Goal: Task Accomplishment & Management: Manage account settings

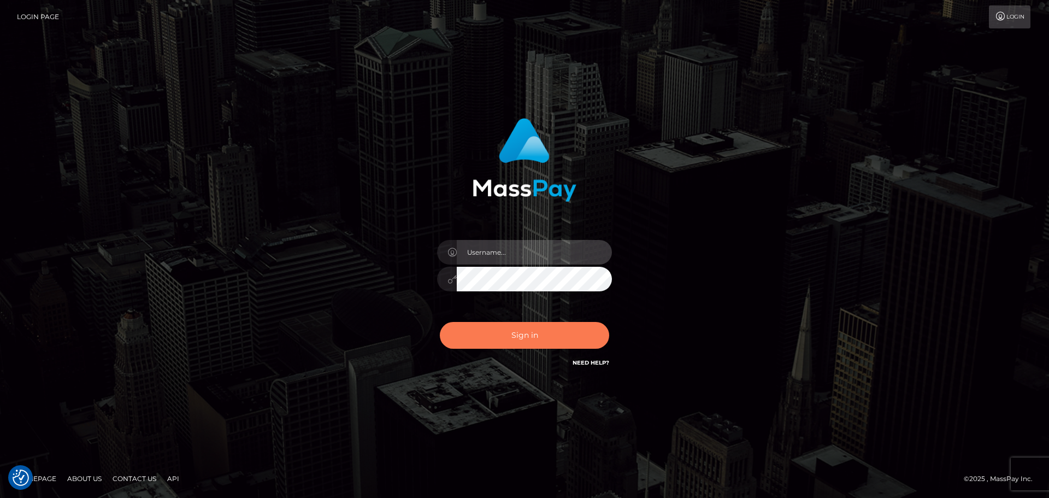
type input "[DOMAIN_NAME]"
click at [516, 333] on button "Sign in" at bounding box center [524, 335] width 169 height 27
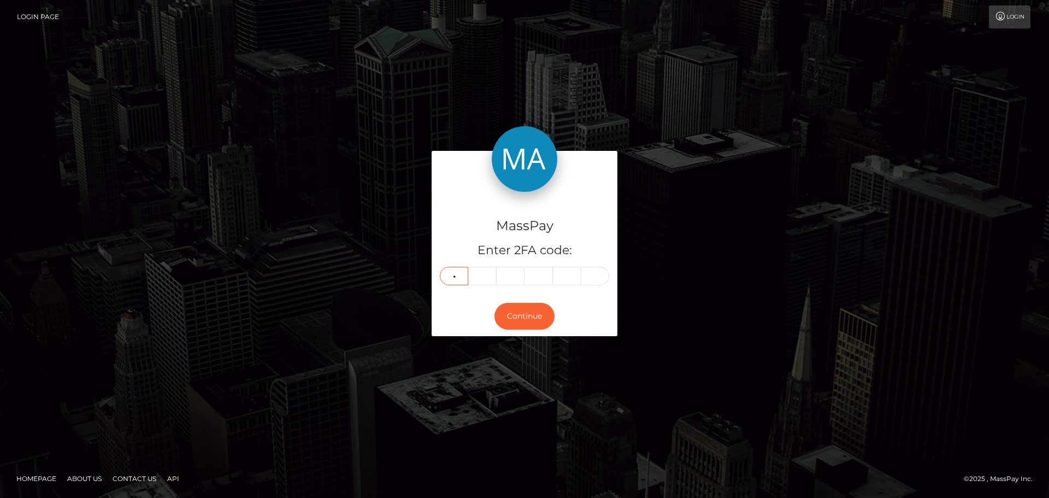
type input "9"
type input "6"
type input "1"
type input "7"
type input "1"
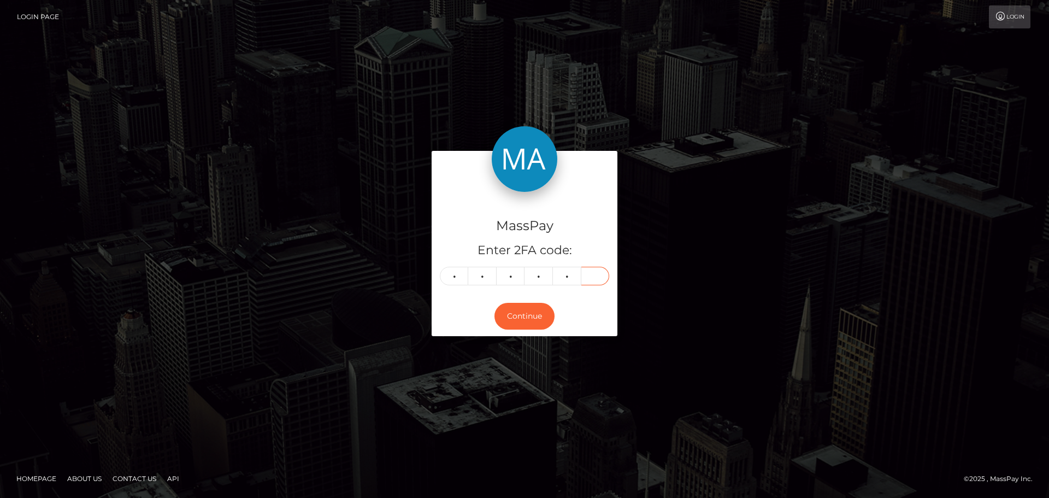
type input "7"
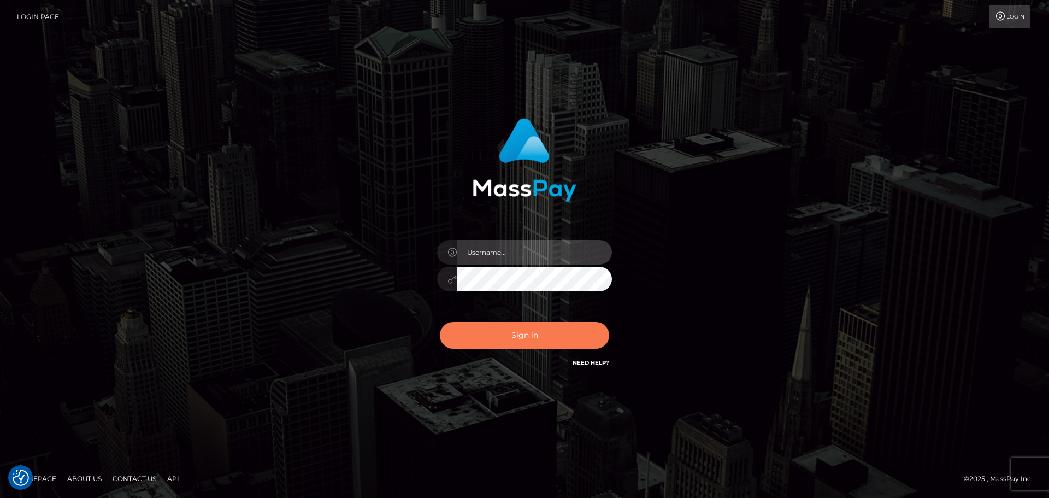
type input "constantin.mp"
click at [509, 339] on button "Sign in" at bounding box center [524, 335] width 169 height 27
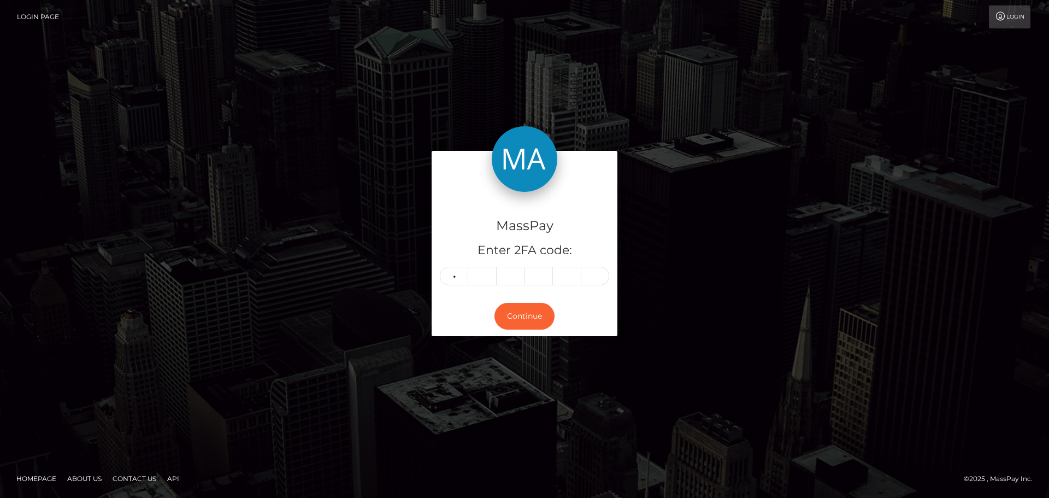
type input "9"
type input "6"
type input "1"
type input "7"
type input "1"
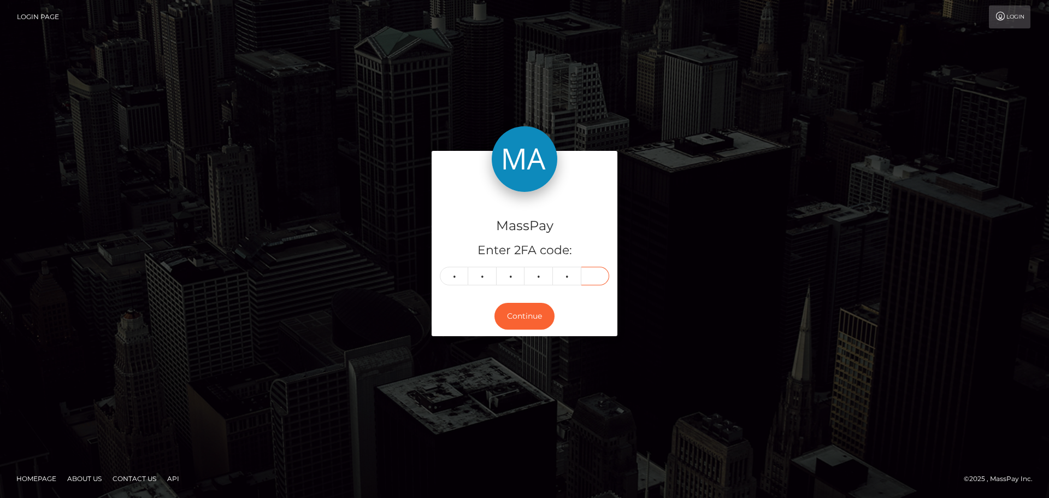
type input "7"
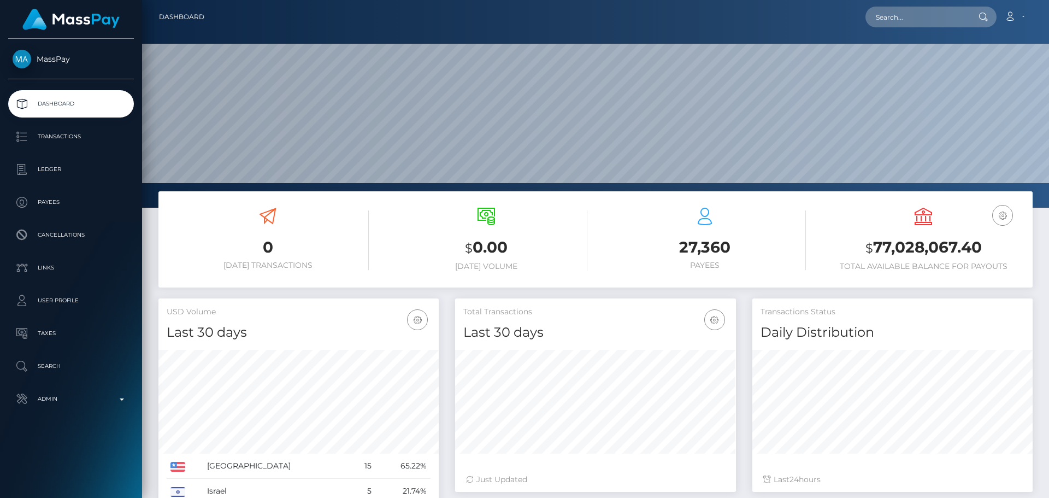
scroll to position [194, 281]
click at [924, 17] on input "text" at bounding box center [917, 17] width 103 height 21
paste input "poact_RCHVY4XLLCUC"
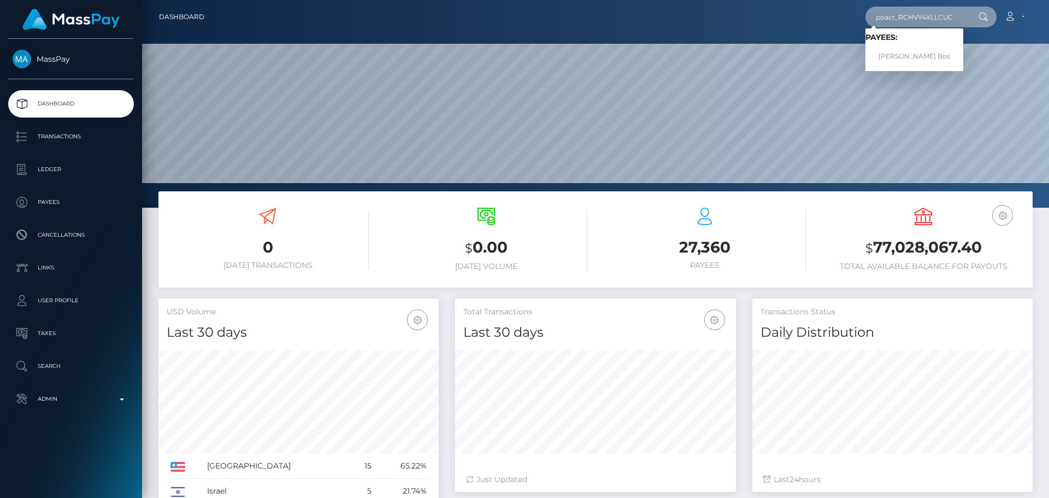
type input "poact_RCHVY4XLLCUC"
click at [908, 50] on link "Ghere Bos" at bounding box center [915, 56] width 98 height 20
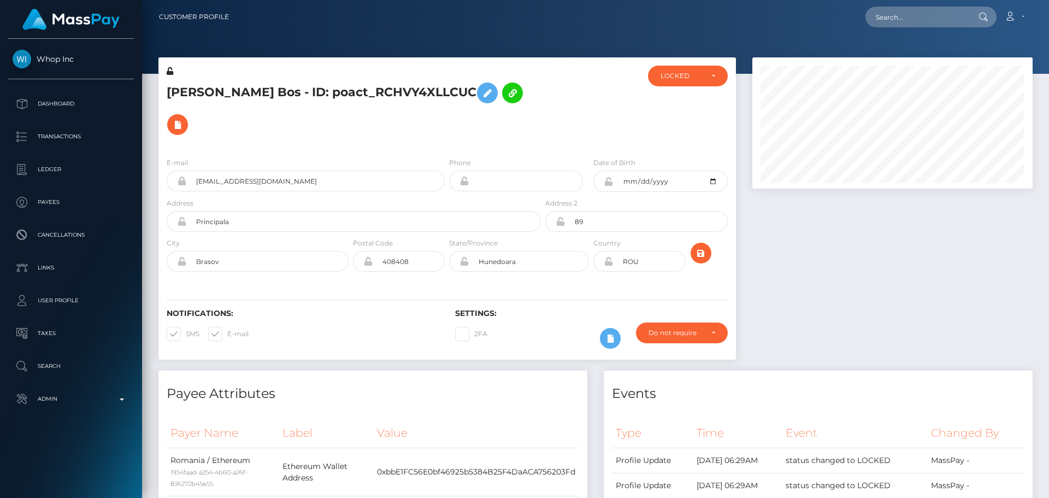
scroll to position [131, 281]
click at [518, 107] on h5 "Ghere Bos - ID: poact_RCHVY4XLLCUC" at bounding box center [351, 108] width 368 height 63
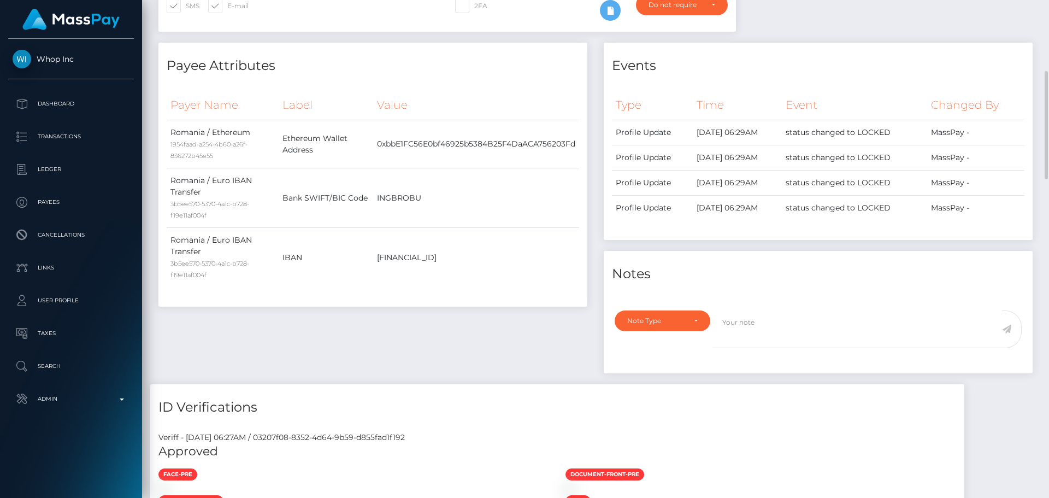
scroll to position [710, 0]
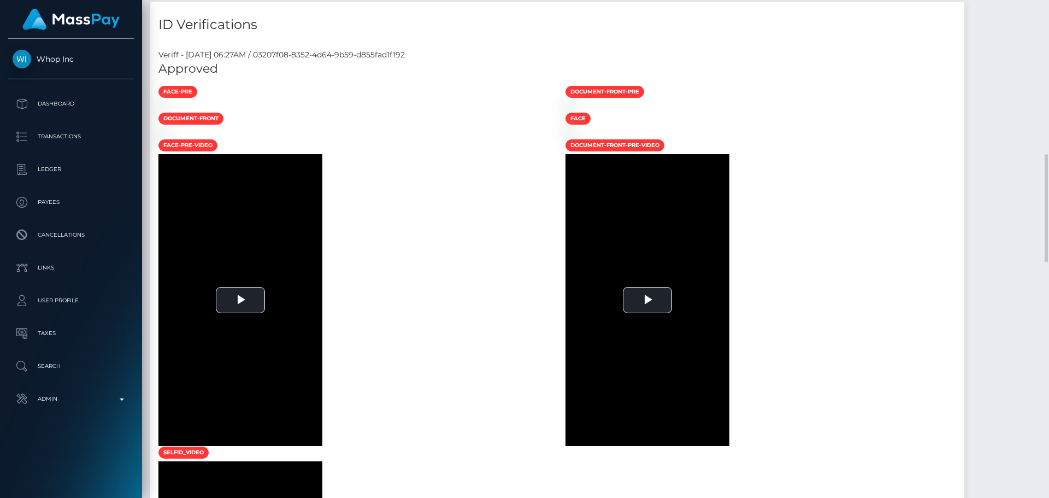
click at [448, 112] on div at bounding box center [353, 106] width 407 height 11
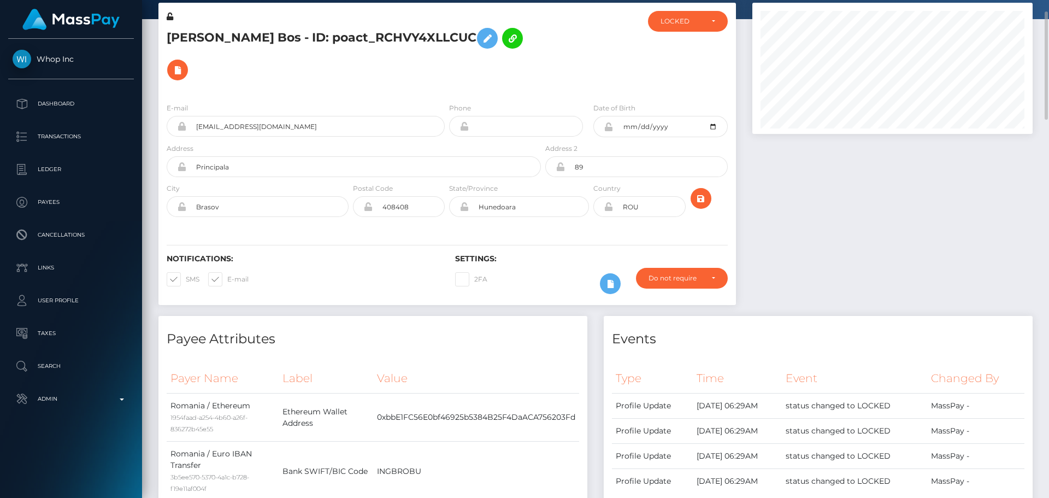
scroll to position [0, 0]
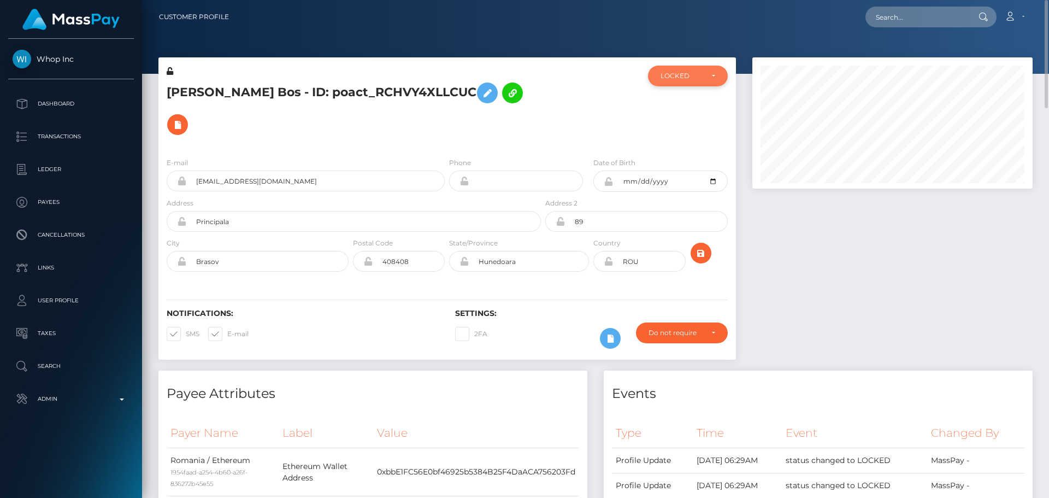
click at [683, 76] on div "LOCKED" at bounding box center [682, 76] width 42 height 9
click at [675, 128] on span "DEACTIVE" at bounding box center [678, 129] width 34 height 10
select select "DEACTIVE"
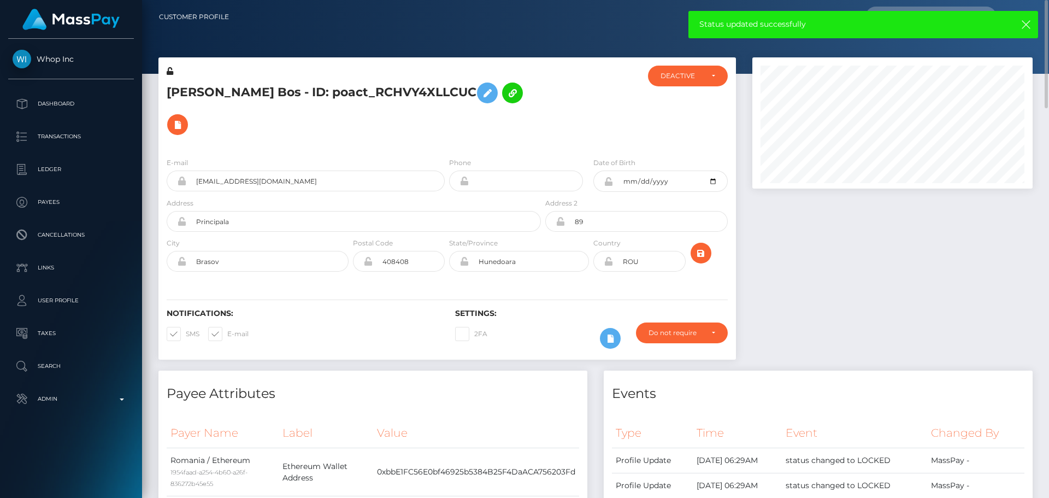
click at [566, 102] on div at bounding box center [591, 107] width 96 height 83
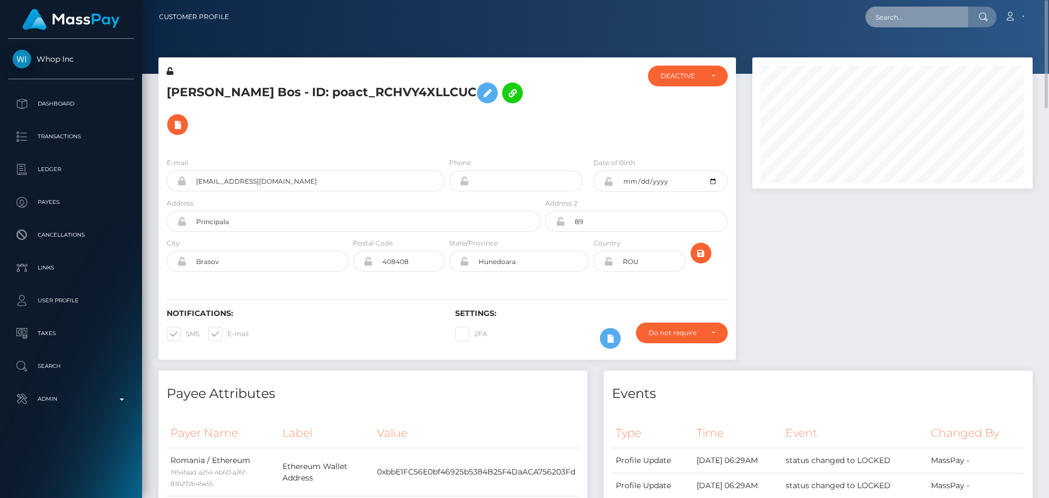
click at [895, 14] on input "text" at bounding box center [917, 17] width 103 height 21
paste input "poact_h9cWpLdD2TOg"
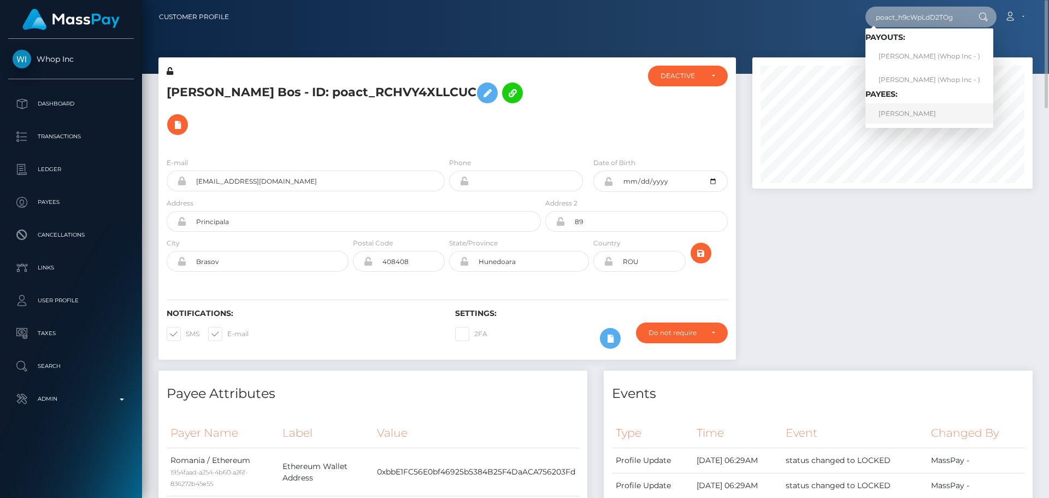
type input "poact_h9cWpLdD2TOg"
click at [904, 116] on link "TUẤN ANH TRẦN" at bounding box center [930, 113] width 128 height 20
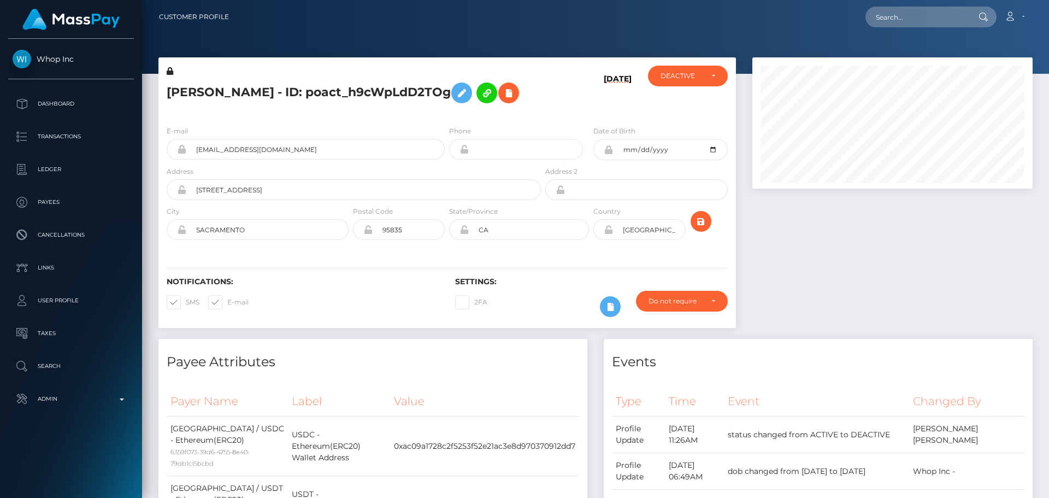
scroll to position [131, 281]
click at [439, 114] on div "TUẤN ANH TRẦN - ID: poact_h9cWpLdD2TOg" at bounding box center [350, 91] width 385 height 51
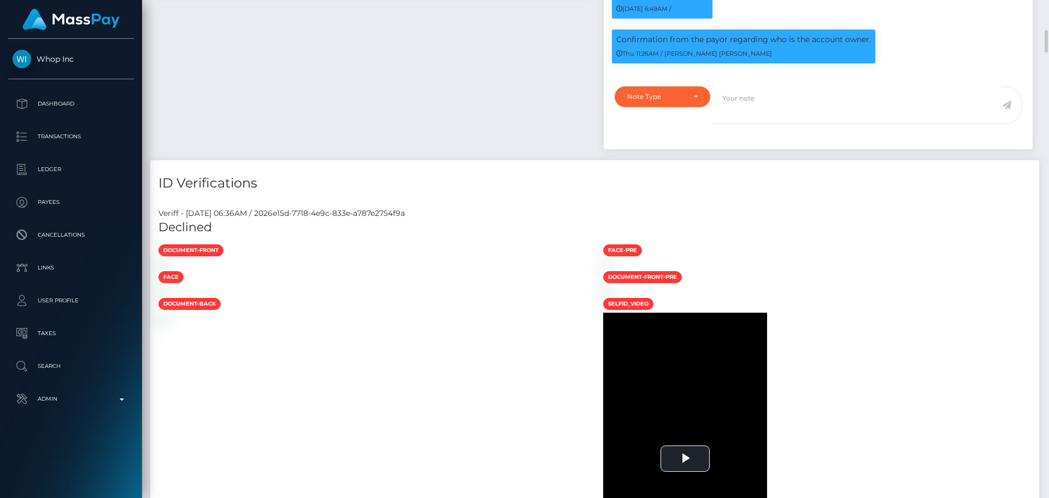
scroll to position [710, 0]
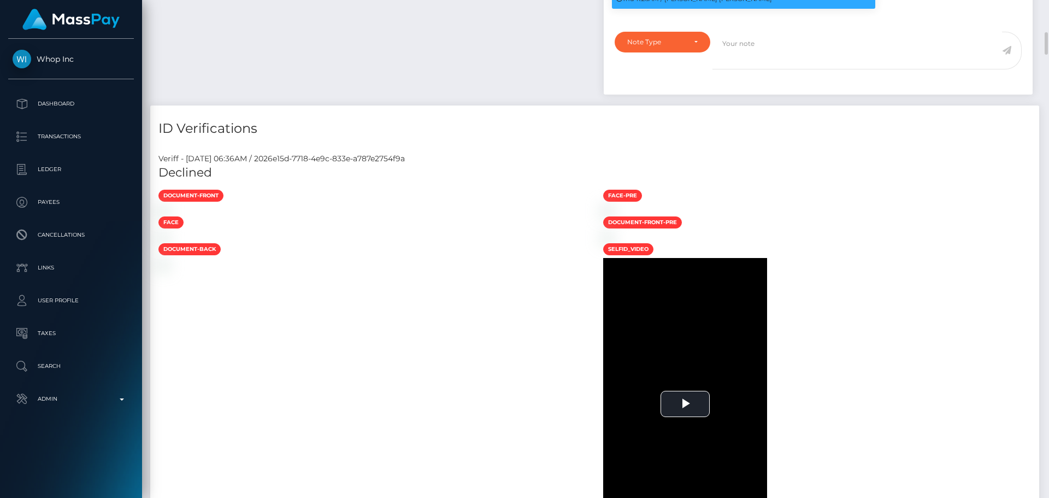
drag, startPoint x: 476, startPoint y: 178, endPoint x: 472, endPoint y: 171, distance: 8.3
click at [476, 164] on div "Veriff - August 17, 2025 06:36AM / 2026e15d-7718-4e9c-833e-a787e2754f9a" at bounding box center [594, 158] width 889 height 11
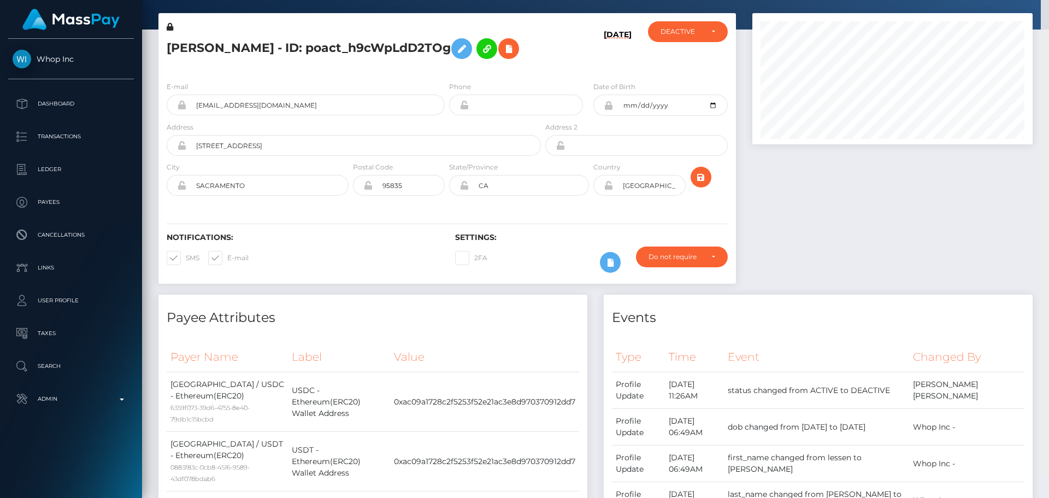
scroll to position [9, 0]
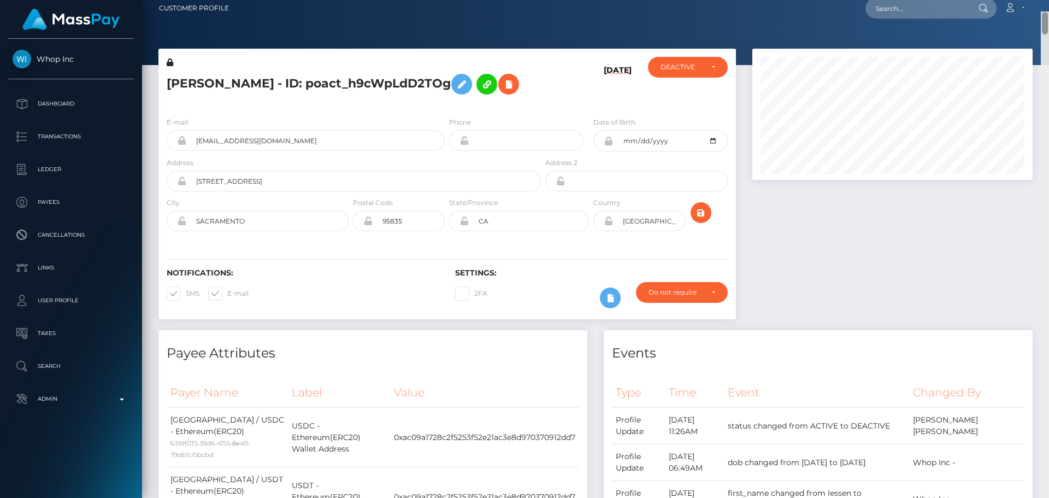
drag, startPoint x: 1042, startPoint y: 430, endPoint x: 996, endPoint y: 4, distance: 427.6
click at [996, 4] on div "Customer Profile Loading... Loading..." at bounding box center [595, 249] width 907 height 498
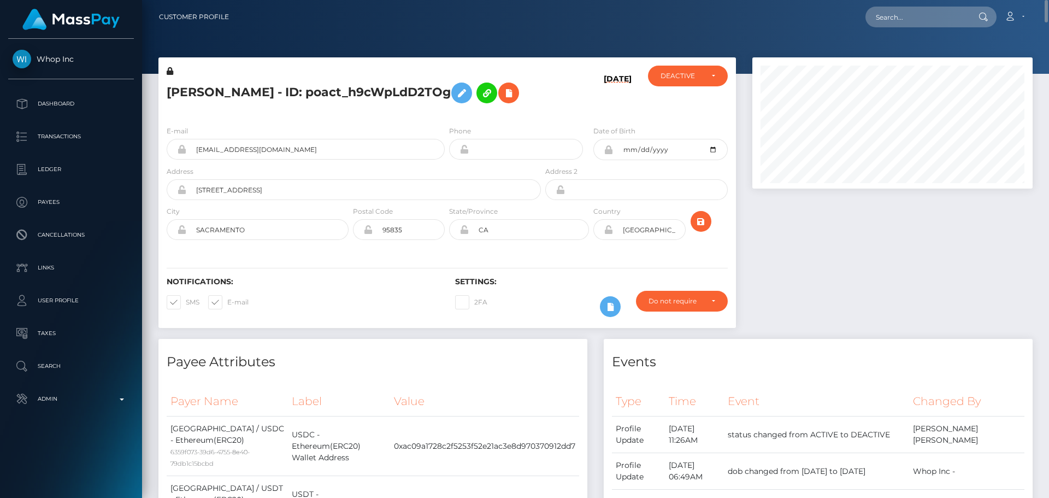
click at [556, 99] on div "08/20/25" at bounding box center [591, 91] width 96 height 51
click at [325, 93] on h5 "TUẤN ANH TRẦN - ID: poact_h9cWpLdD2TOg" at bounding box center [351, 93] width 368 height 32
copy h5 "TUẤN ANH TRẦN - ID: poact_h9cWpLdD2TOg"
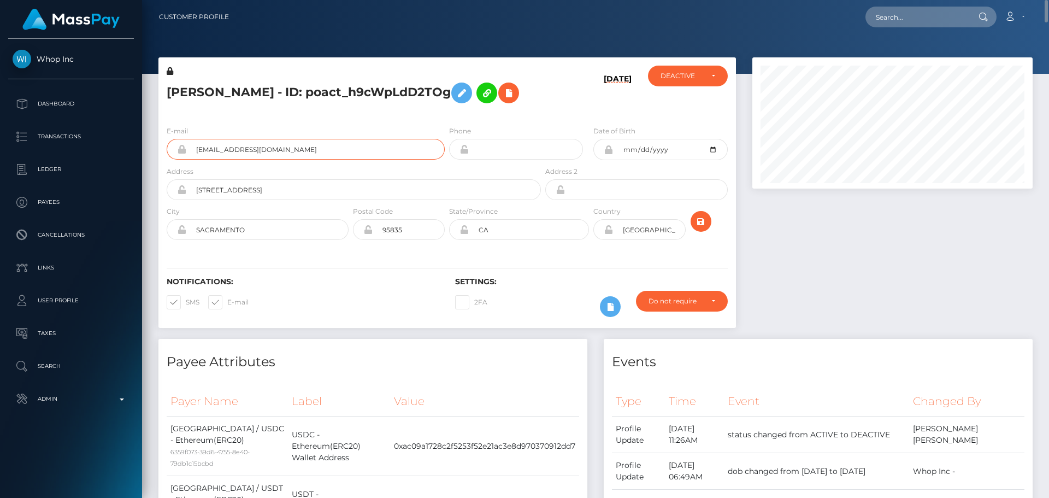
drag, startPoint x: 273, startPoint y: 155, endPoint x: 145, endPoint y: 153, distance: 127.3
click at [548, 281] on h6 "Settings:" at bounding box center [591, 281] width 272 height 9
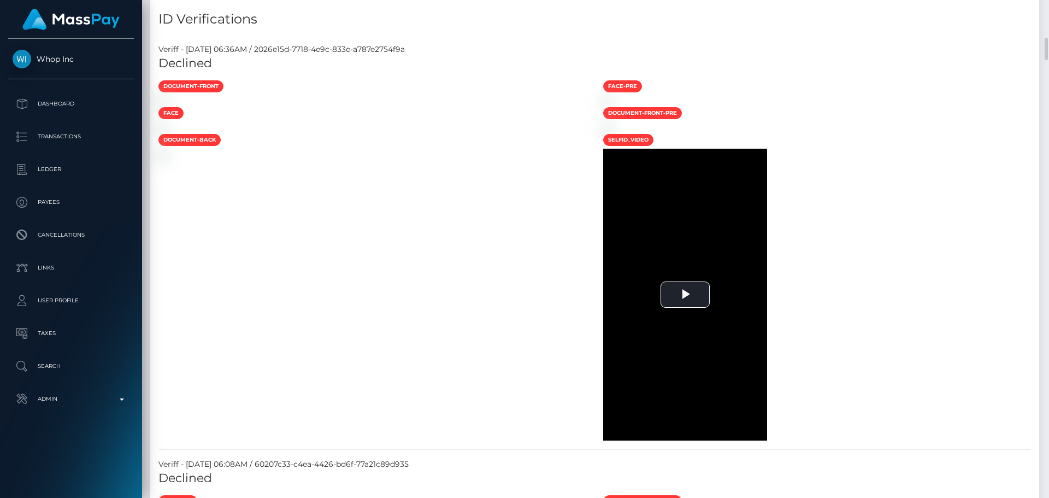
scroll to position [874, 0]
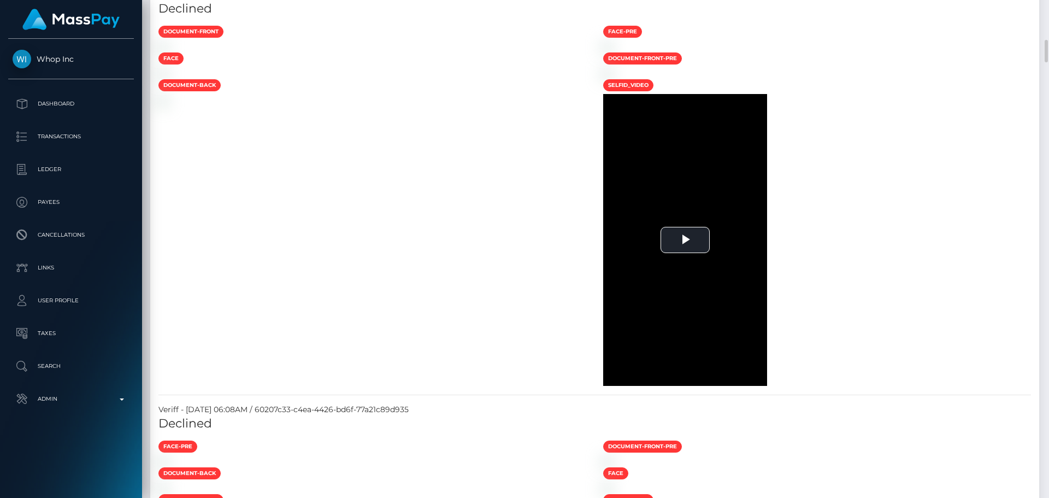
click at [419, 52] on div at bounding box center [372, 45] width 445 height 11
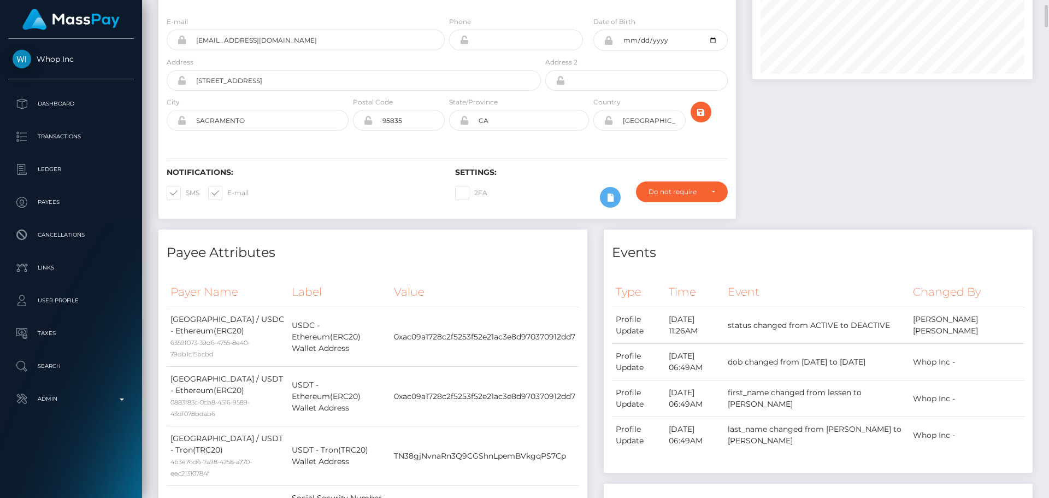
scroll to position [0, 0]
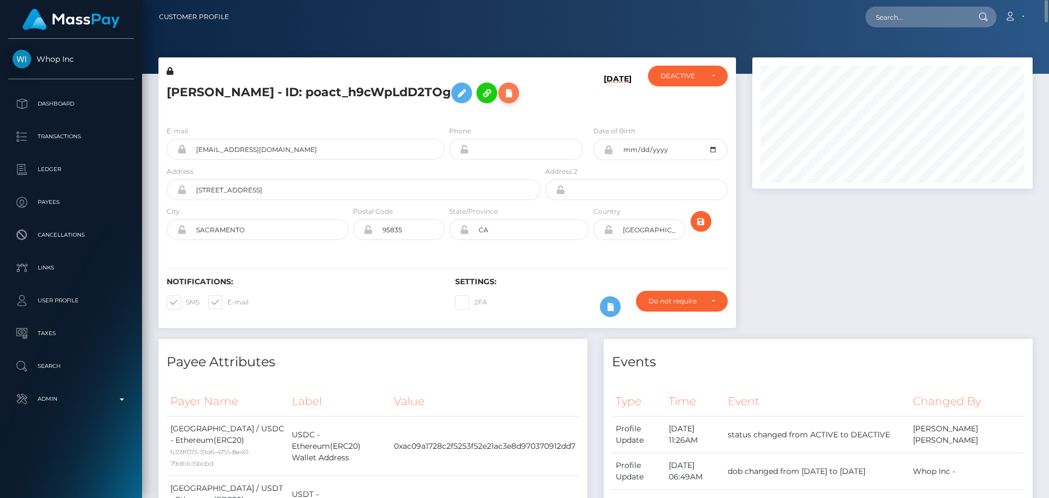
click at [514, 93] on icon at bounding box center [508, 93] width 13 height 14
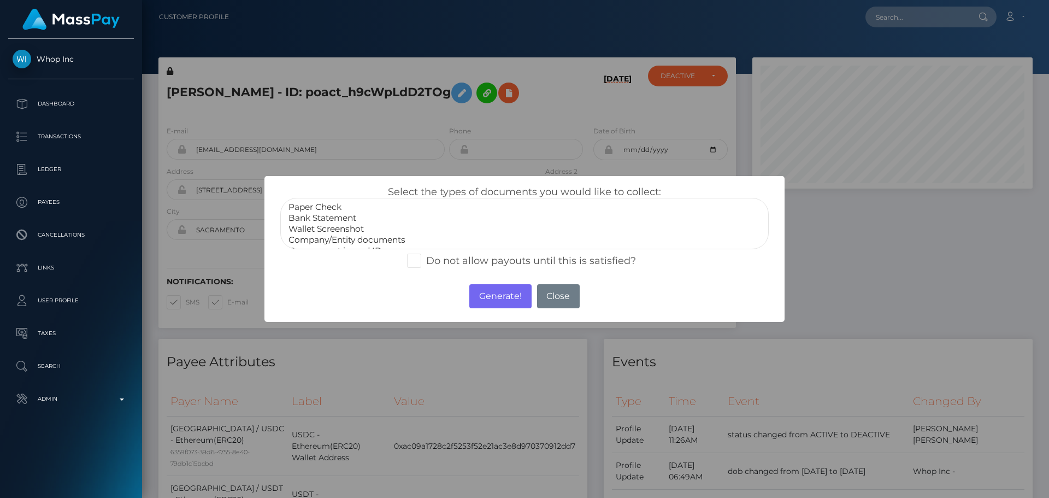
scroll to position [22, 0]
select select "Government issued ID"
click at [351, 227] on option "Government issued ID" at bounding box center [524, 229] width 474 height 11
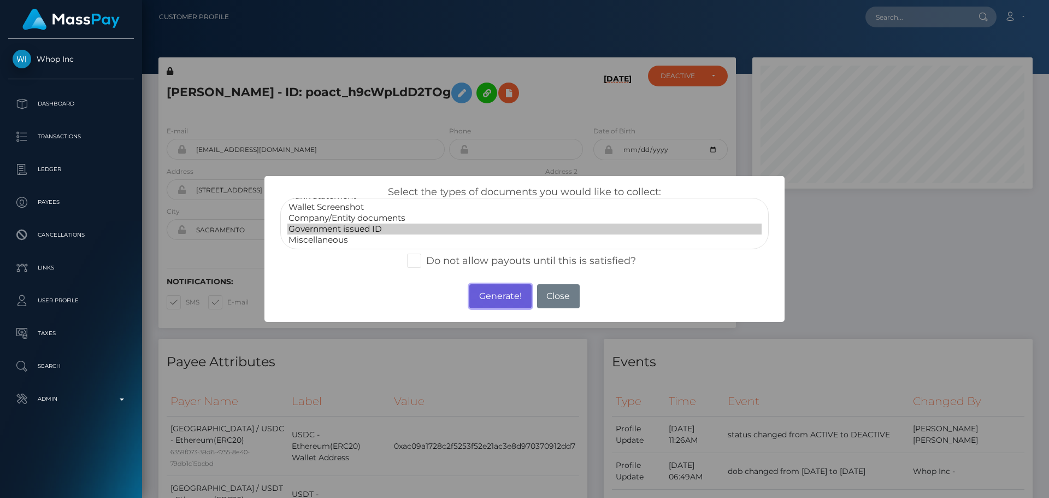
click at [496, 296] on button "Generate!" at bounding box center [500, 296] width 62 height 24
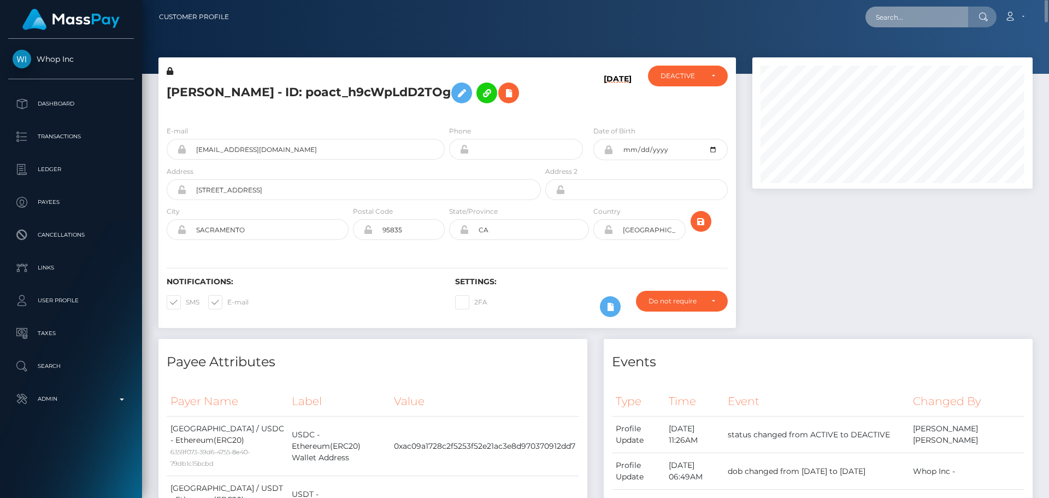
click at [908, 22] on input "text" at bounding box center [917, 17] width 103 height 21
paste input "0snbAo9jUnfD1VzU3IRTZSHMkQF2"
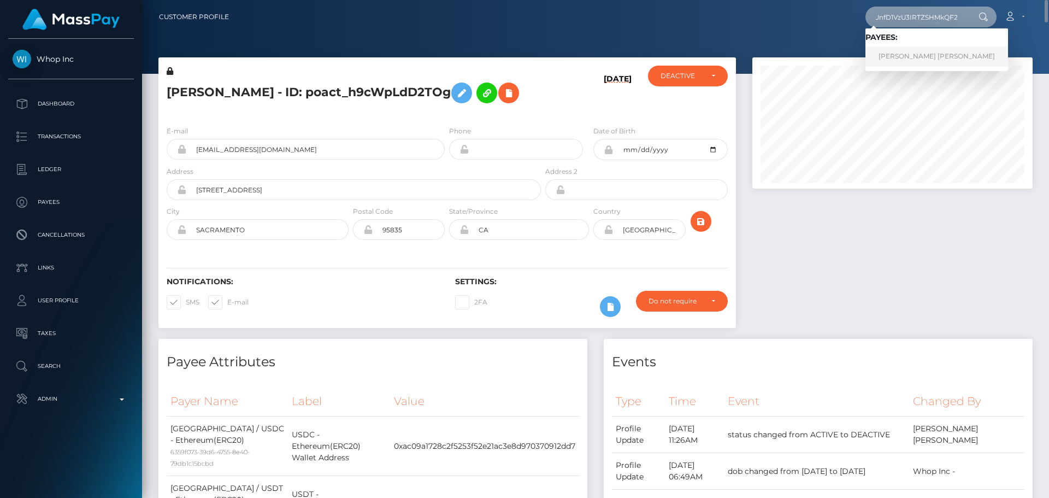
type input "0snbAo9jUnfD1VzU3IRTZSHMkQF2"
click at [904, 58] on link "LARISA-TEODORA ADAM" at bounding box center [937, 56] width 143 height 20
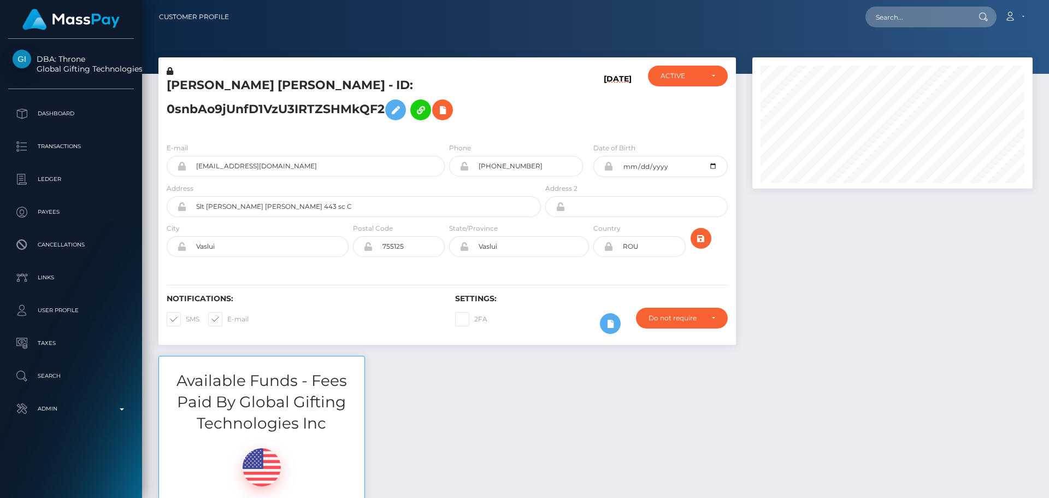
scroll to position [131, 281]
click at [528, 121] on h5 "[PERSON_NAME] [PERSON_NAME] - ID: 0snbAo9jUnfD1VzU3IRTZSHMkQF2" at bounding box center [351, 101] width 368 height 49
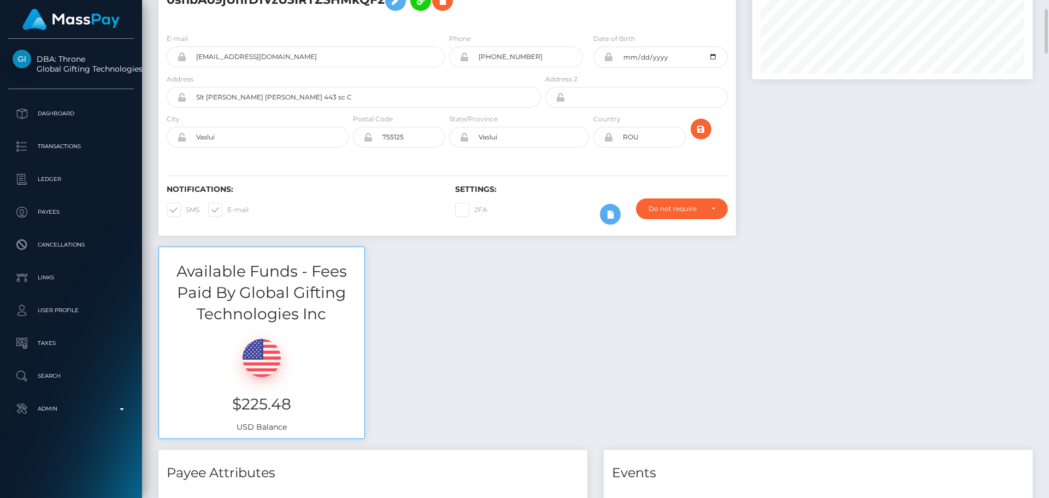
scroll to position [0, 0]
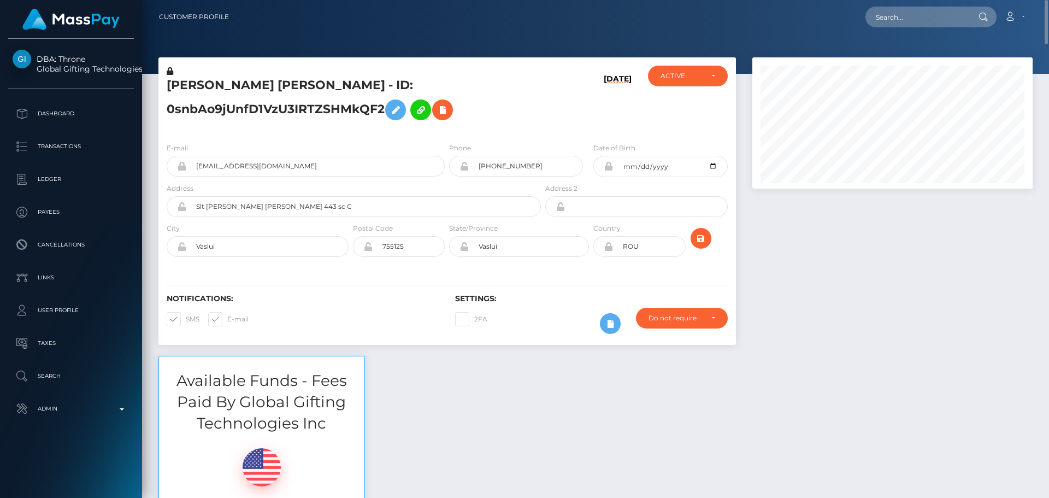
click at [530, 117] on h5 "LARISA-TEODORA ADAM - ID: 0snbAo9jUnfD1VzU3IRTZSHMkQF2" at bounding box center [351, 101] width 368 height 49
click at [913, 23] on input "text" at bounding box center [917, 17] width 103 height 21
paste input "poact_Y9dD0CW1Ub94"
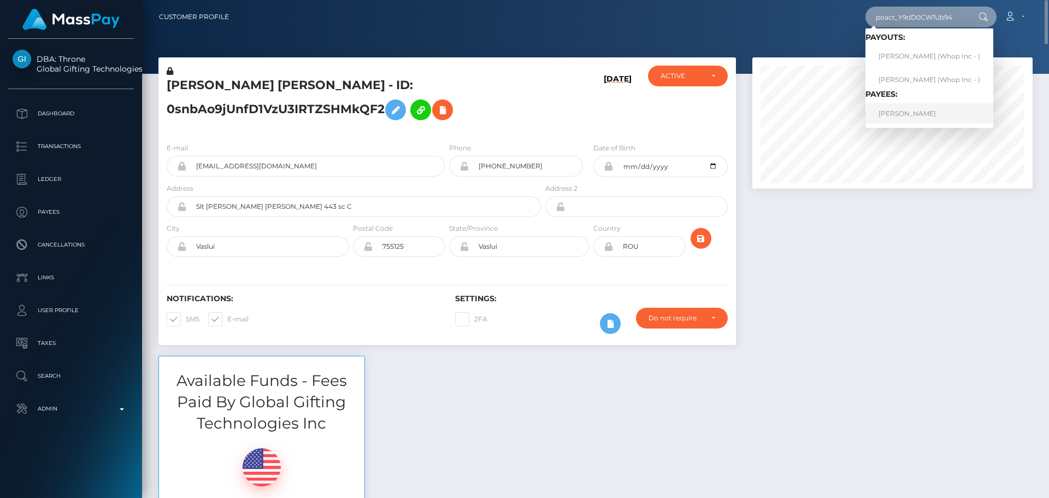
type input "poact_Y9dD0CW1Ub94"
click at [904, 110] on link "VANSH MORDIA" at bounding box center [930, 113] width 128 height 20
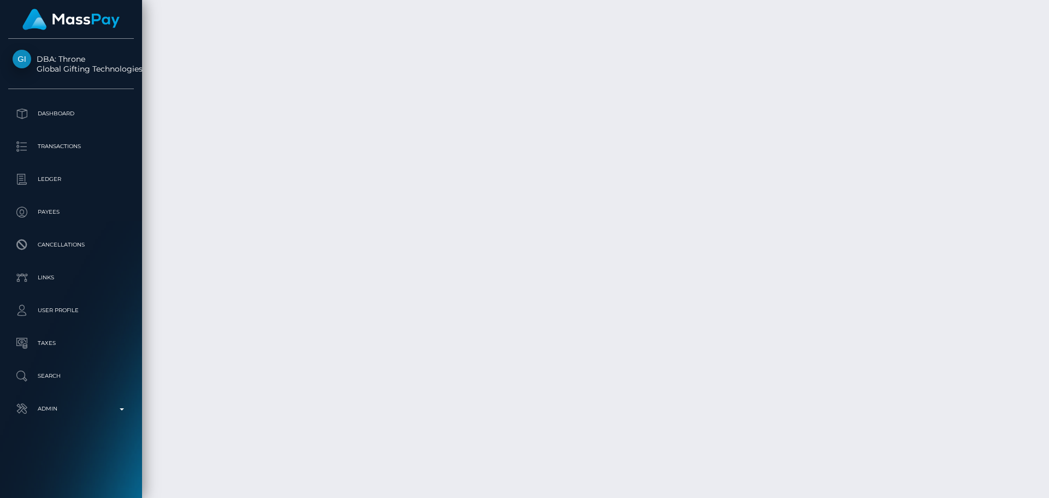
scroll to position [3006, 0]
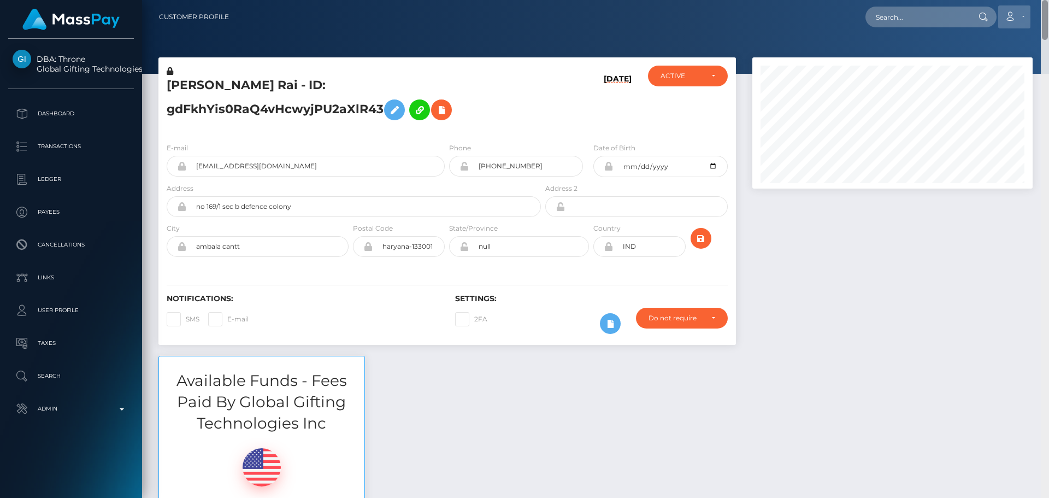
drag, startPoint x: 1048, startPoint y: 278, endPoint x: 1025, endPoint y: 11, distance: 267.6
click at [1025, 11] on div "Customer Profile Loading... Loading..." at bounding box center [595, 249] width 907 height 498
click at [172, 71] on icon at bounding box center [170, 71] width 7 height 8
click at [401, 103] on icon at bounding box center [394, 110] width 13 height 14
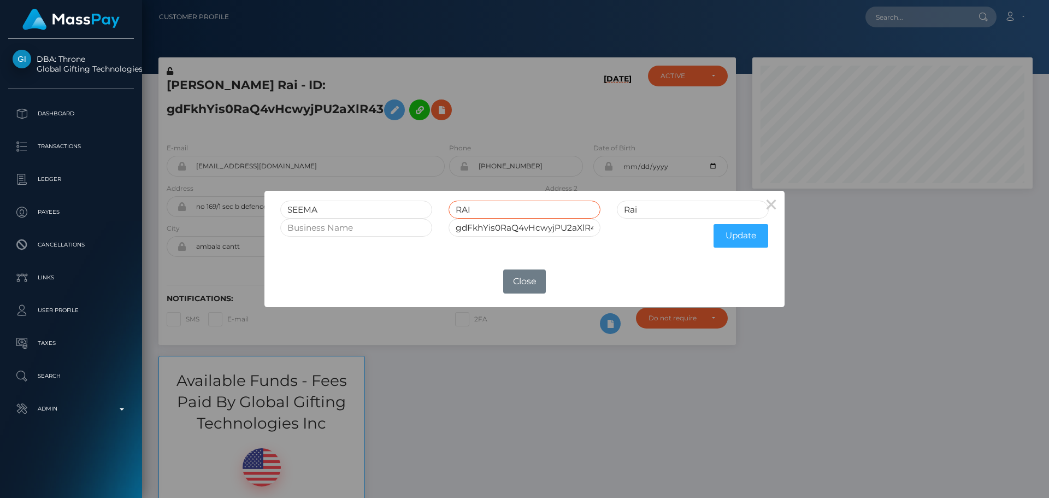
click at [464, 213] on input "RAI" at bounding box center [525, 210] width 152 height 18
click at [649, 212] on input "Rai" at bounding box center [693, 210] width 152 height 18
paste input "AI"
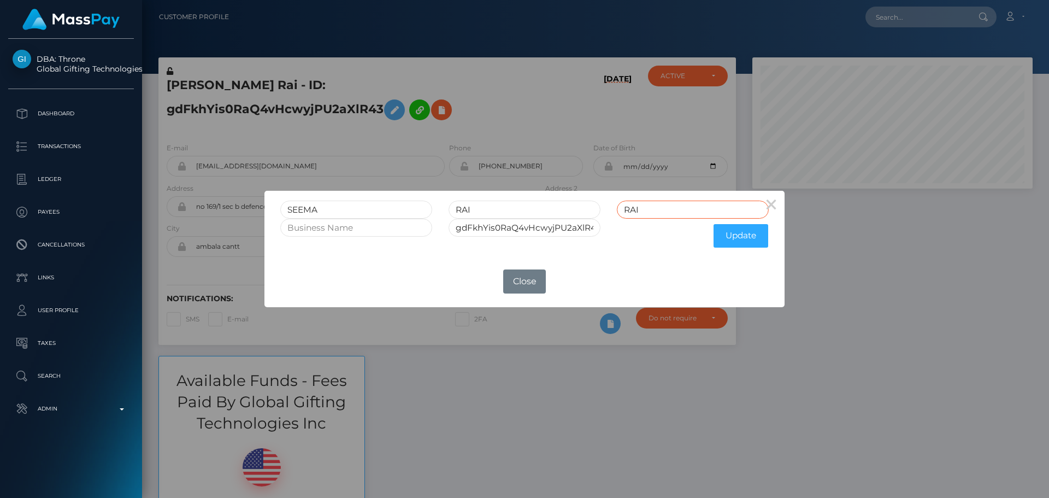
type input "RAI"
click at [526, 211] on input "RAI" at bounding box center [525, 210] width 152 height 18
click at [745, 238] on button "Update" at bounding box center [741, 235] width 55 height 23
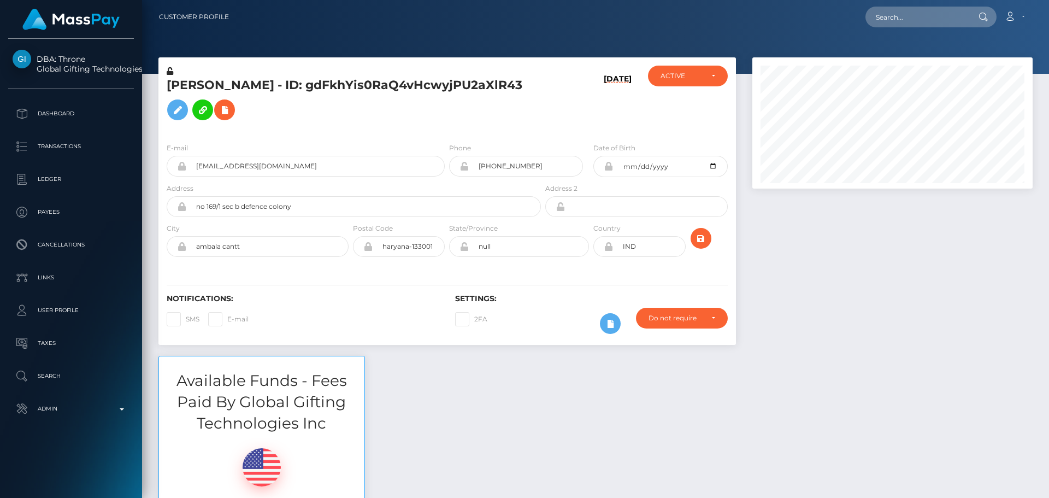
scroll to position [131, 281]
click at [302, 103] on h5 "[PERSON_NAME] - ID: gdFkhYis0RaQ4vHcwyjPU2aXlR43" at bounding box center [351, 101] width 368 height 49
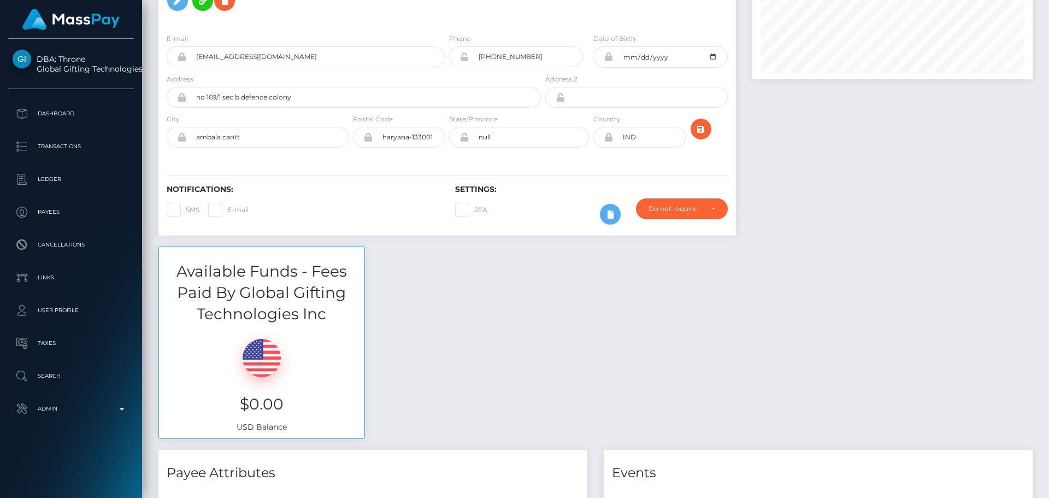
scroll to position [0, 0]
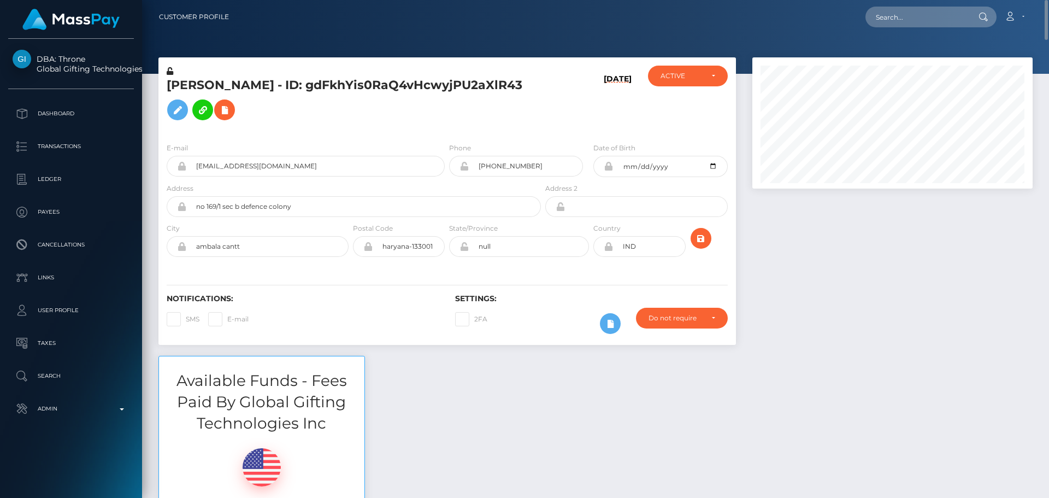
click at [169, 73] on icon at bounding box center [170, 71] width 7 height 8
click at [701, 245] on icon "submit" at bounding box center [701, 239] width 13 height 14
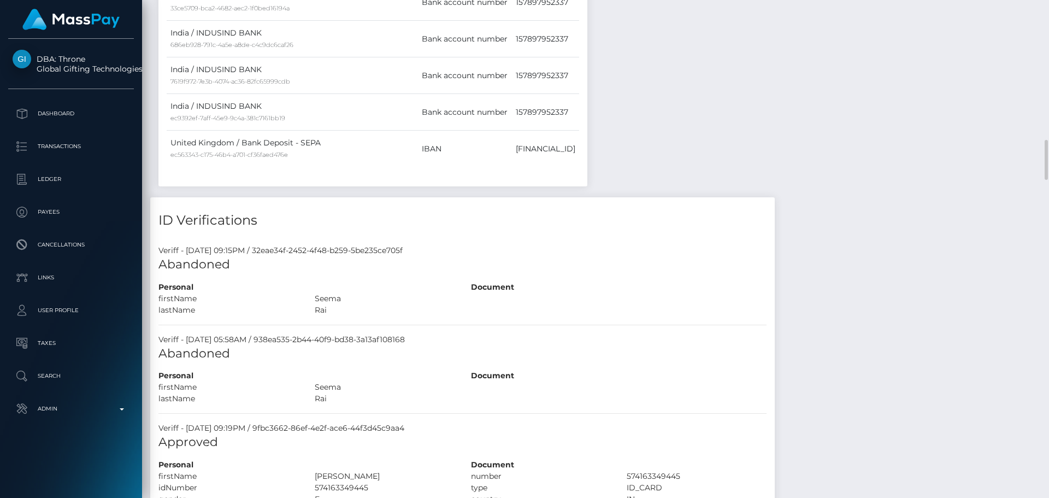
scroll to position [1967, 0]
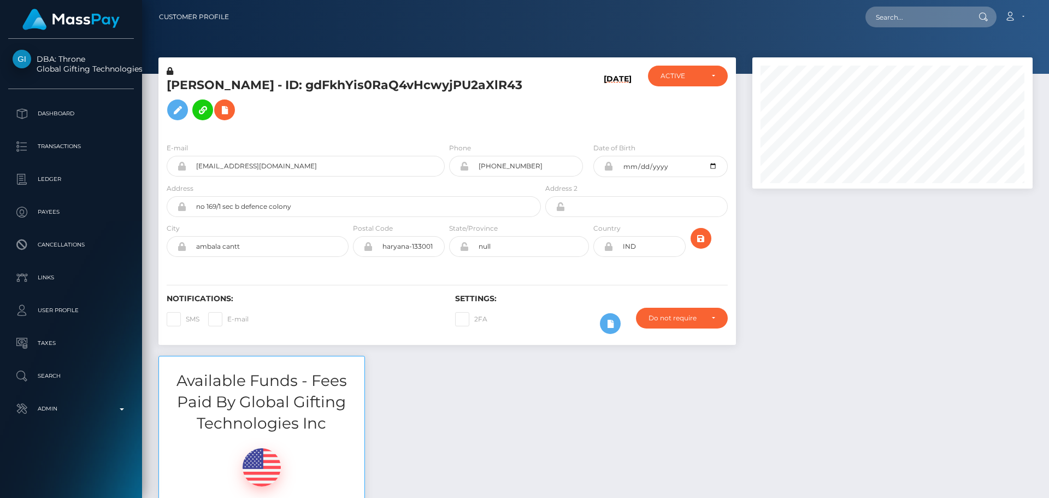
scroll to position [131, 281]
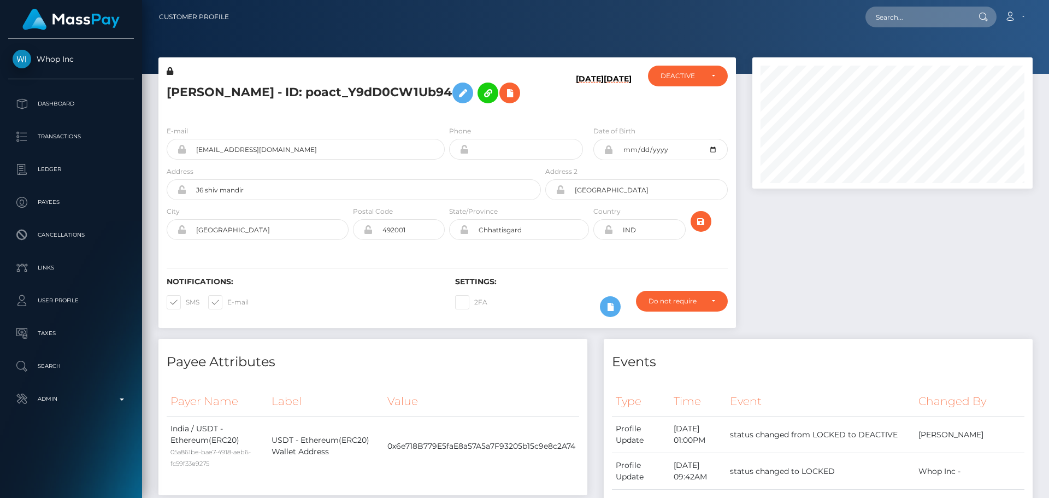
scroll to position [131, 281]
click at [528, 112] on div "[PERSON_NAME] - ID: poact_Y9dD0CW1Ub94" at bounding box center [350, 91] width 385 height 51
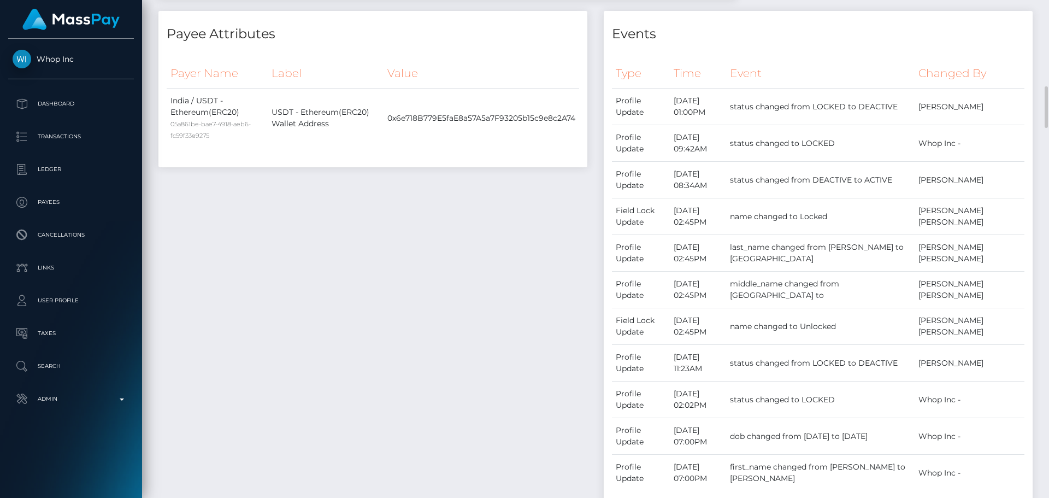
scroll to position [383, 0]
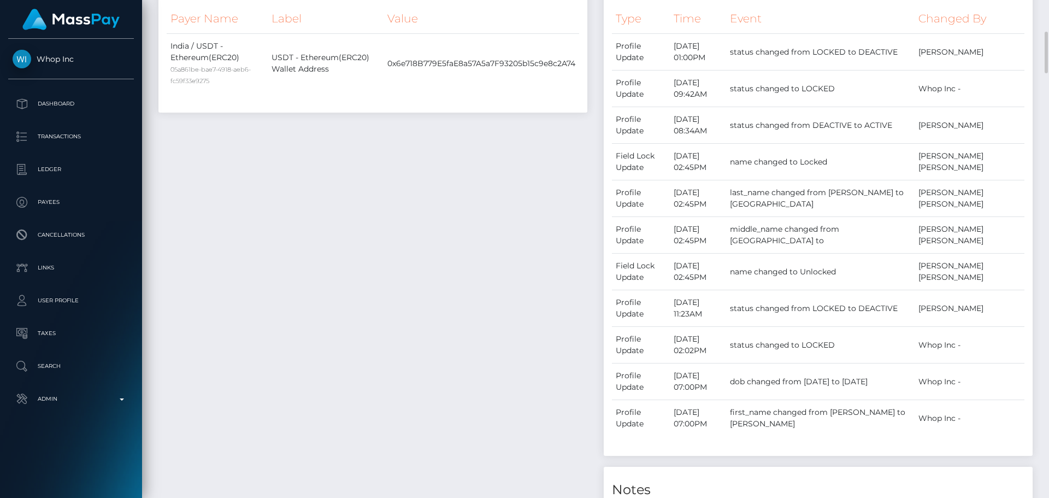
click at [528, 137] on div "Payee Attributes Payer Name Label Value India / USDT - Ethereum(ERC20) 05a861be…" at bounding box center [372, 351] width 445 height 790
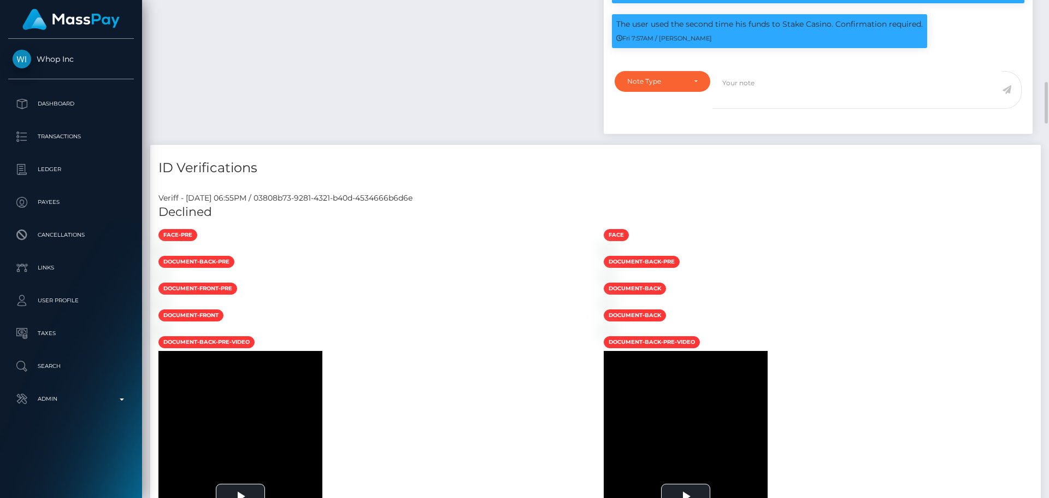
scroll to position [929, 0]
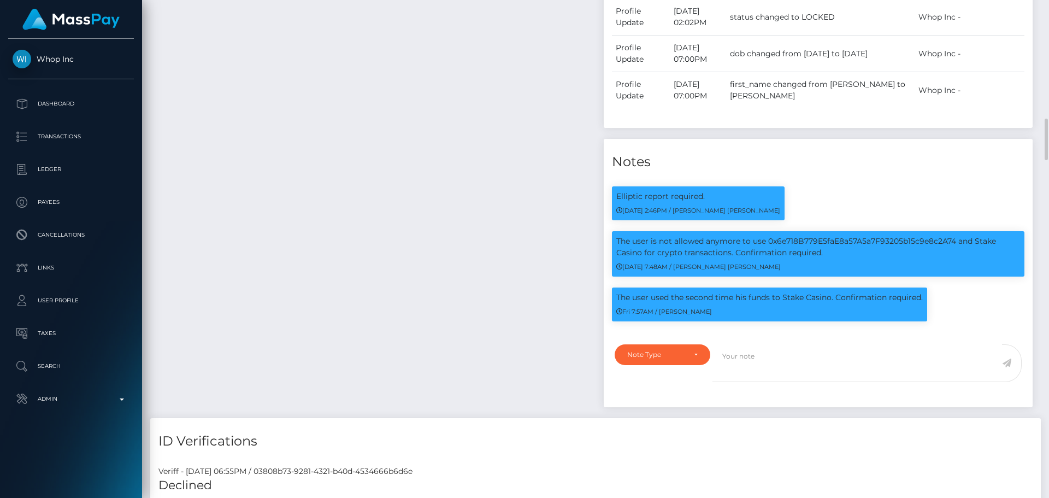
scroll to position [874, 0]
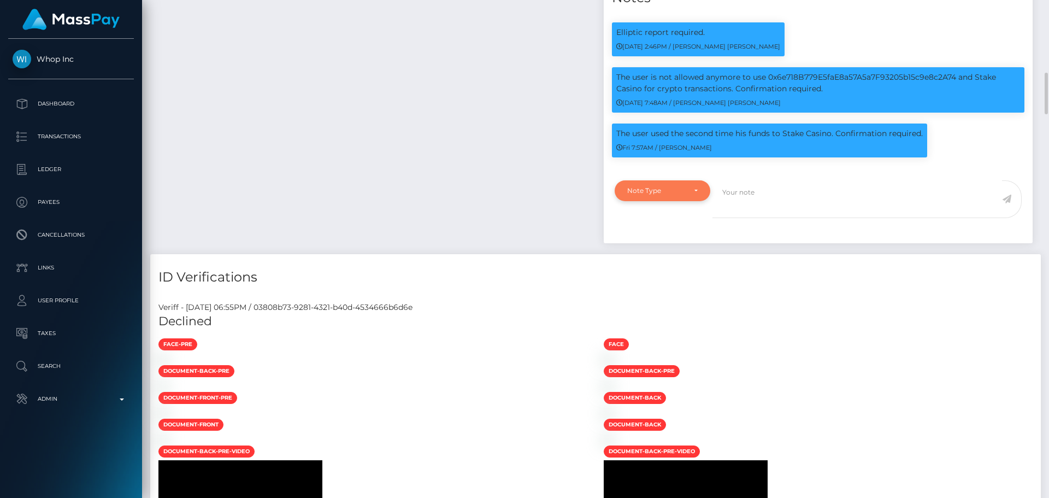
click at [675, 187] on div "Note Type" at bounding box center [656, 190] width 58 height 9
drag, startPoint x: 645, startPoint y: 239, endPoint x: 667, endPoint y: 236, distance: 22.2
click at [645, 240] on span "Compliance" at bounding box center [648, 243] width 40 height 10
select select "COMPLIANCE"
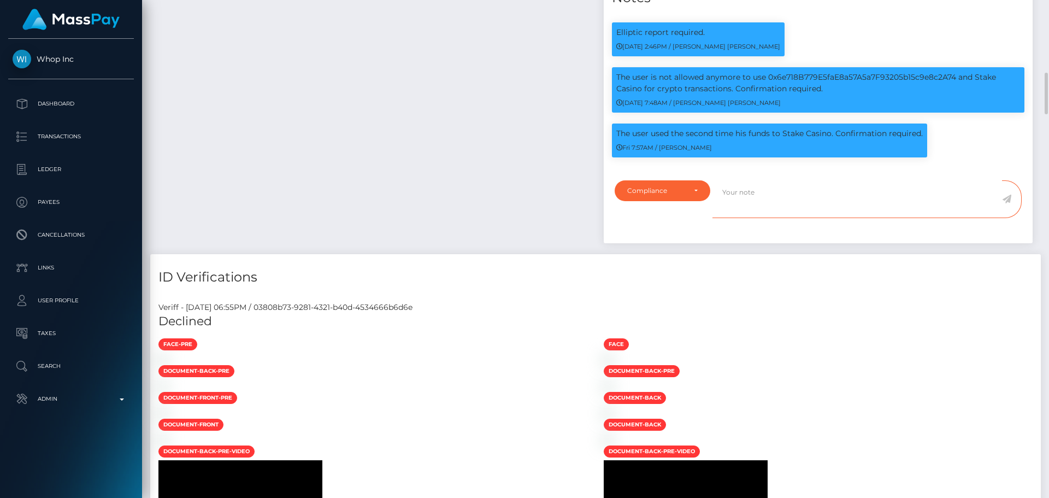
click at [771, 217] on textarea at bounding box center [858, 199] width 290 height 38
paste textarea "Ticket #125268"
type textarea "The payee has been warned and confirmed that they understood in Ticket #125268."
click at [1007, 199] on icon at bounding box center [1006, 199] width 9 height 9
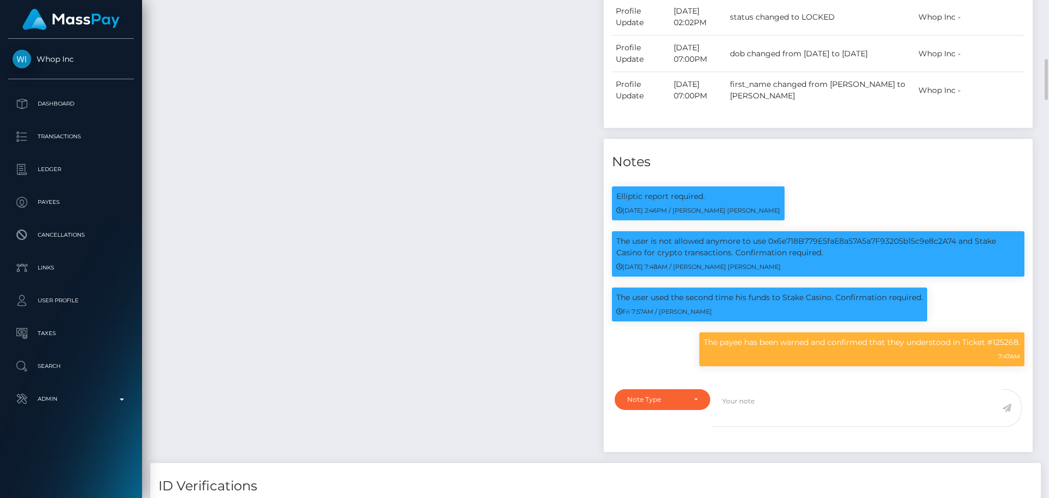
scroll to position [820, 0]
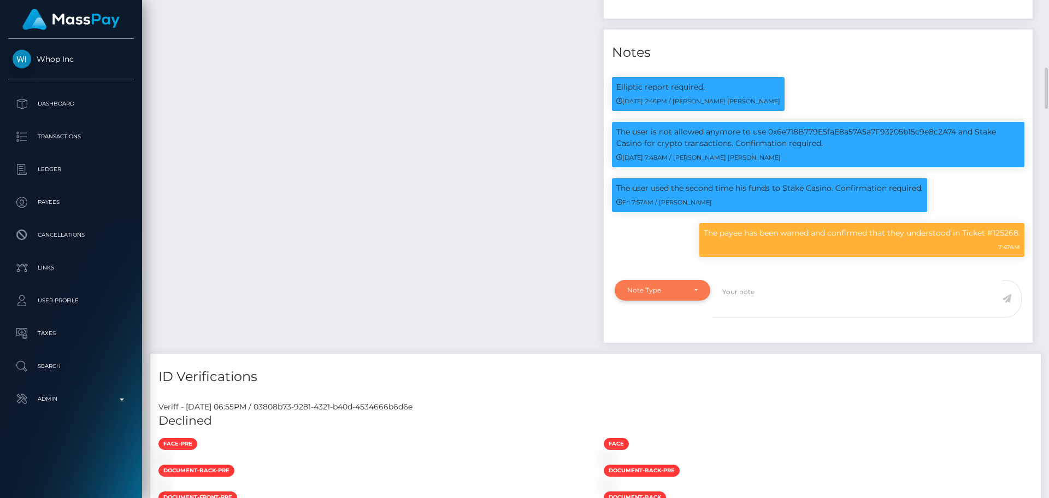
click at [680, 296] on div "Note Type" at bounding box center [663, 290] width 96 height 21
click at [668, 339] on link "Compliance" at bounding box center [663, 342] width 96 height 20
click at [686, 292] on div "Compliance" at bounding box center [662, 290] width 70 height 9
click at [654, 356] on link "Clear Compliance" at bounding box center [663, 365] width 96 height 20
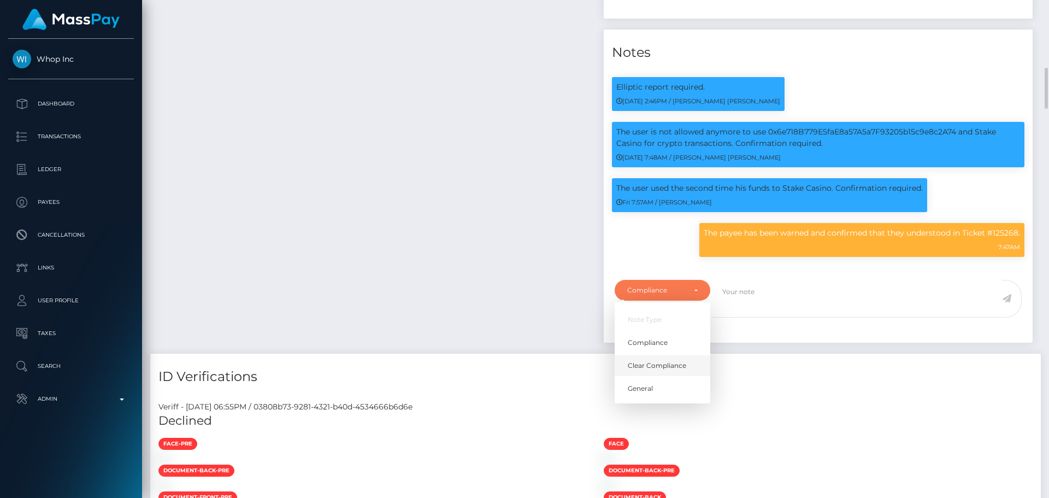
select select "CLEAR_COMPLIANCE"
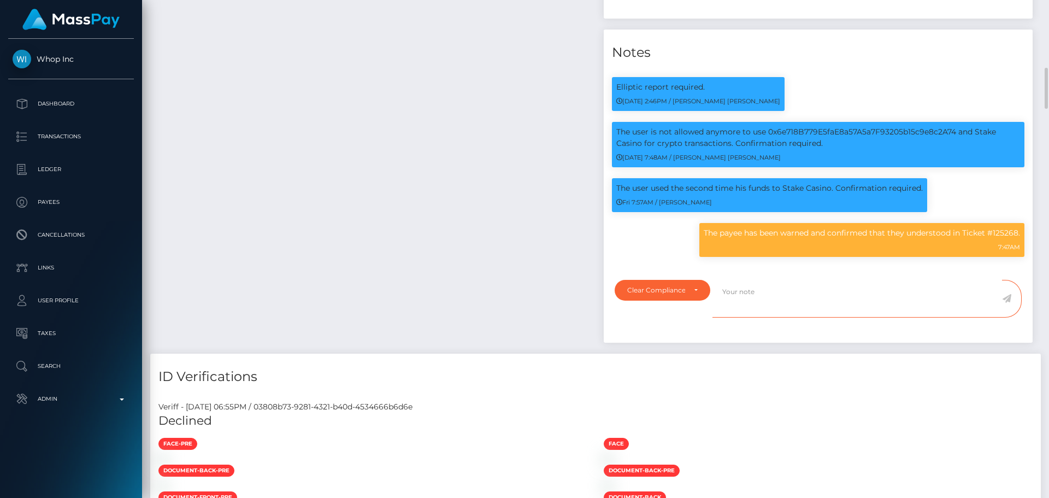
click at [761, 303] on textarea at bounding box center [858, 299] width 290 height 38
type textarea "Elliptic report provided. Flag cleared."
click at [1008, 301] on icon at bounding box center [1006, 298] width 9 height 9
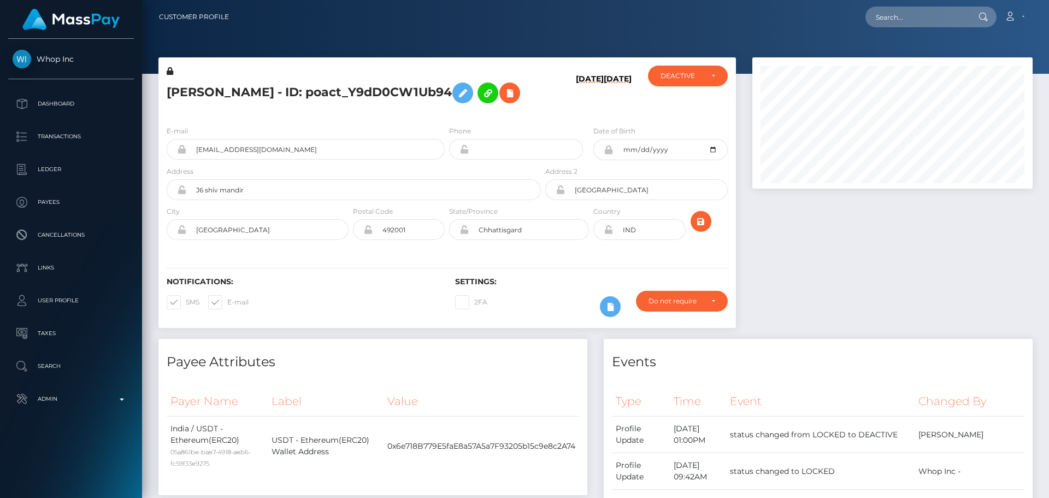
scroll to position [131, 281]
click at [703, 218] on icon "submit" at bounding box center [701, 222] width 13 height 14
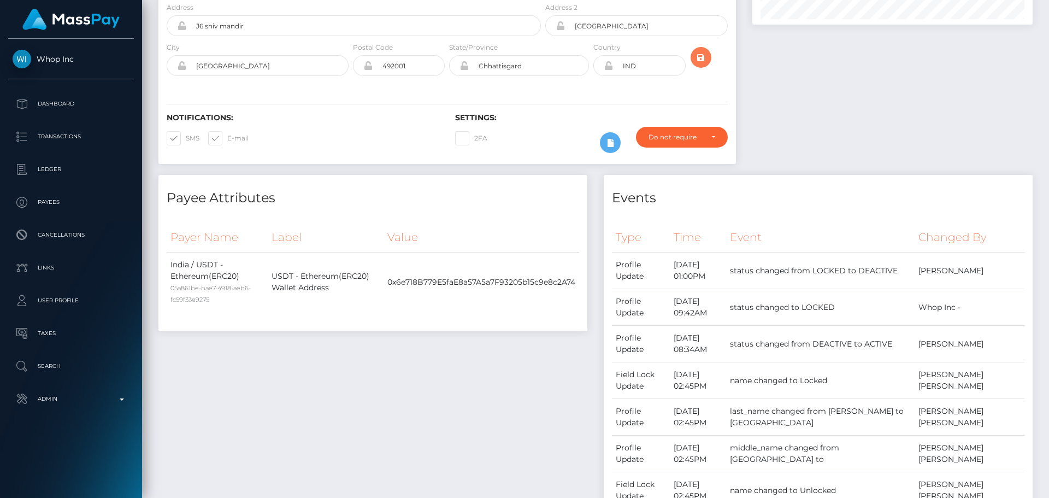
scroll to position [0, 0]
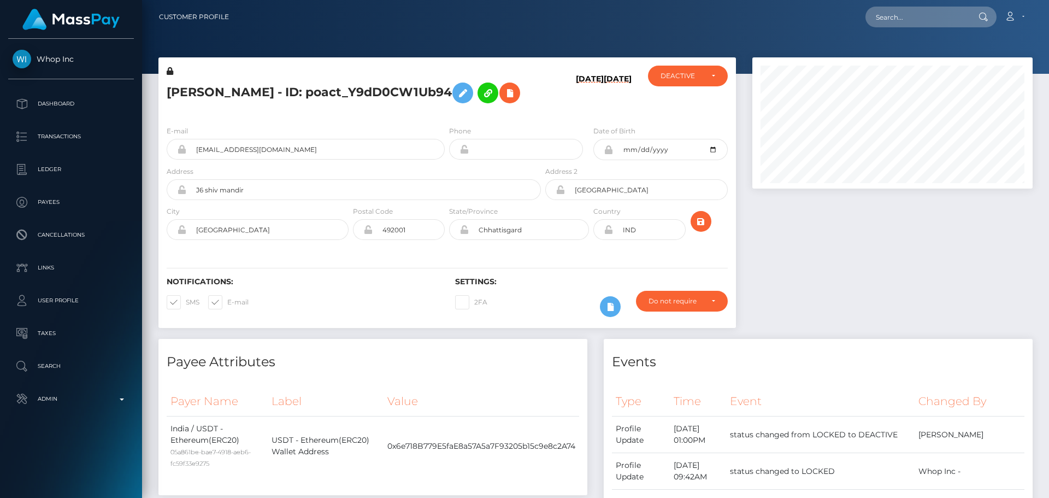
scroll to position [131, 281]
click at [686, 74] on div "DEACTIVE" at bounding box center [682, 76] width 42 height 9
click at [687, 103] on link "ACTIVE" at bounding box center [688, 105] width 80 height 20
select select "ACTIVE"
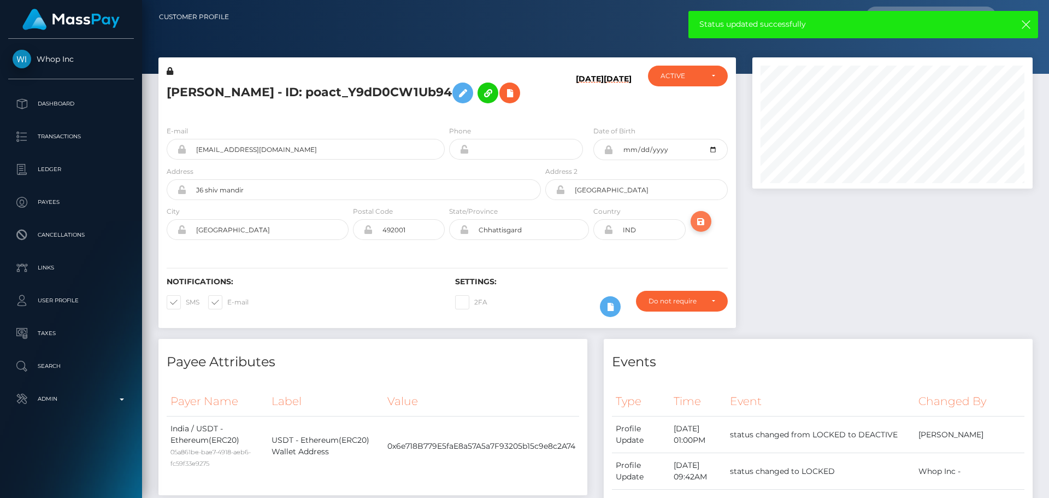
click at [701, 221] on icon "submit" at bounding box center [701, 222] width 13 height 14
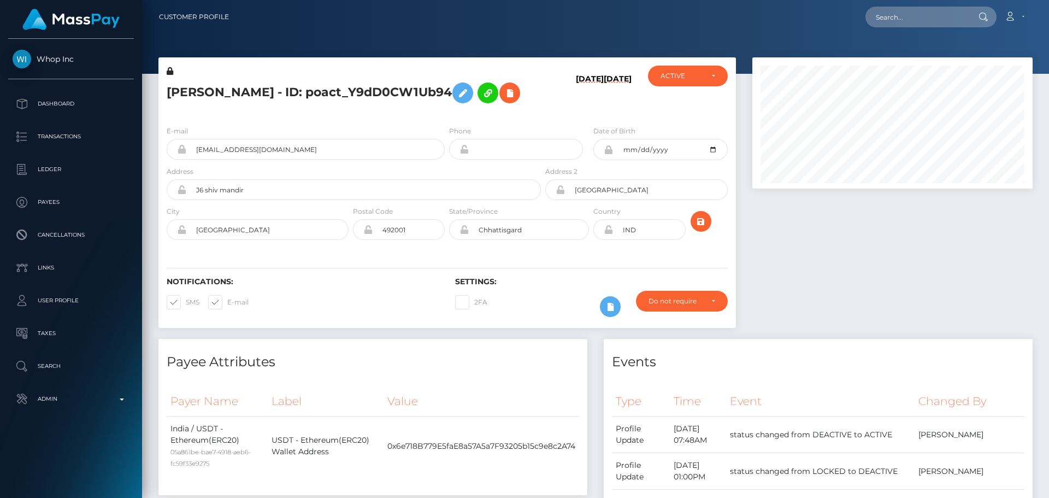
scroll to position [131, 281]
click at [699, 221] on icon "submit" at bounding box center [701, 222] width 13 height 14
click at [384, 124] on div "E-mail lets.do.it.414@gmail.com Phone 2004-04-19" at bounding box center [447, 184] width 578 height 134
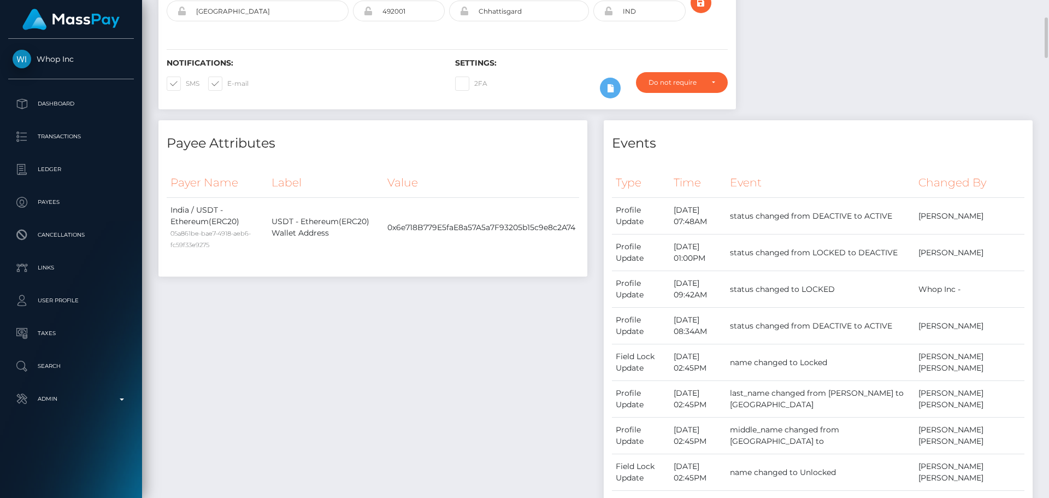
scroll to position [0, 0]
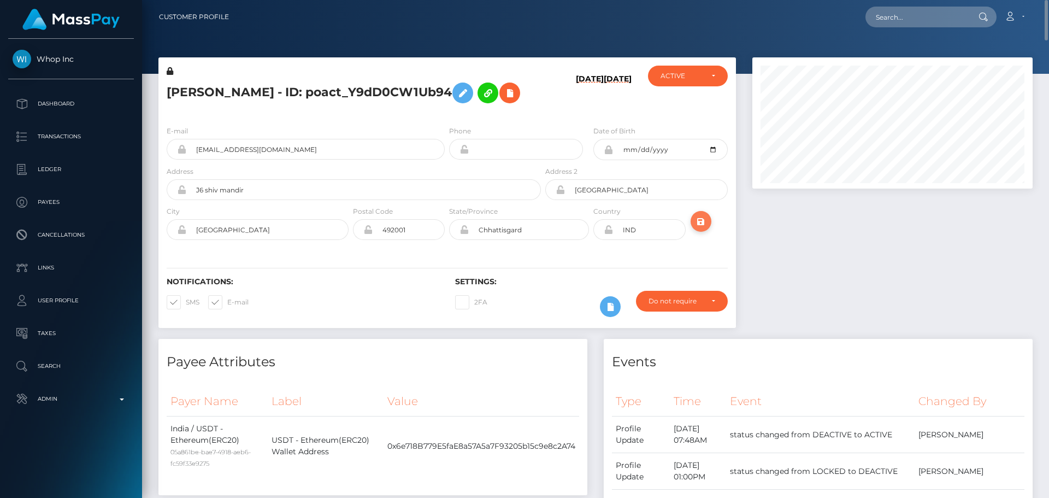
click at [706, 230] on button "submit" at bounding box center [701, 221] width 21 height 21
click at [288, 92] on h5 "VANSH MORDIA - ID: poact_Y9dD0CW1Ub94" at bounding box center [351, 93] width 368 height 32
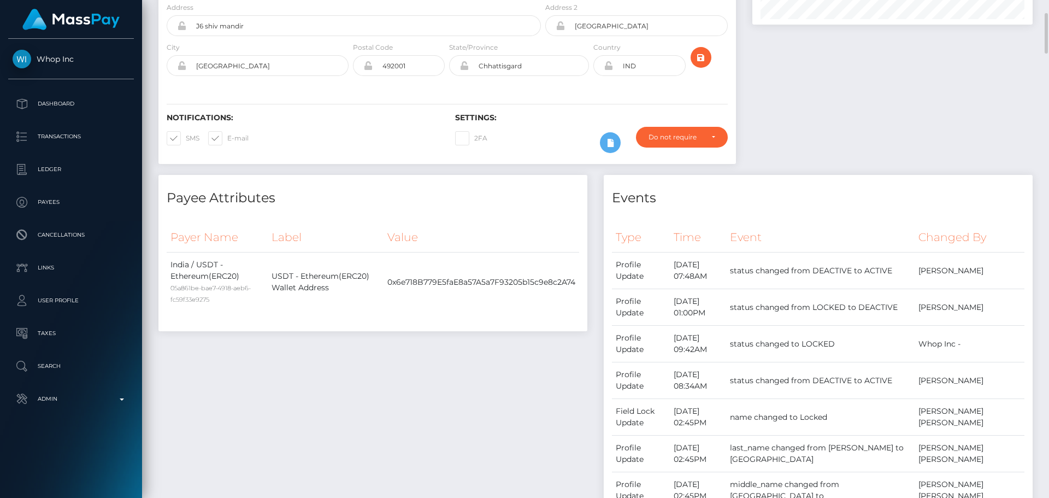
scroll to position [0, 0]
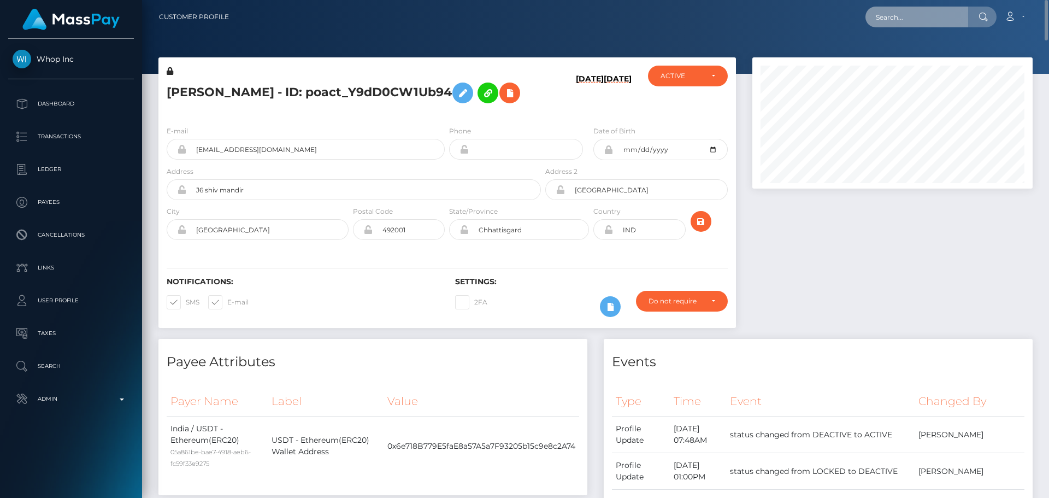
click at [928, 17] on input "text" at bounding box center [917, 17] width 103 height 21
paste input "0snbAo9jUnfD1VzU3IRTZSHMkQF2"
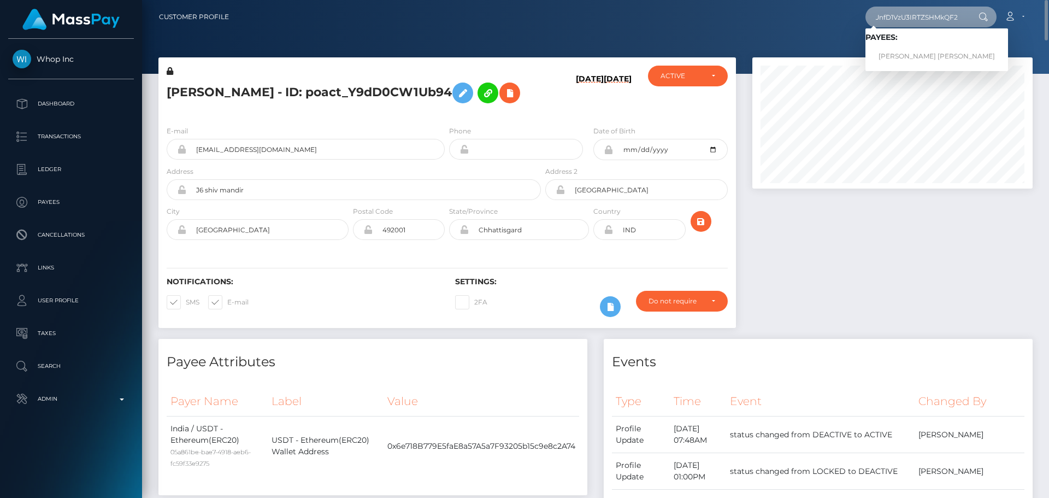
type input "0snbAo9jUnfD1VzU3IRTZSHMkQF2"
click at [899, 56] on link "LARISA-TEODORA ADAM" at bounding box center [937, 56] width 143 height 20
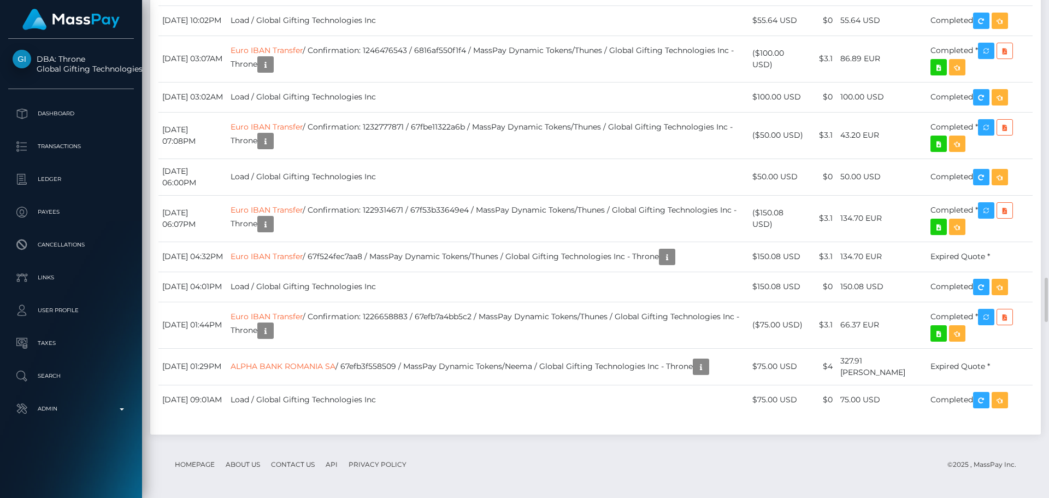
scroll to position [3716, 0]
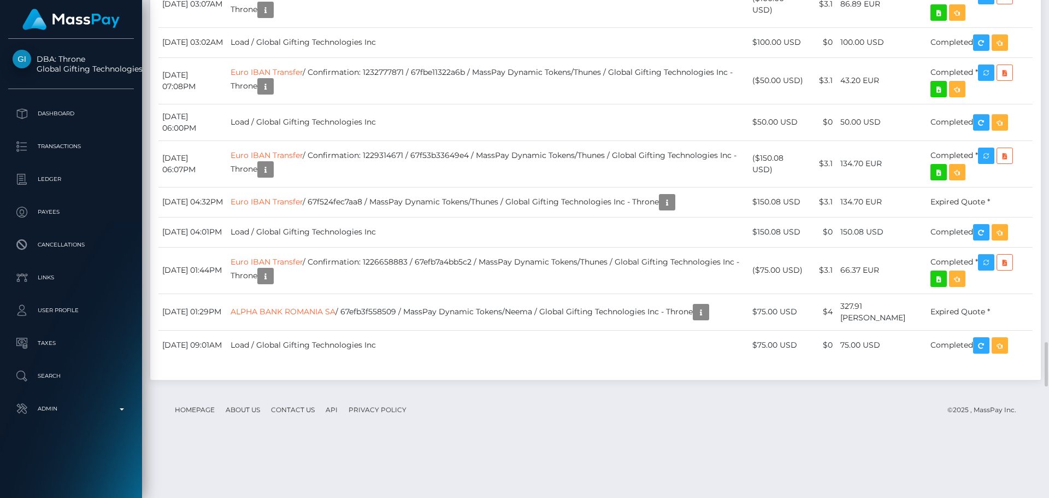
scroll to position [131, 281]
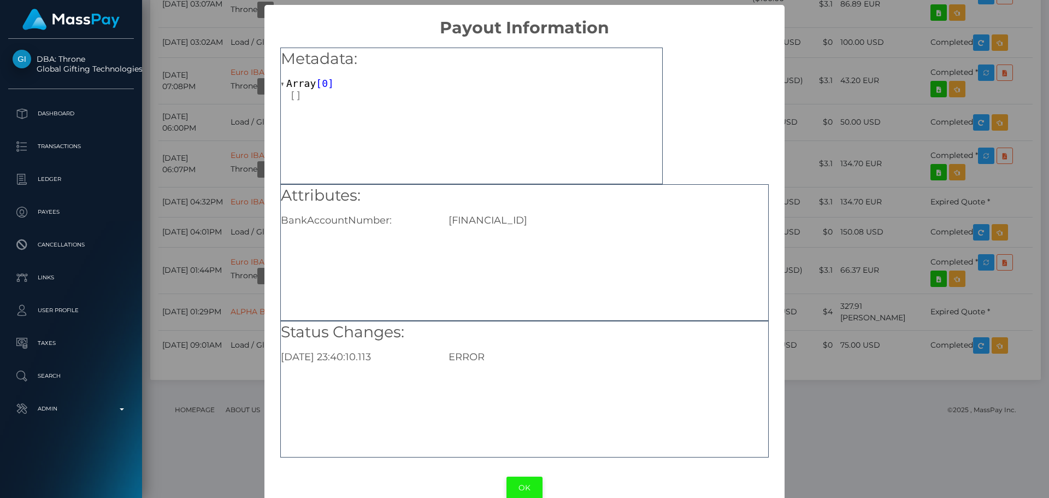
click at [527, 483] on button "OK" at bounding box center [525, 488] width 36 height 22
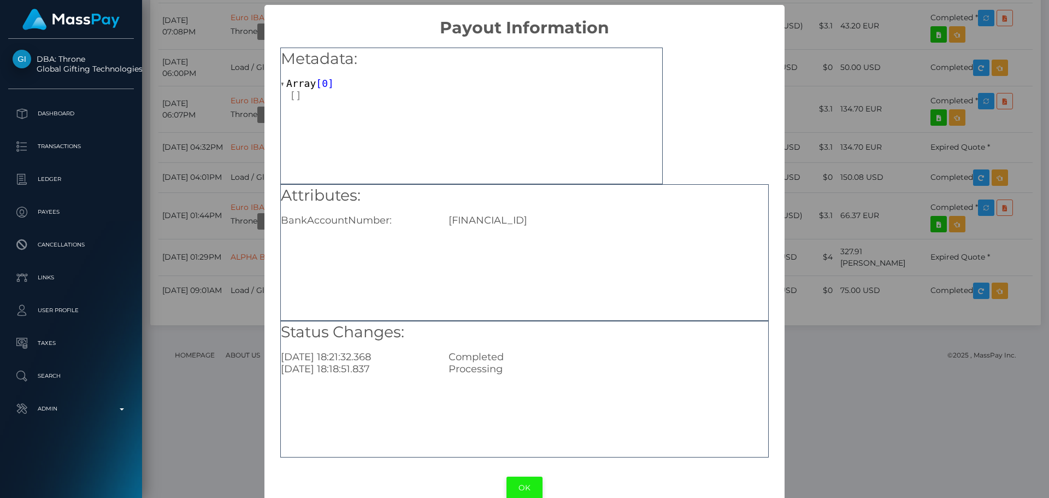
click at [524, 479] on button "OK" at bounding box center [525, 488] width 36 height 22
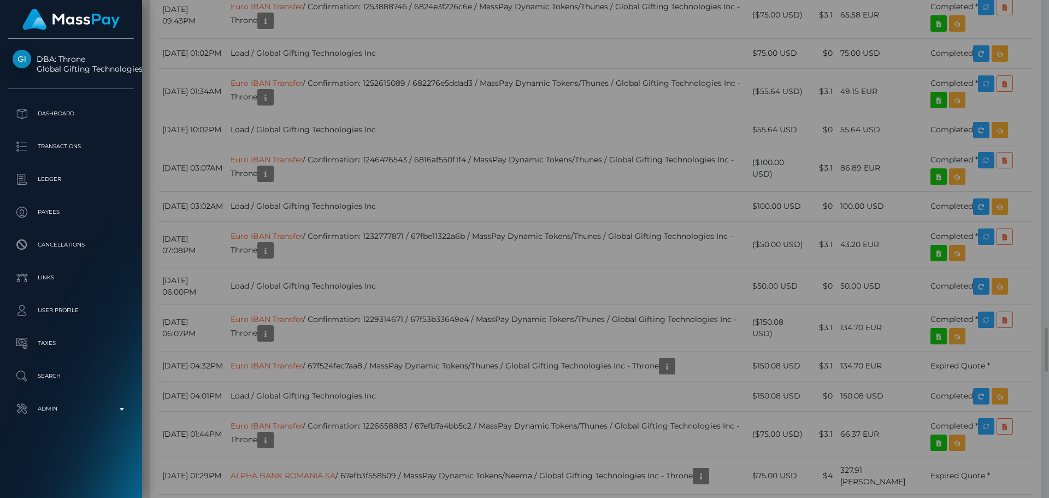
scroll to position [0, 0]
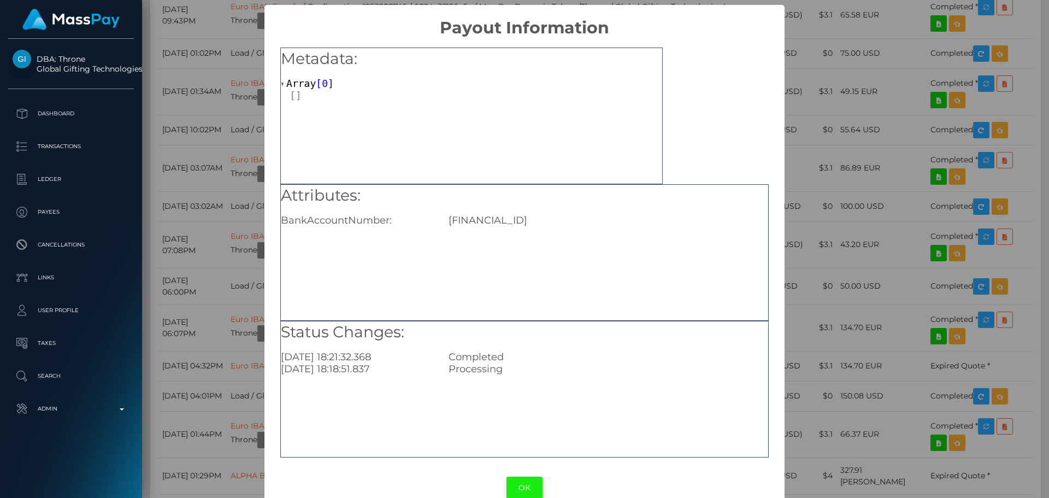
click at [516, 478] on button "OK" at bounding box center [525, 488] width 36 height 22
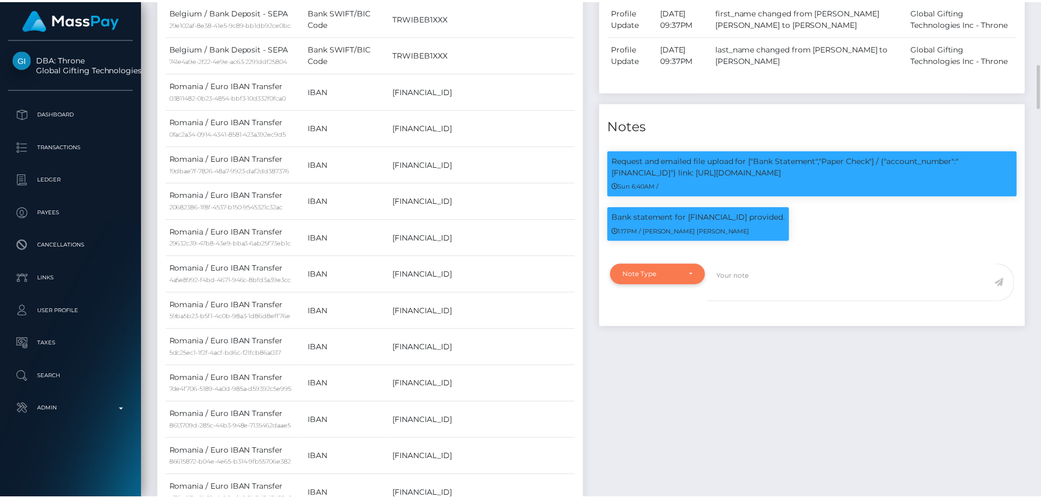
scroll to position [131, 278]
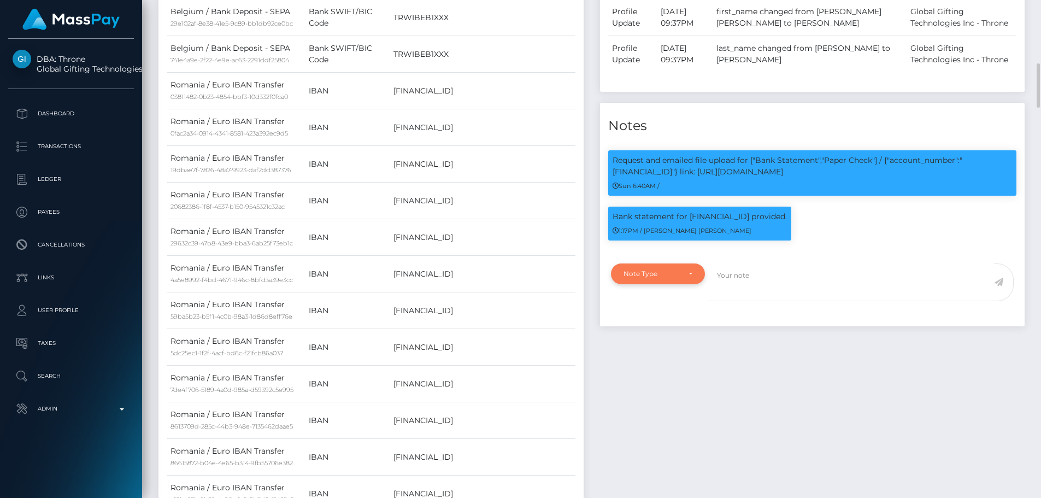
click at [688, 273] on div "Note Type" at bounding box center [658, 273] width 69 height 9
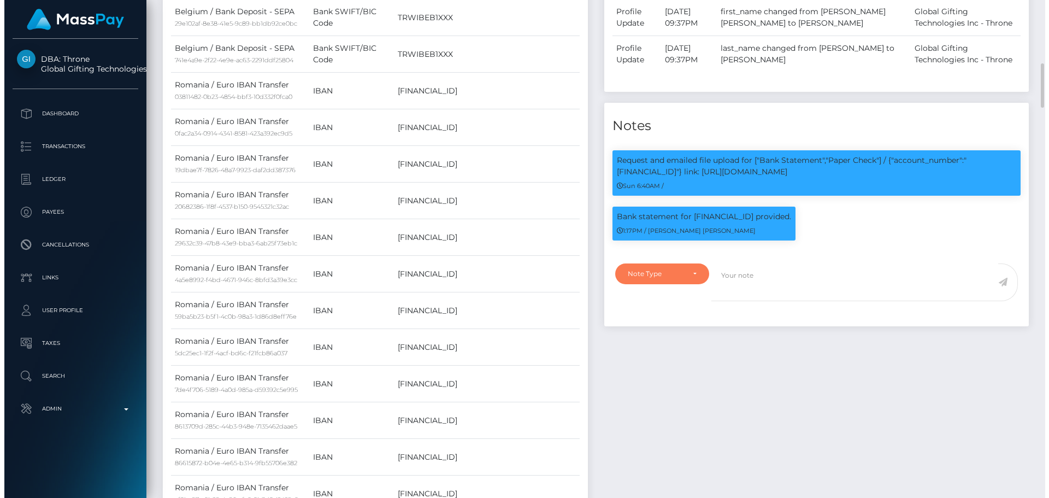
scroll to position [131, 281]
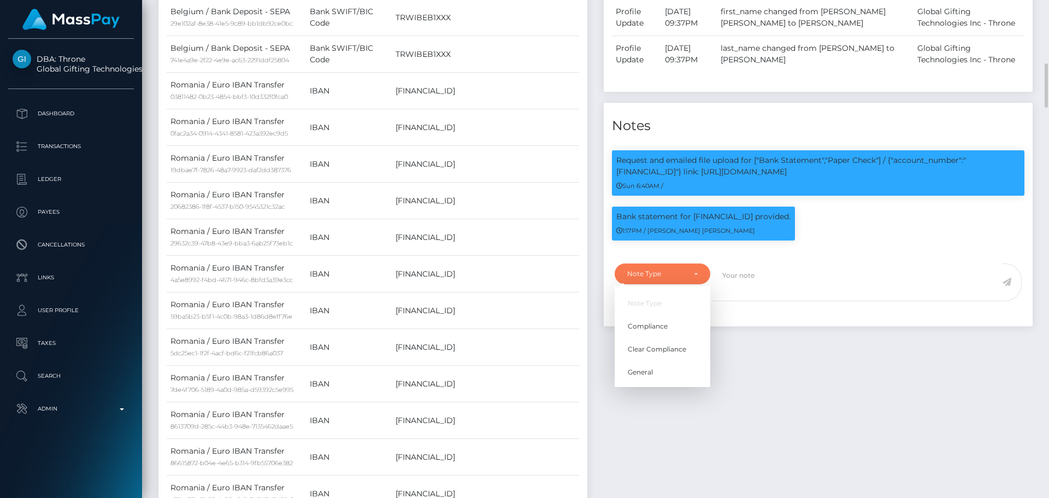
click at [780, 334] on div "Events Type Time Event Changed By" at bounding box center [818, 335] width 445 height 973
click at [686, 275] on div "Note Type" at bounding box center [662, 273] width 70 height 9
click at [665, 316] on link "Compliance" at bounding box center [663, 326] width 96 height 20
select select "COMPLIANCE"
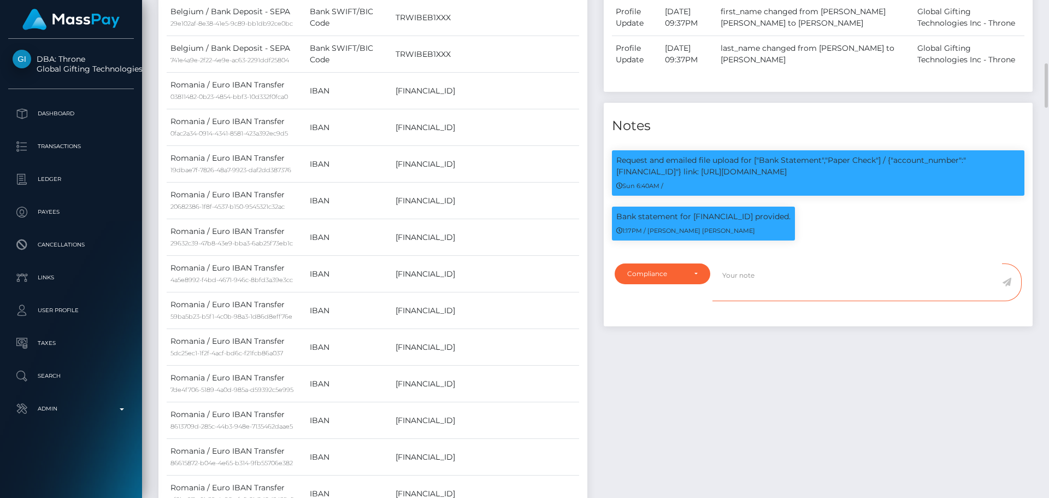
click at [752, 287] on textarea at bounding box center [858, 282] width 290 height 38
paste textarea "Ticket #124919"
click at [938, 275] on textarea "In Ticket #124919, the payee keeps insisting that she did not use" at bounding box center [858, 282] width 290 height 38
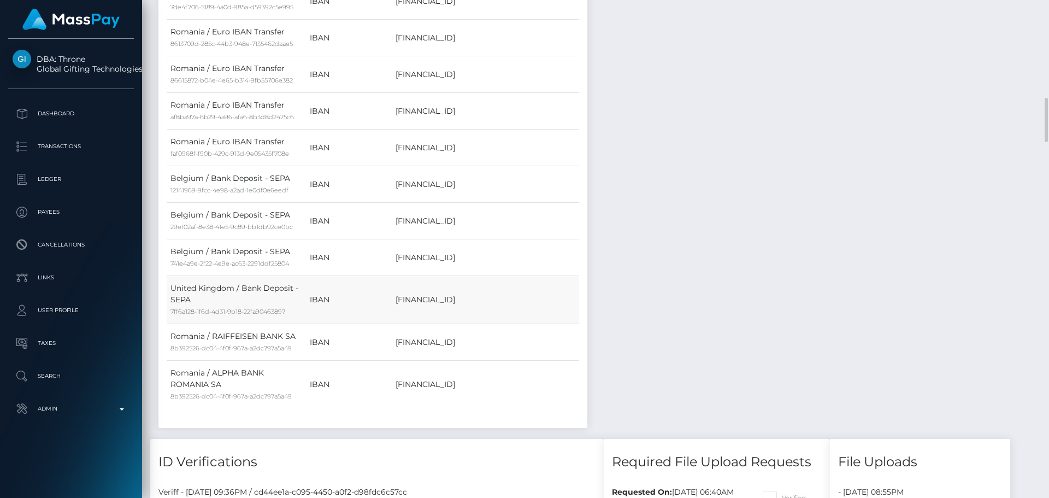
click at [496, 293] on td "[FINANCIAL_ID]" at bounding box center [485, 300] width 187 height 48
copy td "[FINANCIAL_ID]"
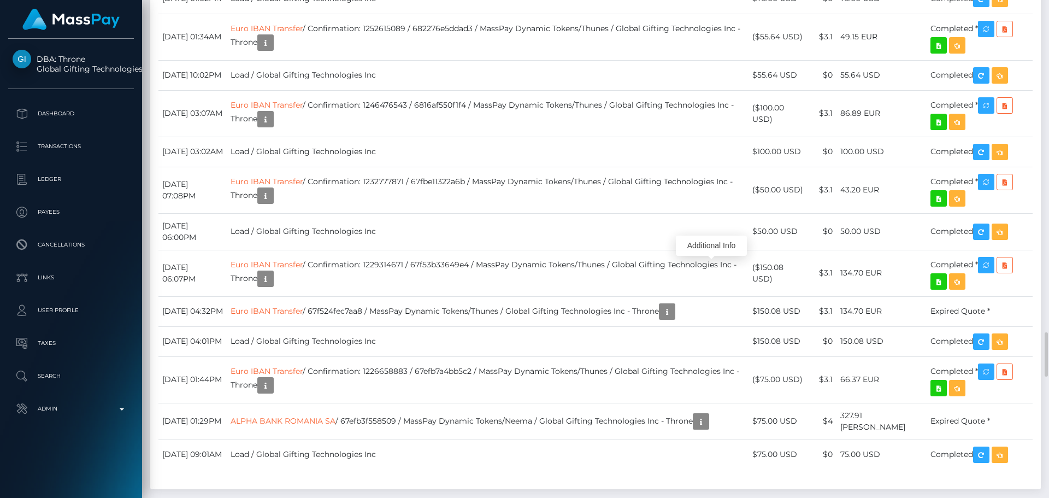
scroll to position [131, 281]
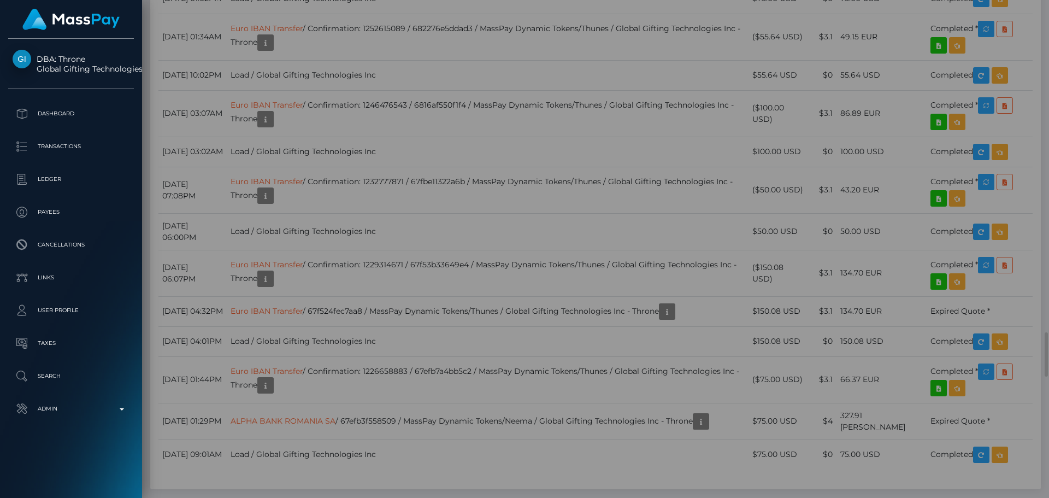
scroll to position [0, 0]
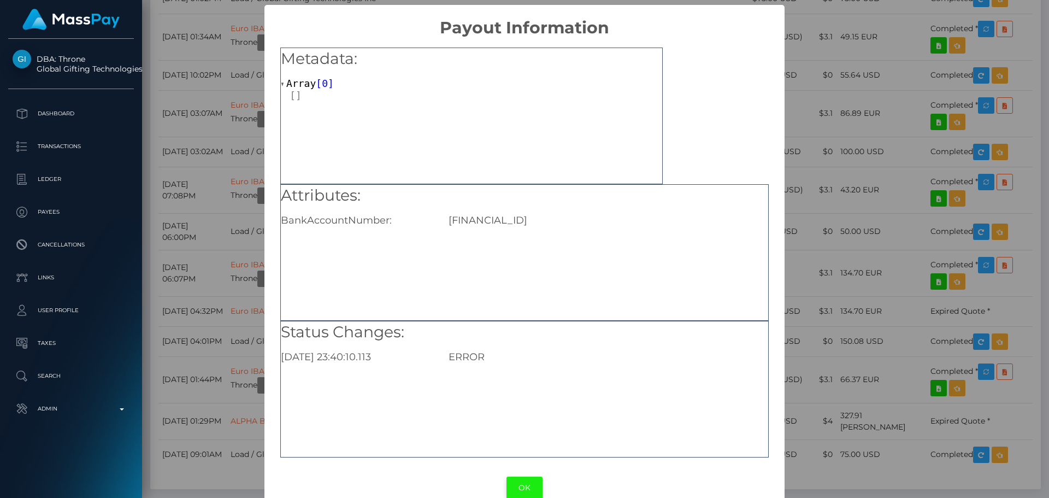
click at [517, 480] on button "OK" at bounding box center [525, 488] width 36 height 22
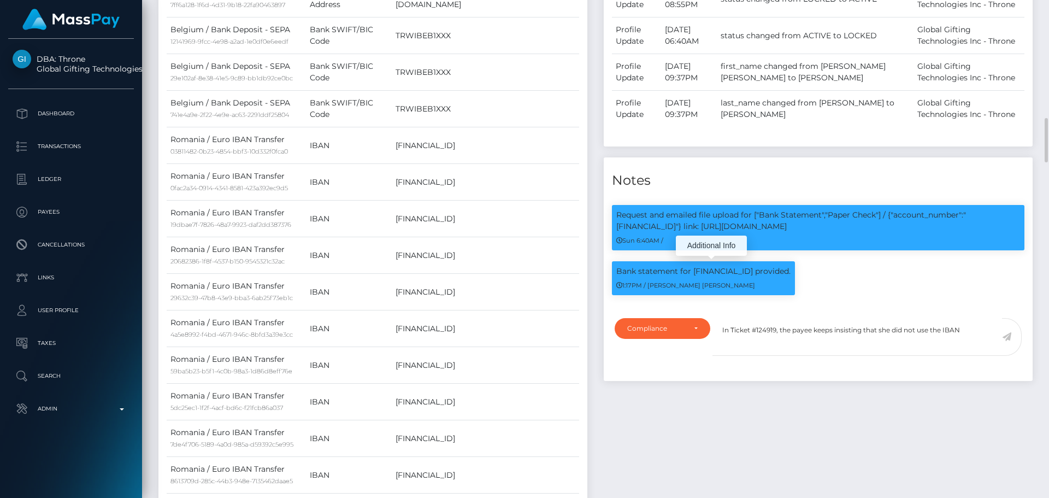
scroll to position [131, 281]
click at [979, 333] on textarea "In Ticket #124919, the payee keeps insisting that she did not use the IBAN" at bounding box center [858, 337] width 290 height 38
paste textarea "IT04B0366901600551057360095"
click at [951, 328] on textarea "In Ticket #124919, the payee keeps insisting that she did not use the IBAN IT04…" at bounding box center [858, 337] width 290 height 38
drag, startPoint x: 951, startPoint y: 328, endPoint x: 820, endPoint y: 352, distance: 133.2
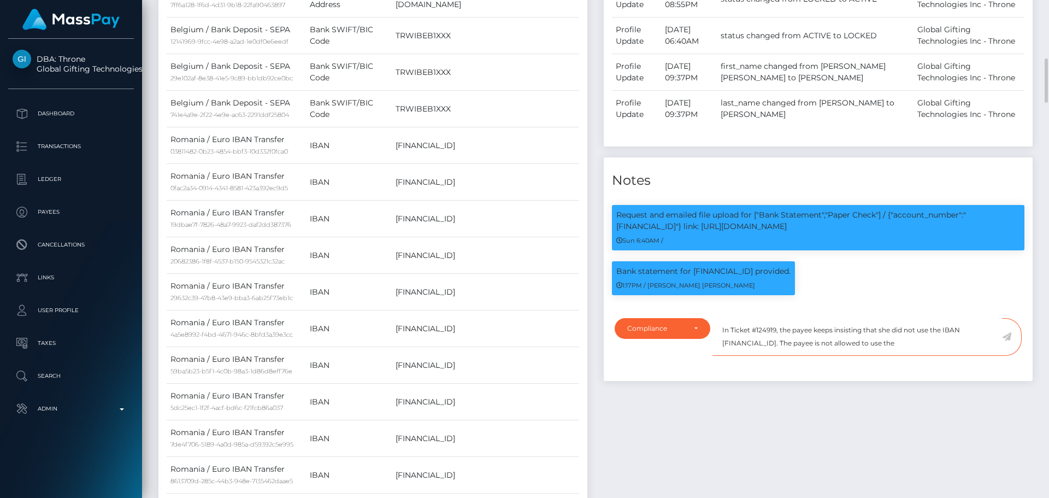
click at [820, 352] on textarea "In Ticket #124919, the payee keeps insisting that she did not use the IBAN IT04…" at bounding box center [858, 337] width 290 height 38
click at [967, 344] on textarea "In Ticket #124919, the payee keeps insisting that she did not use the IBAN IT04…" at bounding box center [858, 337] width 290 height 38
paste textarea "IBAN IT04B0366901600551057360095"
type textarea "In Ticket #124919, the payee keeps insisting that she did not use the IBAN IT04…"
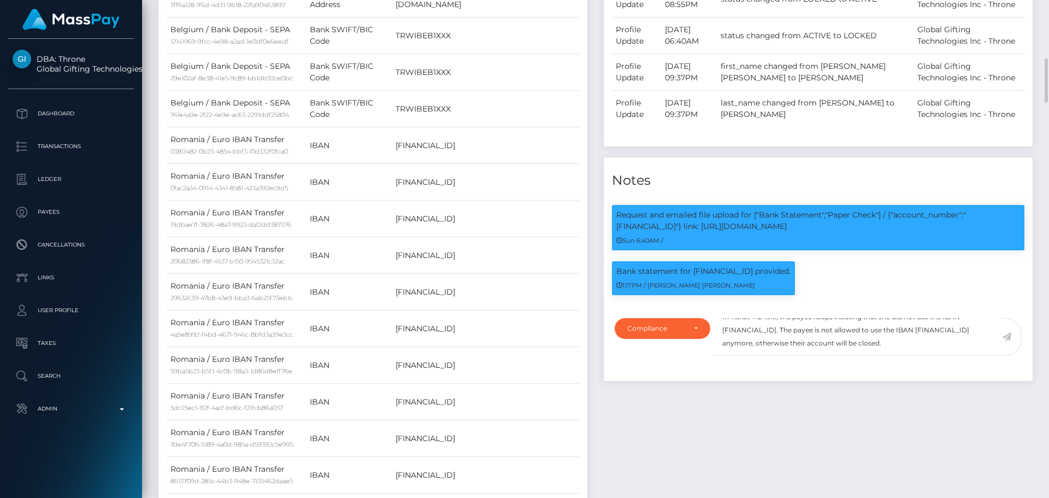
click at [1008, 334] on icon at bounding box center [1006, 336] width 9 height 9
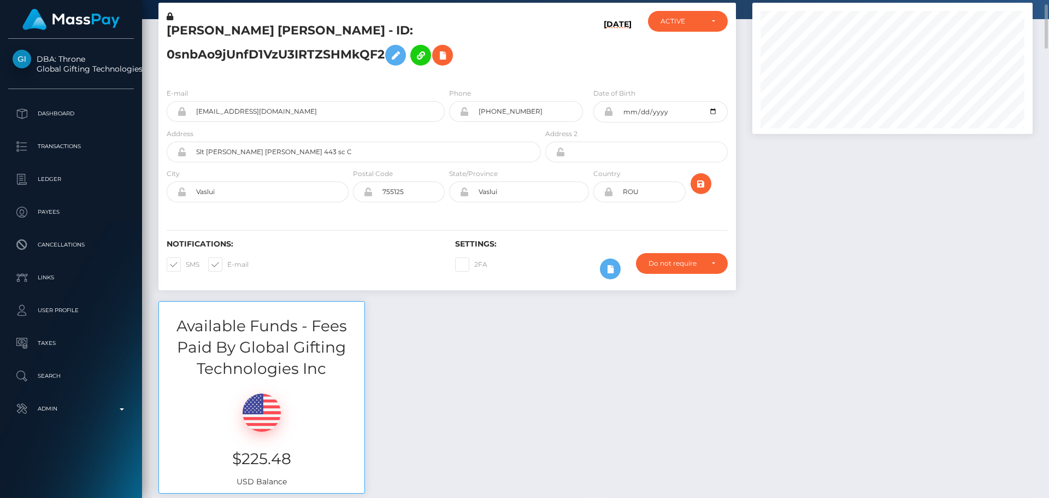
scroll to position [0, 0]
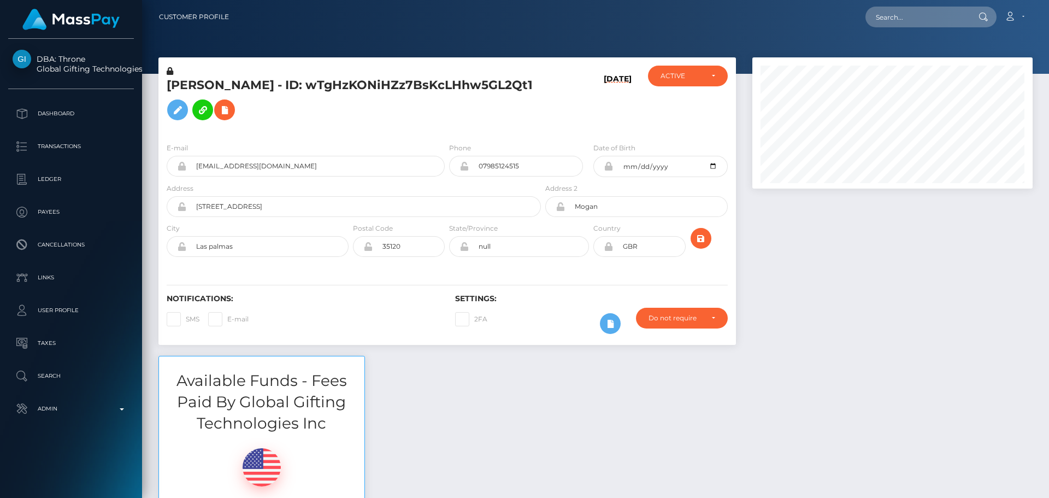
scroll to position [131, 281]
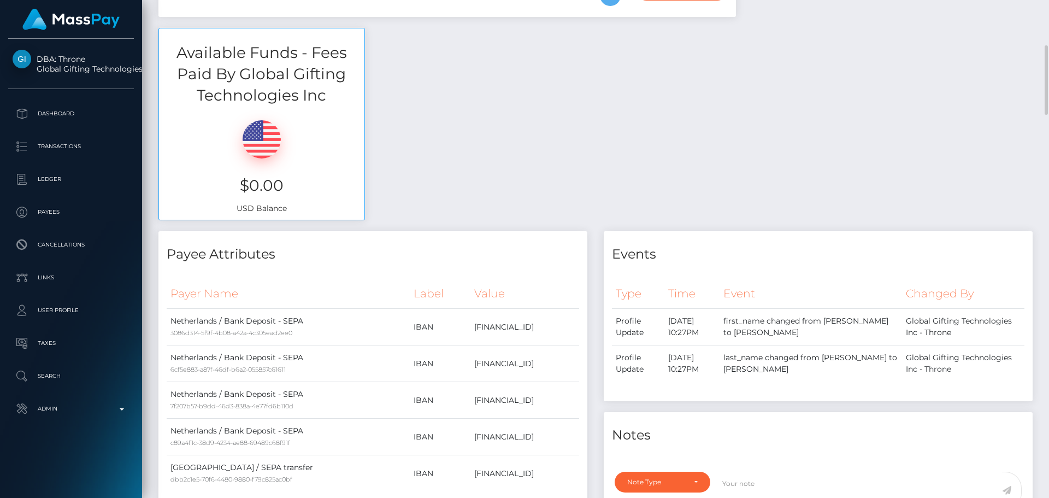
scroll to position [492, 0]
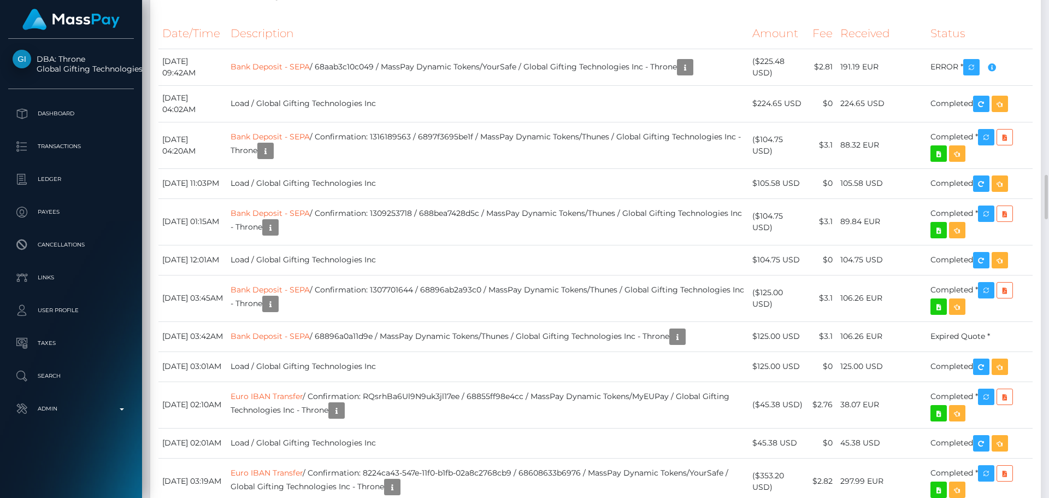
scroll to position [2514, 0]
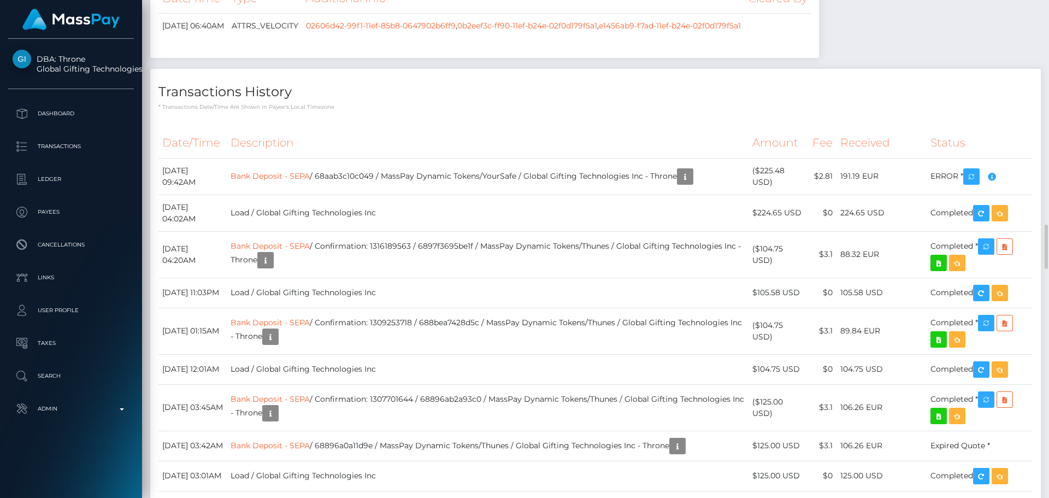
checkbox input "true"
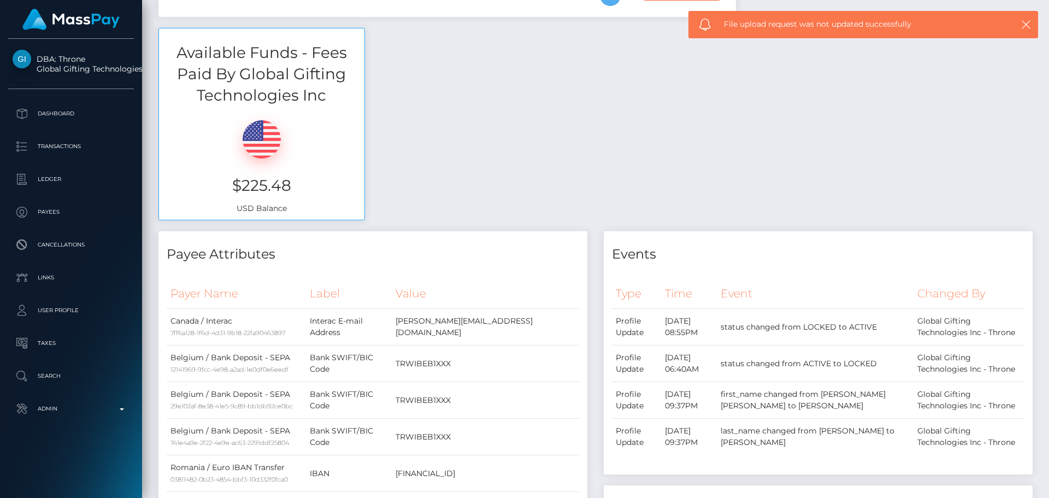
scroll to position [0, 0]
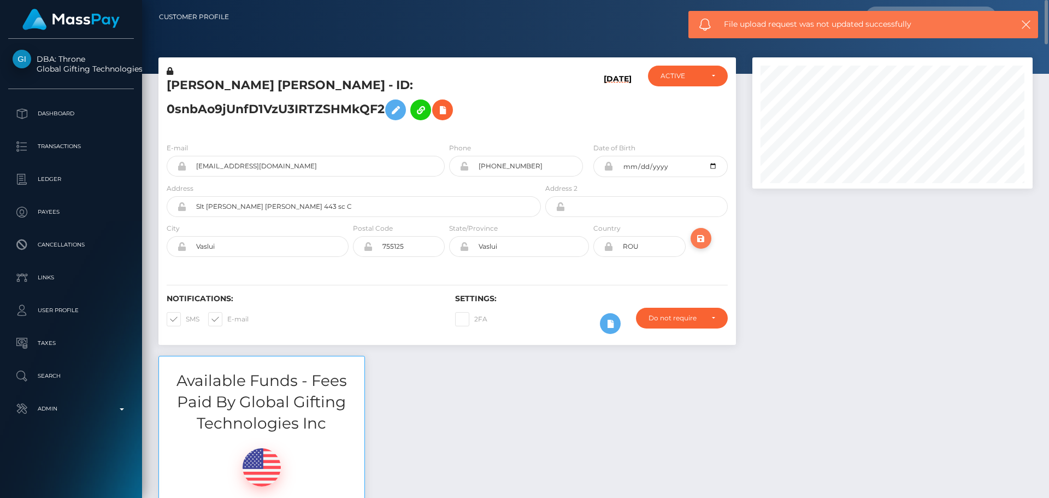
click at [701, 240] on icon "submit" at bounding box center [701, 239] width 13 height 14
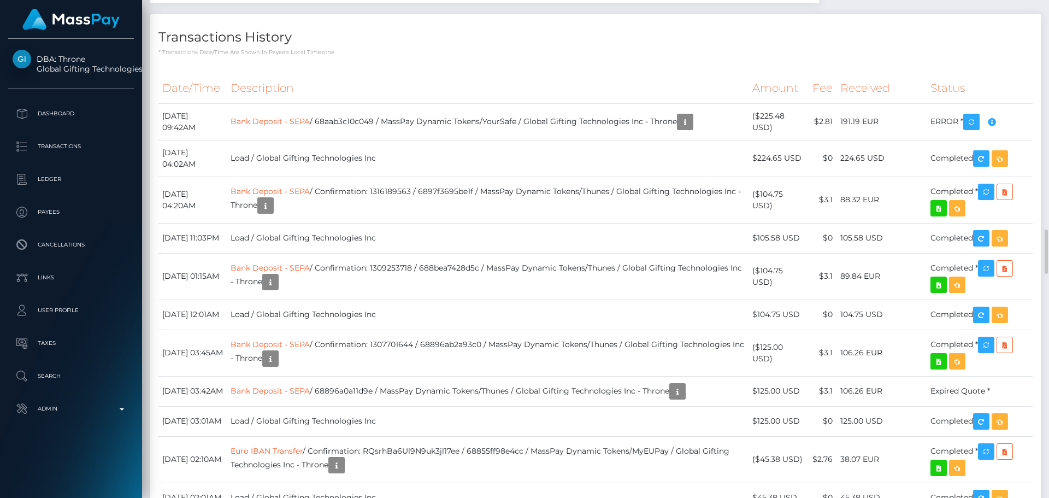
scroll to position [131, 281]
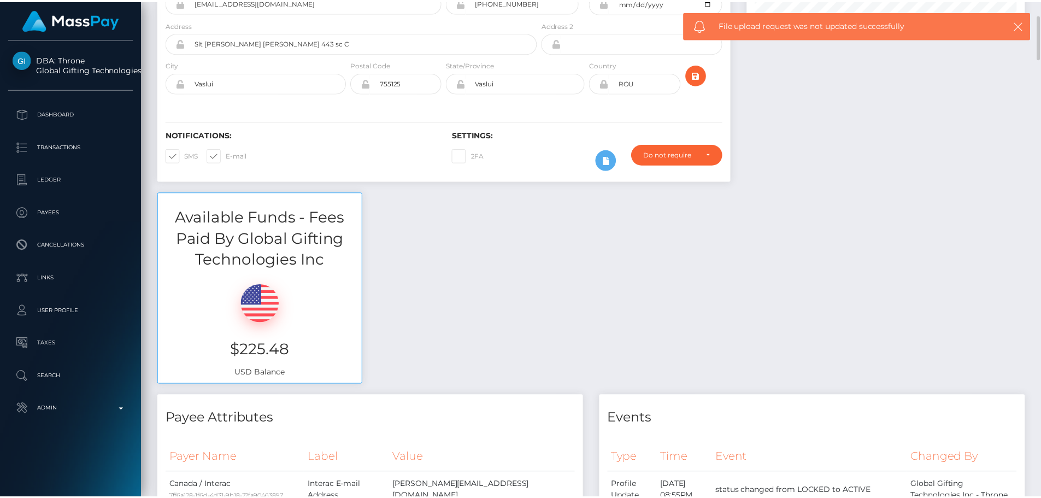
scroll to position [0, 0]
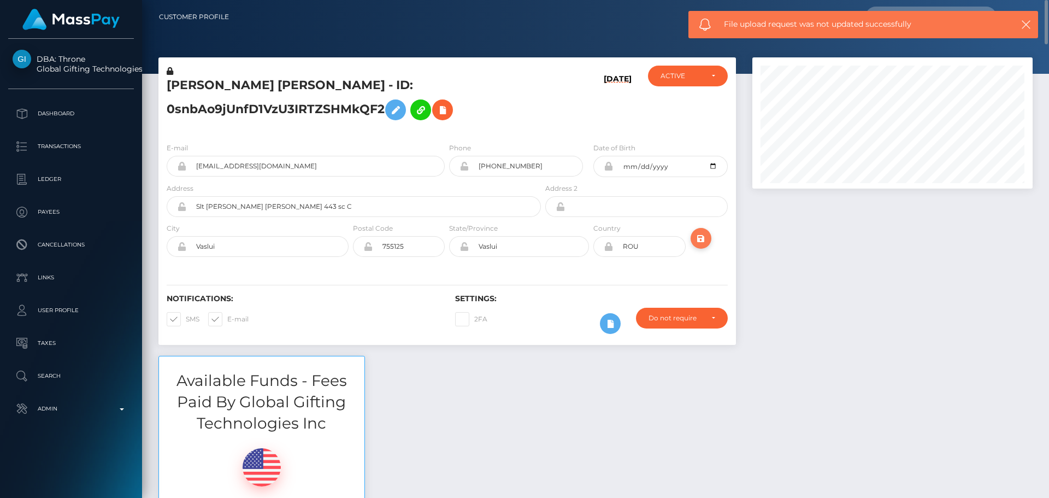
click at [706, 240] on div at bounding box center [712, 242] width 48 height 40
click at [709, 240] on button "submit" at bounding box center [701, 238] width 21 height 21
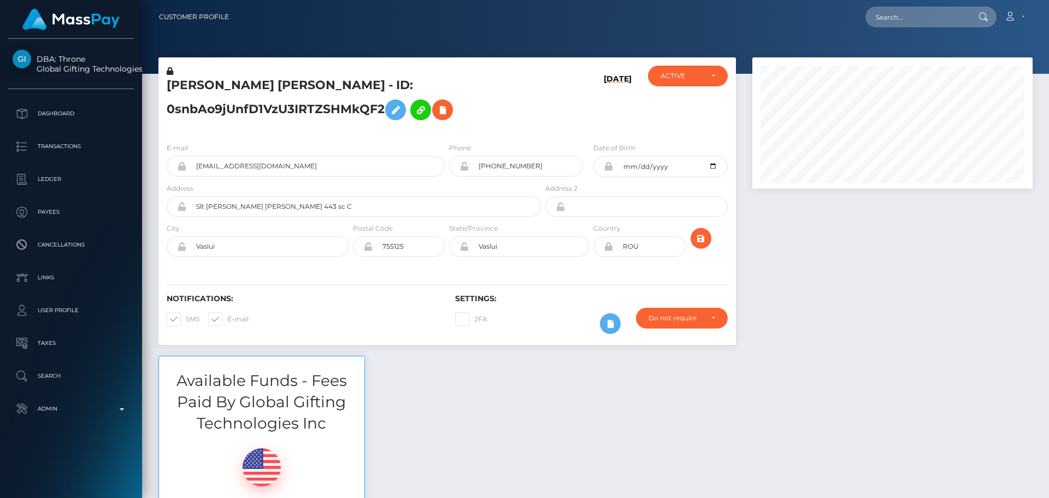
scroll to position [131, 281]
click at [542, 109] on div "LARISA-TEODORA ADAM - ID: 0snbAo9jUnfD1VzU3IRTZSHMkQF2" at bounding box center [350, 100] width 385 height 68
click at [535, 109] on h5 "LARISA-TEODORA ADAM - ID: 0snbAo9jUnfD1VzU3IRTZSHMkQF2" at bounding box center [351, 101] width 368 height 49
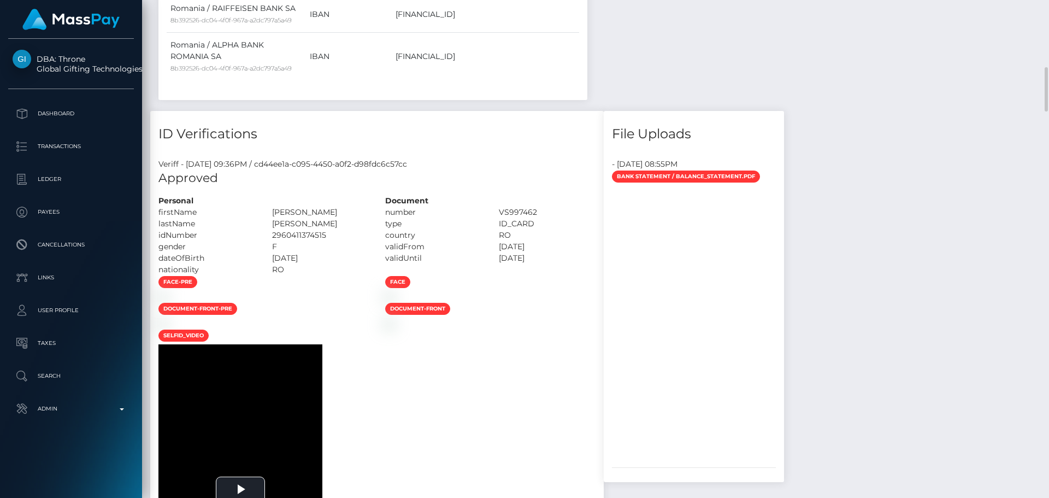
scroll to position [1366, 0]
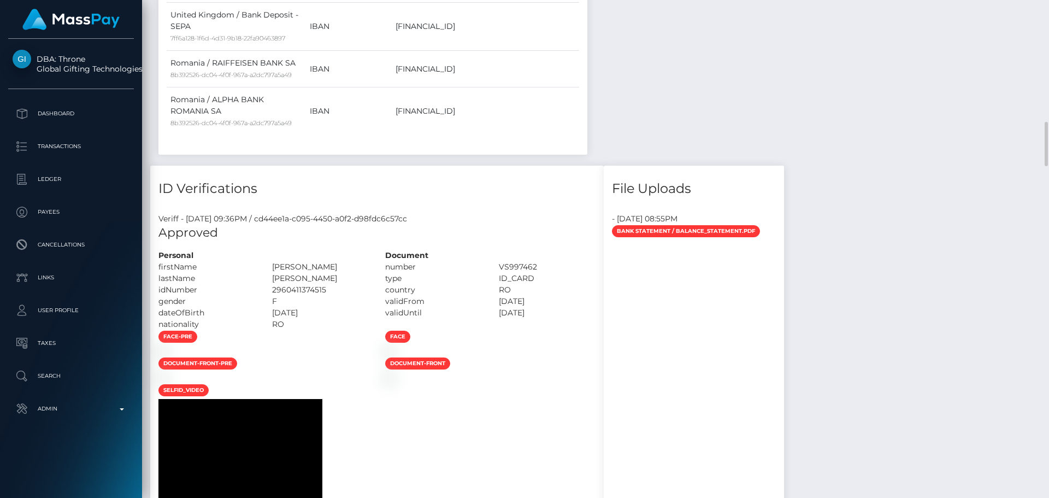
click at [542, 213] on div "Veriff - March 30, 2025 09:36PM / cd44ee1a-c095-4450-a0f2-d98fdc6c57cc" at bounding box center [377, 218] width 454 height 11
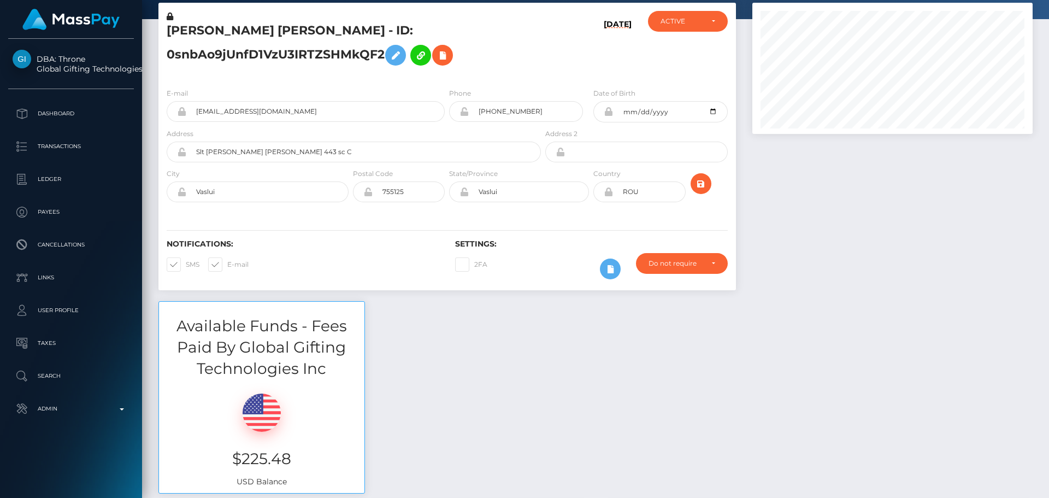
scroll to position [0, 0]
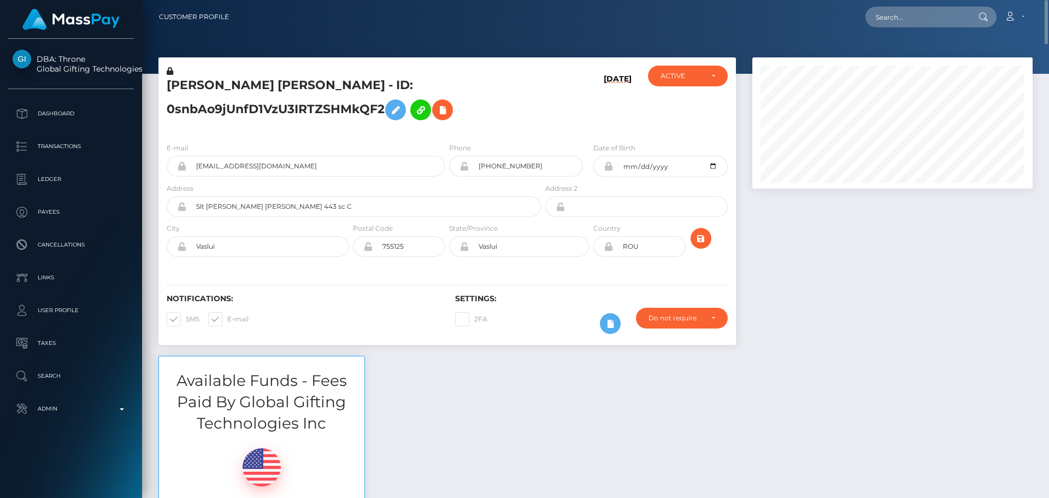
click at [534, 76] on div "LARISA-TEODORA ADAM - ID: 0snbAo9jUnfD1VzU3IRTZSHMkQF2" at bounding box center [350, 100] width 385 height 68
click at [513, 91] on h5 "LARISA-TEODORA ADAM - ID: 0snbAo9jUnfD1VzU3IRTZSHMkQF2" at bounding box center [351, 101] width 368 height 49
click at [269, 84] on h5 "LARISA-TEODORA ADAM - ID: 0snbAo9jUnfD1VzU3IRTZSHMkQF2" at bounding box center [351, 101] width 368 height 49
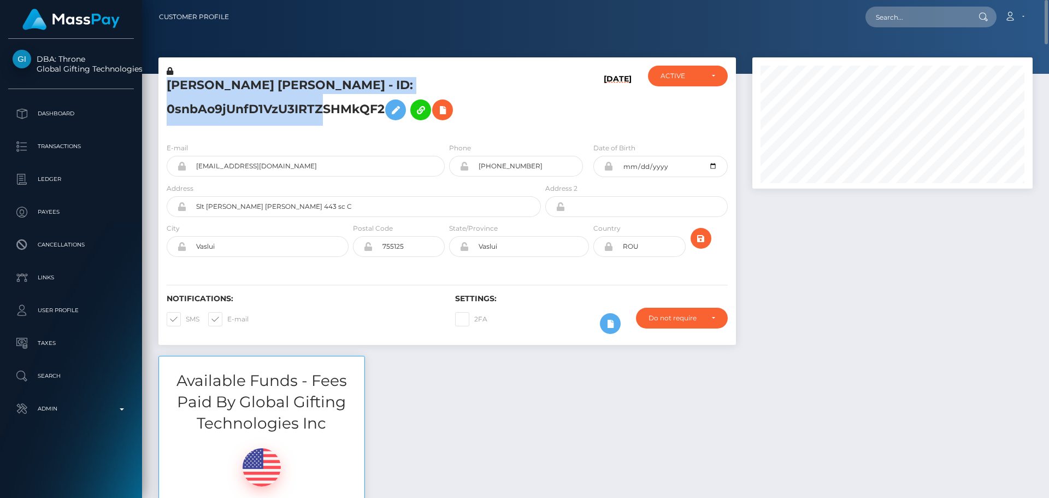
click at [269, 84] on h5 "LARISA-TEODORA ADAM - ID: 0snbAo9jUnfD1VzU3IRTZSHMkQF2" at bounding box center [351, 101] width 368 height 49
copy h5 "LARISA-TEODORA ADAM - ID: 0snbAo9jUnfD1VzU3IRTZSHMkQF2"
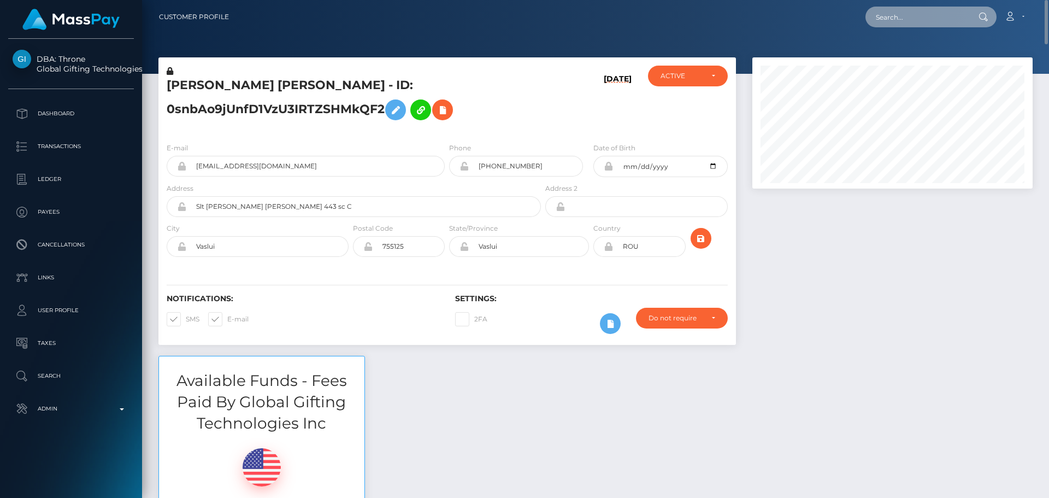
click at [891, 12] on input "text" at bounding box center [917, 17] width 103 height 21
paste input "poact_GZBtBGxiYc3u"
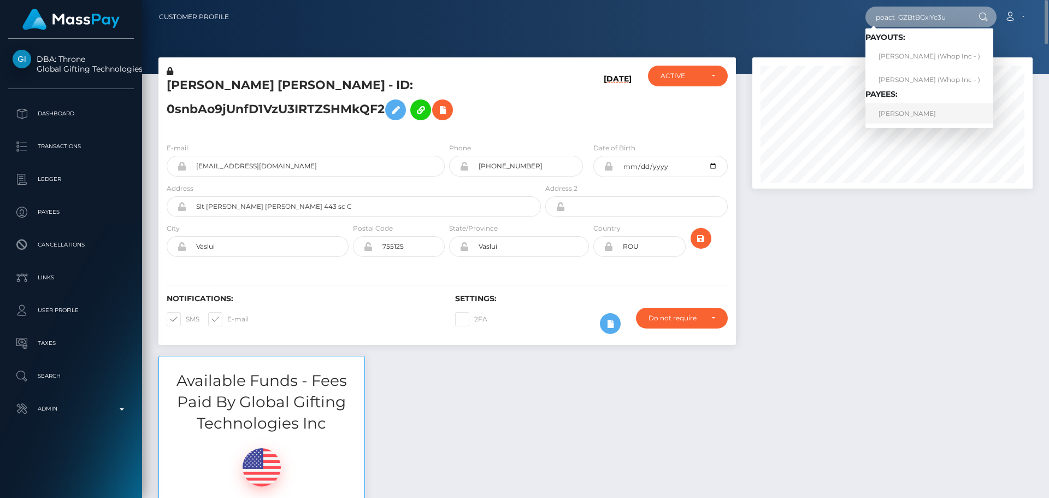
type input "poact_GZBtBGxiYc3u"
click at [897, 113] on link "EMMA MOORE" at bounding box center [930, 113] width 128 height 20
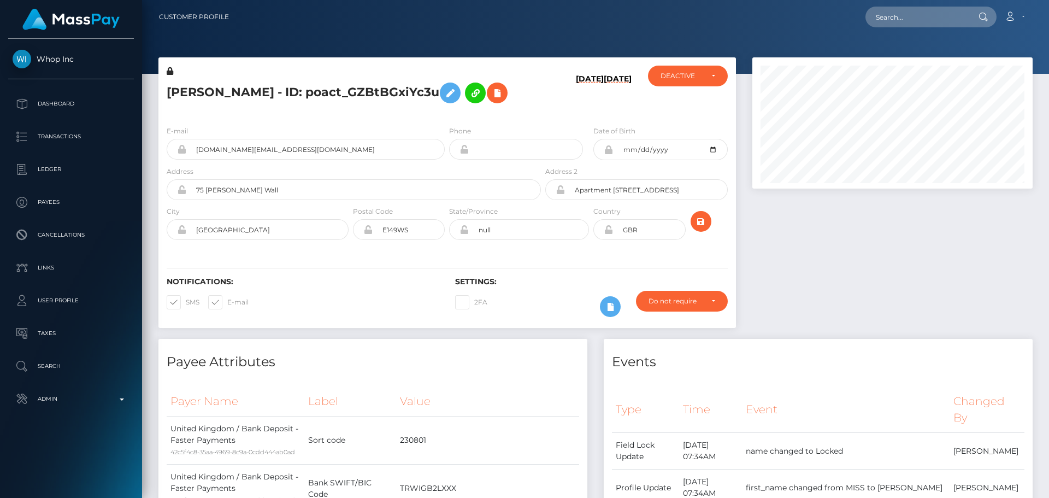
scroll to position [131, 281]
click at [514, 110] on div "[PERSON_NAME] - ID: poact_GZBtBGxiYc3u" at bounding box center [350, 91] width 385 height 51
click at [520, 129] on div "Phone" at bounding box center [516, 142] width 134 height 34
click at [534, 105] on h5 "[PERSON_NAME] - ID: poact_GZBtBGxiYc3u" at bounding box center [351, 93] width 368 height 32
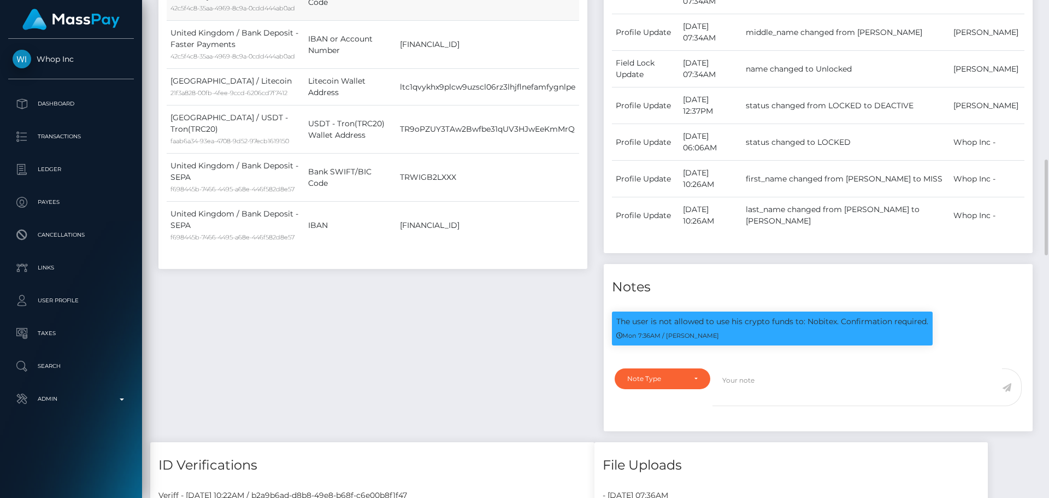
scroll to position [601, 0]
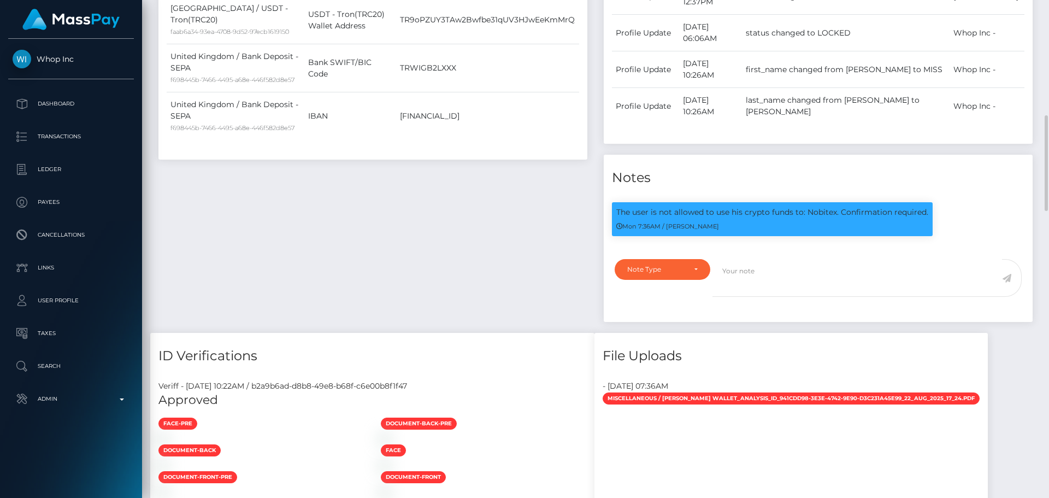
click at [490, 269] on div "Payee Attributes Payer Name Label Value United Kingdom / Bank Deposit - Faster …" at bounding box center [372, 35] width 445 height 595
click at [499, 273] on div "Payee Attributes Payer Name Label Value United Kingdom / Bank Deposit - Faster …" at bounding box center [372, 35] width 445 height 595
click at [698, 273] on div "Note Type" at bounding box center [663, 269] width 96 height 21
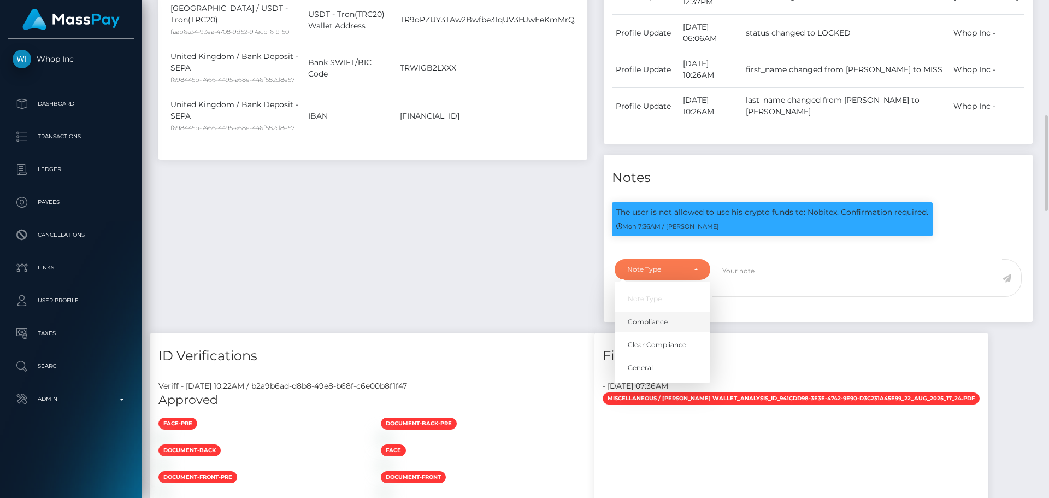
click at [661, 324] on span "Compliance" at bounding box center [648, 322] width 40 height 10
select select "COMPLIANCE"
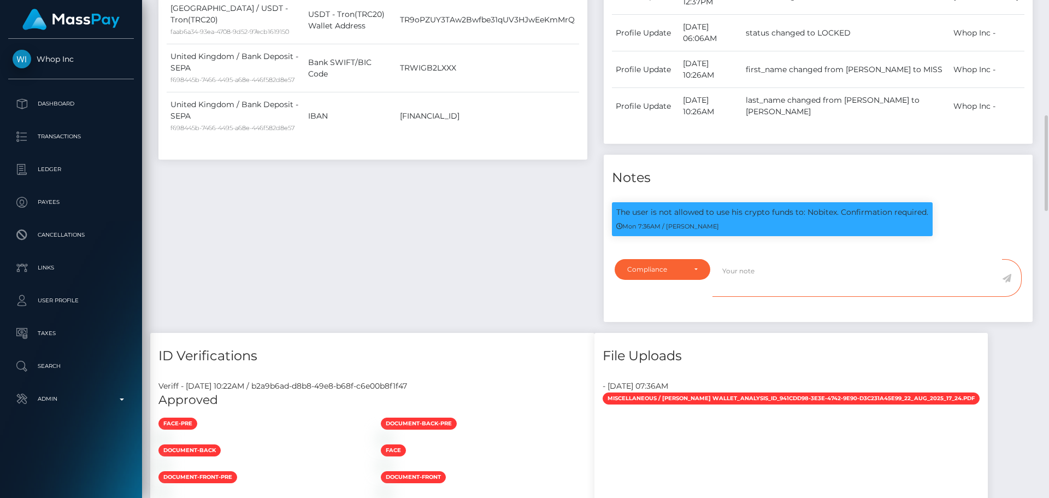
click at [762, 295] on textarea at bounding box center [858, 278] width 290 height 38
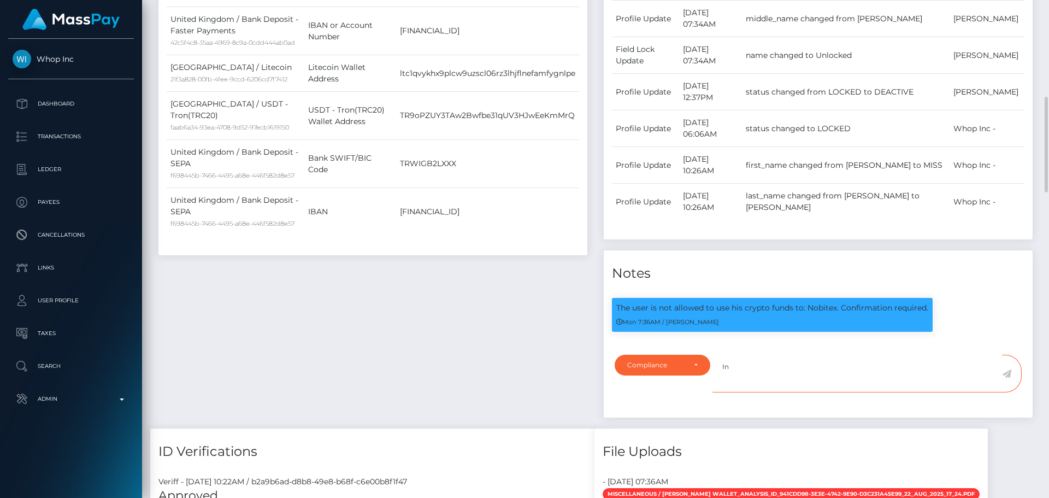
paste textarea "Ticket #125328"
type textarea "In Ticket #125328, the payee confirmed that they understood."
click at [1009, 373] on icon at bounding box center [1006, 373] width 9 height 9
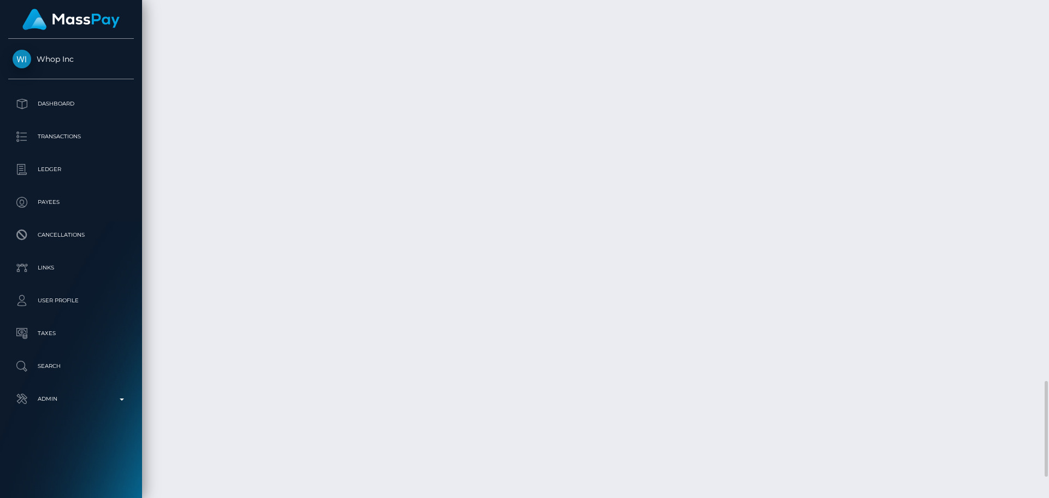
scroll to position [2036, 0]
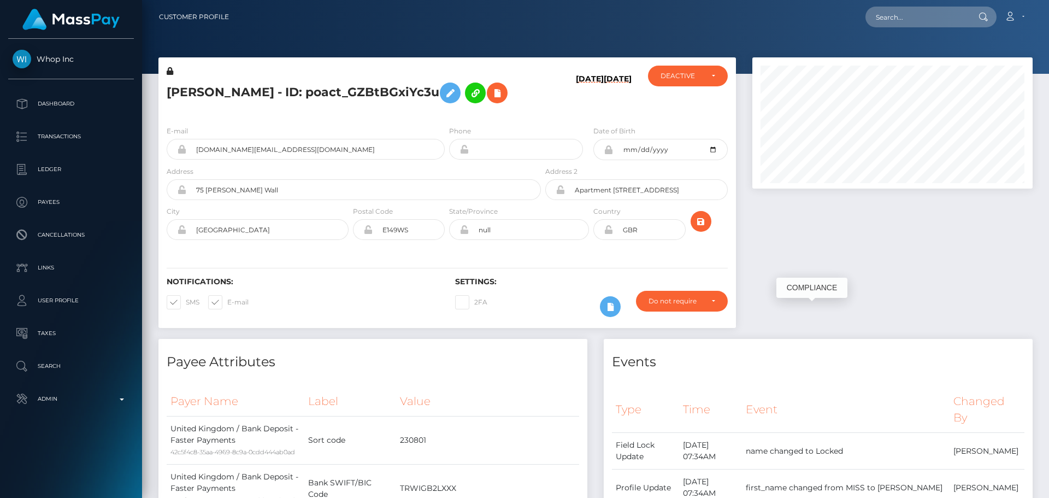
scroll to position [546338, 546189]
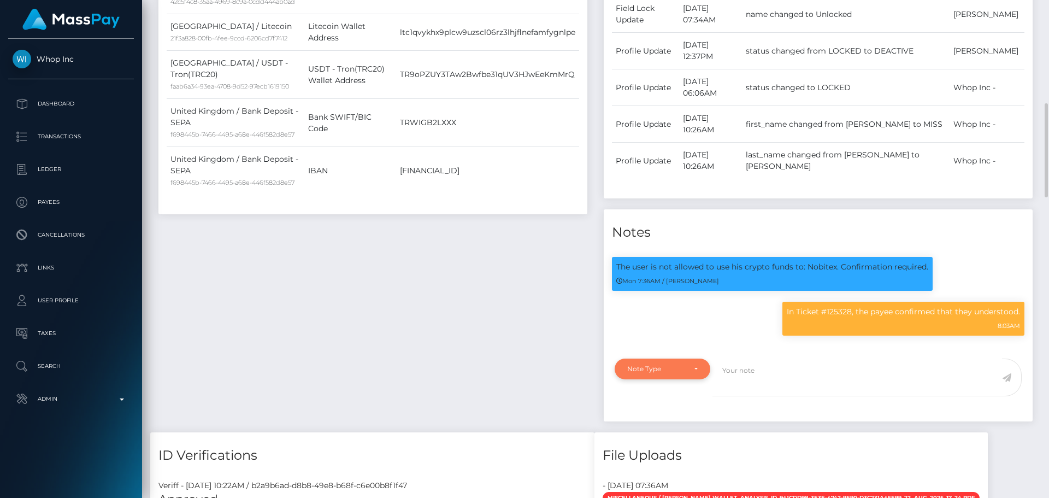
click at [693, 359] on div "Note Type" at bounding box center [663, 368] width 96 height 21
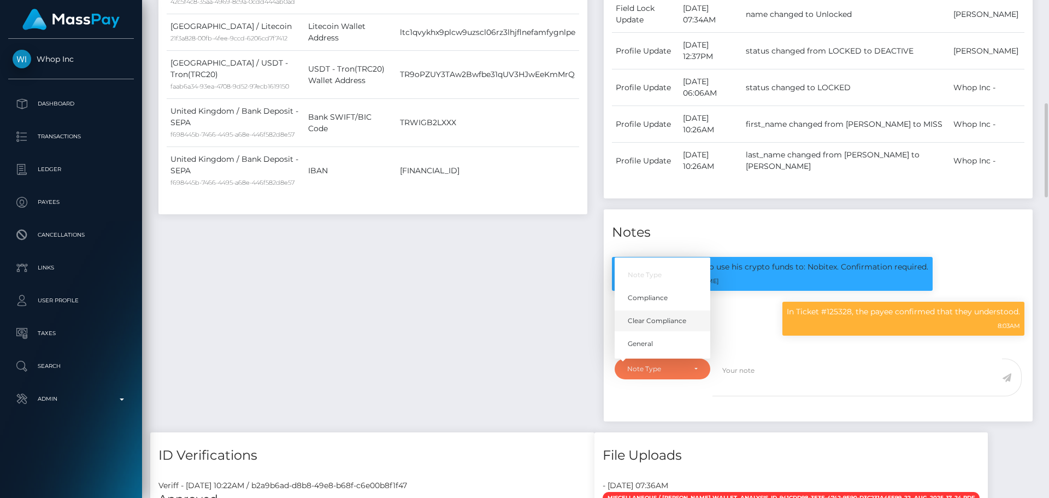
click at [670, 315] on span "Clear Compliance" at bounding box center [657, 320] width 58 height 10
select select "CLEAR_COMPLIANCE"
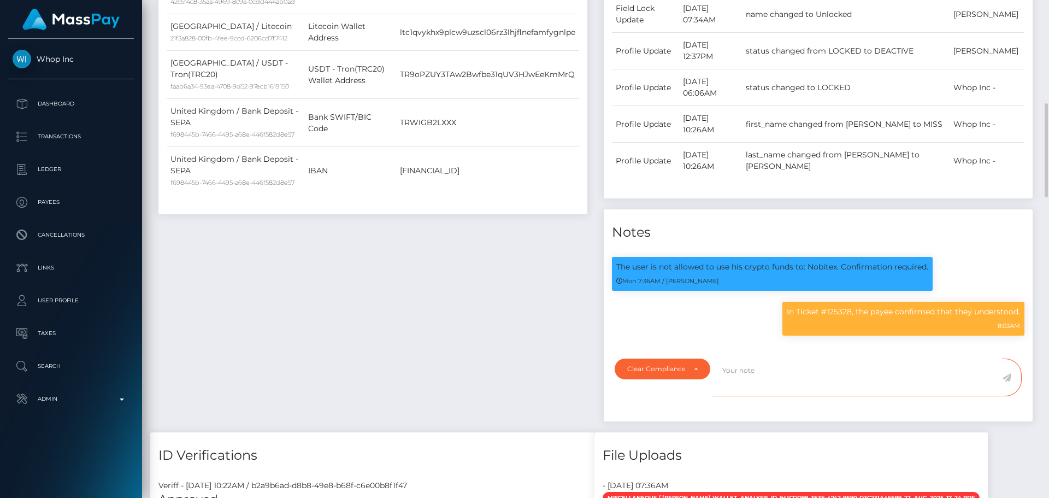
click at [782, 374] on textarea at bounding box center [858, 377] width 290 height 38
click at [762, 378] on textarea at bounding box center [858, 377] width 290 height 38
click at [852, 373] on textarea "Elliptic report provided. Flag cleared." at bounding box center [858, 377] width 290 height 38
type textarea "Elliptic report provided. Flag cleared."
click at [1010, 378] on icon at bounding box center [1006, 377] width 9 height 9
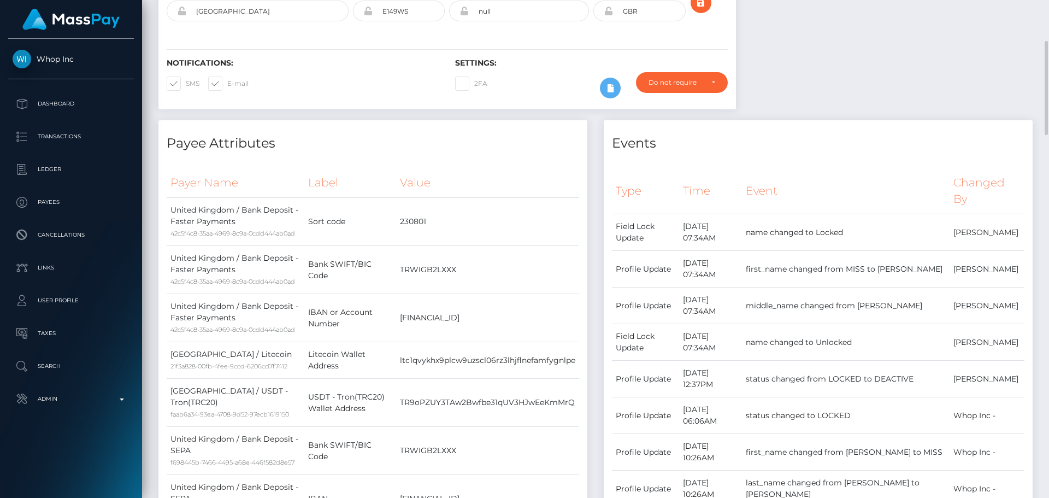
scroll to position [0, 0]
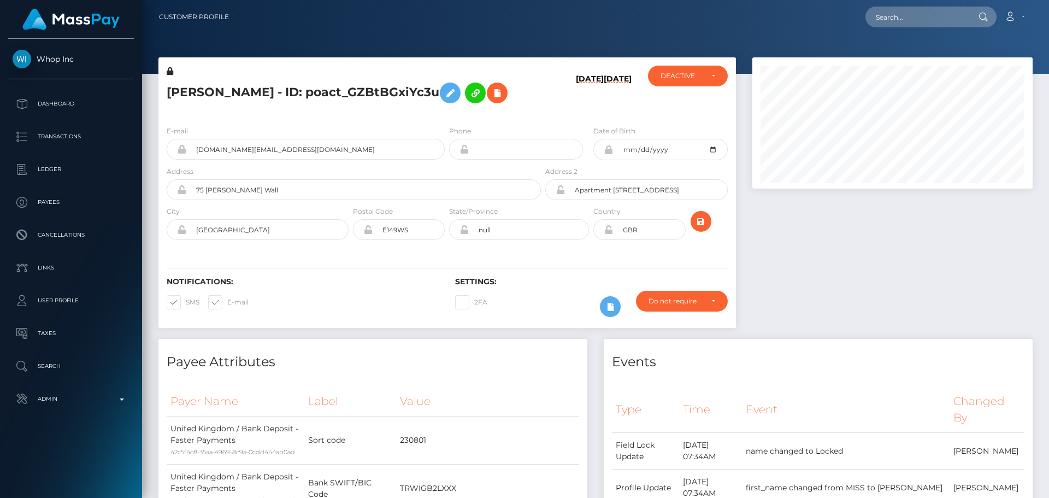
scroll to position [131, 281]
click at [534, 109] on div "[PERSON_NAME] - ID: poact_GZBtBGxiYc3u" at bounding box center [350, 91] width 385 height 51
click at [533, 109] on div "[PERSON_NAME] - ID: poact_GZBtBGxiYc3u" at bounding box center [350, 91] width 385 height 51
click at [677, 75] on div "DEACTIVE" at bounding box center [682, 76] width 42 height 9
click at [675, 103] on span "ACTIVE" at bounding box center [673, 106] width 25 height 10
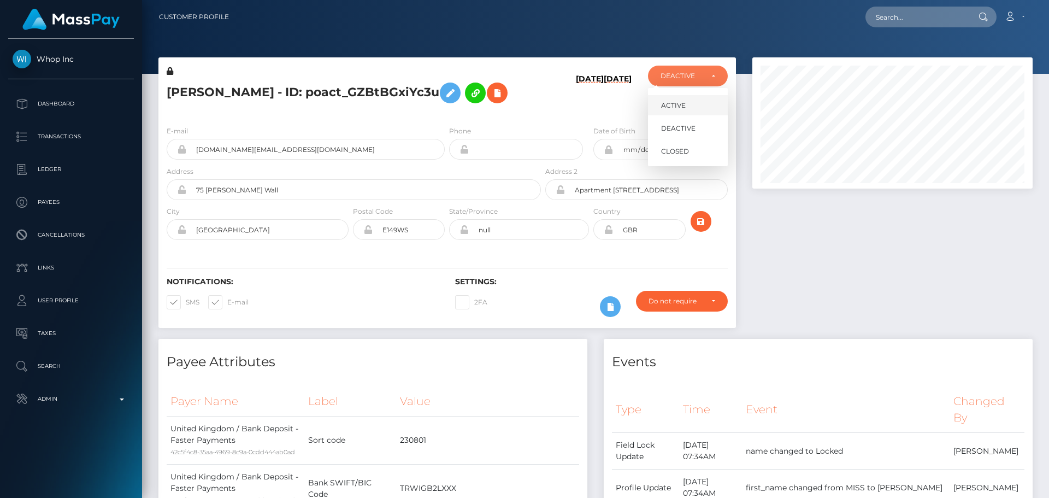
select select "ACTIVE"
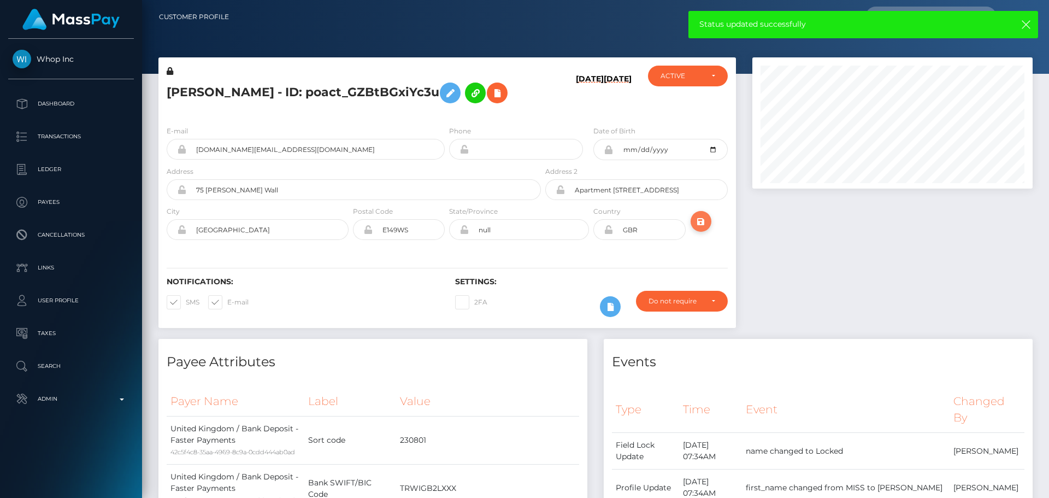
click at [699, 219] on icon "submit" at bounding box center [701, 222] width 13 height 14
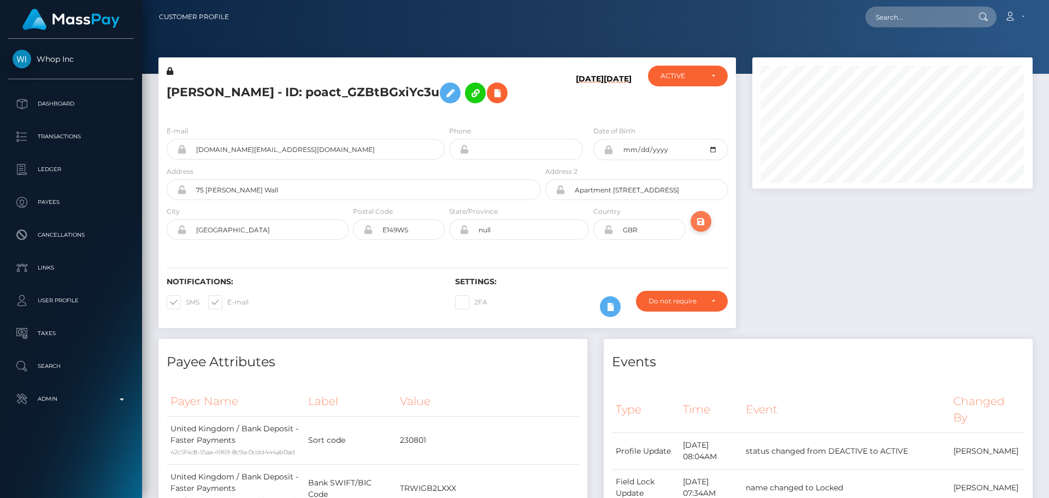
scroll to position [131, 281]
click at [697, 216] on icon "submit" at bounding box center [701, 222] width 13 height 14
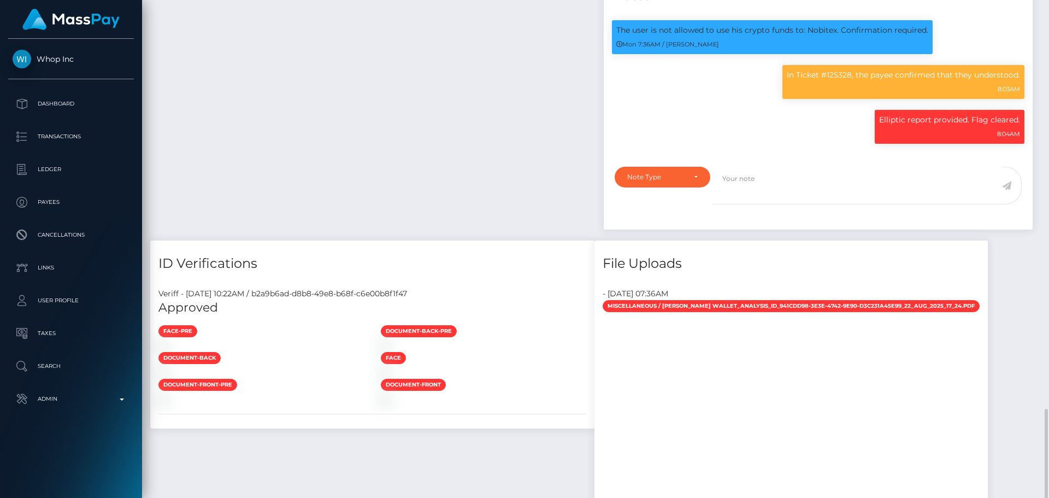
scroll to position [1093, 0]
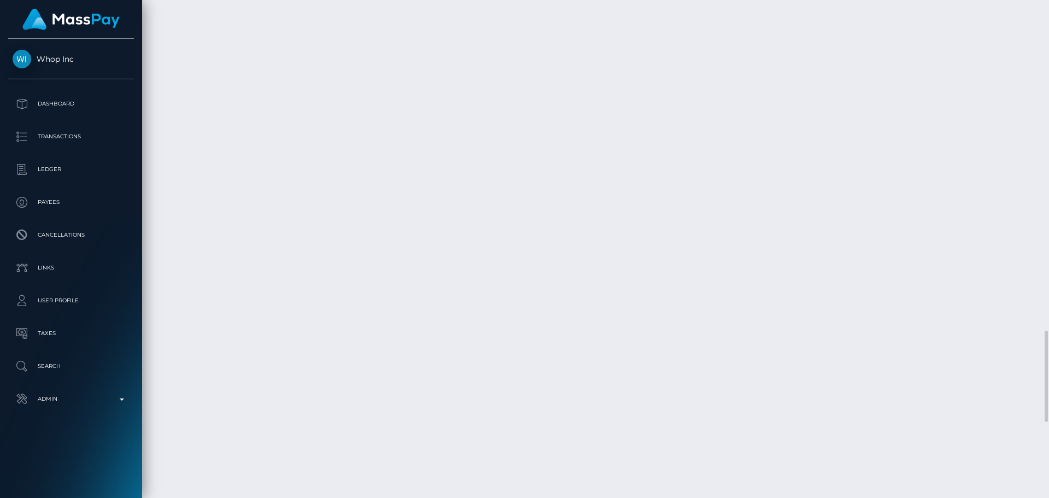
scroll to position [2077, 0]
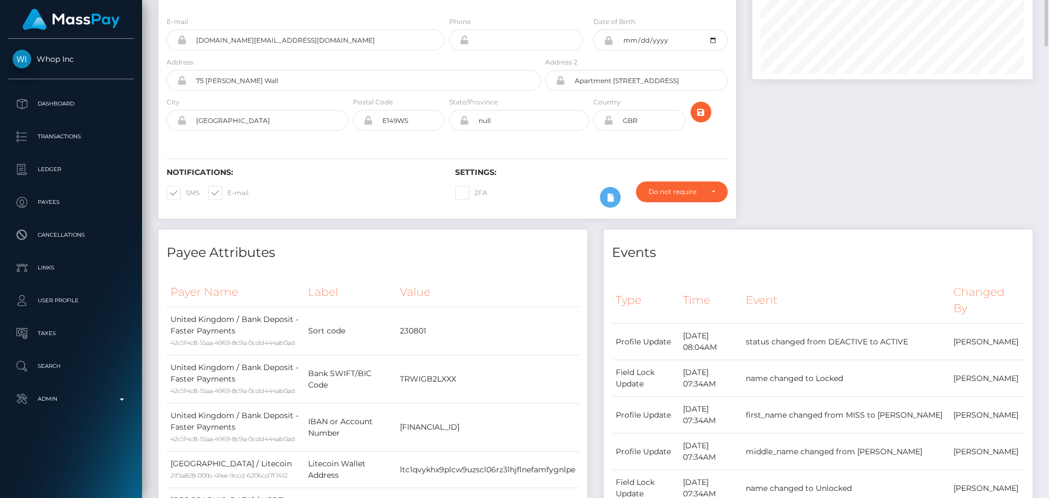
scroll to position [0, 0]
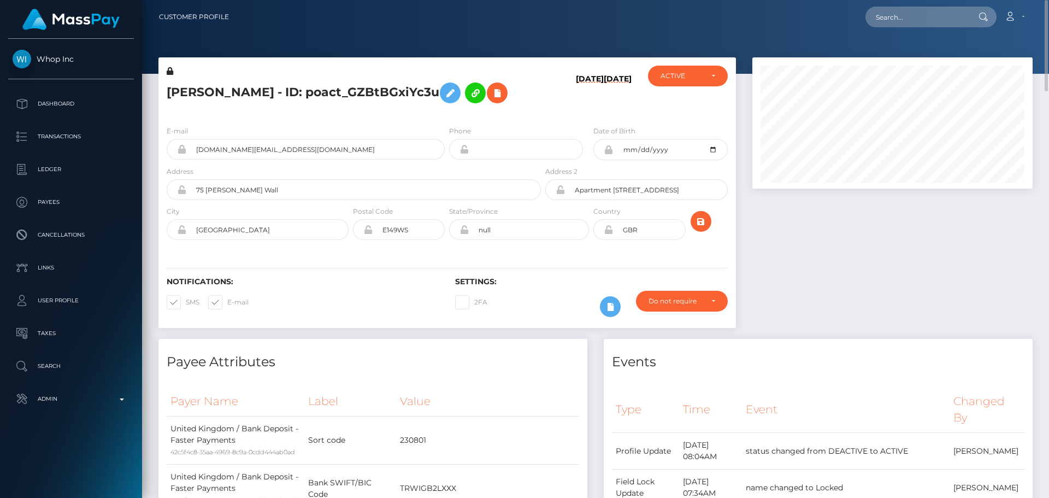
click at [303, 94] on h5 "EMMA MOORE - ID: poact_GZBtBGxiYc3u" at bounding box center [351, 93] width 368 height 32
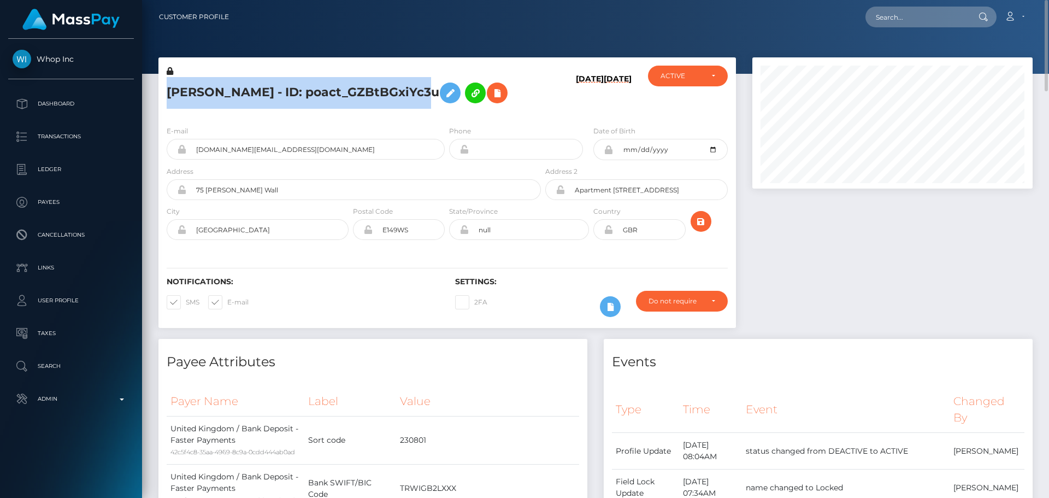
click at [303, 94] on h5 "EMMA MOORE - ID: poact_GZBtBGxiYc3u" at bounding box center [351, 93] width 368 height 32
copy h5 "EMMA MOORE - ID: poact_GZBtBGxiYc3u"
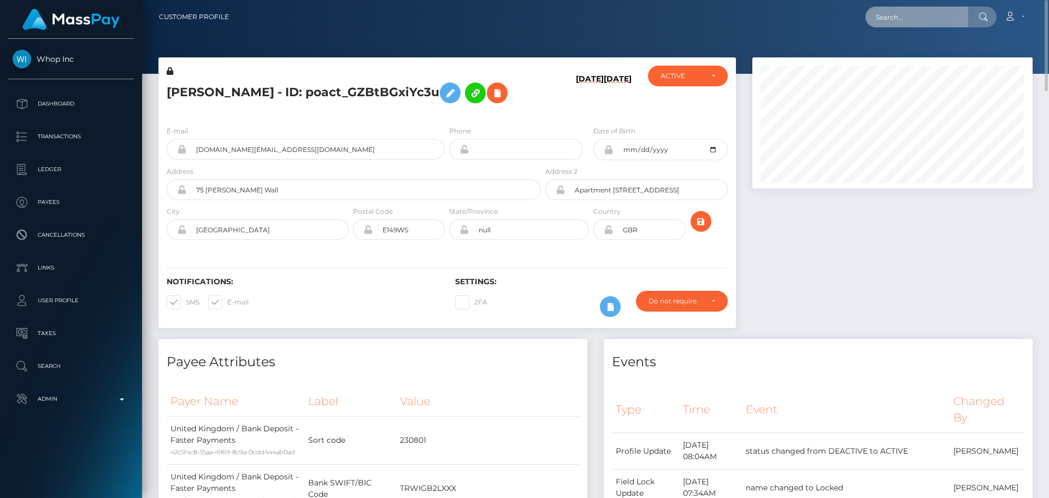
click at [899, 16] on input "text" at bounding box center [917, 17] width 103 height 21
paste input "poact_T3bblSe6Tzrb"
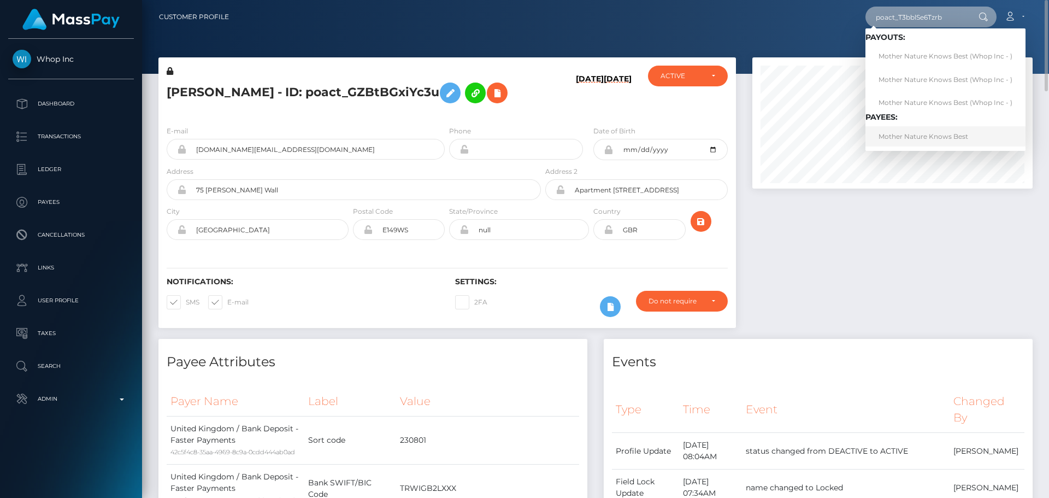
type input "poact_T3bblSe6Tzrb"
click at [901, 137] on link "Mother Nature Knows Best" at bounding box center [946, 136] width 160 height 20
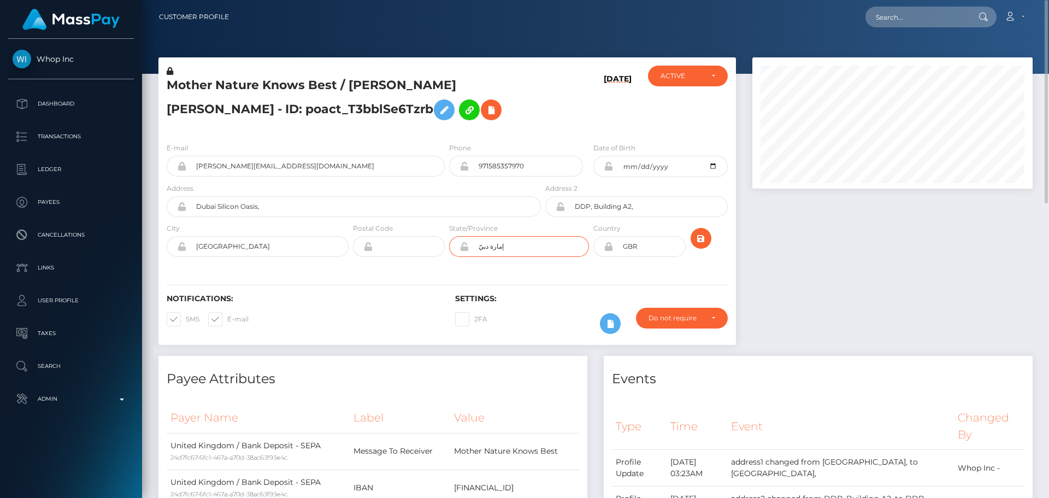
drag, startPoint x: 508, startPoint y: 249, endPoint x: 467, endPoint y: 248, distance: 41.0
click at [467, 248] on div "إمارة دبيّ" at bounding box center [519, 246] width 140 height 21
click at [516, 117] on h5 "Mother Nature Knows Best / [PERSON_NAME] [PERSON_NAME] - ID: poact_T3bblSe6Tzrb" at bounding box center [351, 101] width 368 height 49
click at [575, 101] on div "[DATE]" at bounding box center [591, 100] width 96 height 68
drag, startPoint x: 519, startPoint y: 245, endPoint x: 449, endPoint y: 244, distance: 70.0
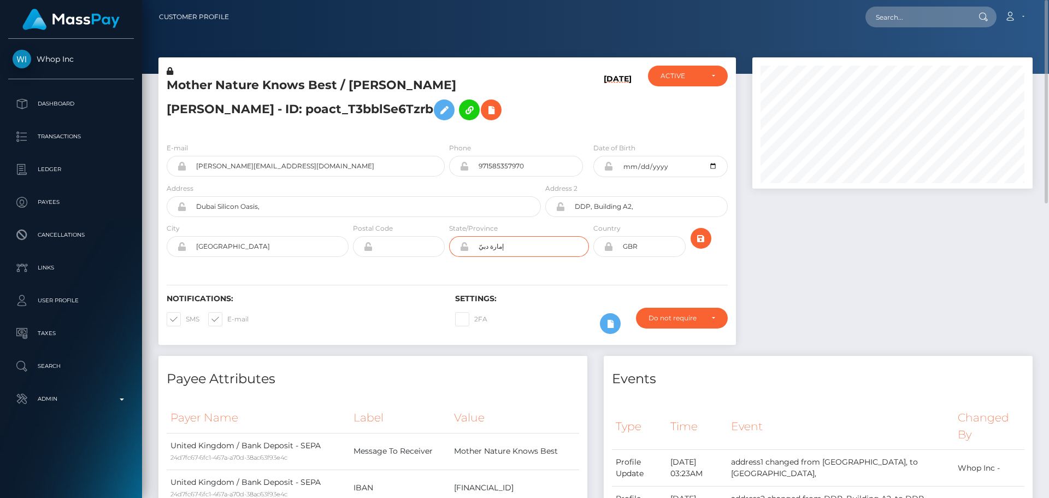
click at [449, 244] on div "إمارة دبيّ" at bounding box center [519, 246] width 140 height 21
click at [561, 278] on div "Notifications: SMS E-mail Settings: 2FA" at bounding box center [447, 306] width 578 height 77
drag, startPoint x: 237, startPoint y: 250, endPoint x: 190, endPoint y: 244, distance: 47.4
click at [190, 244] on input "[GEOGRAPHIC_DATA]" at bounding box center [267, 246] width 162 height 21
click at [551, 286] on div "Notifications: SMS E-mail Settings: 2FA" at bounding box center [447, 306] width 578 height 77
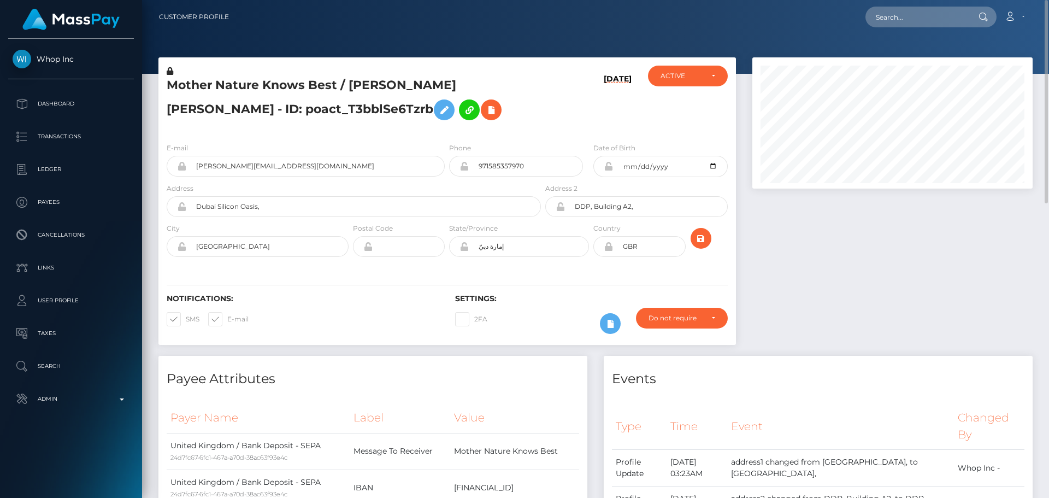
click at [609, 249] on icon at bounding box center [608, 246] width 9 height 9
click at [648, 246] on input "GBR" at bounding box center [649, 246] width 72 height 21
paste input "ARE"
type input "ARE"
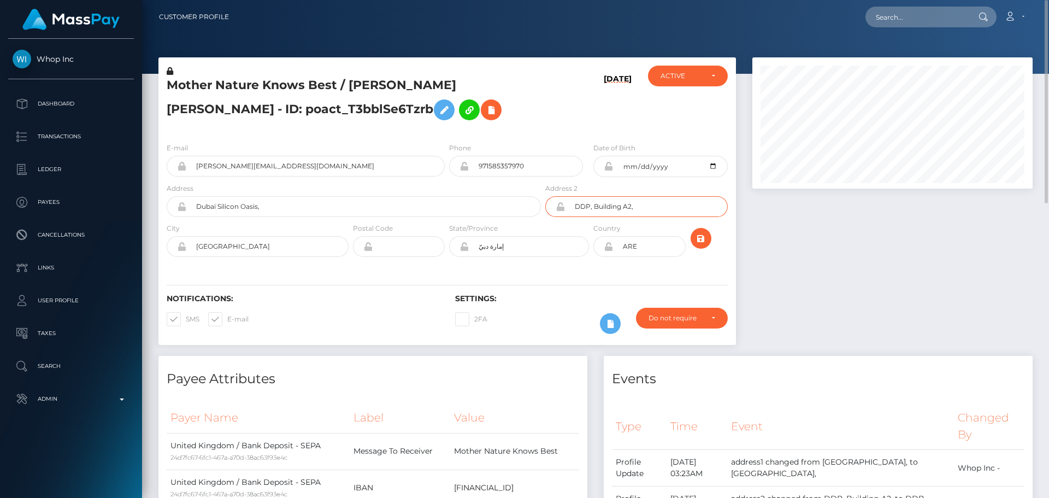
drag, startPoint x: 642, startPoint y: 207, endPoint x: 554, endPoint y: 204, distance: 88.0
click at [554, 204] on div "DDP, Building A2," at bounding box center [636, 206] width 182 height 21
click at [402, 202] on input "Dubai Silicon Oasis," at bounding box center [363, 206] width 355 height 21
paste input "DDP, Building A2,"
type input "Dubai Silicon Oasis, DDP, Building A2,"
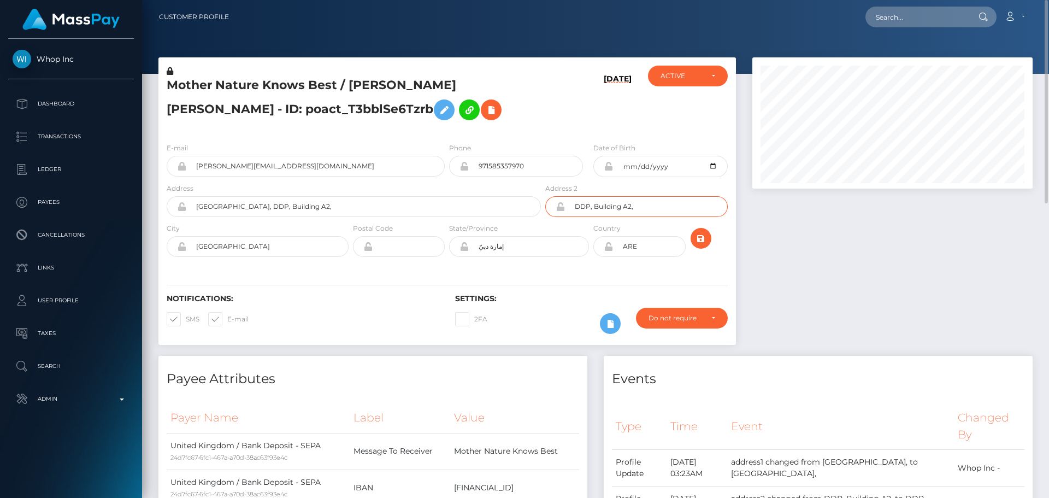
drag, startPoint x: 661, startPoint y: 209, endPoint x: 524, endPoint y: 200, distance: 136.9
click at [524, 200] on div "Address Dubai Silicon Oasis, DDP, Building A2, Address 2" at bounding box center [447, 203] width 578 height 40
click at [485, 286] on div "Notifications: SMS E-mail Settings: 2FA" at bounding box center [447, 306] width 578 height 77
drag, startPoint x: 277, startPoint y: 248, endPoint x: 148, endPoint y: 244, distance: 128.5
click at [130, 243] on div "Whop Inc Dashboard Transactions Ledger Payees" at bounding box center [524, 249] width 1049 height 498
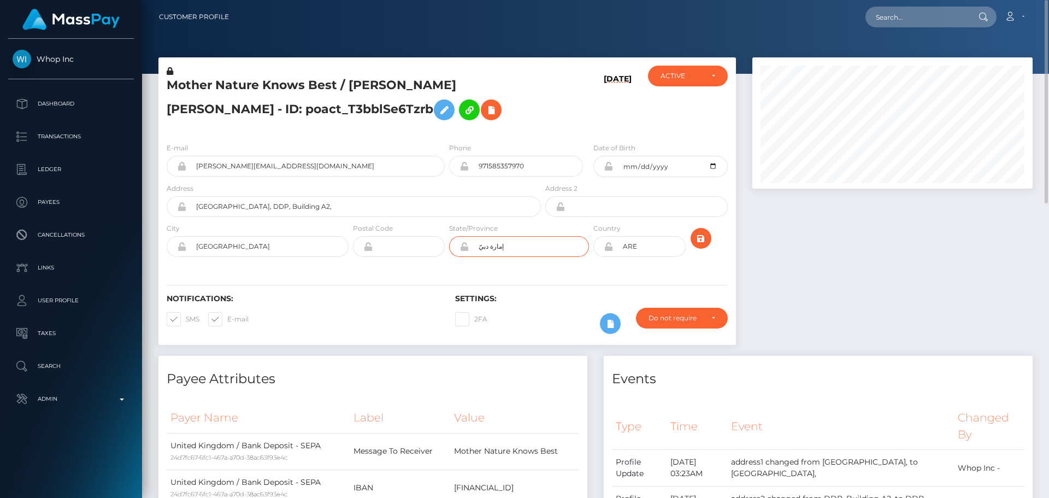
click at [528, 247] on input "إمارة دبيّ" at bounding box center [529, 246] width 120 height 21
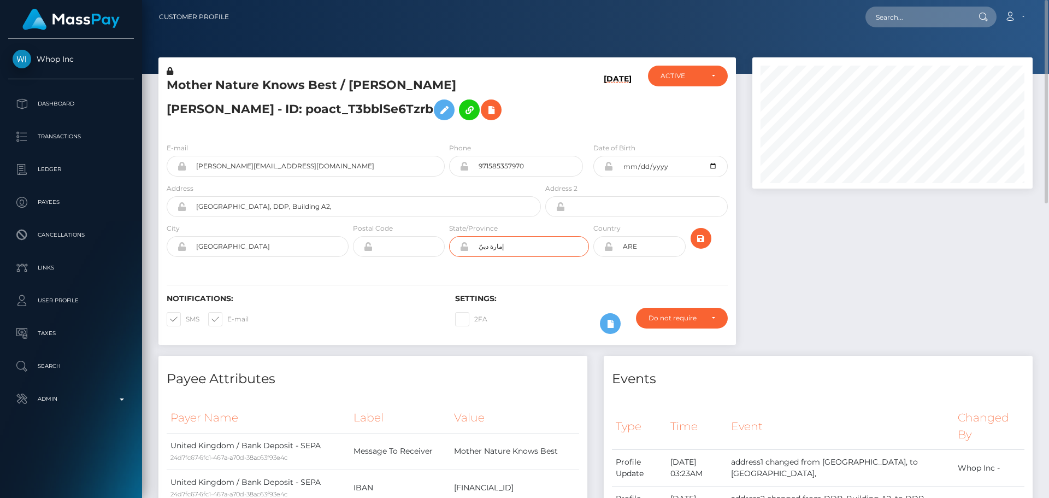
paste input "Dubai"
type input "Dubai"
click at [436, 268] on div "Notifications: SMS E-mail Settings: 2FA" at bounding box center [447, 306] width 578 height 77
click at [703, 245] on icon "submit" at bounding box center [701, 239] width 13 height 14
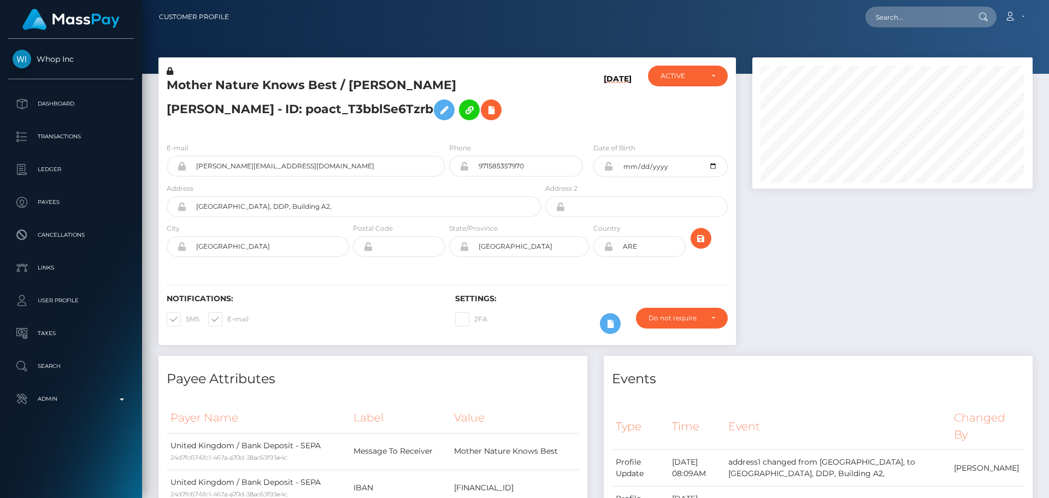
click at [608, 246] on icon at bounding box center [608, 246] width 9 height 9
click at [598, 283] on div "Notifications: SMS E-mail Settings: 2FA" at bounding box center [447, 306] width 578 height 77
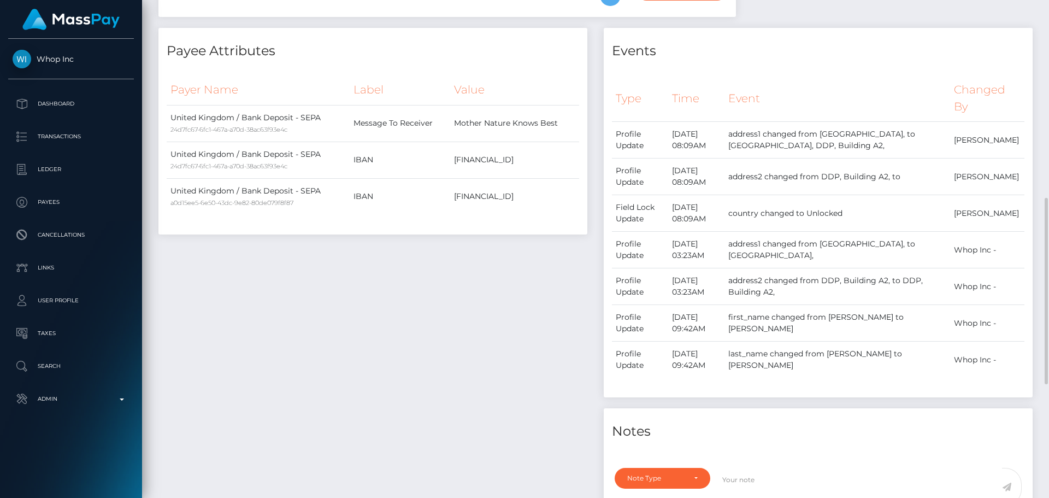
scroll to position [656, 0]
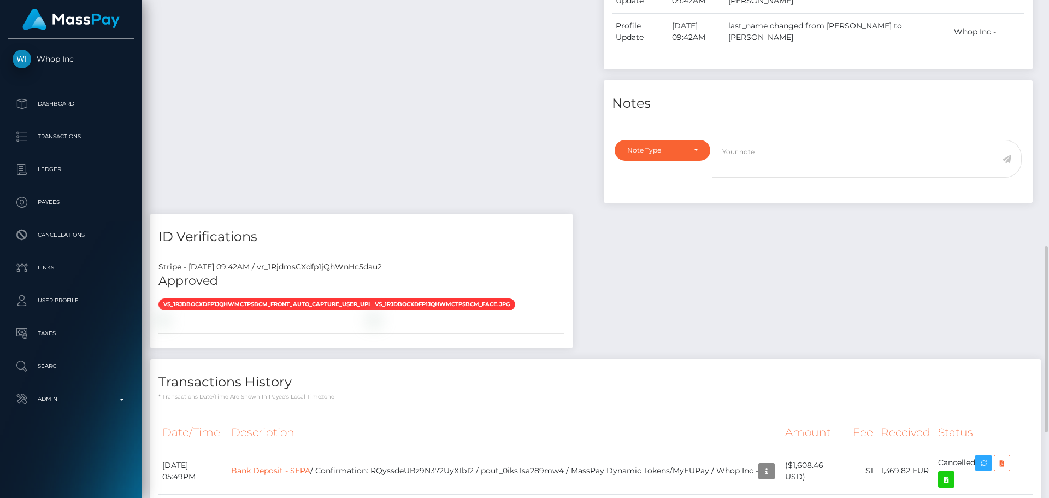
click at [508, 237] on h4 "ID Verifications" at bounding box center [361, 236] width 406 height 19
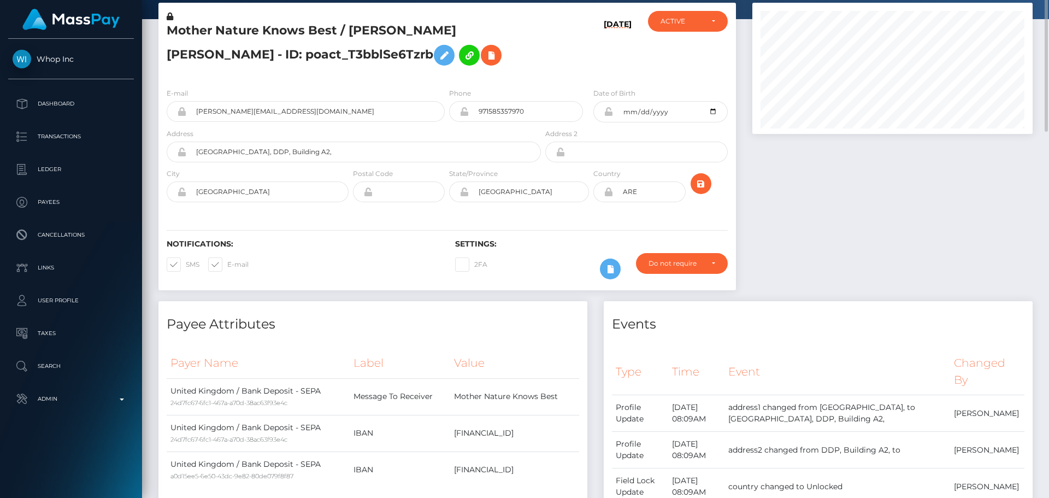
scroll to position [0, 0]
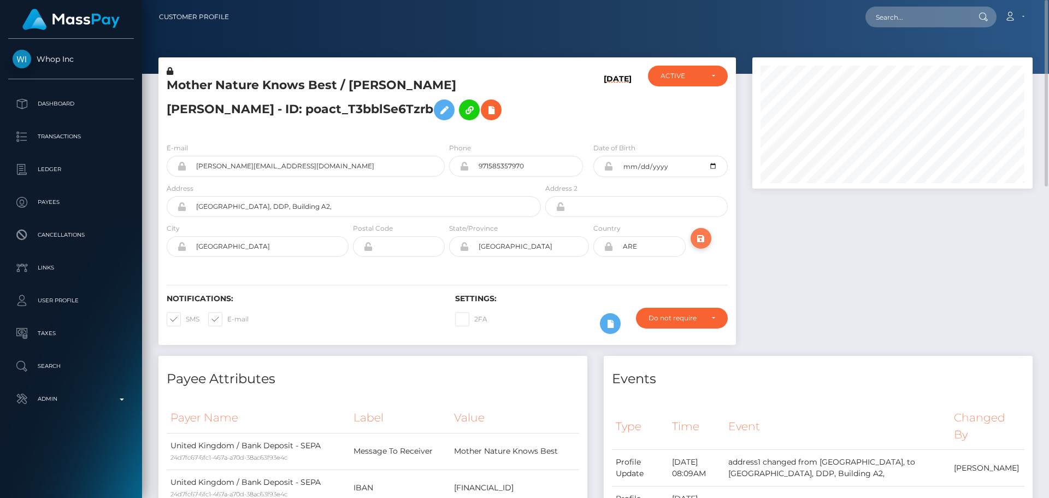
click at [702, 234] on icon "submit" at bounding box center [701, 239] width 13 height 14
click at [468, 117] on h5 "Mother Nature Knows Best / [PERSON_NAME] [PERSON_NAME] - ID: poact_T3bblSe6Tzrb" at bounding box center [351, 101] width 368 height 49
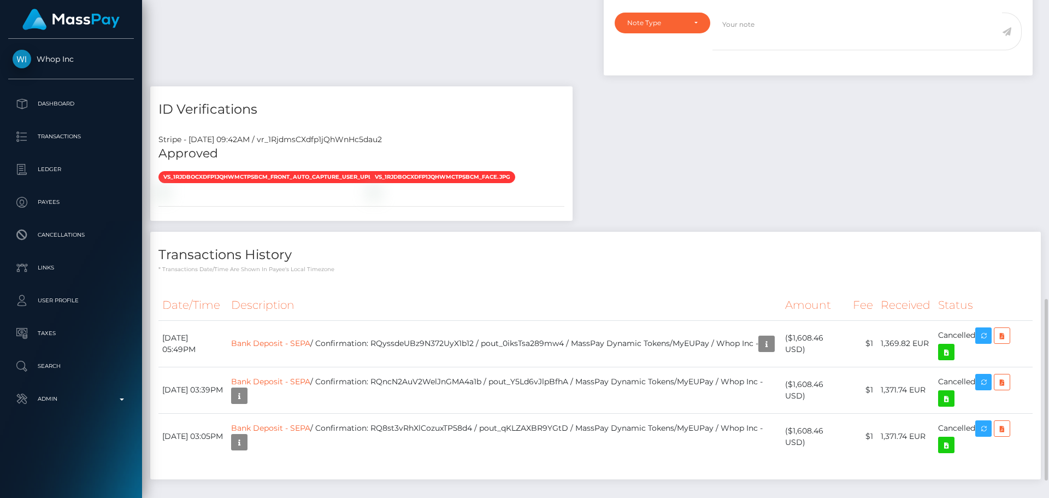
scroll to position [866, 0]
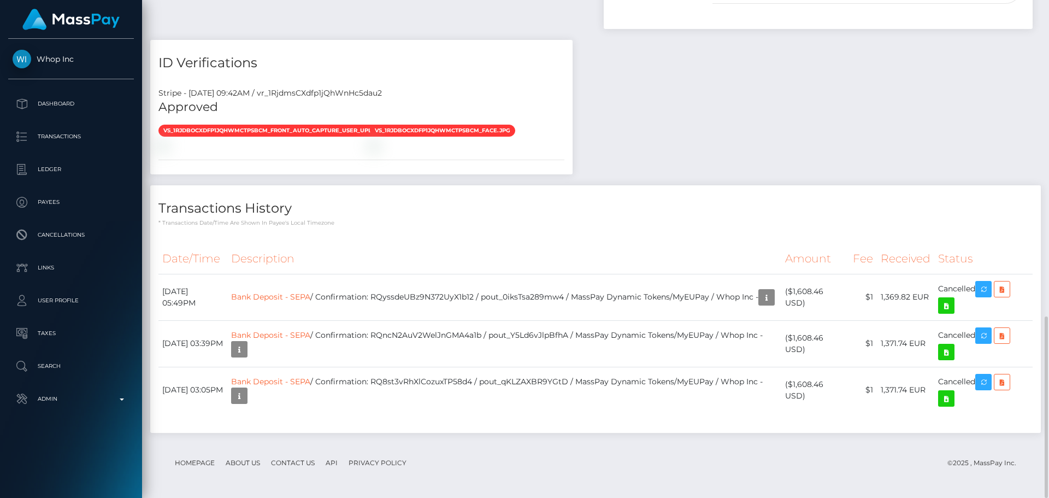
click at [468, 209] on h4 "Transactions History" at bounding box center [595, 208] width 874 height 19
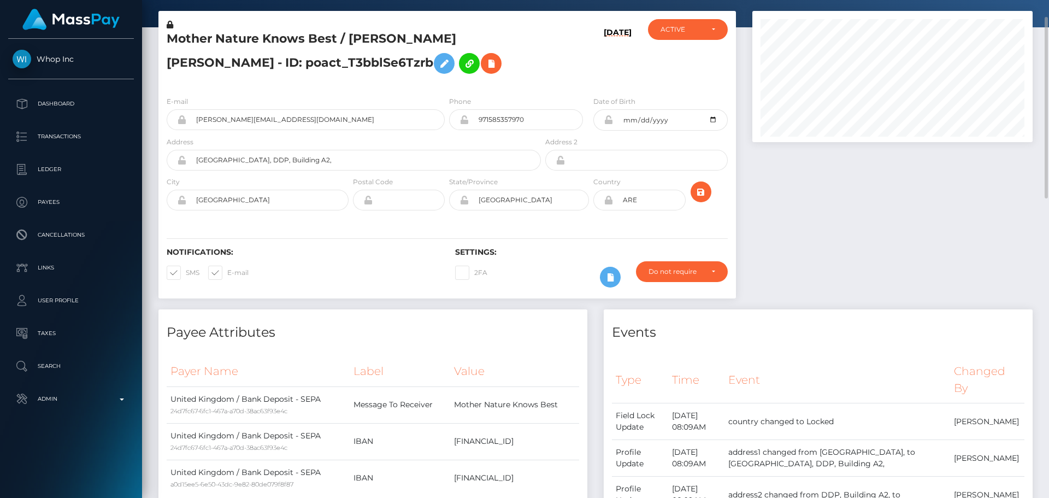
scroll to position [0, 0]
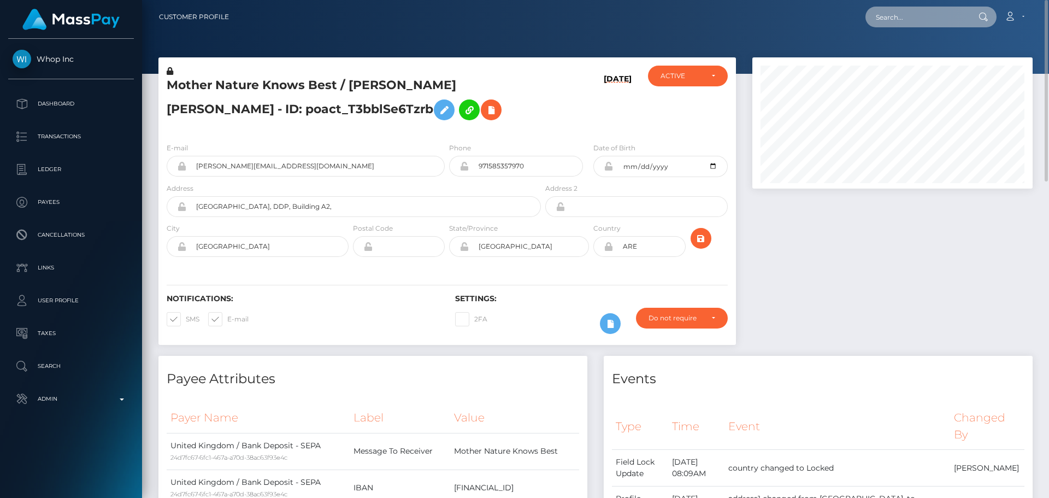
click at [913, 13] on input "text" at bounding box center [917, 17] width 103 height 21
paste input "[EMAIL_ADDRESS][DOMAIN_NAME]"
type input "[EMAIL_ADDRESS][DOMAIN_NAME]"
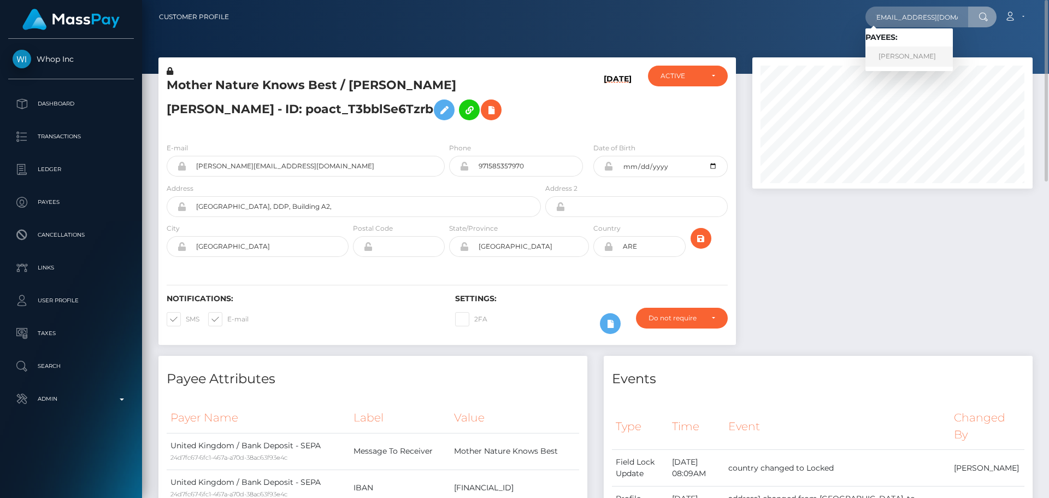
click at [895, 59] on link "[PERSON_NAME]" at bounding box center [909, 56] width 87 height 20
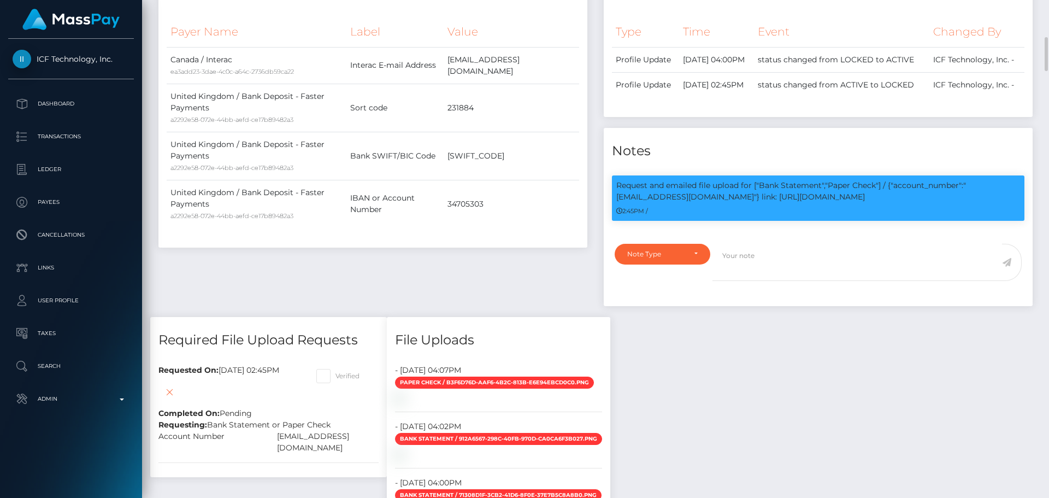
scroll to position [656, 0]
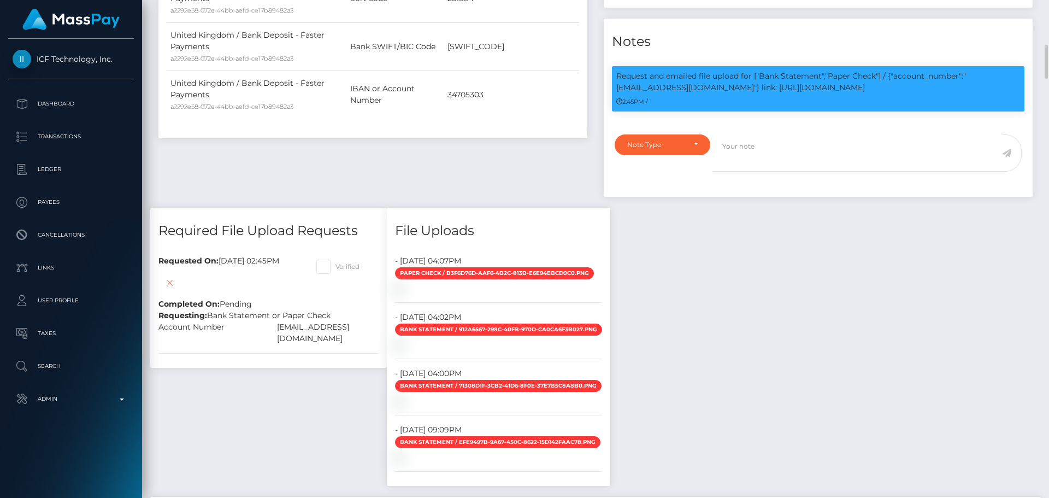
click at [391, 163] on div "Payee Attributes Payer Name Label Value Canada / Interac ea3add23-3dae-4c0c-a64…" at bounding box center [372, 34] width 445 height 348
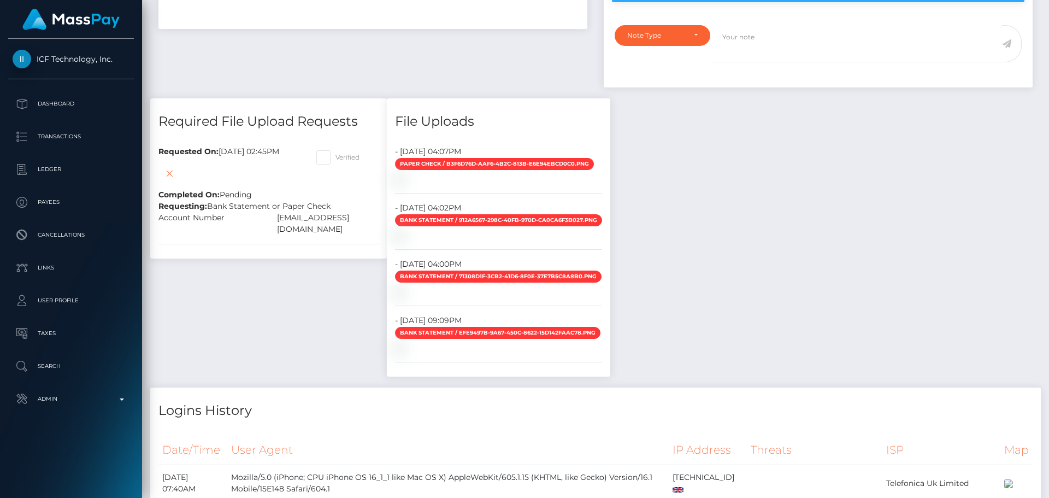
scroll to position [874, 0]
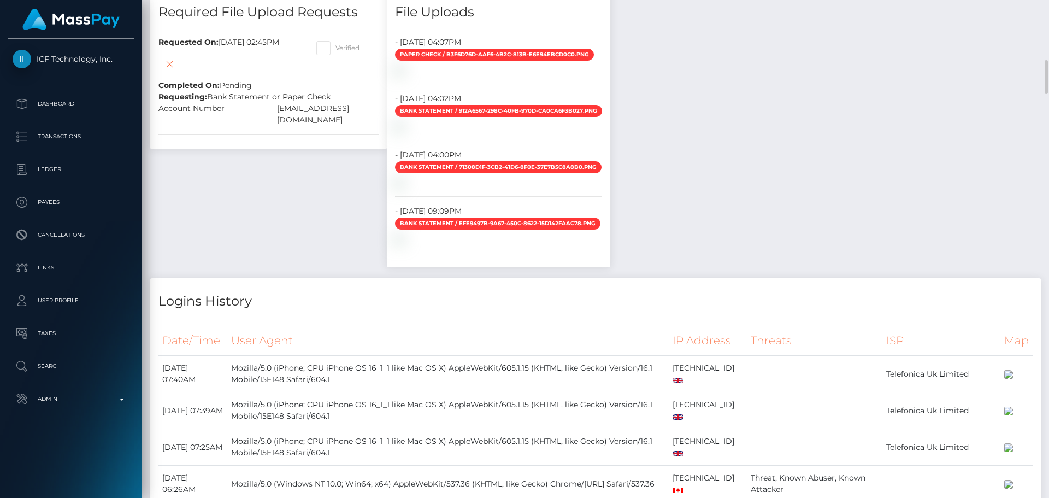
click at [348, 193] on div "Required File Upload Requests Requested On: August 26, 2025 02:45PM Completed O…" at bounding box center [268, 133] width 253 height 289
click at [344, 190] on div "Required File Upload Requests Requested On: August 26, 2025 02:45PM Completed O…" at bounding box center [268, 133] width 253 height 289
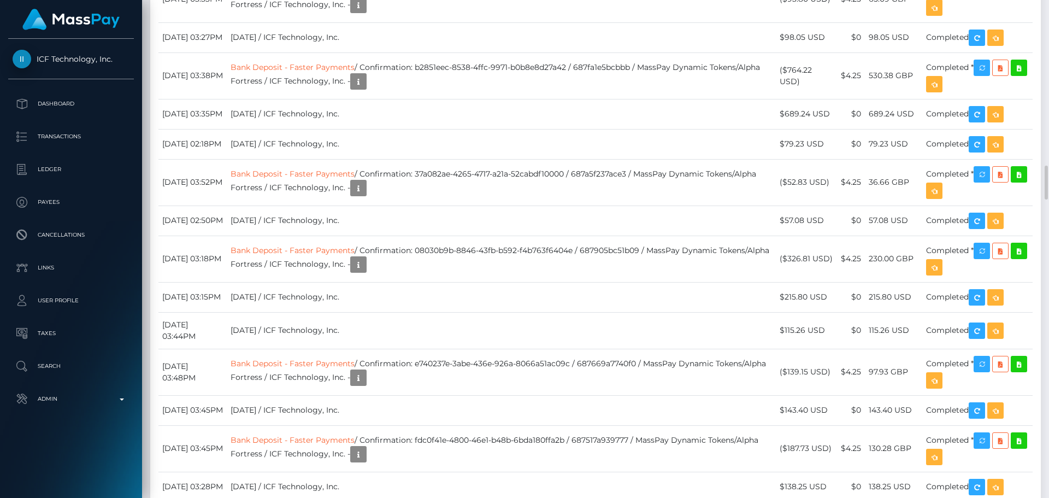
scroll to position [2459, 0]
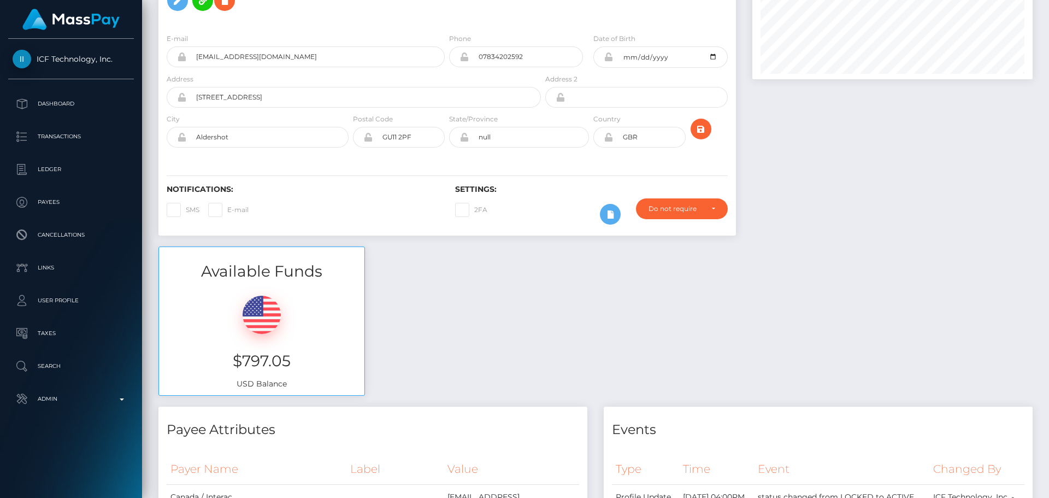
scroll to position [0, 0]
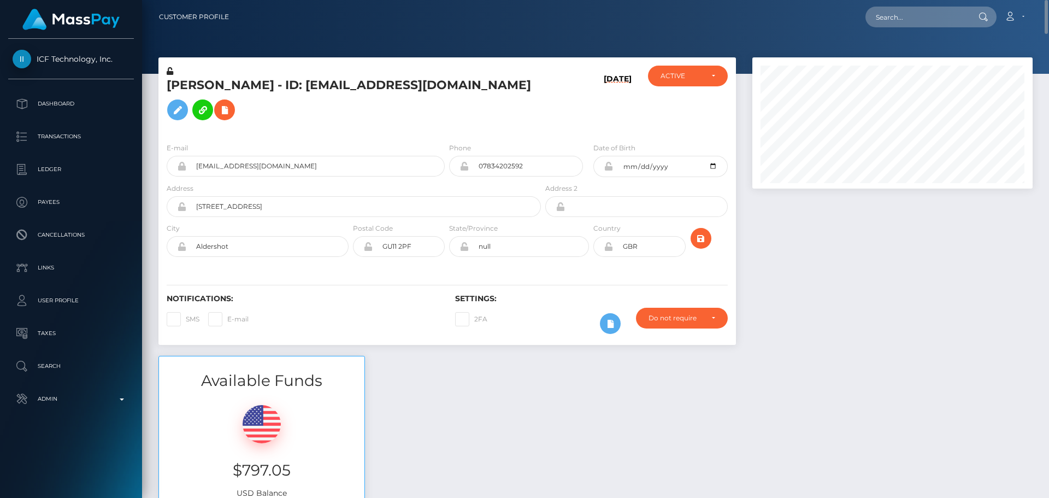
click at [560, 271] on div "Notifications: SMS E-mail Settings: 2FA" at bounding box center [447, 306] width 578 height 77
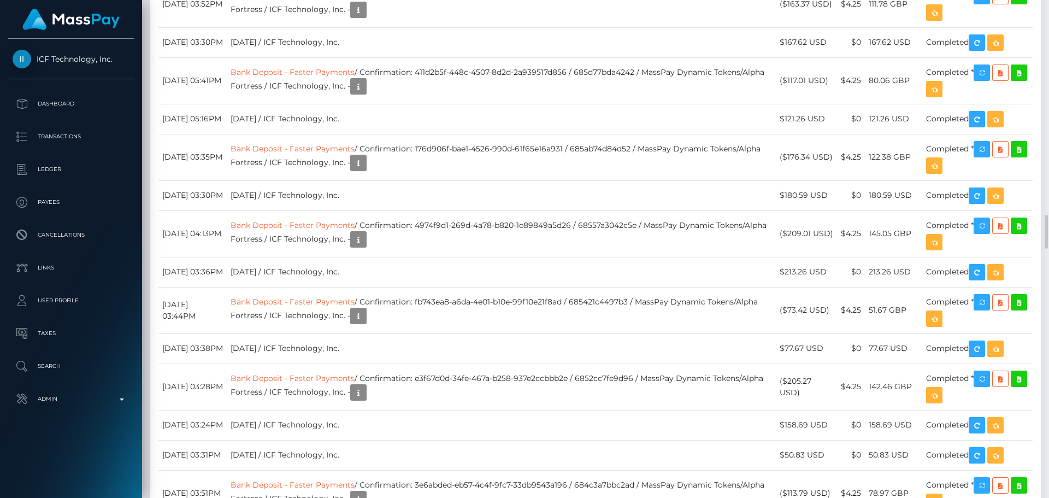
scroll to position [3224, 0]
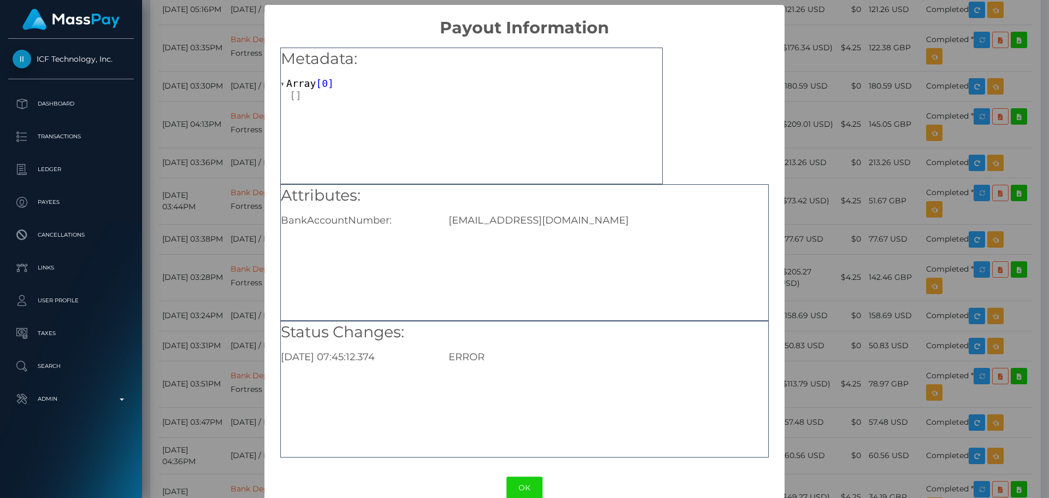
click at [487, 217] on div "Dbascevan@gmail.com" at bounding box center [608, 220] width 336 height 12
copy div "Dbascevan@gmail.com"
click at [879, 122] on div "× Payout Information Metadata: Array [ 0 ] Attributes: BankAccountNumber: Dbasc…" at bounding box center [524, 249] width 1049 height 498
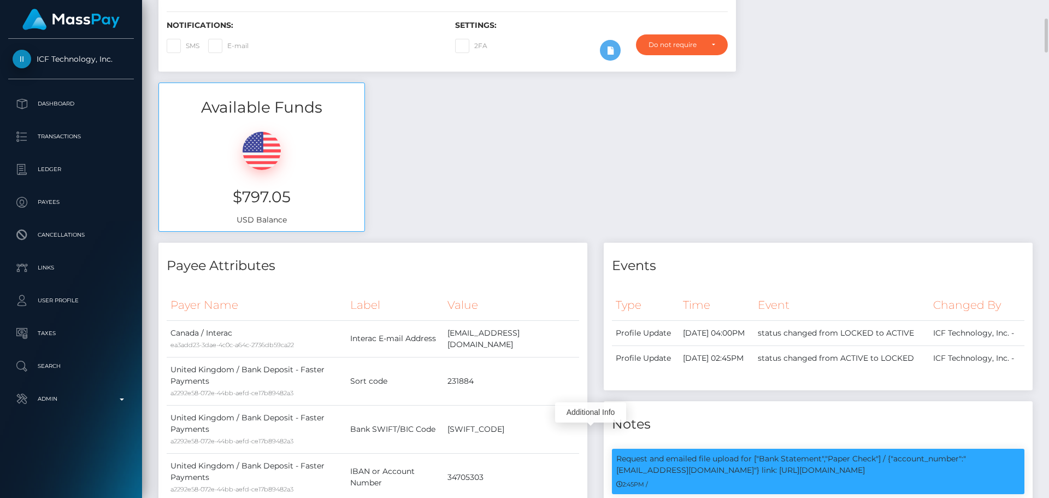
scroll to position [0, 0]
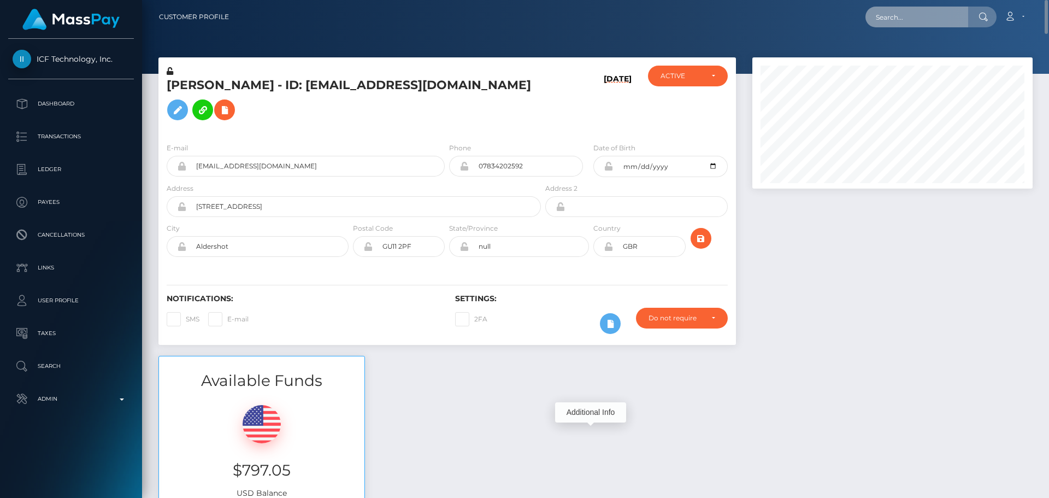
click at [909, 20] on input "text" at bounding box center [917, 17] width 103 height 21
paste input "mdsajedul1007@gmail.com"
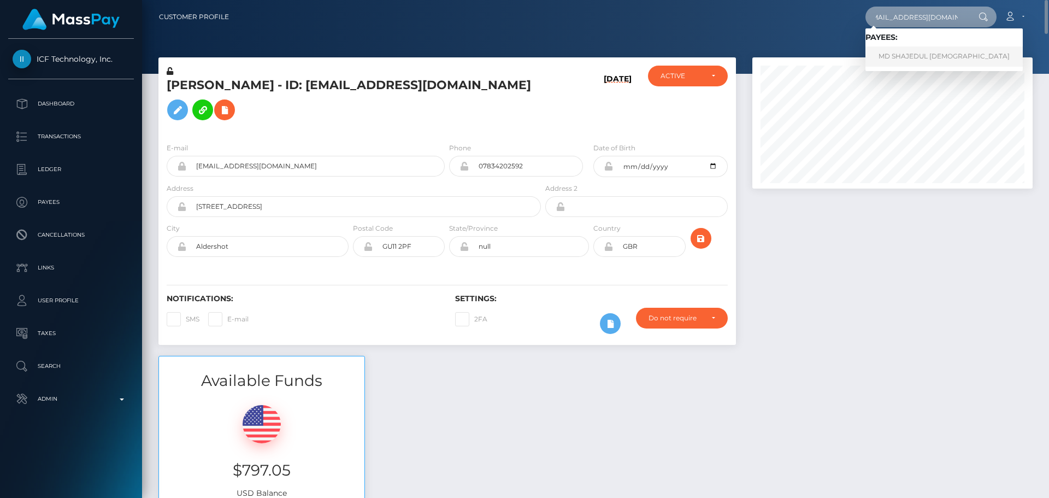
type input "mdsajedul1007@gmail.com"
click at [889, 58] on link "MD SHAJEDUL ISLAM" at bounding box center [944, 56] width 157 height 20
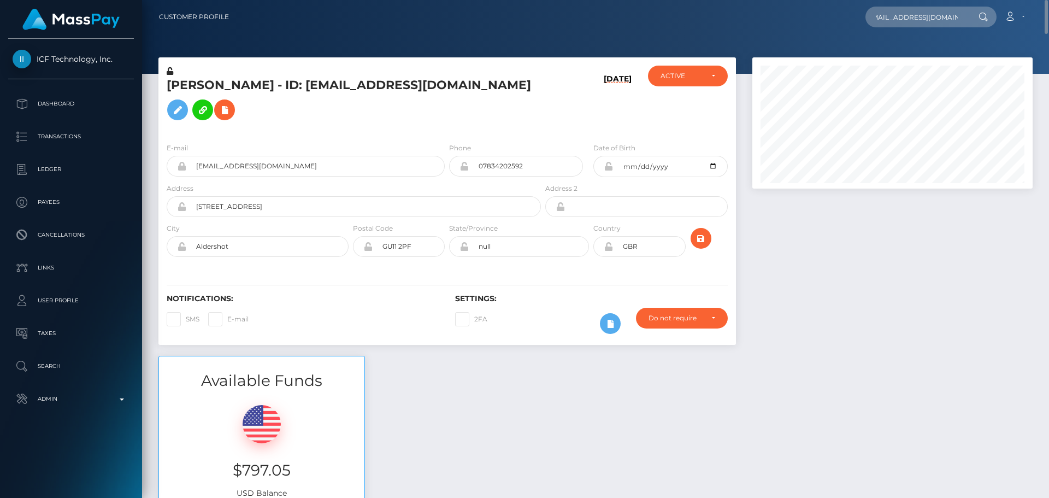
scroll to position [0, 0]
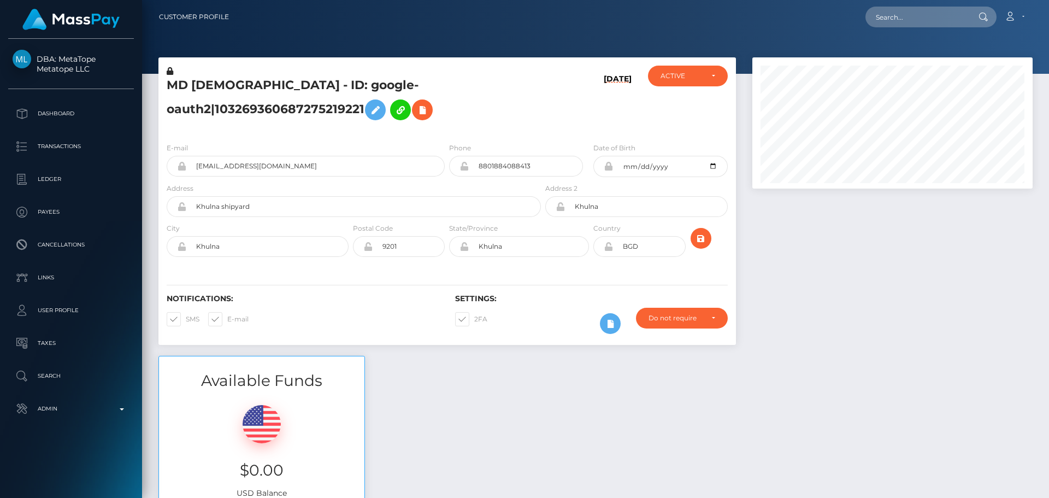
scroll to position [131, 281]
click at [532, 104] on h5 "MD [DEMOGRAPHIC_DATA] - ID: google-oauth2|103269360687275219221" at bounding box center [351, 101] width 368 height 49
click at [526, 102] on h5 "MD [DEMOGRAPHIC_DATA] - ID: google-oauth2|103269360687275219221" at bounding box center [351, 101] width 368 height 49
click at [508, 98] on h5 "MD [DEMOGRAPHIC_DATA] - ID: google-oauth2|103269360687275219221" at bounding box center [351, 101] width 368 height 49
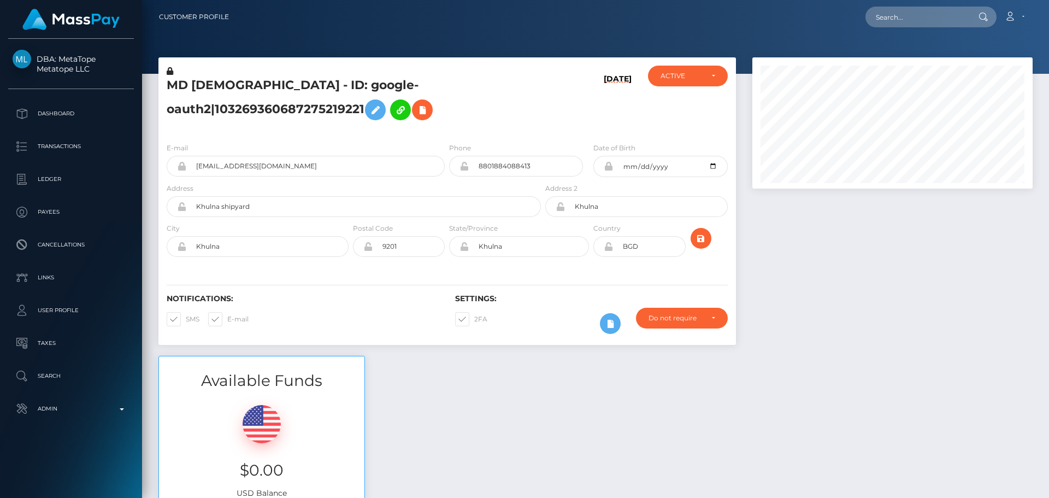
click at [448, 127] on div "MD [DEMOGRAPHIC_DATA] - ID: google-oauth2|103269360687275219221" at bounding box center [350, 100] width 385 height 68
click at [448, 127] on div "MD SHAJEDUL ISLAM - ID: google-oauth2|103269360687275219221" at bounding box center [350, 100] width 385 height 68
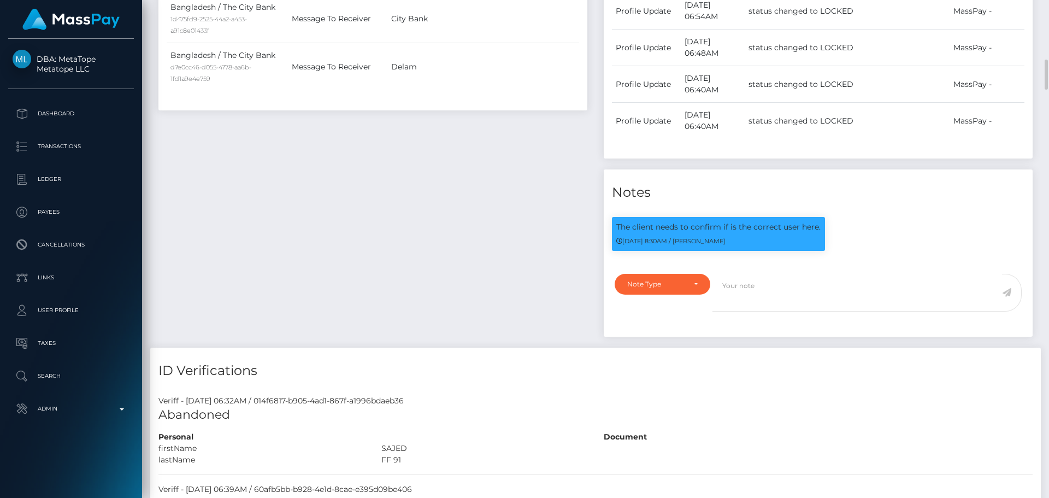
scroll to position [1038, 0]
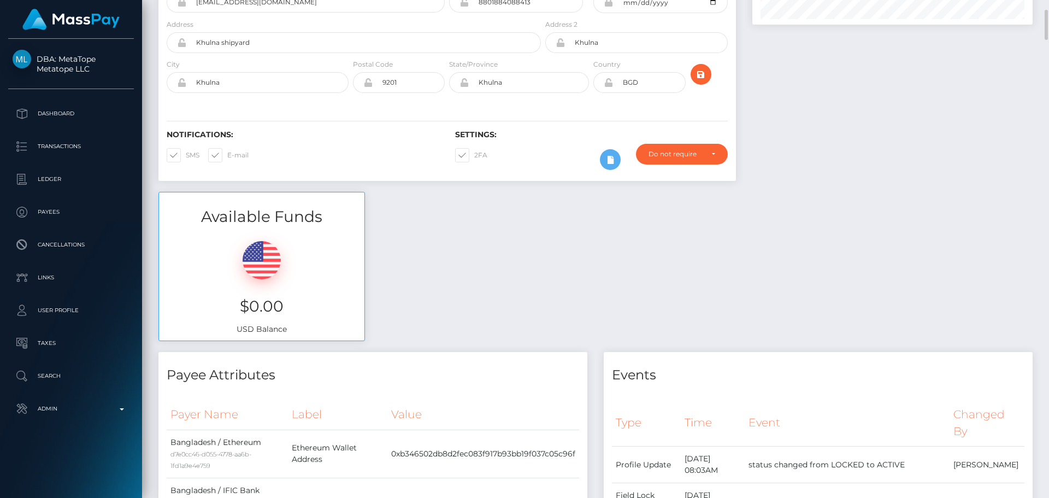
scroll to position [0, 0]
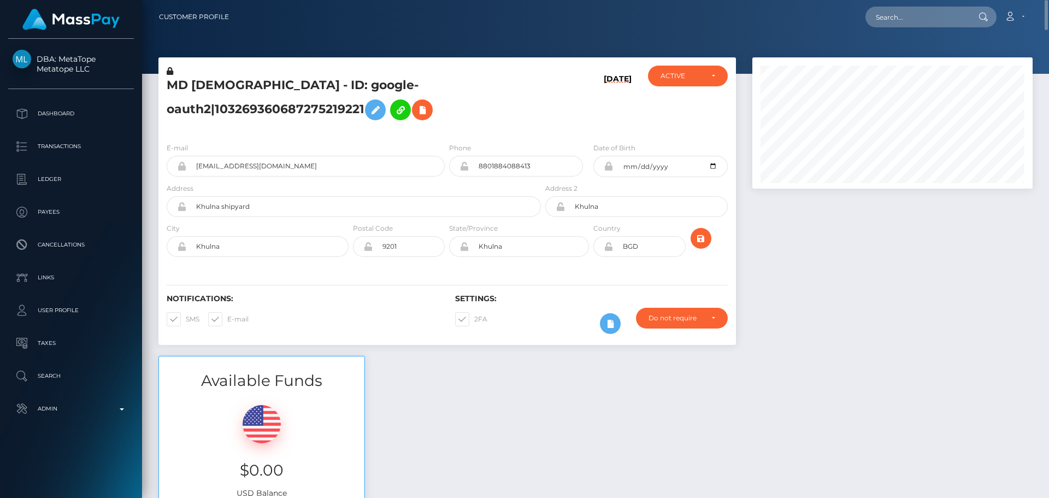
click at [503, 85] on h5 "MD SHAJEDUL ISLAM - ID: google-oauth2|103269360687275219221" at bounding box center [351, 101] width 368 height 49
drag, startPoint x: 1044, startPoint y: 204, endPoint x: 1042, endPoint y: 10, distance: 193.5
click at [1042, 10] on div "Customer Profile Loading... Loading..." at bounding box center [595, 249] width 907 height 498
click at [915, 21] on input "text" at bounding box center [917, 17] width 103 height 21
paste input "447228057867005953"
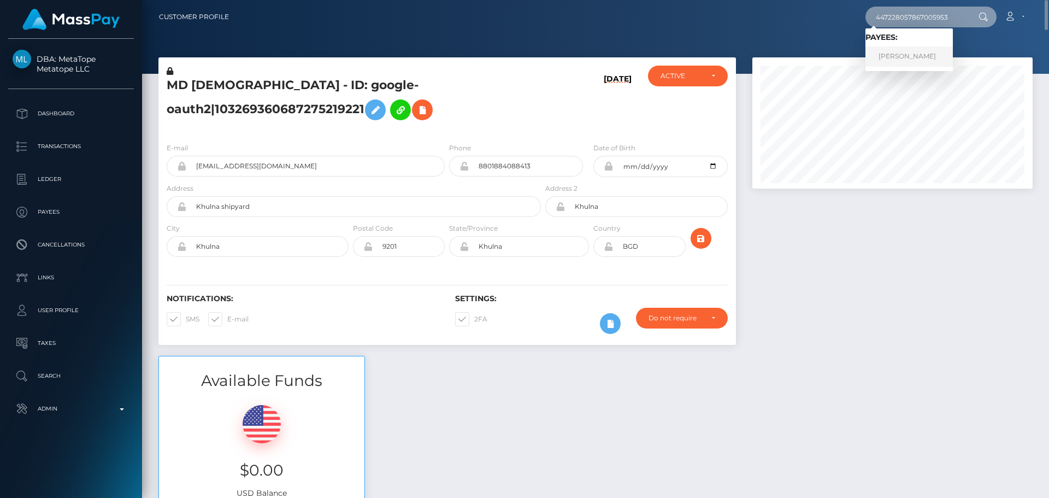
type input "447228057867005953"
click at [937, 56] on link "[PERSON_NAME]" at bounding box center [909, 56] width 87 height 20
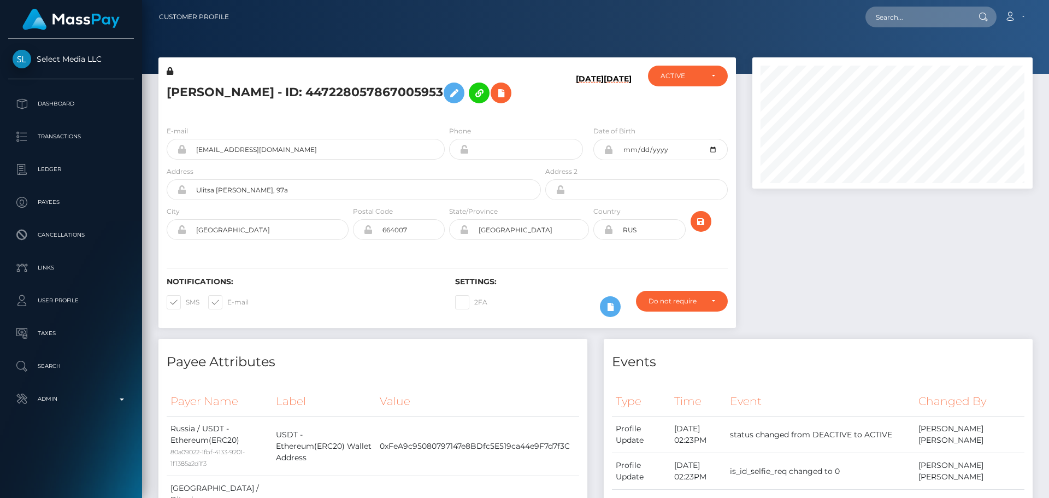
scroll to position [131, 281]
click at [420, 372] on h4 "Payee Attributes" at bounding box center [373, 361] width 413 height 19
click at [409, 372] on h4 "Payee Attributes" at bounding box center [373, 361] width 413 height 19
click at [445, 117] on div "[PERSON_NAME] - ID: 447228057867005953" at bounding box center [350, 91] width 385 height 51
click at [461, 106] on h5 "[PERSON_NAME] - ID: 447228057867005953" at bounding box center [351, 93] width 368 height 32
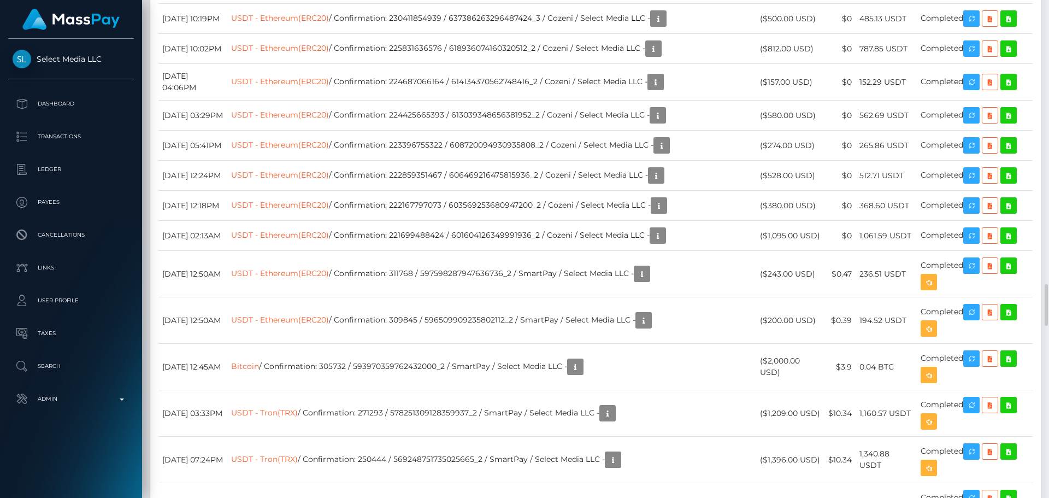
scroll to position [3060, 0]
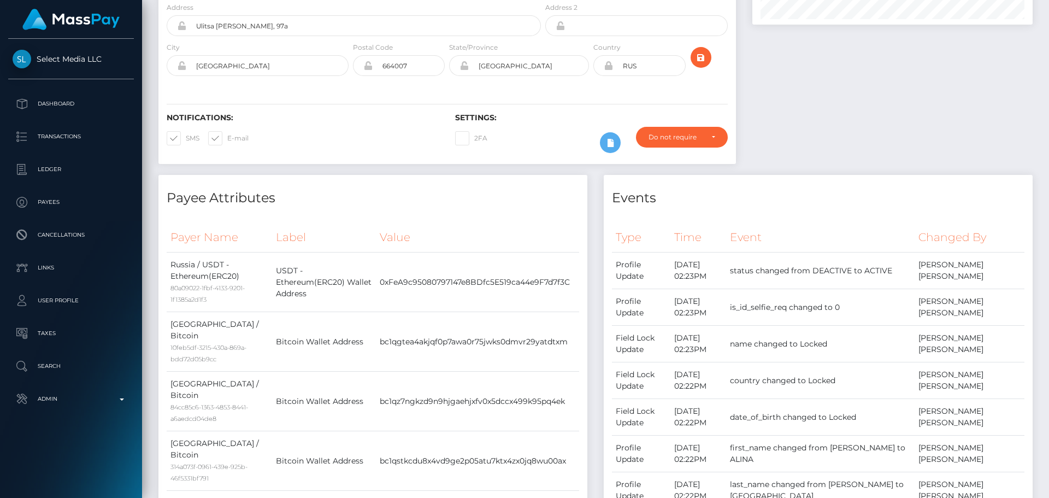
scroll to position [0, 0]
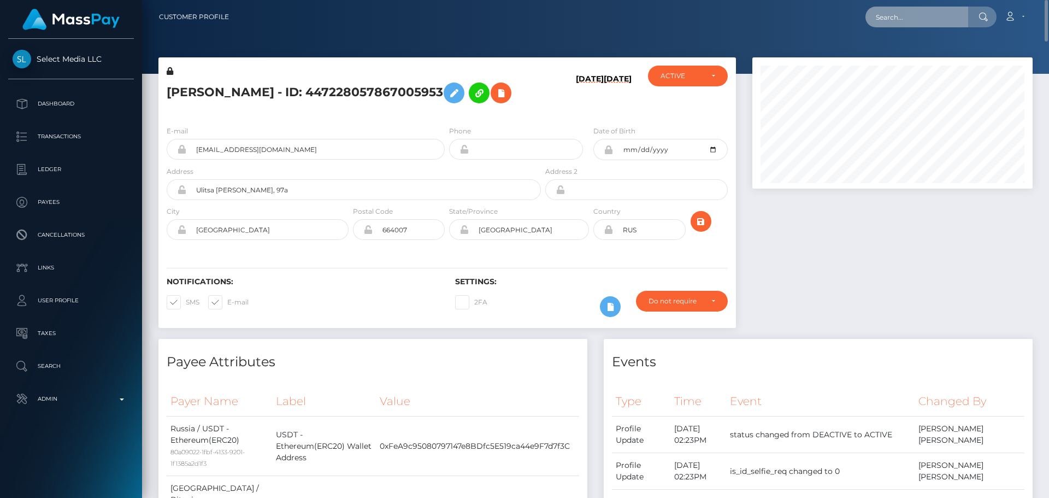
click at [931, 15] on input "text" at bounding box center [917, 17] width 103 height 21
paste input "447228057867005953"
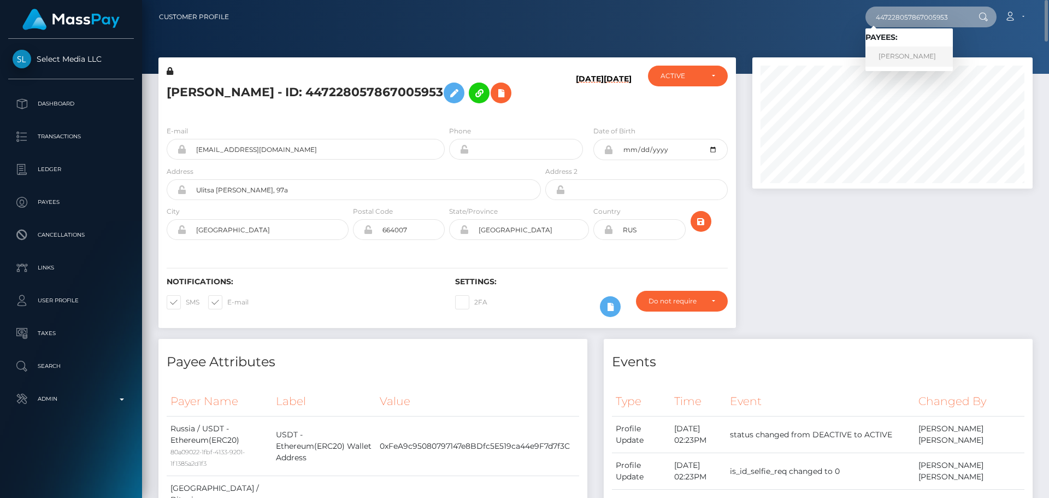
type input "447228057867005953"
click at [886, 53] on link "[PERSON_NAME]" at bounding box center [909, 56] width 87 height 20
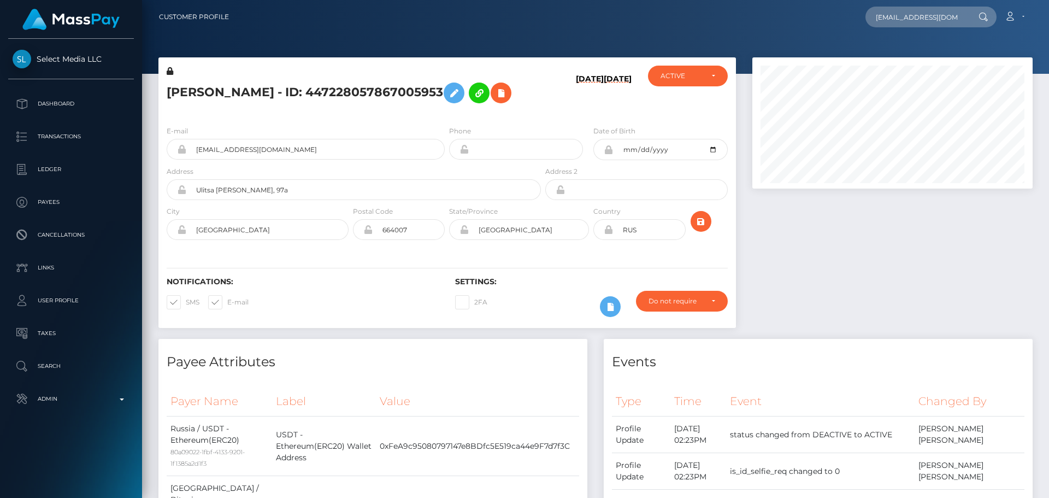
scroll to position [131, 281]
click at [911, 19] on input "[EMAIL_ADDRESS][DOMAIN_NAME]" at bounding box center [917, 17] width 103 height 21
type input "4ut_ak@mail.ru"
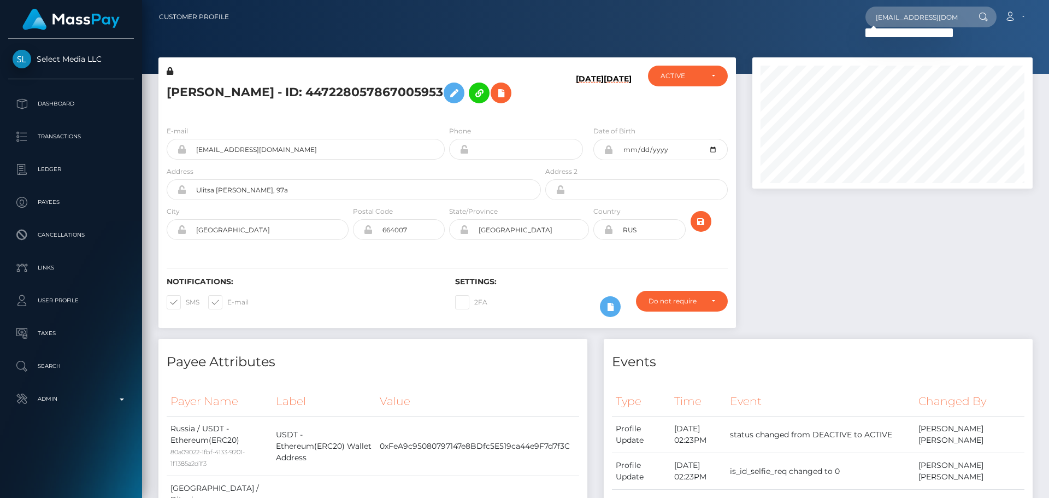
click at [510, 105] on h5 "[PERSON_NAME] - ID: 447228057867005953" at bounding box center [351, 93] width 368 height 32
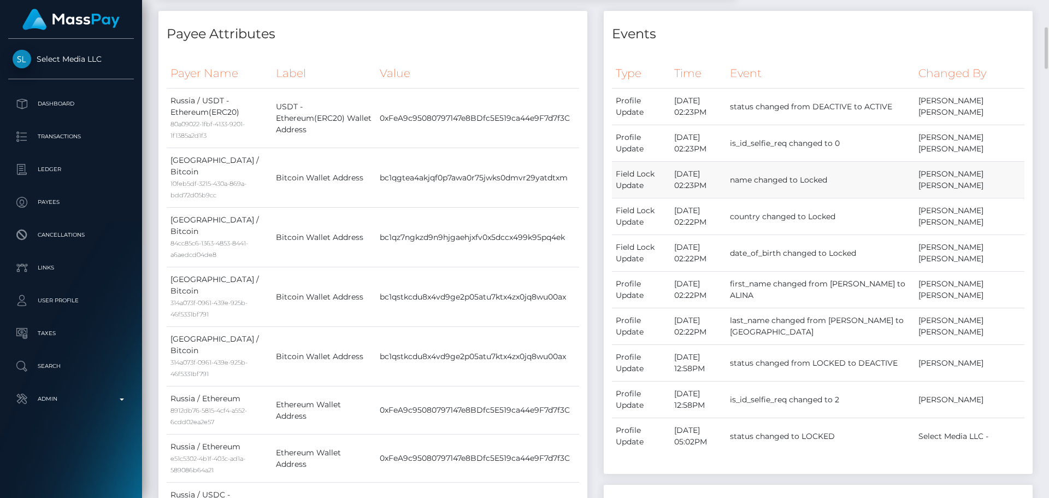
scroll to position [0, 0]
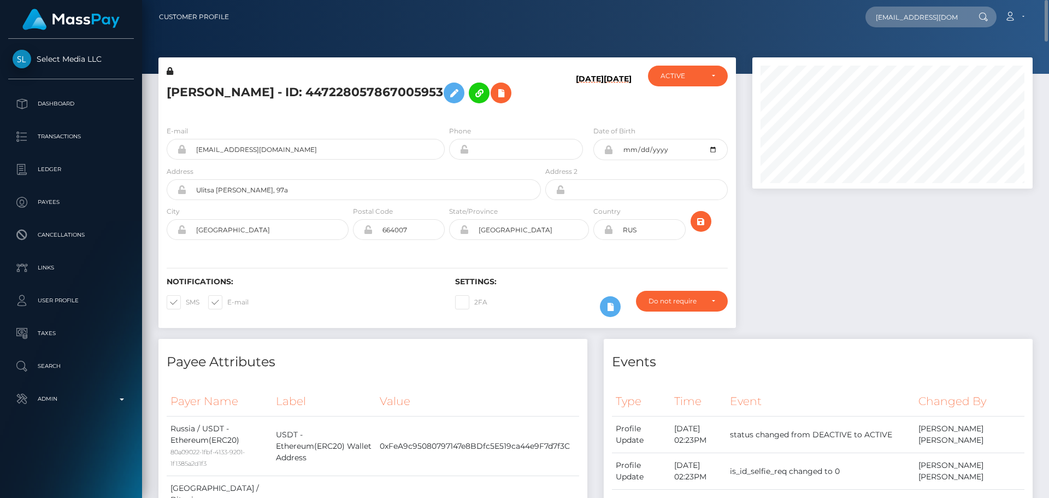
click at [609, 234] on icon at bounding box center [608, 229] width 9 height 9
click at [644, 240] on input "RUS" at bounding box center [649, 229] width 72 height 21
paste input "AZE"
type input "AZE"
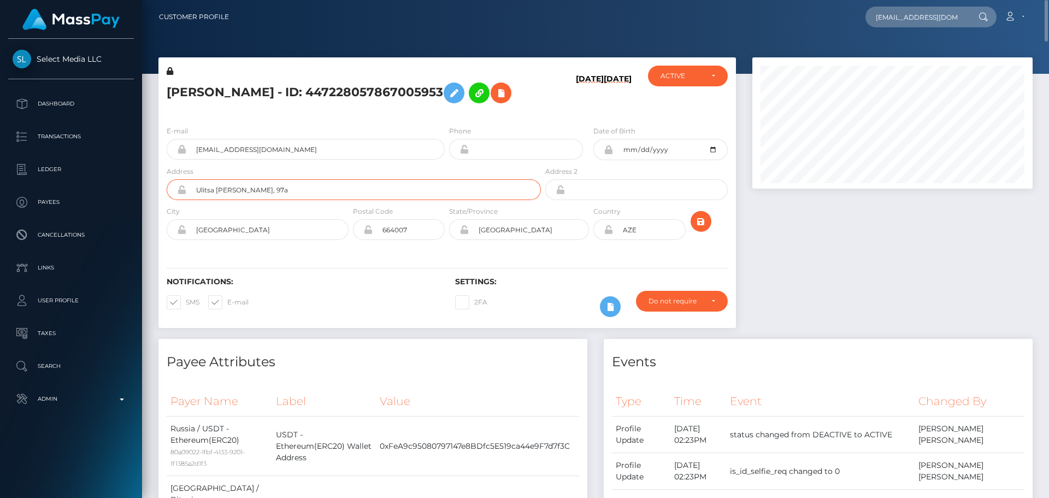
click at [316, 200] on input "Ulitsa Karla Libknekhta, 97a" at bounding box center [363, 189] width 355 height 21
paste input "Huseyn Baghirov Street"
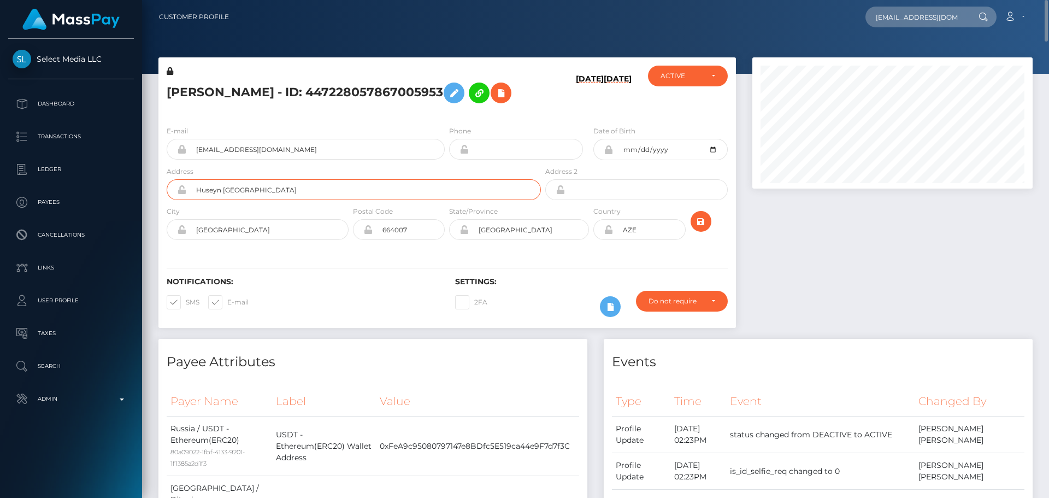
paste input "47/5"
type input "Huseyn Baghirov Street 47/5"
click at [269, 239] on input "Irkutsk" at bounding box center [267, 229] width 162 height 21
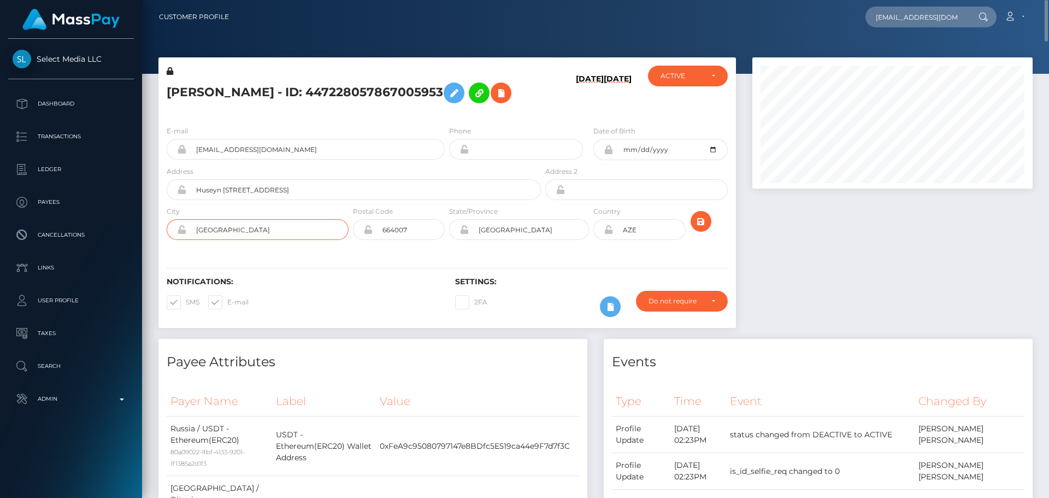
paste input "Baku"
type input "Baku"
click at [363, 200] on input "Huseyn Baghirov Street 47/5" at bounding box center [363, 189] width 355 height 21
paste input "Nasimi district"
type input "Huseyn Baghirov Street 47/5, Nasimi district"
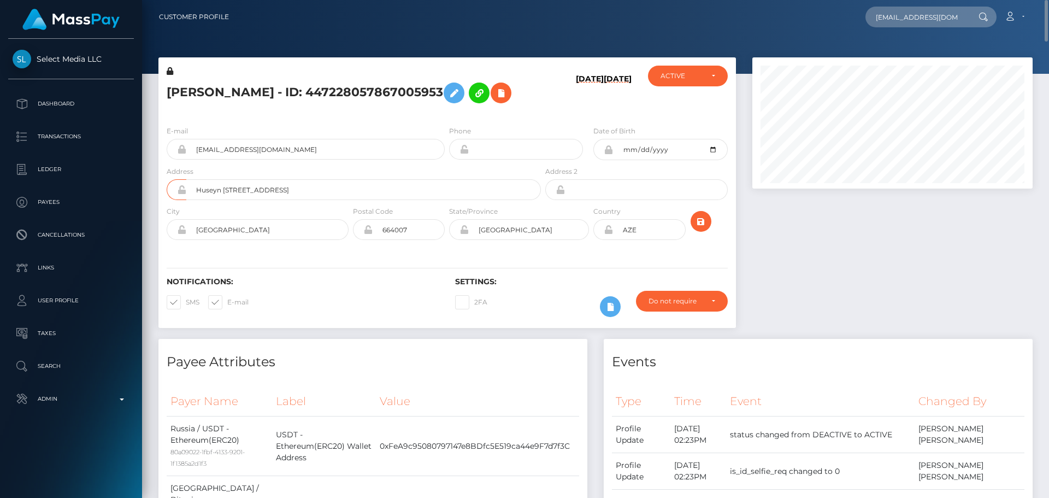
click at [383, 283] on div "Notifications: SMS E-mail Settings: 2FA" at bounding box center [447, 289] width 578 height 77
drag, startPoint x: 249, startPoint y: 244, endPoint x: 175, endPoint y: 244, distance: 74.3
click at [175, 240] on div "Baku" at bounding box center [258, 229] width 182 height 21
click at [539, 240] on input "Irkutskaya oblast" at bounding box center [529, 229] width 120 height 21
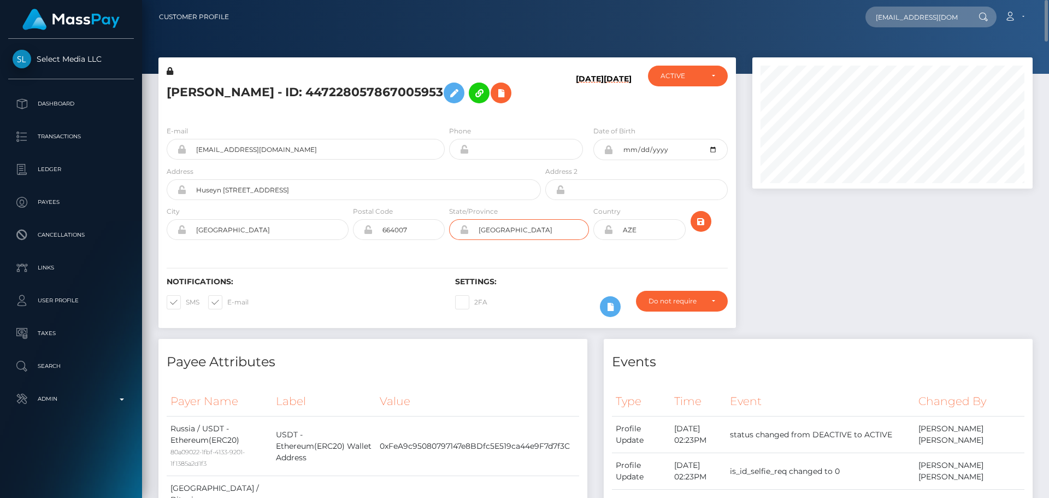
click at [539, 240] on input "Irkutskaya oblast" at bounding box center [529, 229] width 120 height 21
click at [546, 240] on input "Irkutskaya oblast" at bounding box center [529, 229] width 120 height 21
paste input "Baku"
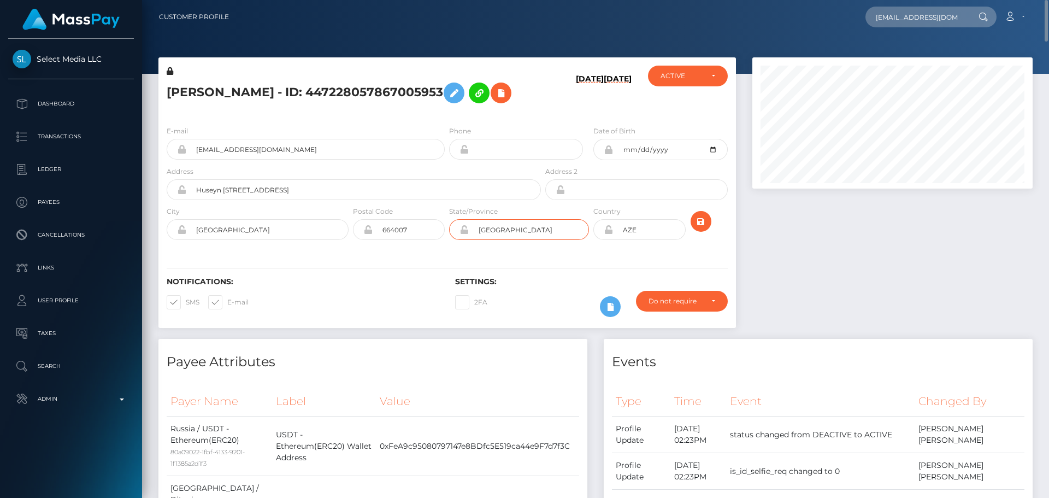
type input "Baku"
click at [519, 277] on div "Notifications: SMS E-mail Settings: 2FA" at bounding box center [447, 289] width 578 height 77
click at [698, 228] on icon "submit" at bounding box center [701, 222] width 13 height 14
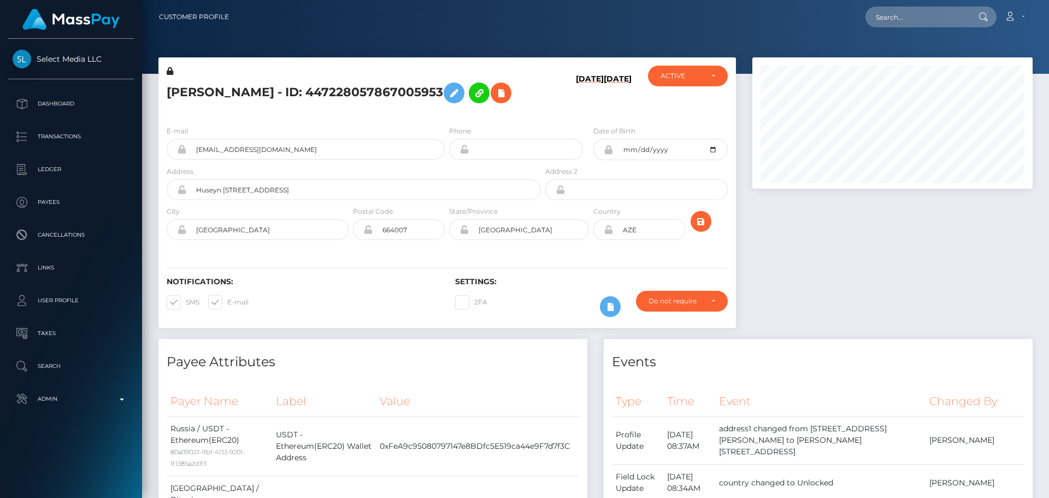
scroll to position [131, 281]
click at [487, 101] on h5 "[PERSON_NAME] - ID: 447228057867005953" at bounding box center [351, 93] width 368 height 32
click at [747, 239] on div at bounding box center [892, 197] width 297 height 281
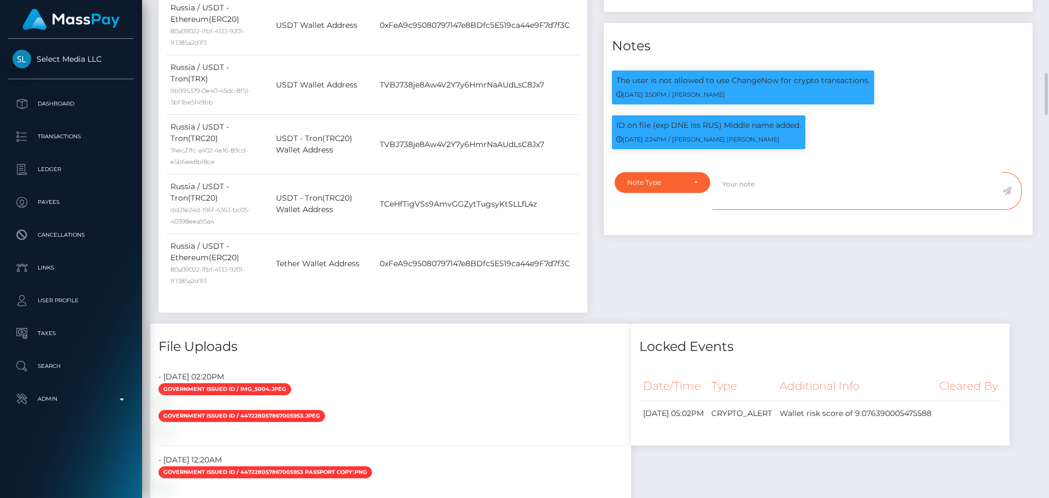
click at [750, 210] on textarea at bounding box center [858, 191] width 290 height 38
paste textarea "Address updated as per the provided proof."
type textarea "Address updated as per the provided proof."
click at [695, 187] on div "Note Type" at bounding box center [662, 182] width 70 height 9
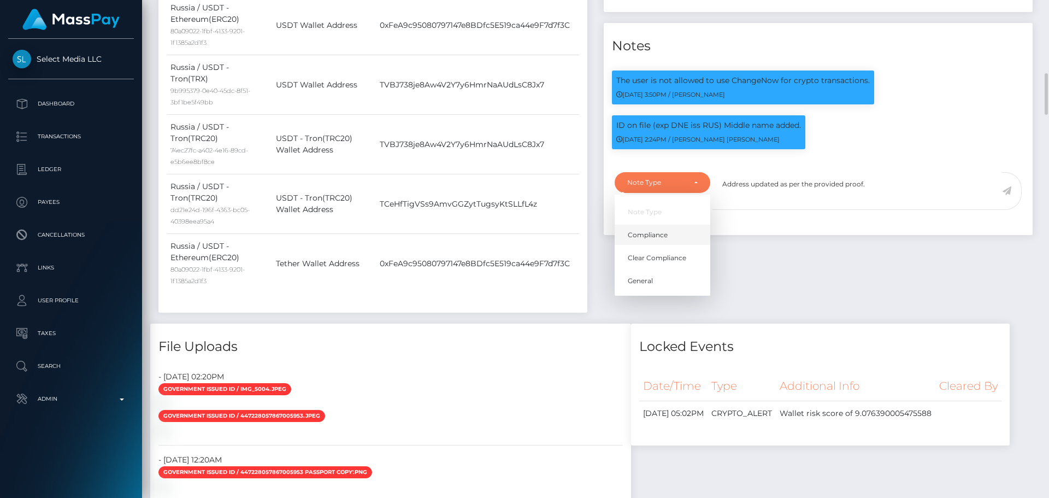
click at [652, 240] on span "Compliance" at bounding box center [648, 235] width 40 height 10
select select "COMPLIANCE"
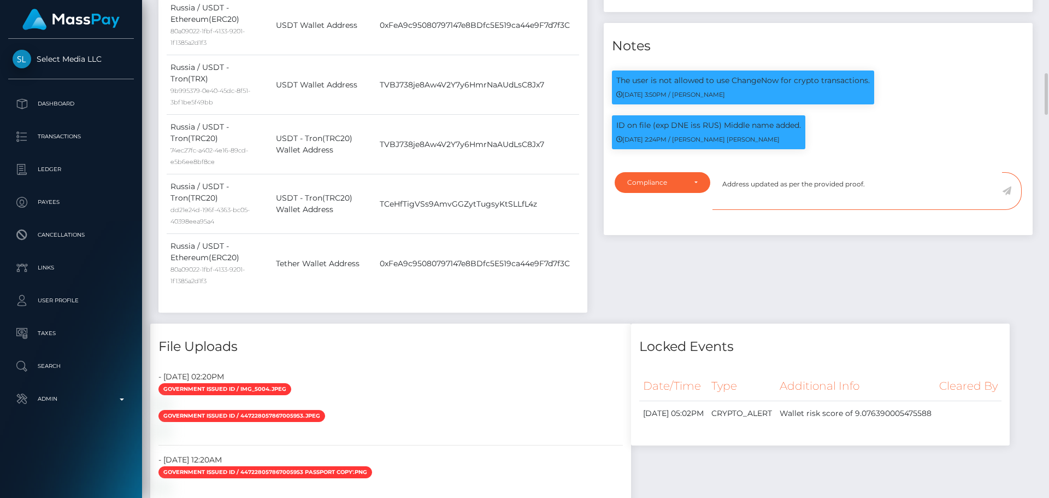
click at [891, 210] on textarea "Address updated as per the provided proof." at bounding box center [858, 191] width 290 height 38
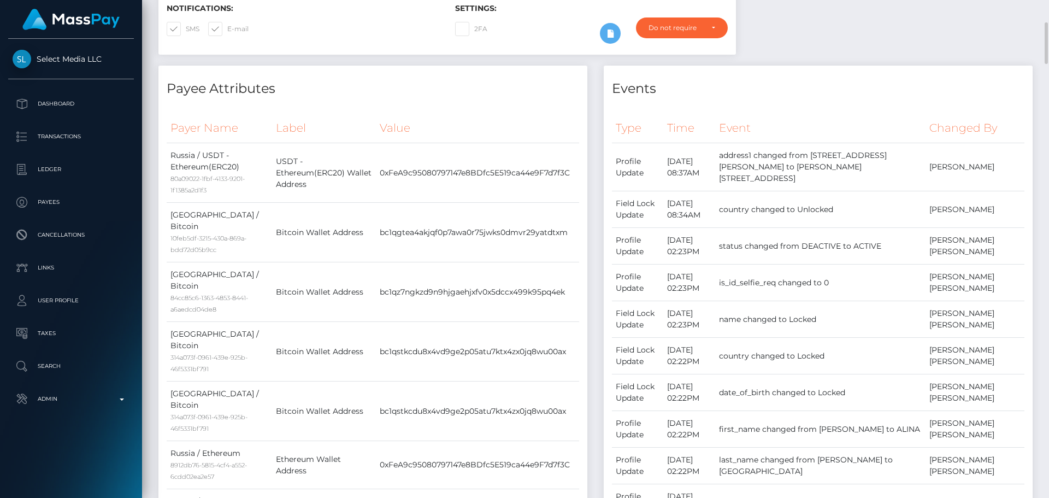
scroll to position [55, 0]
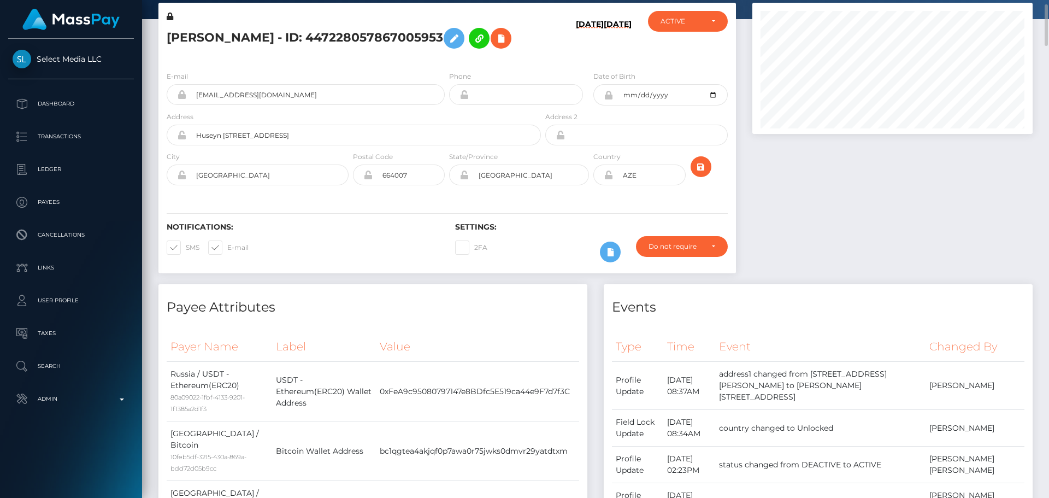
click at [610, 179] on icon at bounding box center [608, 174] width 9 height 9
click at [594, 215] on div "Notifications: SMS E-mail Settings: 2FA" at bounding box center [447, 234] width 578 height 77
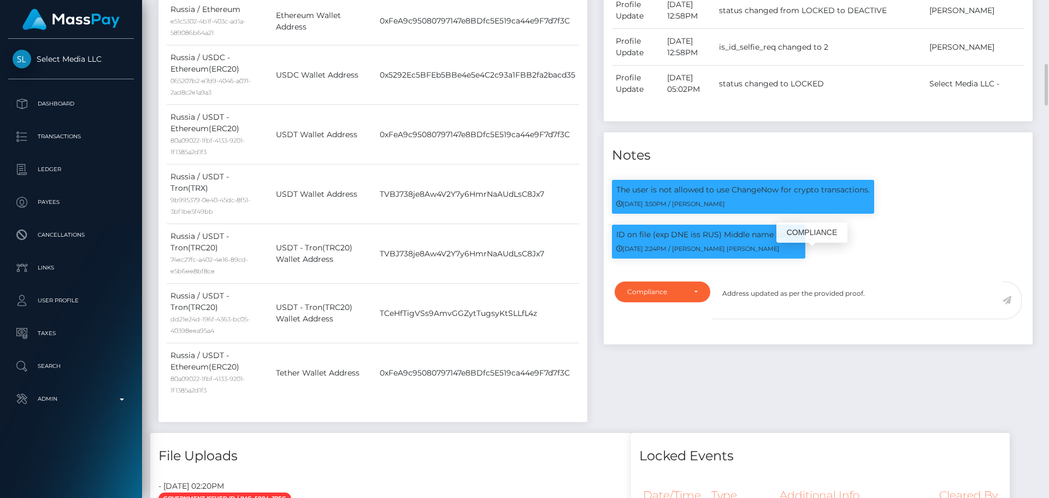
scroll to position [131, 281]
click at [903, 318] on textarea "Address updated as per the provided proof." at bounding box center [858, 300] width 290 height 38
click at [1006, 304] on icon at bounding box center [1006, 300] width 9 height 9
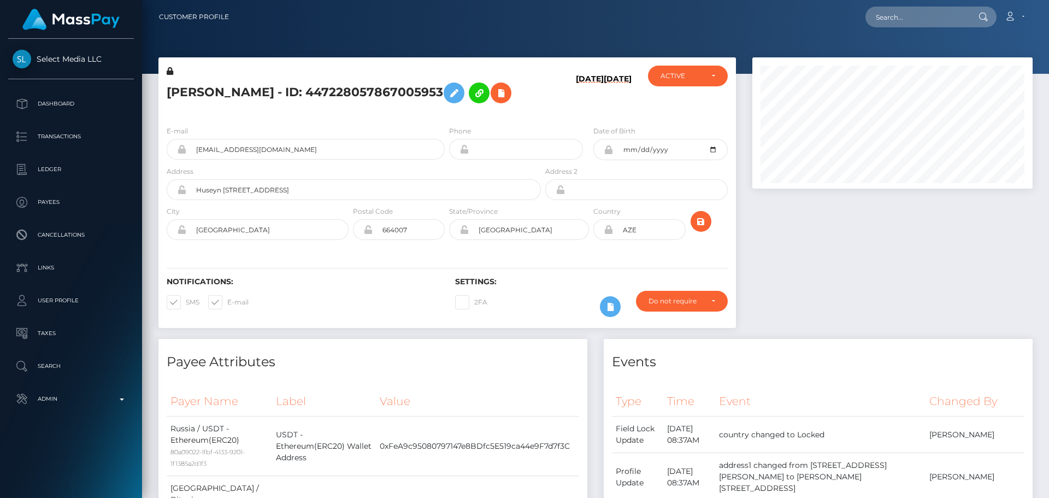
scroll to position [131, 281]
click at [446, 117] on div "[PERSON_NAME] - ID: 447228057867005953" at bounding box center [350, 91] width 385 height 51
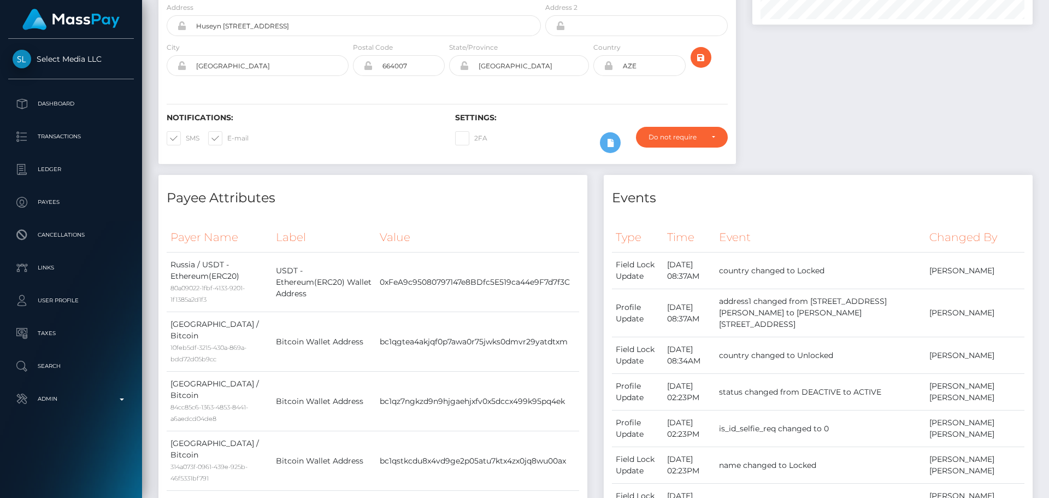
scroll to position [0, 0]
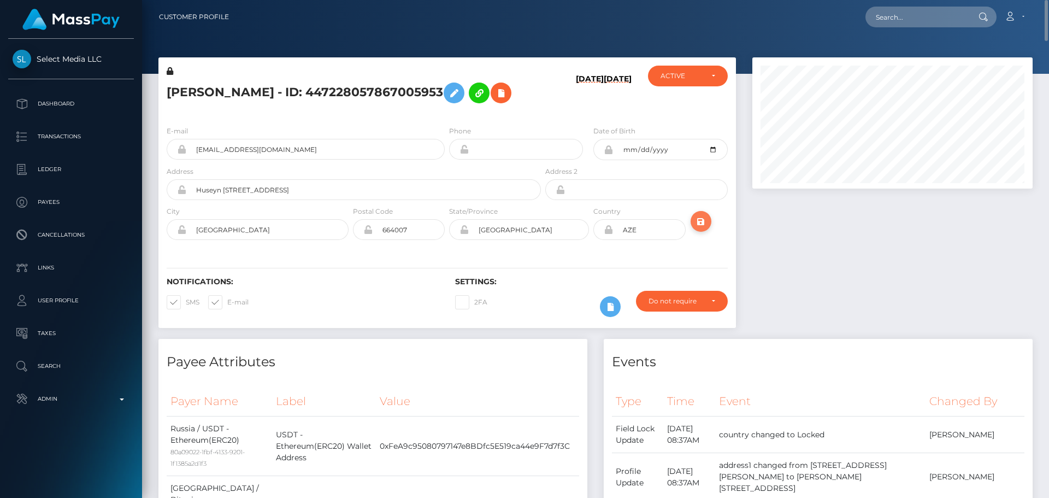
click at [705, 228] on icon "submit" at bounding box center [701, 222] width 13 height 14
click at [267, 85] on h5 "[PERSON_NAME] - ID: 447228057867005953" at bounding box center [351, 93] width 368 height 32
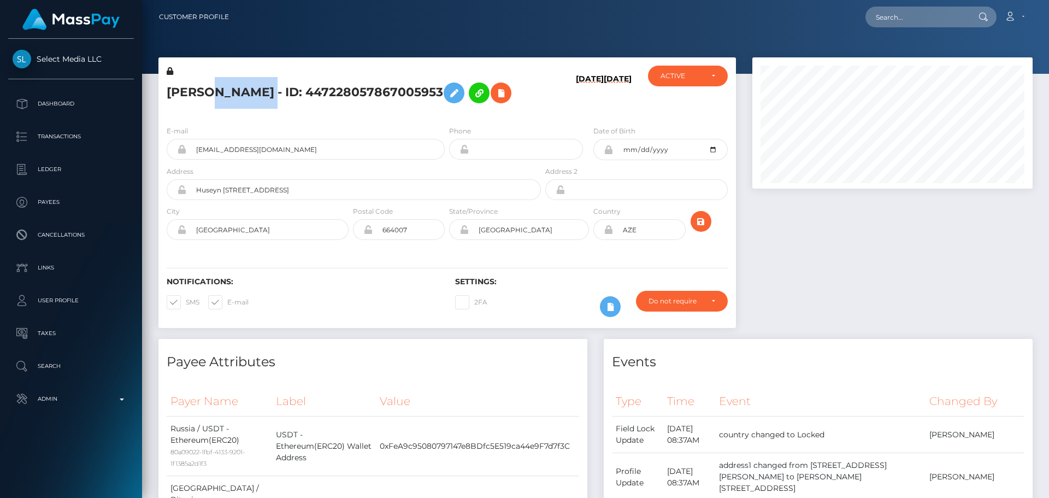
copy h5 "[PERSON_NAME] - ID: 447228057867005953"
click at [470, 117] on div "[PERSON_NAME] - ID: 447228057867005953" at bounding box center [350, 91] width 385 height 51
click at [948, 14] on input "text" at bounding box center [917, 17] width 103 height 21
paste input "BjnzyBL1CIXo4yPW5KJh3bQIysD2"
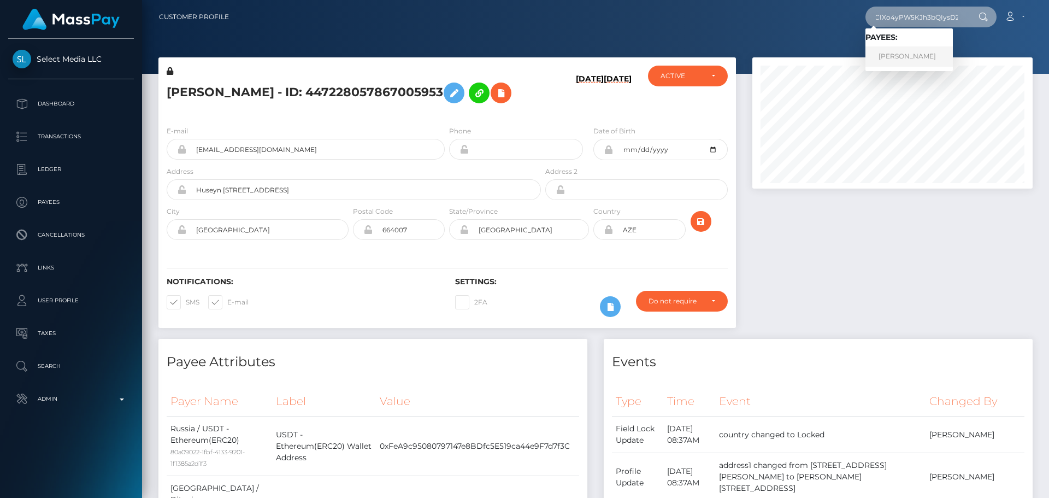
type input "BjnzyBL1CIXo4yPW5KJh3bQIysD2"
click at [895, 57] on link "[PERSON_NAME]" at bounding box center [909, 56] width 87 height 20
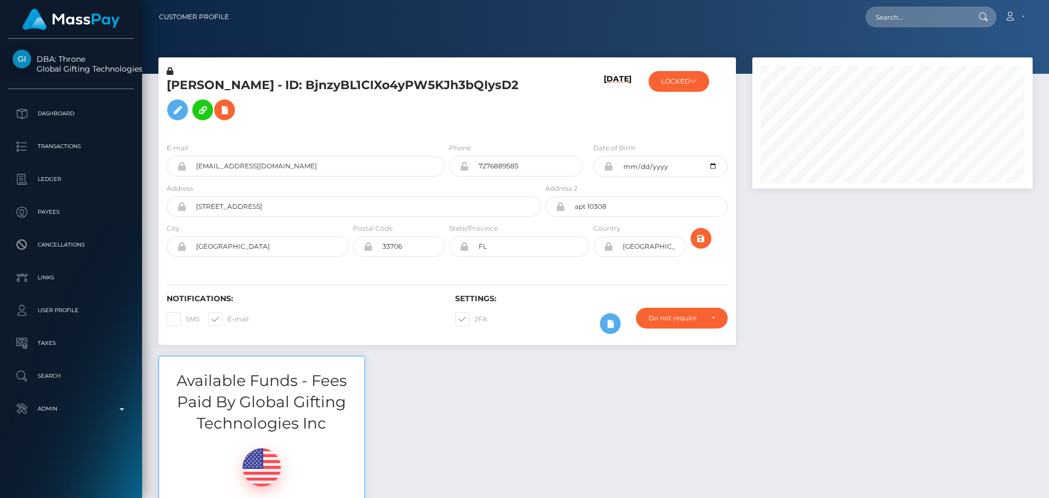
scroll to position [131, 281]
click at [503, 126] on div "[PERSON_NAME] - ID: BjnzyBL1CIXo4yPW5KJh3bQIysD2" at bounding box center [350, 100] width 385 height 68
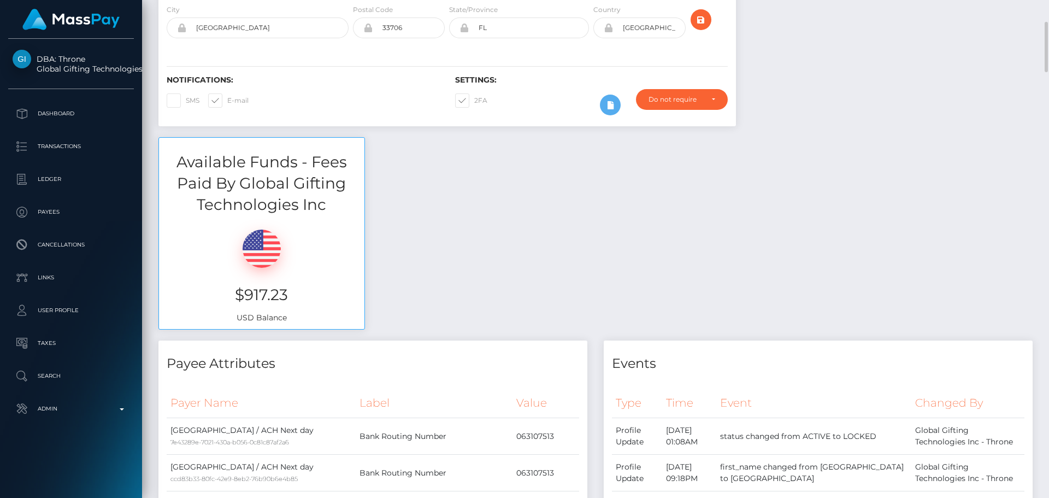
scroll to position [0, 0]
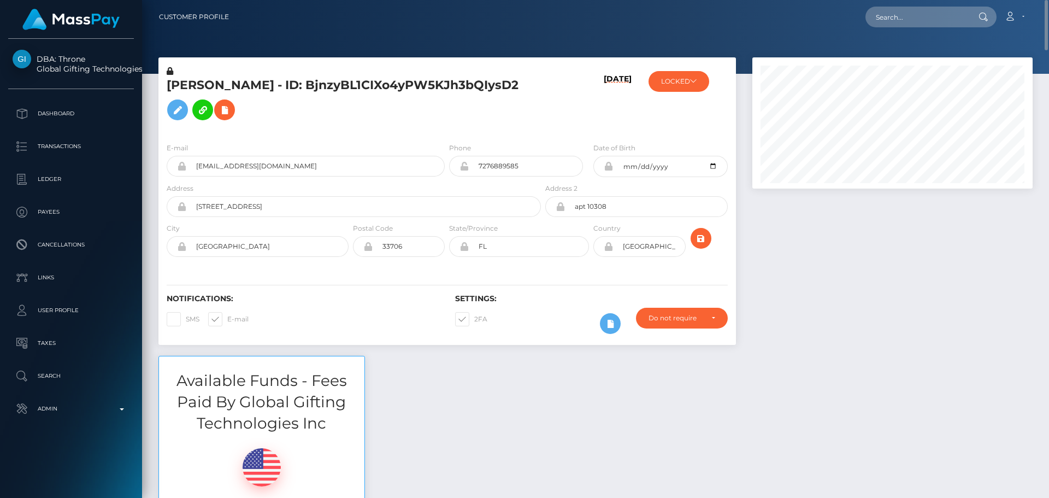
click at [501, 110] on h5 "[PERSON_NAME] - ID: BjnzyBL1CIXo4yPW5KJh3bQIysD2" at bounding box center [351, 101] width 368 height 49
click at [492, 95] on h5 "[PERSON_NAME] - ID: BjnzyBL1CIXo4yPW5KJh3bQIysD2" at bounding box center [351, 101] width 368 height 49
click at [507, 109] on h5 "[PERSON_NAME] - ID: BjnzyBL1CIXo4yPW5KJh3bQIysD2" at bounding box center [351, 101] width 368 height 49
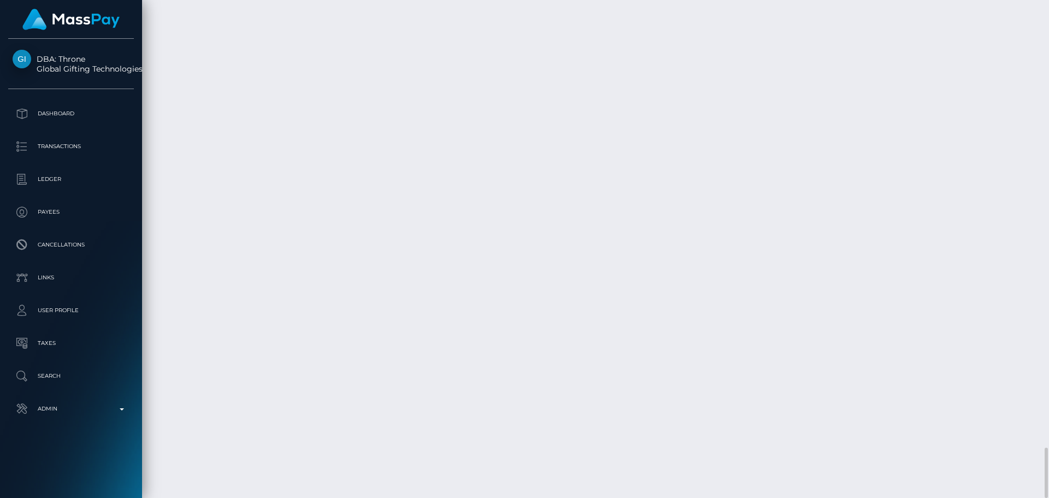
scroll to position [4306, 0]
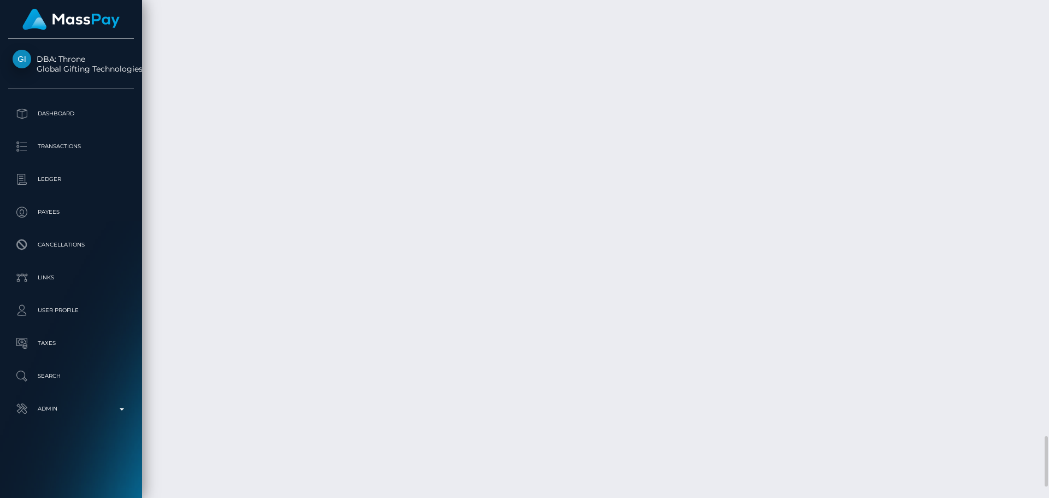
drag, startPoint x: 479, startPoint y: 63, endPoint x: 477, endPoint y: 68, distance: 5.6
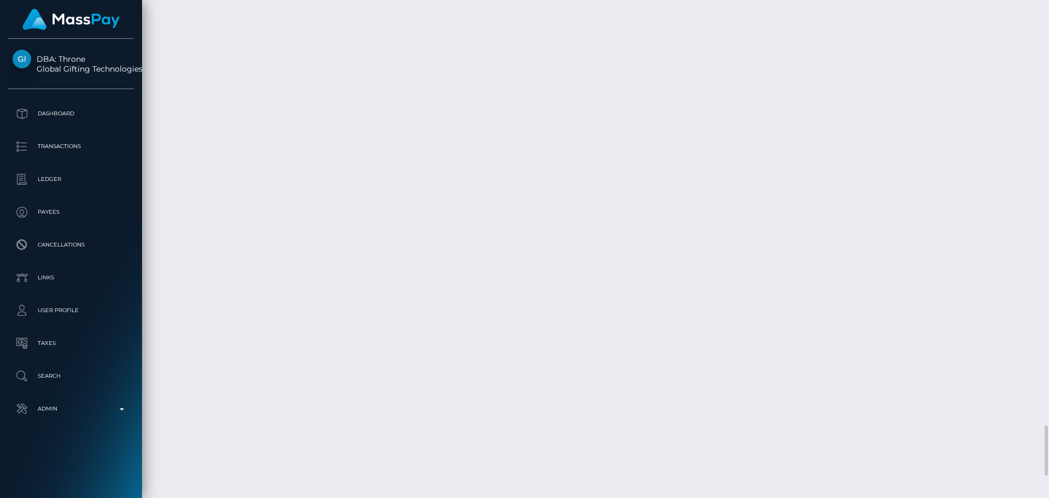
scroll to position [4197, 0]
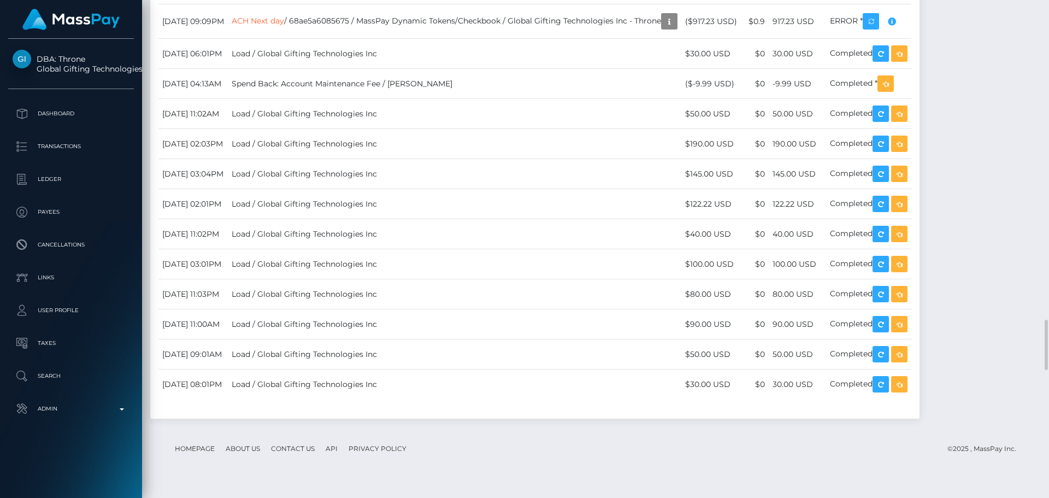
scroll to position [2940, 0]
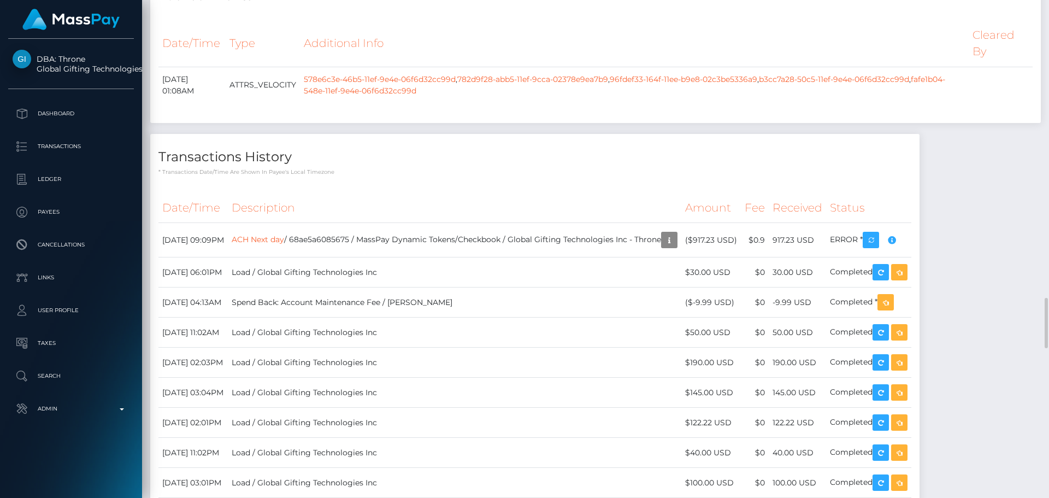
drag, startPoint x: 658, startPoint y: 232, endPoint x: 656, endPoint y: 238, distance: 6.9
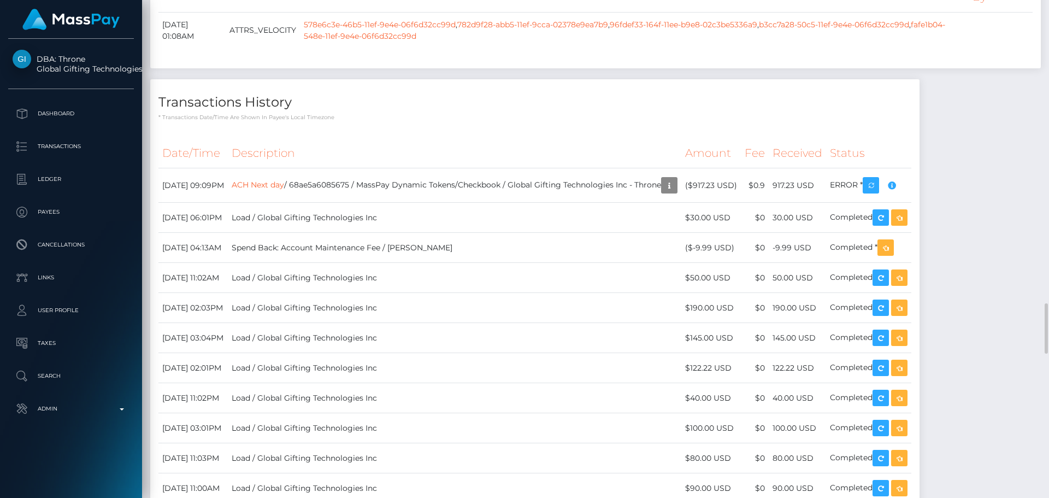
scroll to position [3049, 0]
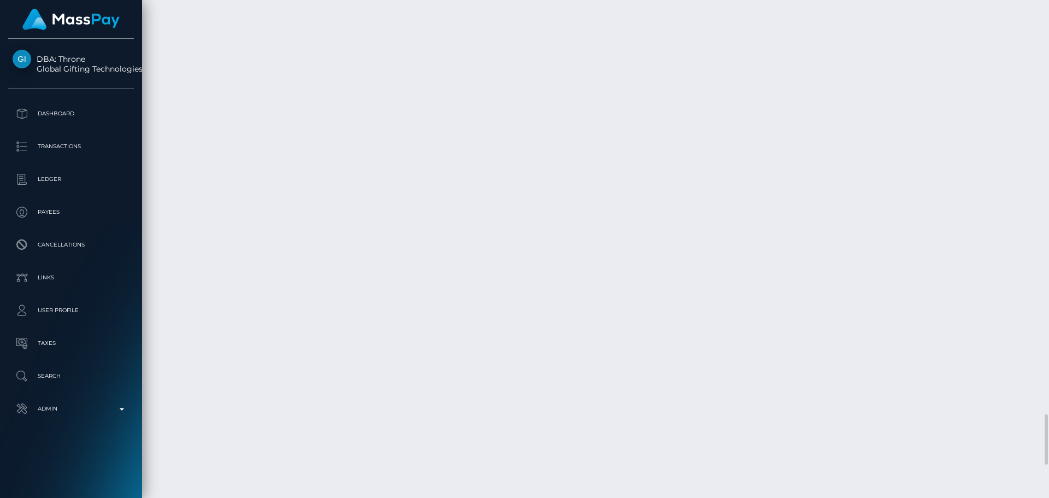
scroll to position [4033, 0]
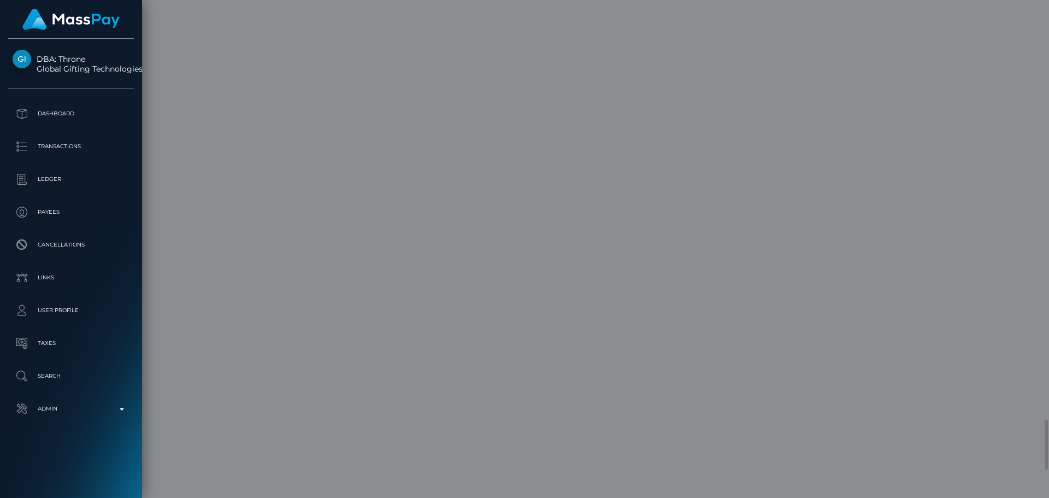
scroll to position [0, 0]
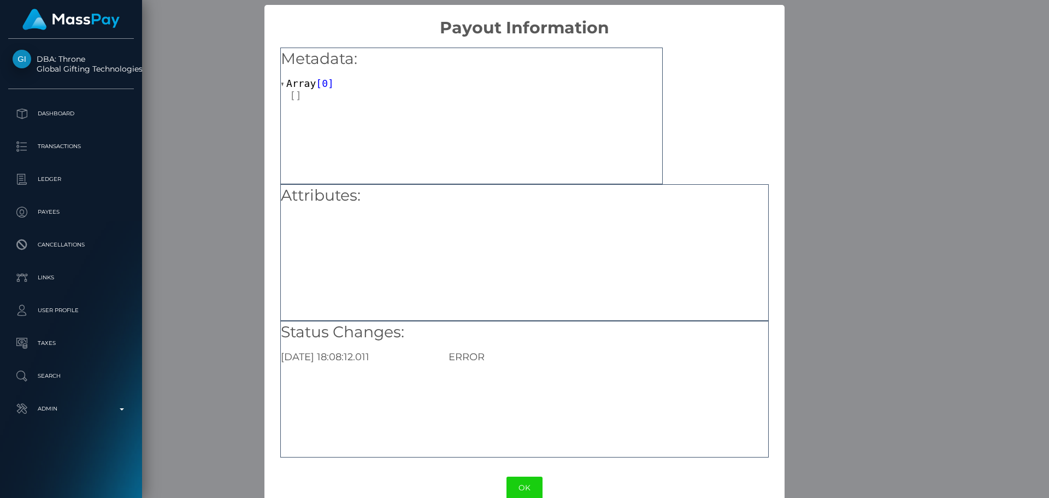
click at [516, 487] on button "OK" at bounding box center [525, 488] width 36 height 22
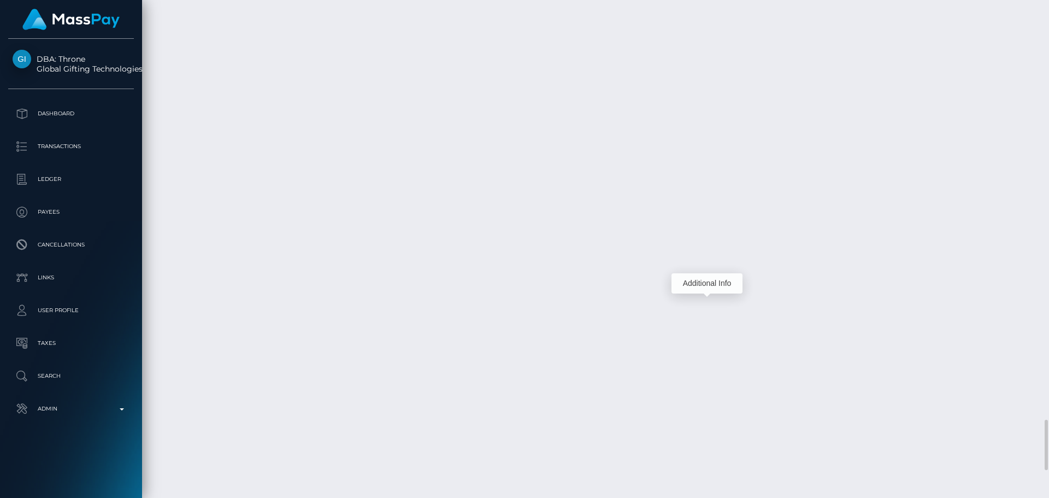
scroll to position [131, 281]
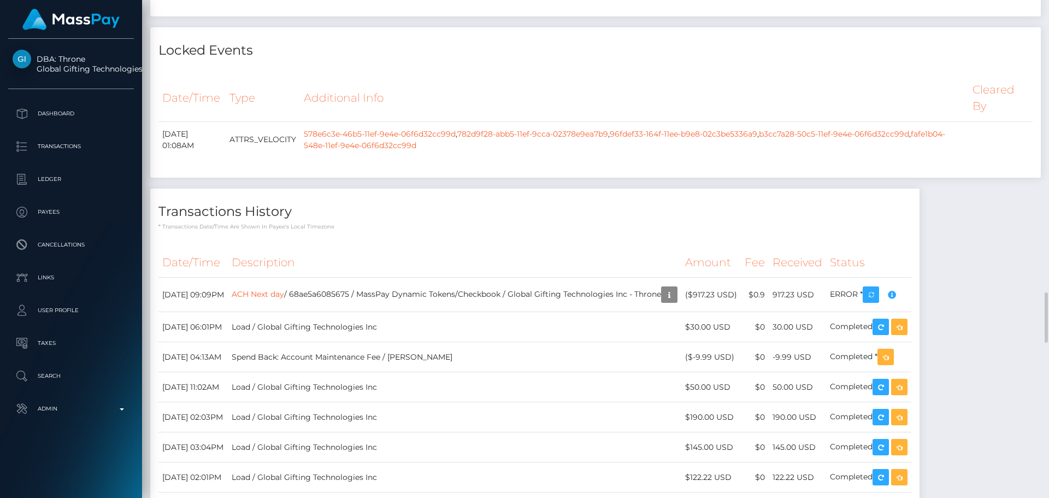
scroll to position [2776, 0]
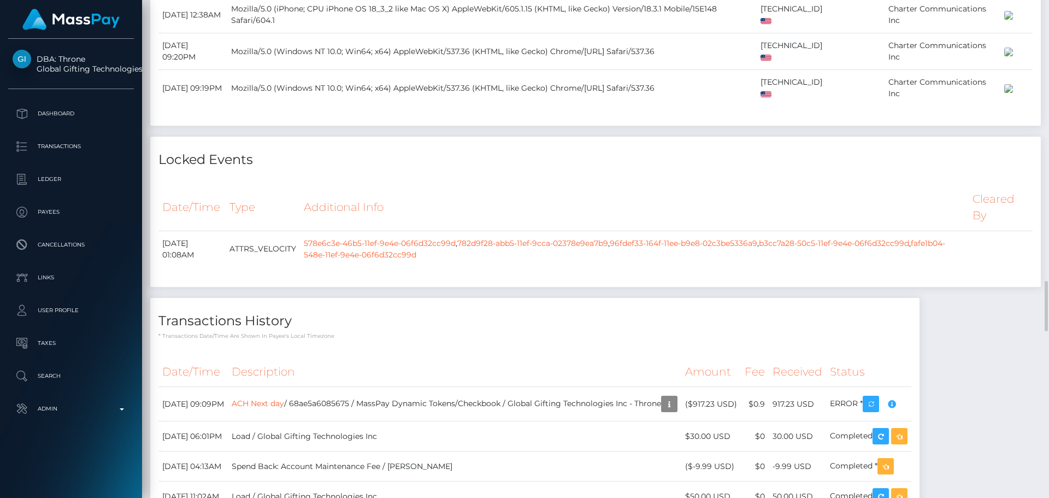
drag, startPoint x: 336, startPoint y: 349, endPoint x: 343, endPoint y: 349, distance: 6.6
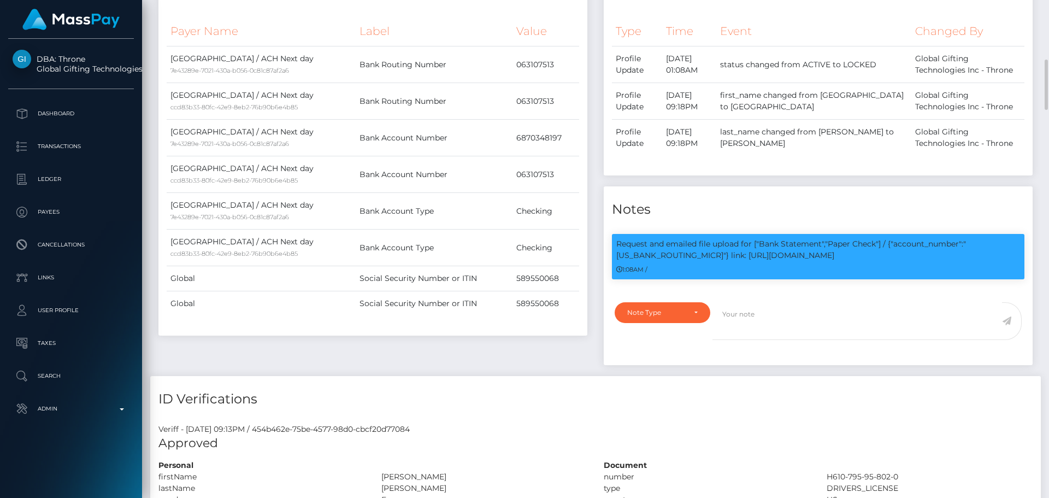
scroll to position [699, 0]
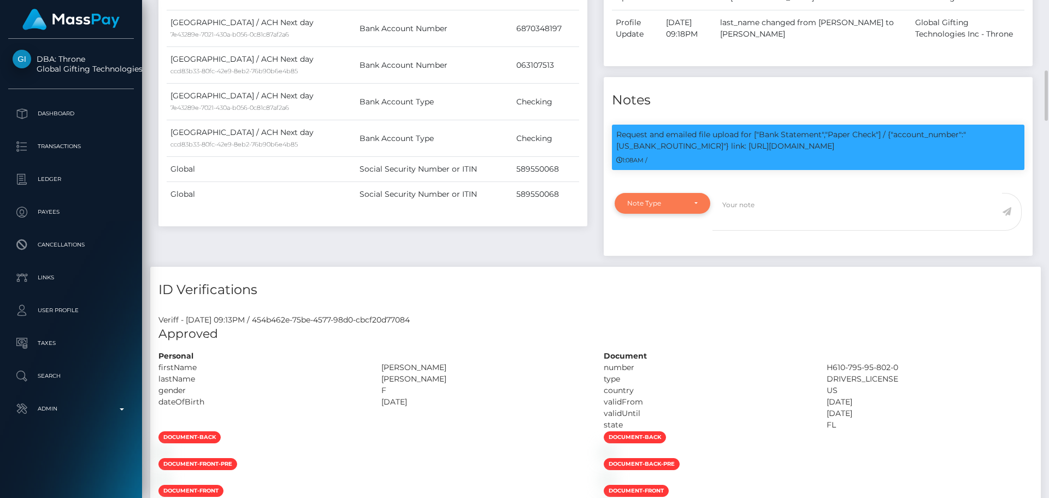
click at [683, 201] on div "Note Type" at bounding box center [656, 203] width 58 height 9
click at [664, 258] on span "Compliance" at bounding box center [648, 256] width 40 height 10
select select "COMPLIANCE"
click at [771, 209] on textarea at bounding box center [858, 212] width 290 height 38
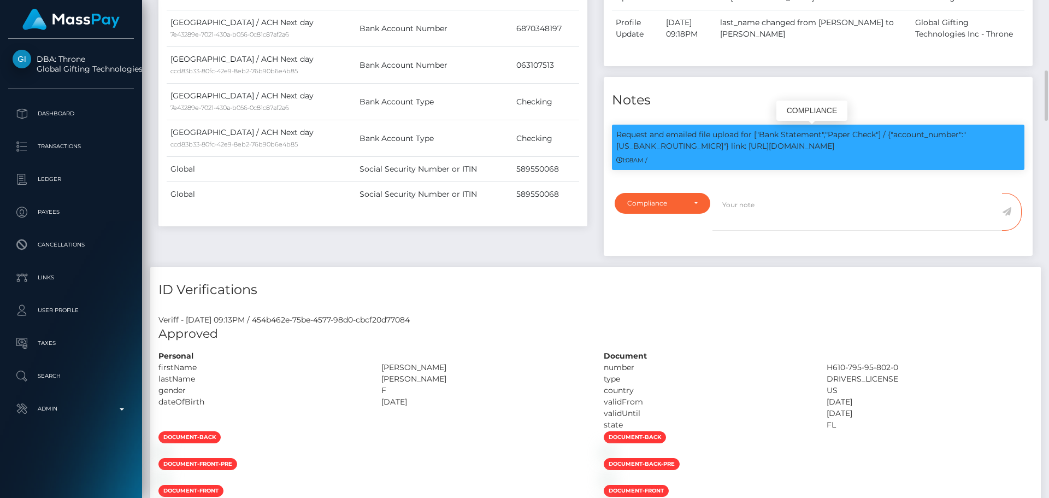
click at [991, 134] on p "Request and emailed file upload for ["Bank Statement","Paper Check"] / {"accoun…" at bounding box center [818, 140] width 404 height 23
copy p "063107513"
click at [745, 213] on textarea at bounding box center [858, 212] width 290 height 38
paste textarea "063107513"
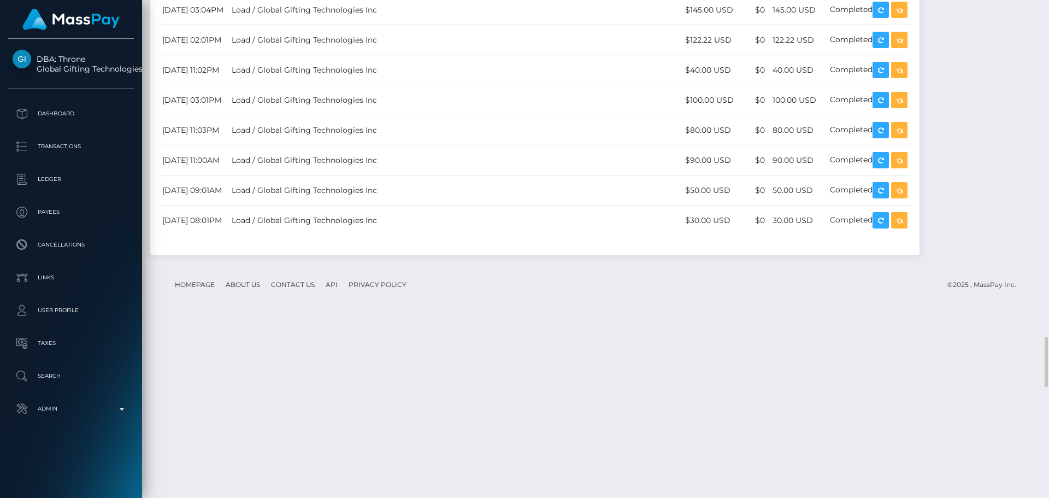
scroll to position [3104, 0]
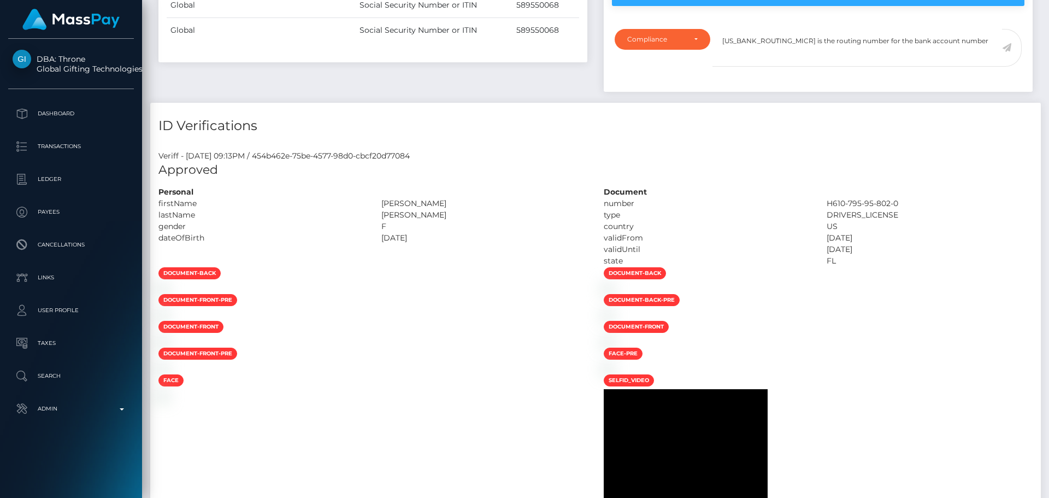
scroll to position [645, 0]
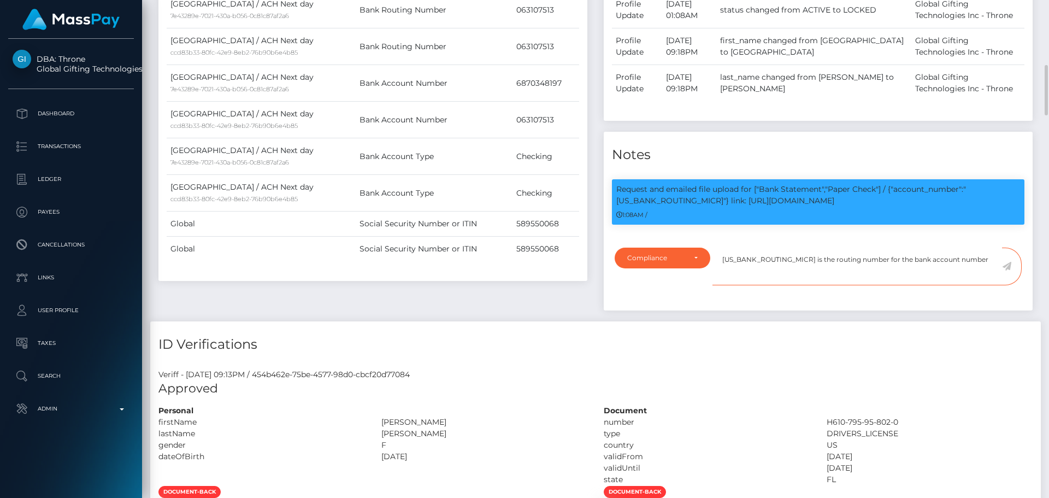
click at [958, 262] on textarea "[US_BANK_ROUTING_MICR] is the routing number for the bank account number" at bounding box center [858, 267] width 290 height 38
paste textarea "6870348197"
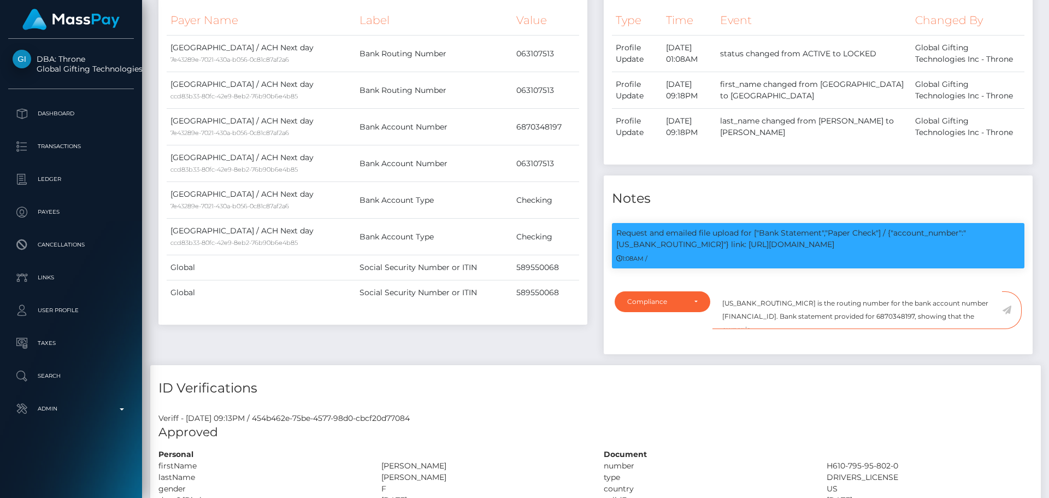
scroll to position [710, 0]
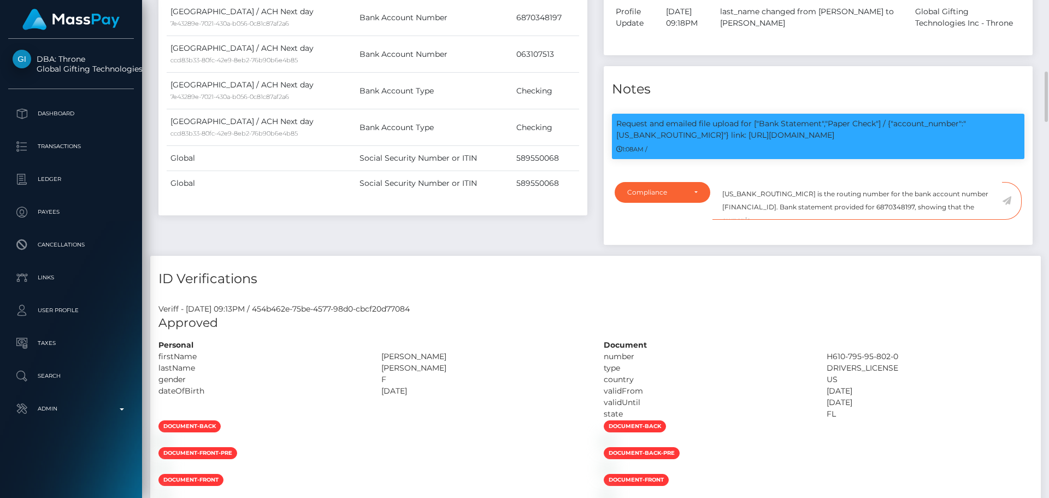
click at [944, 208] on textarea "[US_BANK_ROUTING_MICR] is the routing number for the bank account number [FINAN…" at bounding box center [858, 201] width 290 height 38
paste textarea "[PERSON_NAME]"
type textarea "[US_BANK_ROUTING_MICR] is the routing number for the bank account number [FINAN…"
click at [567, 236] on div "Payee Attributes Payer Name Label Value United States / ACH Next day 7e43289e-7…" at bounding box center [372, 52] width 445 height 407
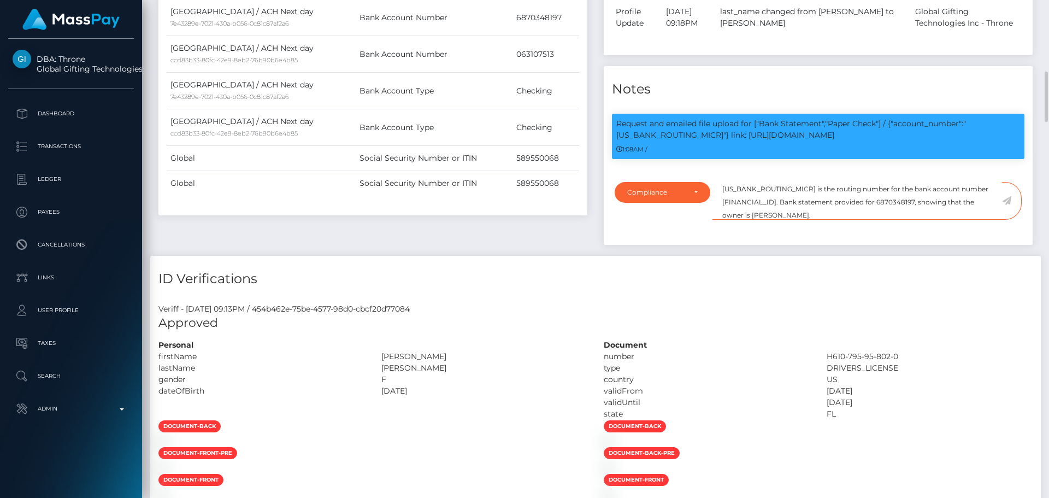
click at [853, 211] on textarea "[US_BANK_ROUTING_MICR] is the routing number for the bank account number [FINAN…" at bounding box center [858, 201] width 290 height 38
click at [1010, 200] on icon at bounding box center [1006, 200] width 9 height 9
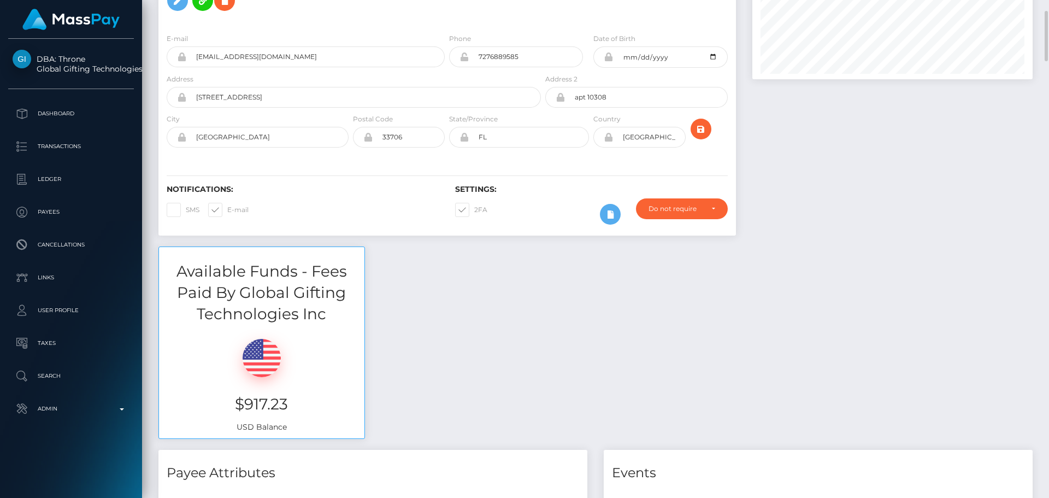
scroll to position [0, 0]
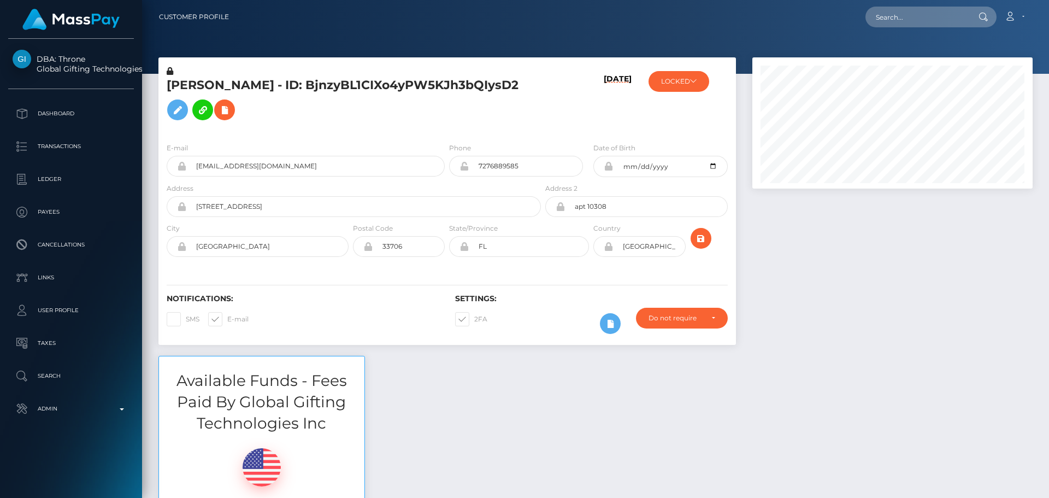
scroll to position [131, 281]
click at [531, 125] on h5 "[PERSON_NAME] - ID: BjnzyBL1CIXo4yPW5KJh3bQIysD2" at bounding box center [351, 101] width 368 height 49
click at [491, 116] on h5 "[PERSON_NAME] - ID: BjnzyBL1CIXo4yPW5KJh3bQIysD2" at bounding box center [351, 101] width 368 height 49
click at [446, 131] on div "[PERSON_NAME] - ID: BjnzyBL1CIXo4yPW5KJh3bQIysD2" at bounding box center [350, 100] width 385 height 68
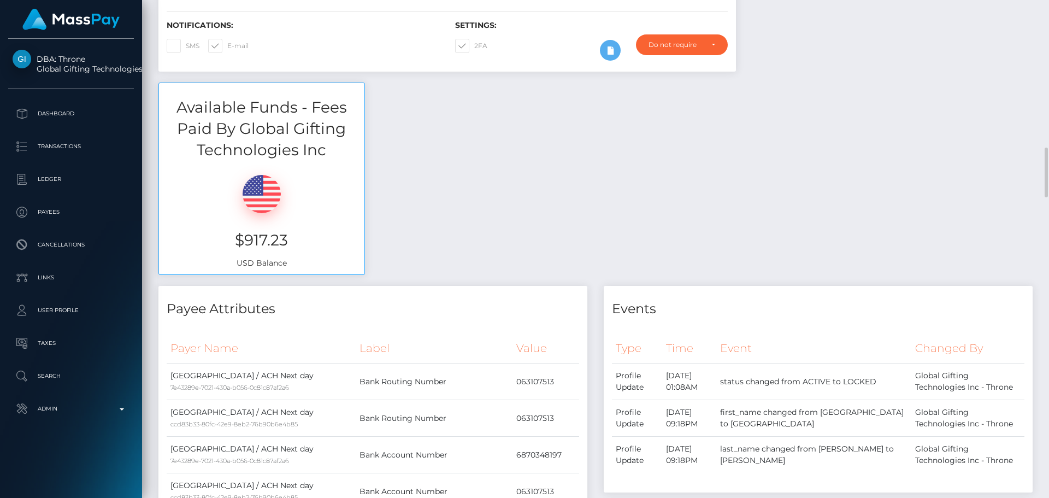
scroll to position [383, 0]
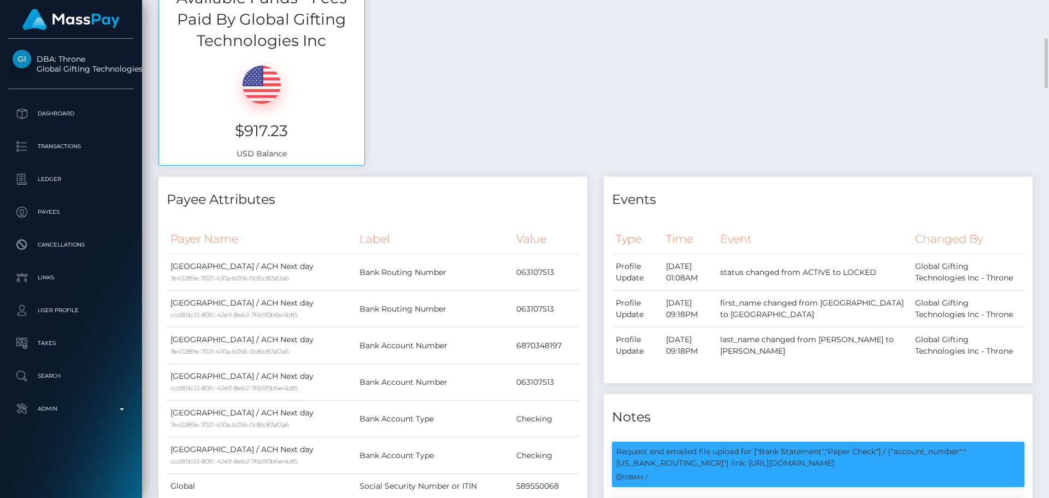
click at [496, 111] on div "Available Funds - Fees Paid By Global Gifting Technologies Inc $917.23 USD Bala…" at bounding box center [595, 74] width 891 height 203
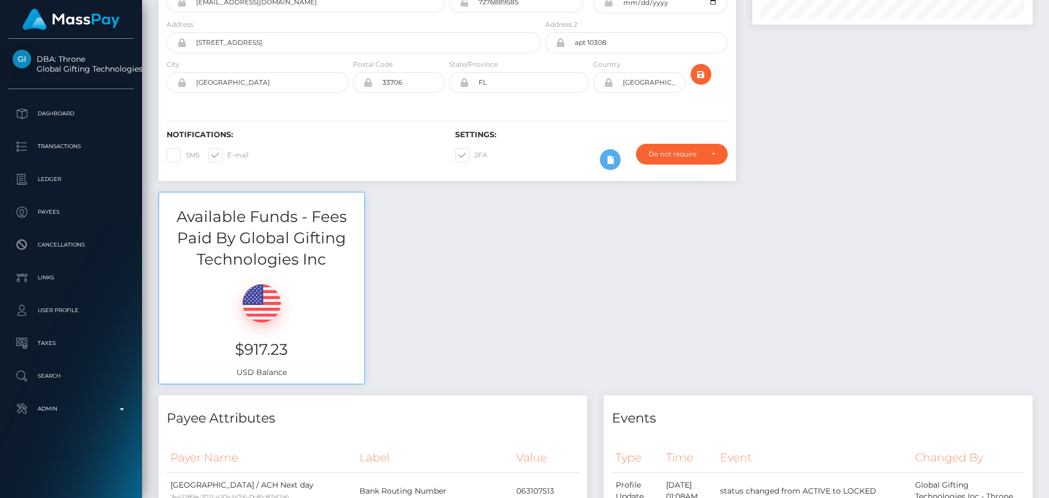
scroll to position [0, 0]
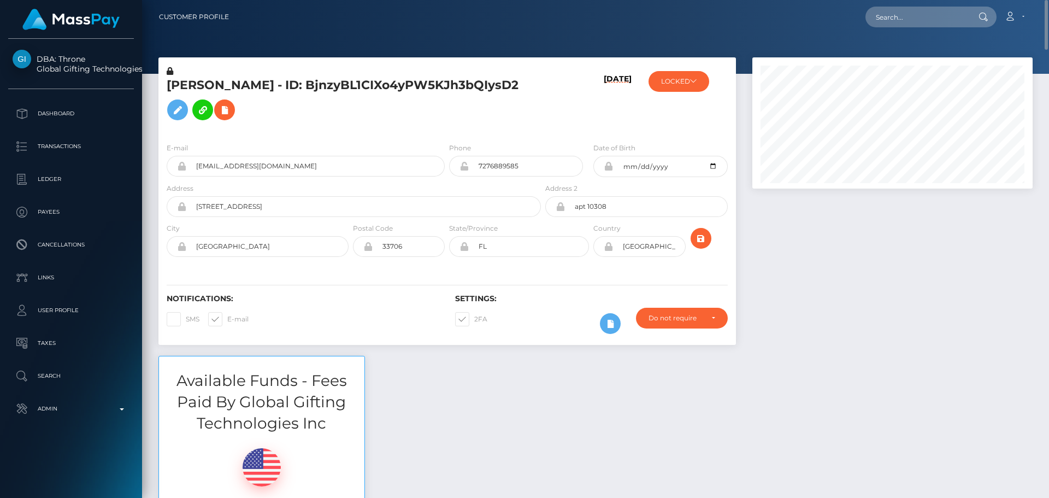
click at [577, 283] on div "Notifications: SMS E-mail Settings: 2FA" at bounding box center [447, 306] width 578 height 77
click at [551, 273] on div "Notifications: SMS E-mail Settings: 2FA" at bounding box center [447, 306] width 578 height 77
click at [543, 273] on div "Notifications: SMS E-mail Settings: 2FA" at bounding box center [447, 306] width 578 height 77
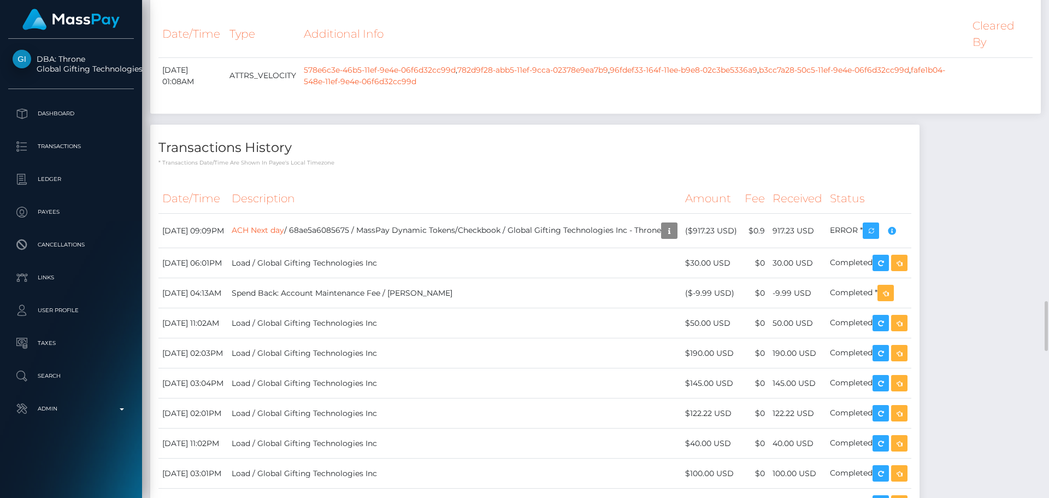
scroll to position [2951, 0]
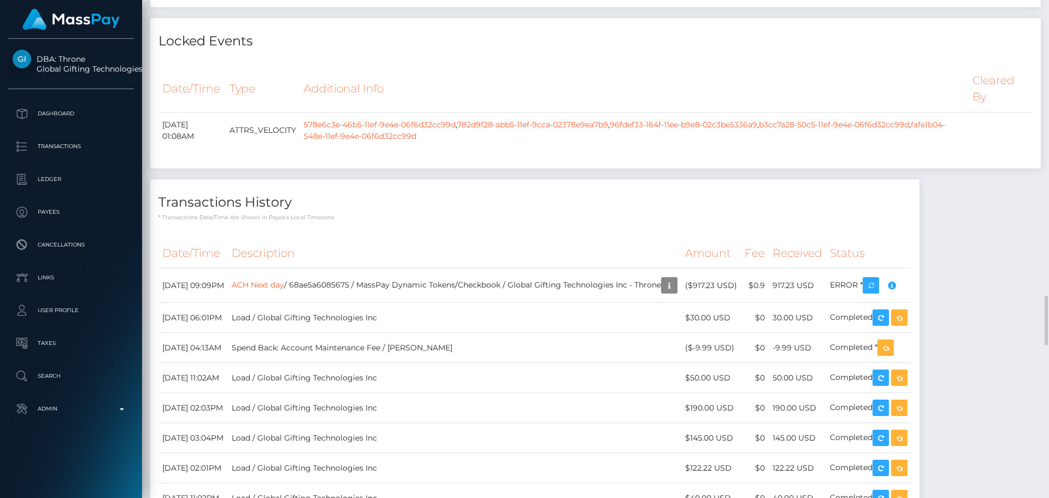
checkbox input "true"
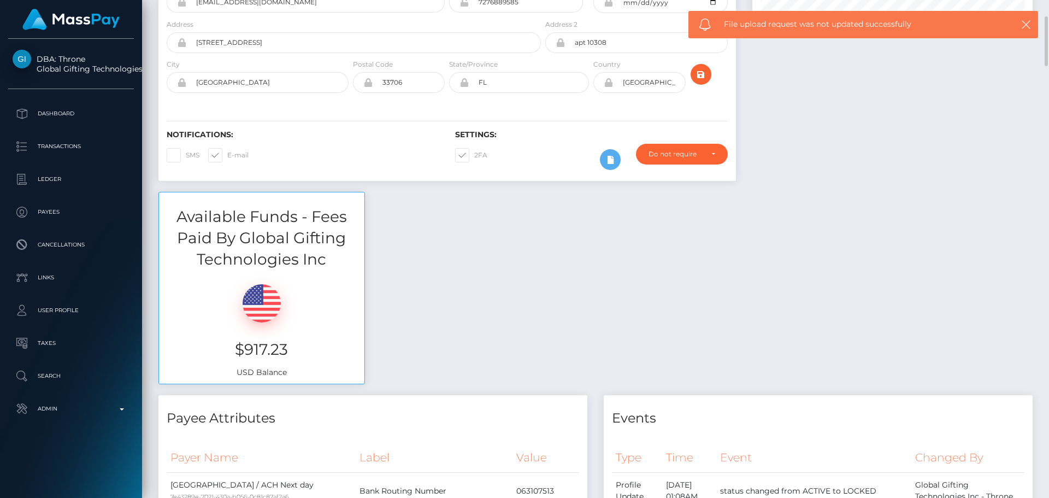
scroll to position [0, 0]
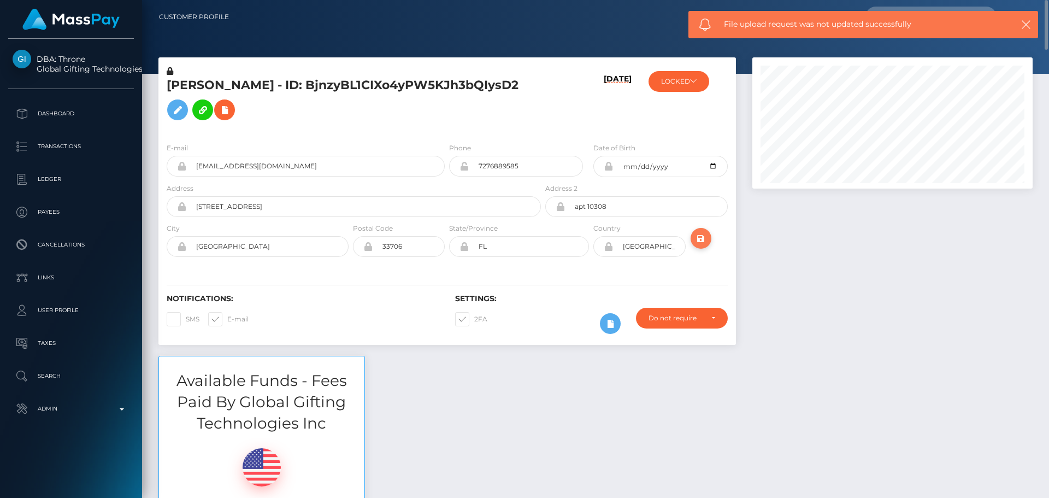
click at [703, 235] on icon "submit" at bounding box center [701, 239] width 13 height 14
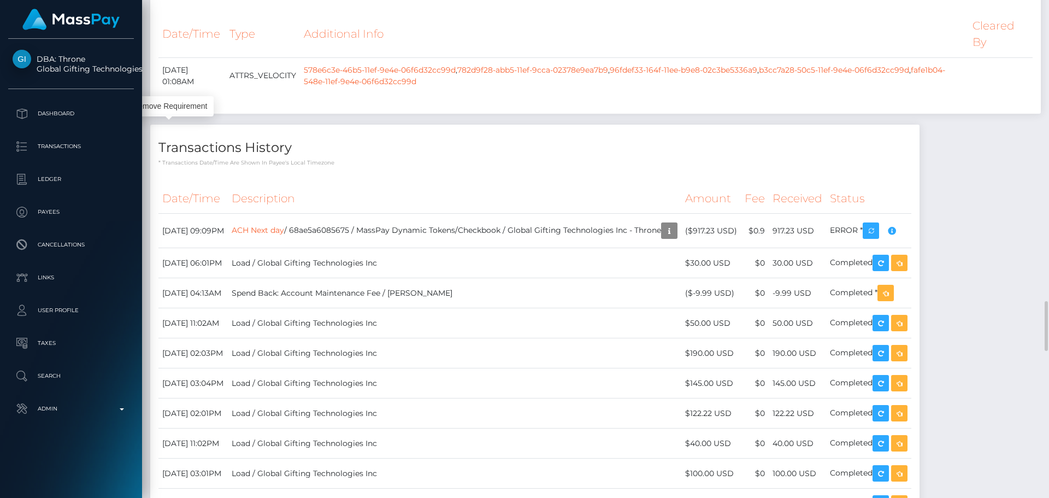
scroll to position [131, 281]
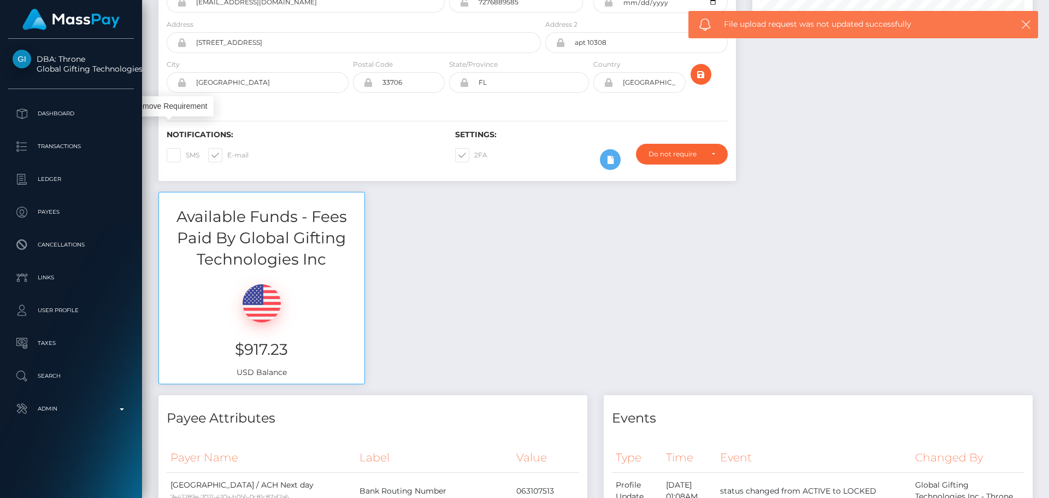
scroll to position [0, 0]
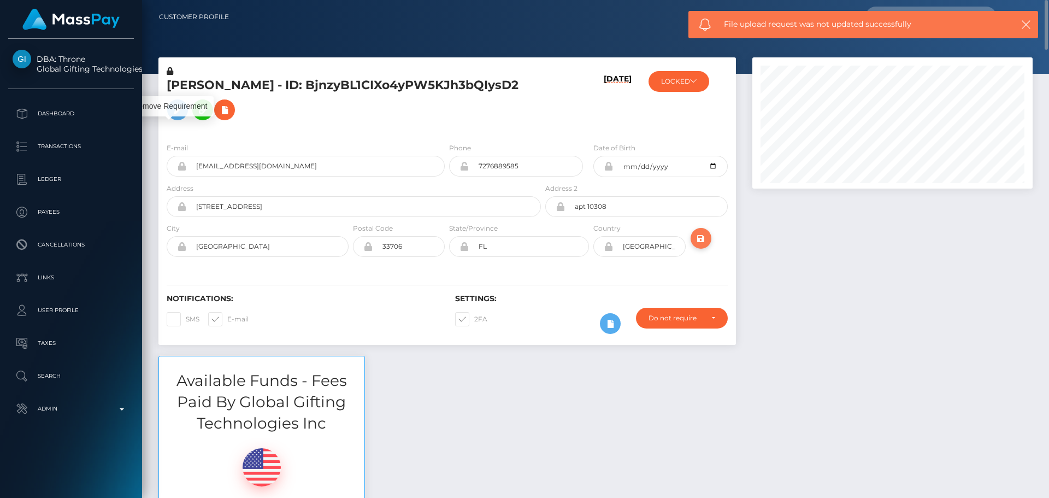
click at [697, 244] on icon "submit" at bounding box center [701, 239] width 13 height 14
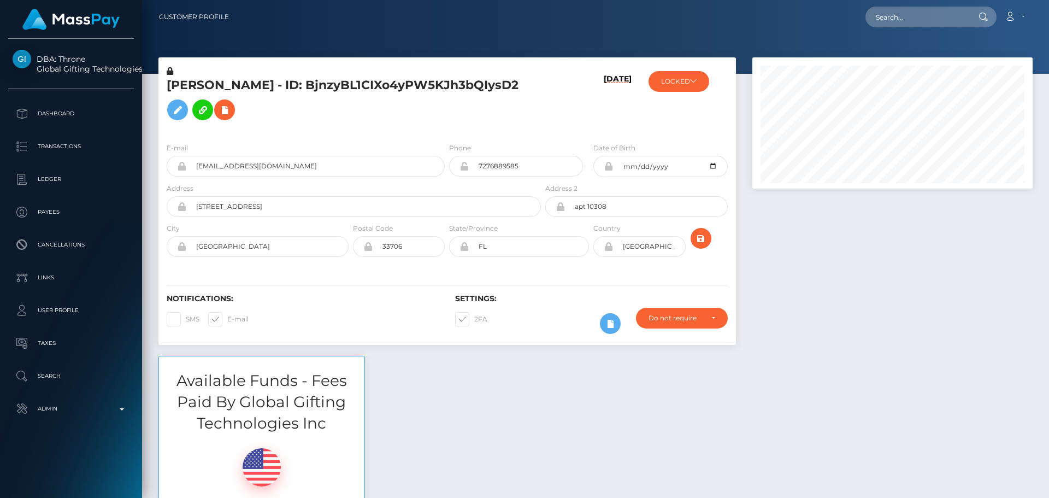
scroll to position [131, 281]
click at [695, 81] on icon at bounding box center [693, 81] width 7 height 7
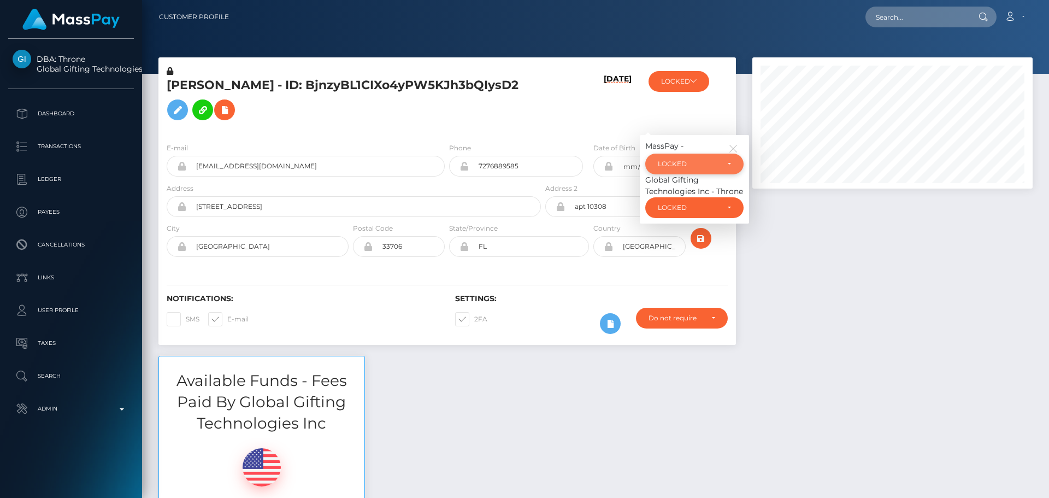
click at [673, 163] on div "LOCKED" at bounding box center [688, 164] width 61 height 9
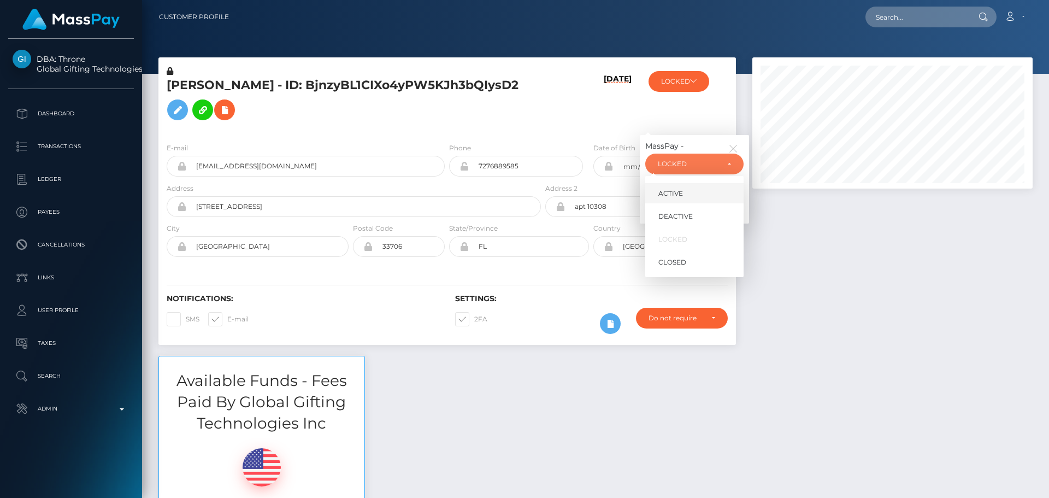
click at [677, 189] on span "ACTIVE" at bounding box center [670, 194] width 25 height 10
select select "ACTIVE"
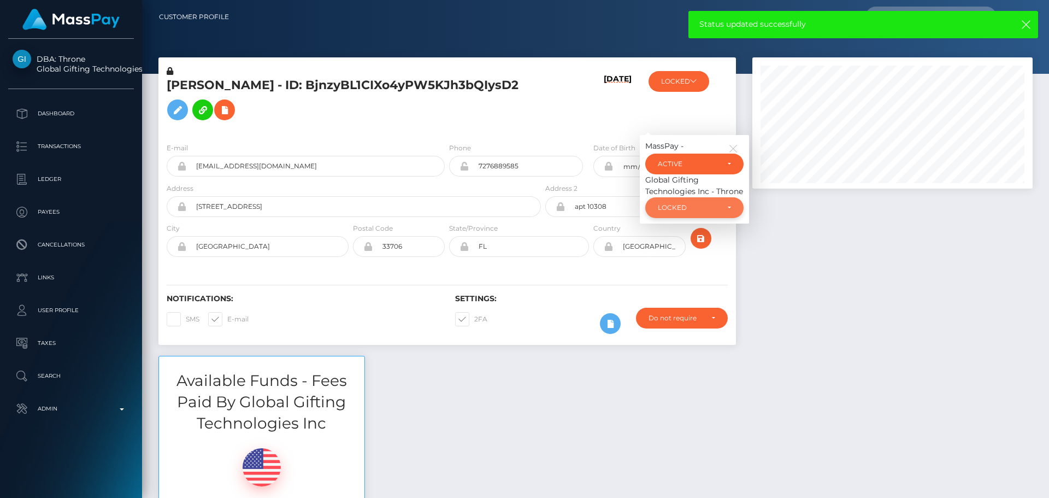
click at [682, 200] on div "LOCKED" at bounding box center [694, 207] width 98 height 21
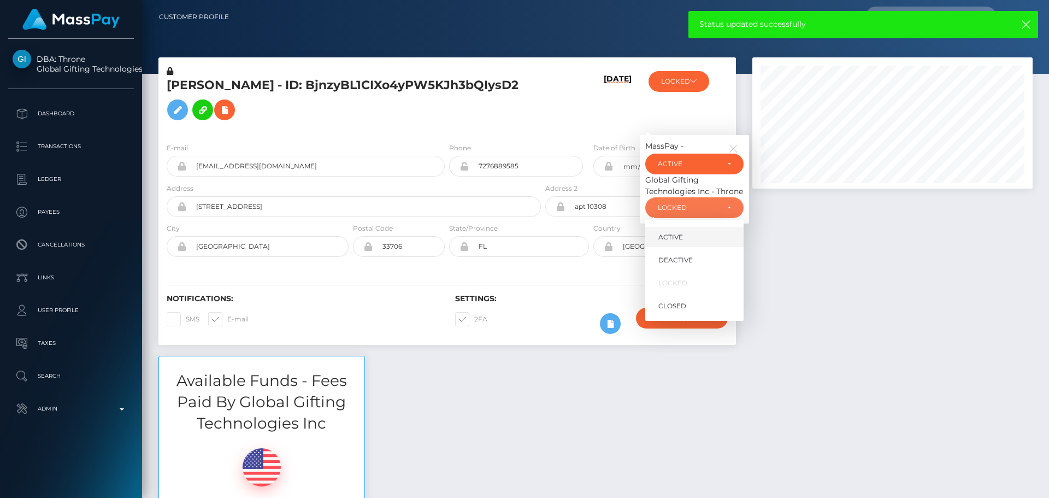
click at [676, 233] on span "ACTIVE" at bounding box center [670, 237] width 25 height 10
select select "ACTIVE"
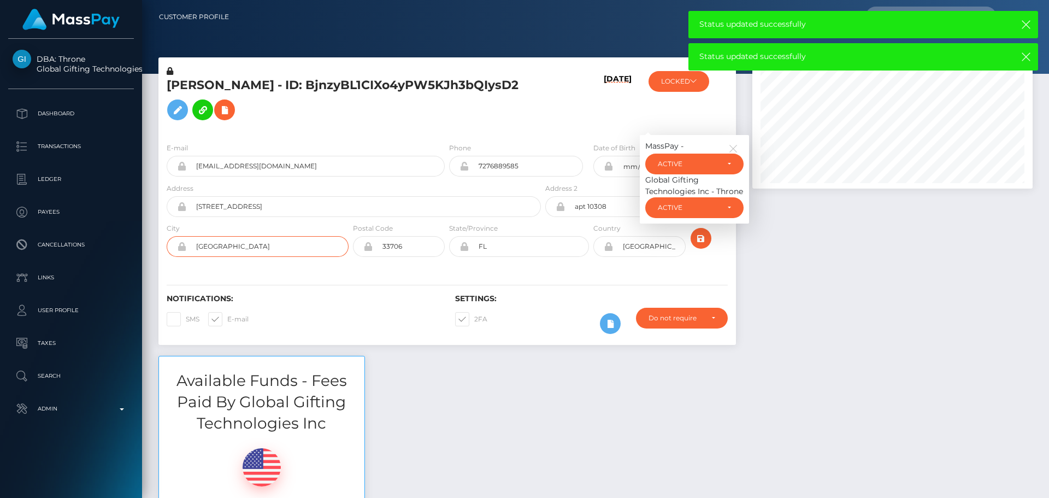
drag, startPoint x: 220, startPoint y: 242, endPoint x: 178, endPoint y: 242, distance: 42.1
click at [178, 242] on div "st petersburg" at bounding box center [258, 246] width 182 height 21
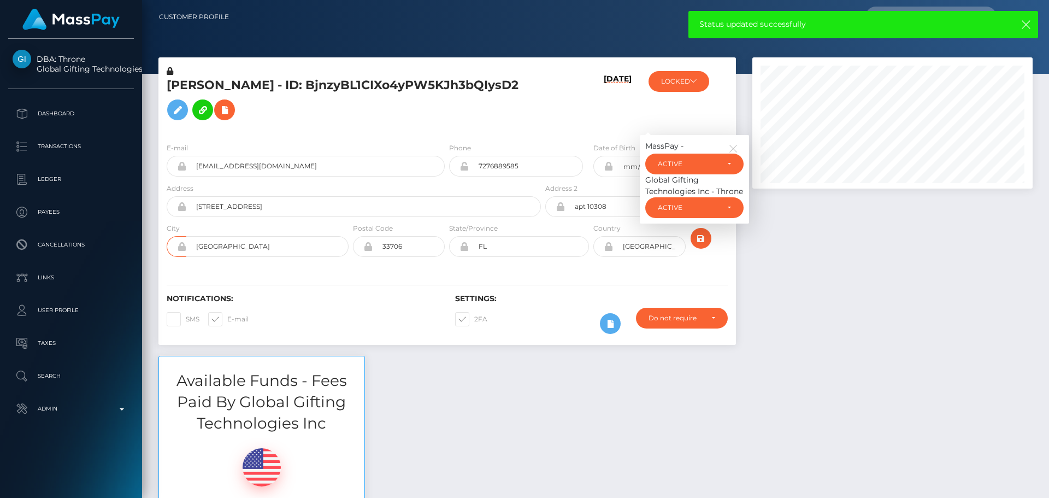
click at [589, 90] on div "08/26/25" at bounding box center [591, 100] width 96 height 68
click at [733, 145] on icon "button" at bounding box center [733, 149] width 10 height 10
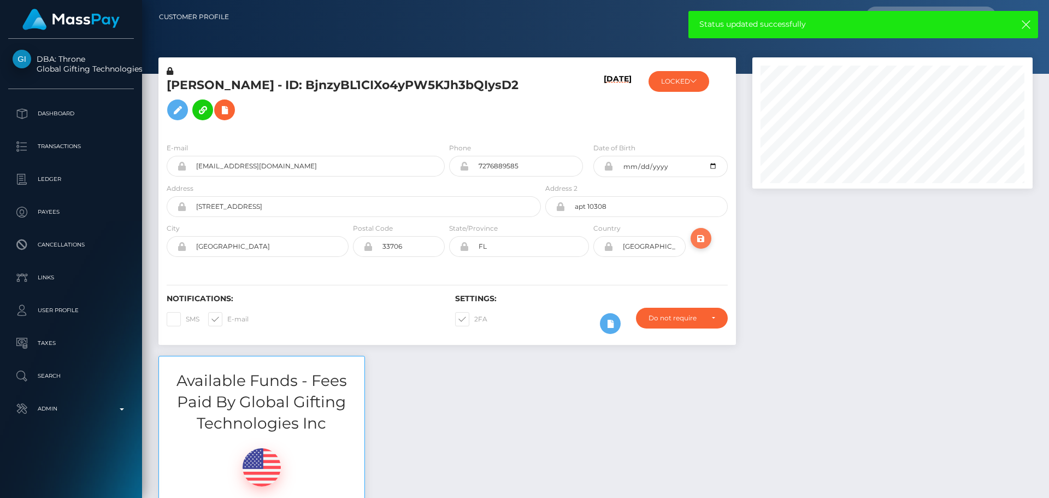
click at [707, 245] on icon "submit" at bounding box center [701, 239] width 13 height 14
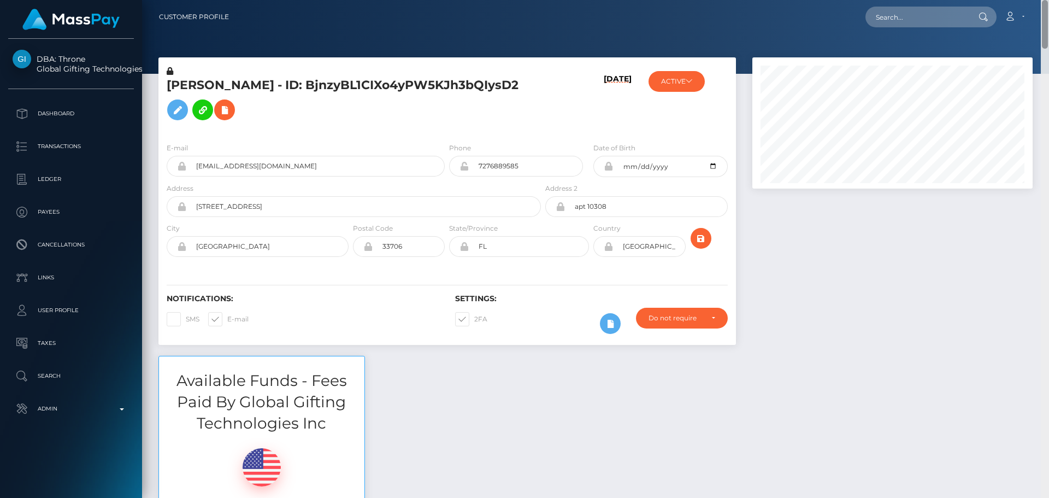
drag, startPoint x: 1045, startPoint y: 281, endPoint x: 1046, endPoint y: -9, distance: 289.6
click at [1046, 0] on html "DBA: Throne Global Gifting Technologies Inc Dashboard Transactions Ledger Payee…" at bounding box center [524, 249] width 1049 height 498
click at [498, 104] on h5 "[PERSON_NAME] - ID: BjnzyBL1CIXo4yPW5KJh3bQIysD2" at bounding box center [351, 101] width 368 height 49
click at [287, 109] on h5 "[PERSON_NAME] - ID: BjnzyBL1CIXo4yPW5KJh3bQIysD2" at bounding box center [351, 101] width 368 height 49
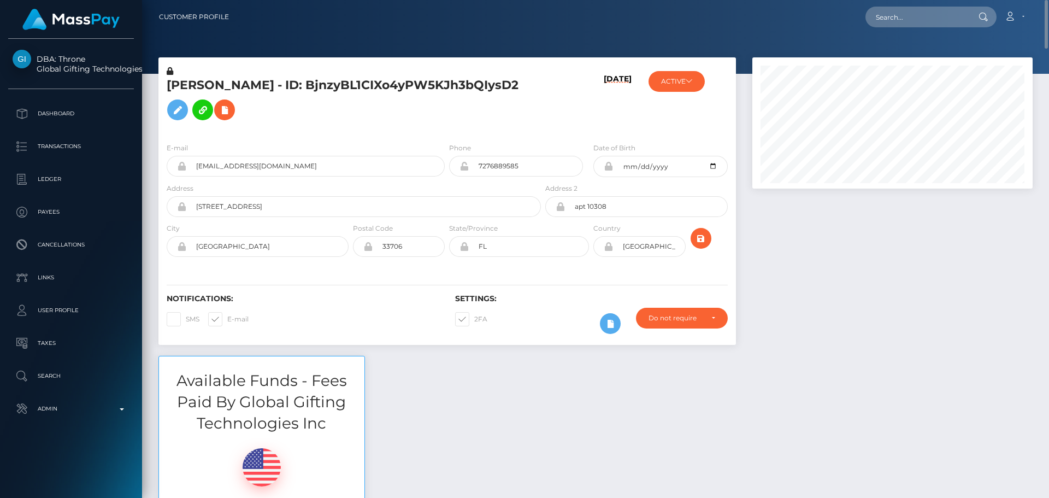
copy h5 "BjnzyBL1CIXo4yPW5KJh3bQIysD2"
click at [909, 16] on input "text" at bounding box center [917, 17] width 103 height 21
paste input "BjnzyBL1CIXo4yPW5KJh3bQIysD2"
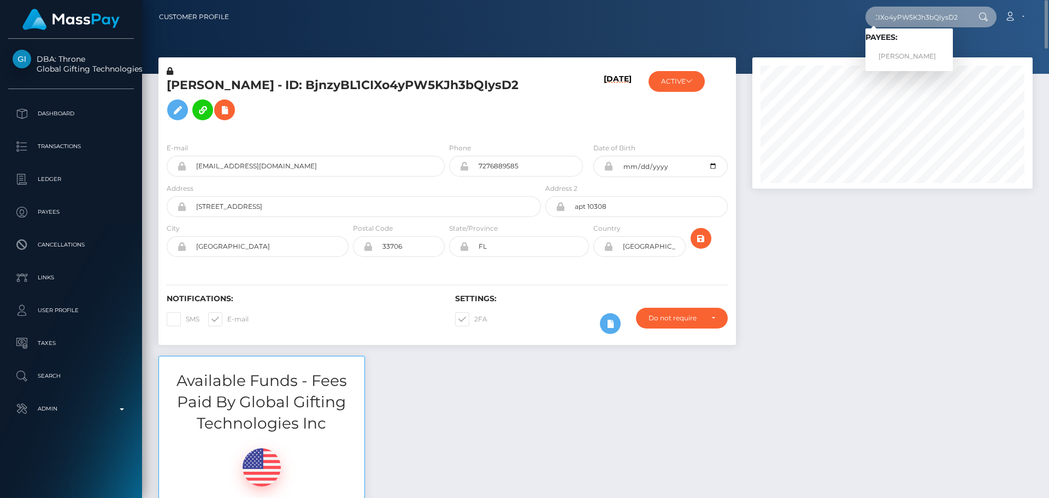
type input "BjnzyBL1CIXo4yPW5KJh3bQIysD2"
click at [897, 55] on link "SAVANNAH PAIGE HARVEY" at bounding box center [909, 56] width 87 height 20
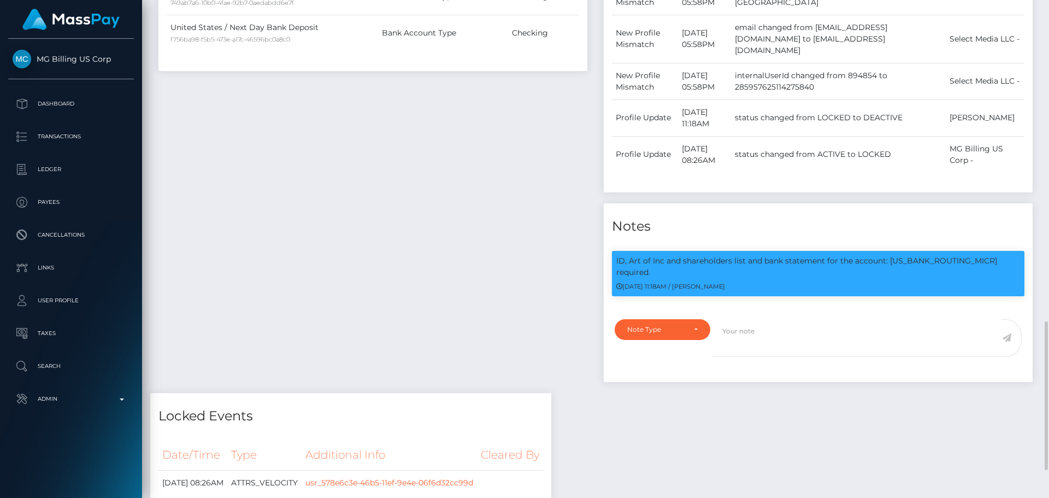
scroll to position [710, 0]
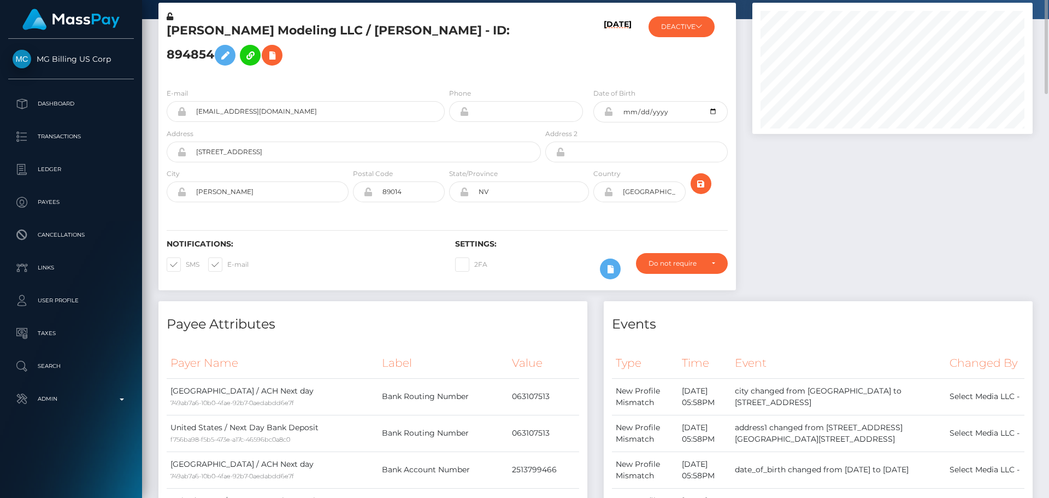
scroll to position [0, 0]
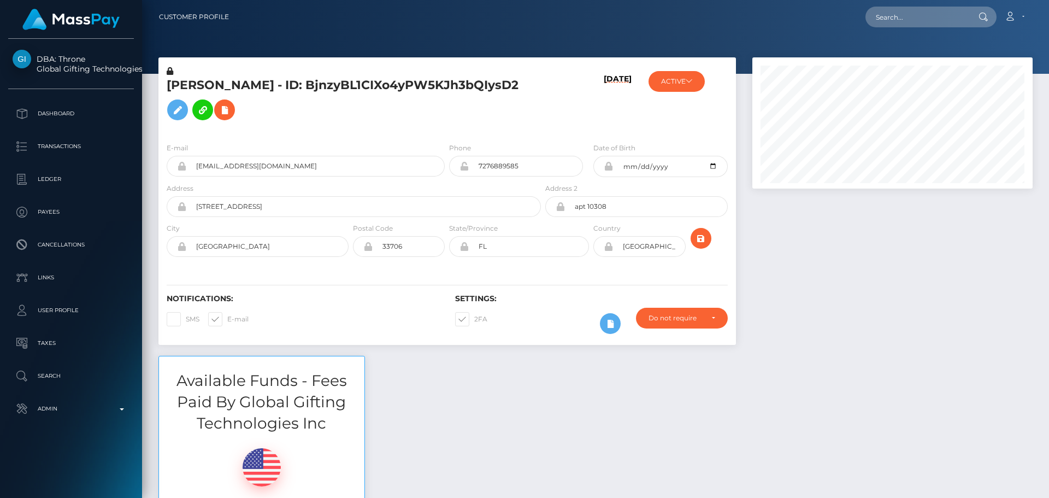
scroll to position [131, 281]
click at [294, 84] on h5 "[PERSON_NAME] - ID: BjnzyBL1CIXo4yPW5KJh3bQIysD2" at bounding box center [351, 101] width 368 height 49
click at [295, 83] on h5 "[PERSON_NAME] - ID: BjnzyBL1CIXo4yPW5KJh3bQIysD2" at bounding box center [351, 101] width 368 height 49
copy h5 "SAVANNAH PAIGE HARVEY - ID: BjnzyBL1CIXo4yPW5KJh3bQIysD2"
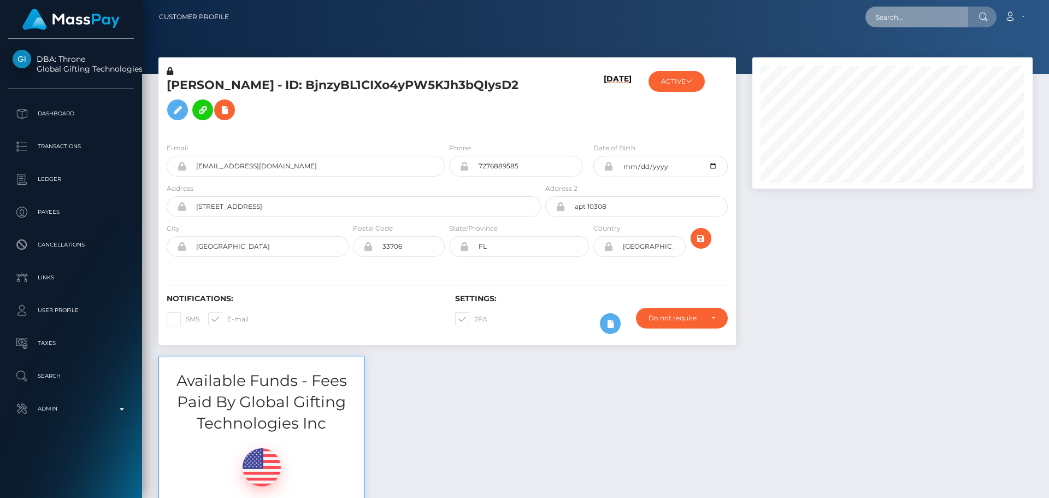
click at [898, 21] on input "text" at bounding box center [917, 17] width 103 height 21
paste input "tilly.shygirl@outlook.com"
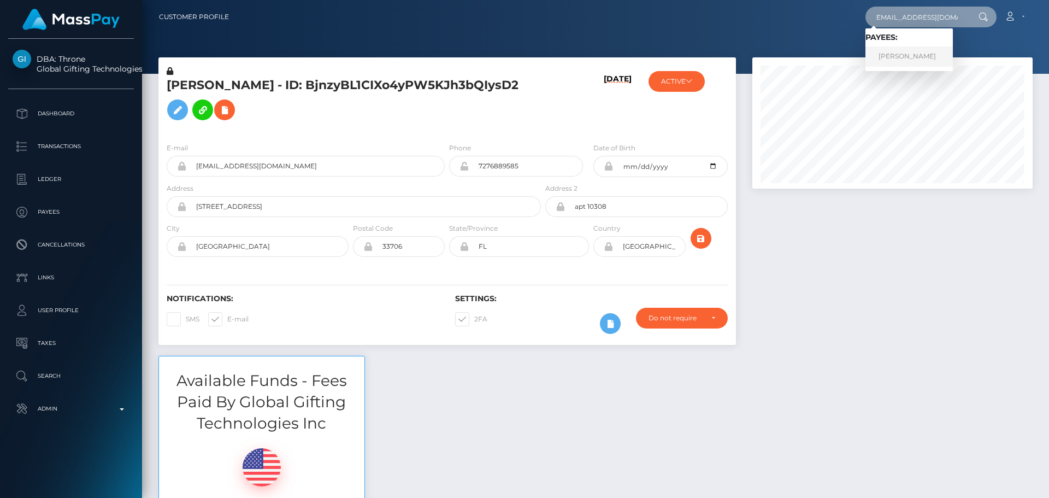
type input "tilly.shygirl@outlook.com"
click at [913, 59] on link "Tia Lloyd" at bounding box center [909, 56] width 87 height 20
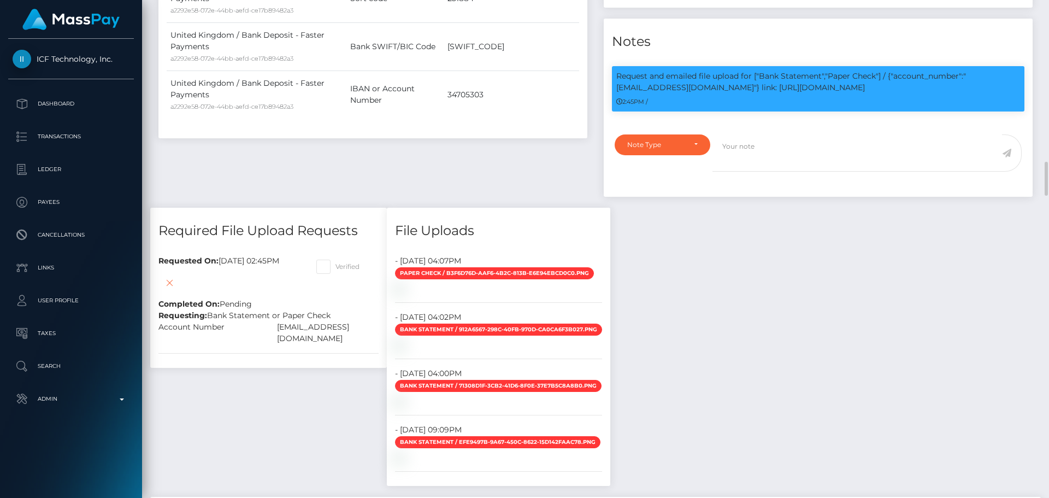
scroll to position [820, 0]
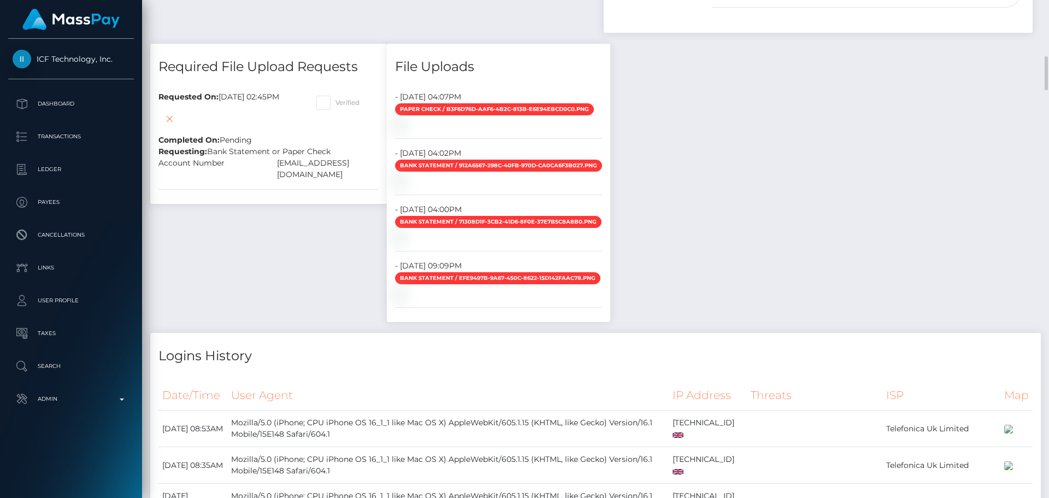
click at [297, 216] on div "Required File Upload Requests Requested On: August 26, 2025 02:45PM Completed O…" at bounding box center [268, 188] width 253 height 289
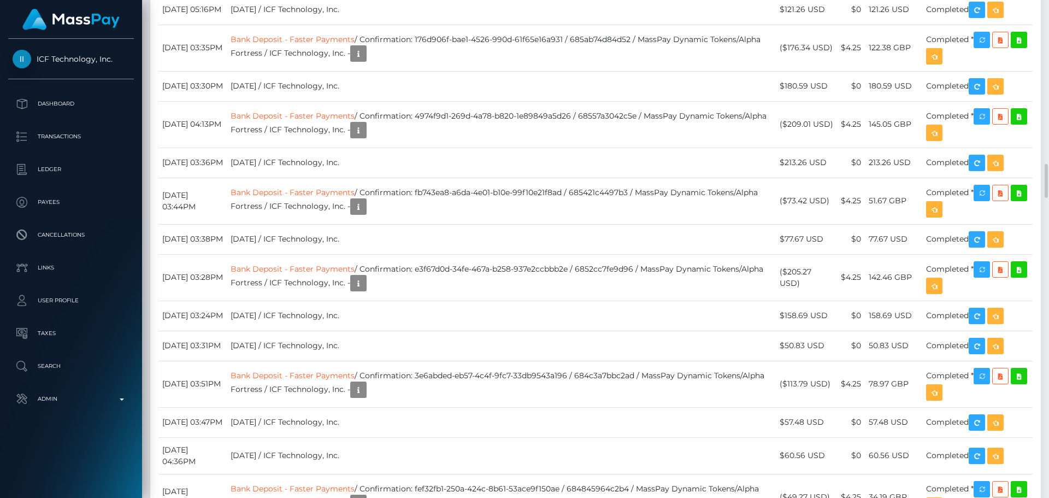
scroll to position [3060, 0]
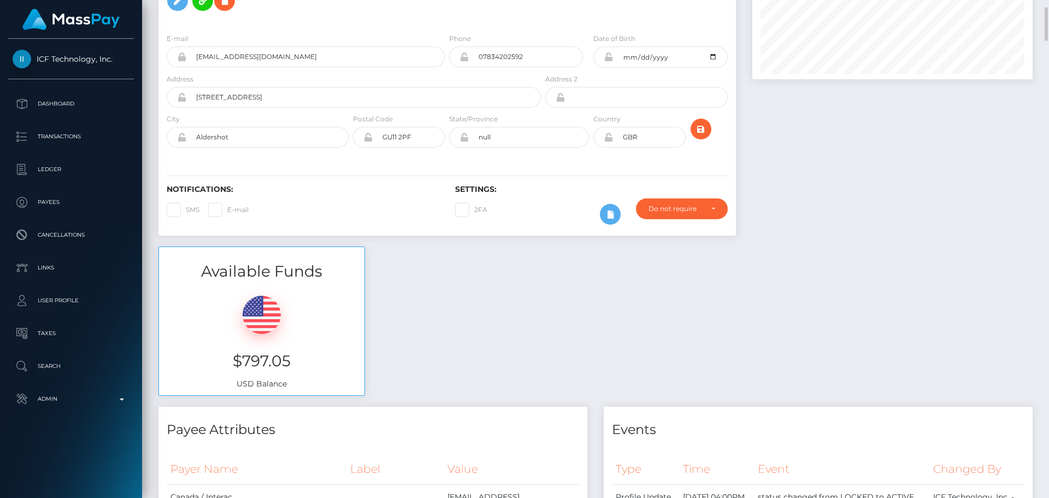
scroll to position [0, 0]
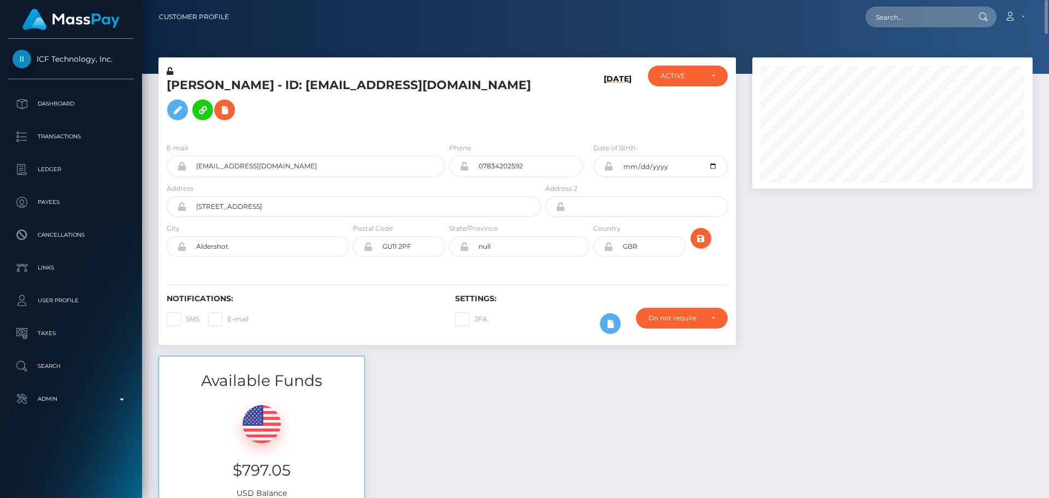
click at [508, 114] on div "Tia Lloyd - ID: Tilly.shygirl@outlook.com" at bounding box center [350, 100] width 385 height 68
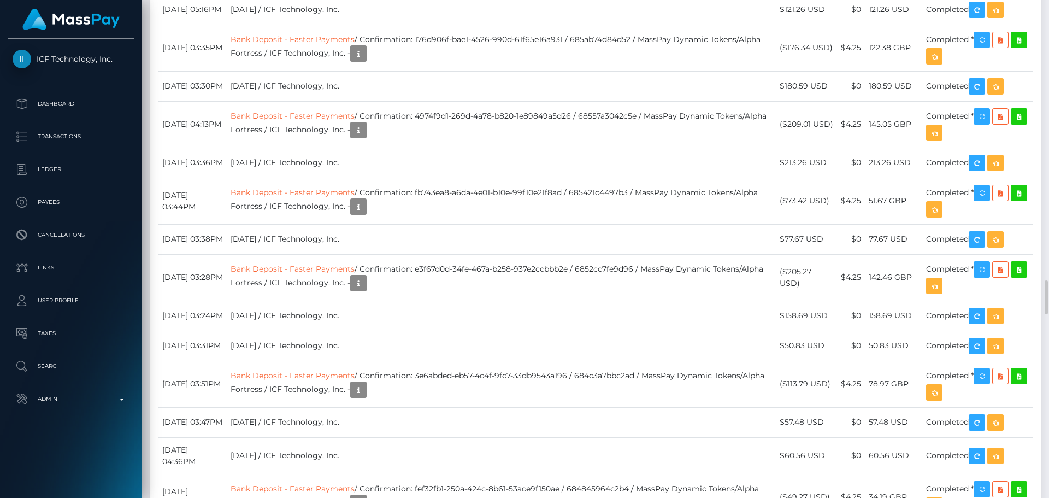
scroll to position [3279, 0]
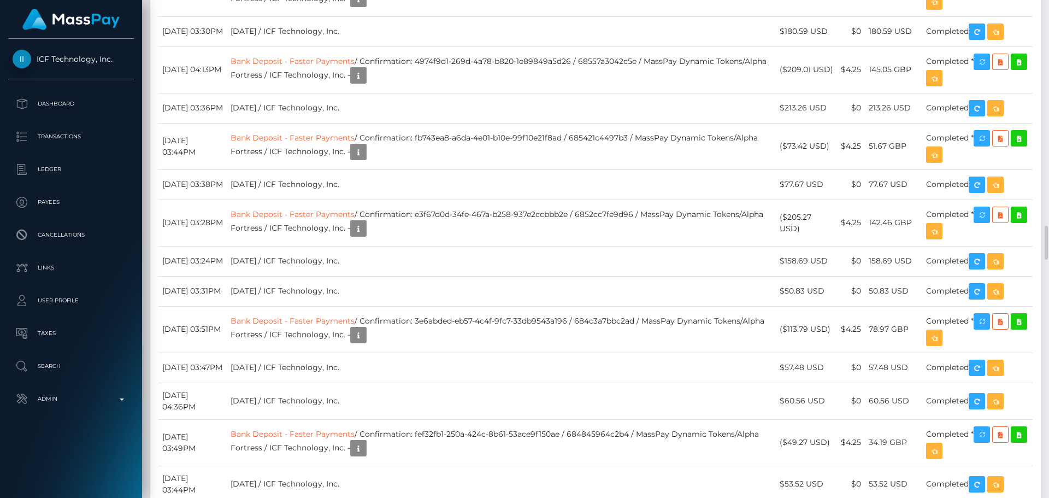
click at [504, 116] on div "Date/Time Description Amount Fee Received Status Interac" at bounding box center [595, 403] width 891 height 3743
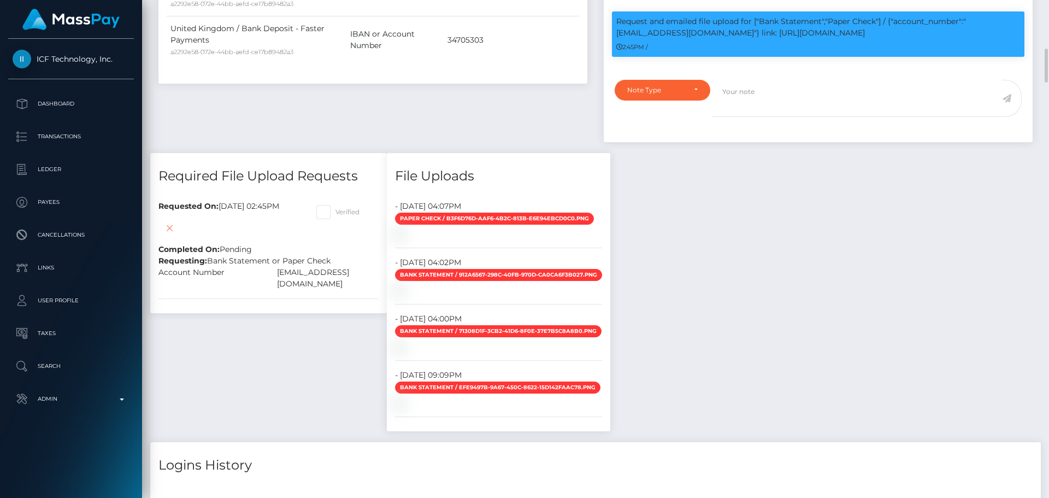
scroll to position [656, 0]
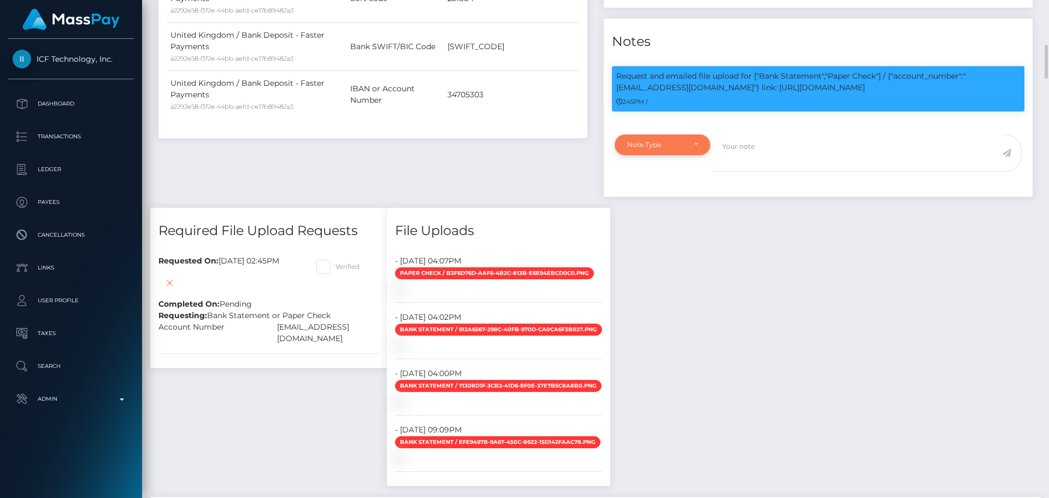
click at [671, 145] on div "Note Type" at bounding box center [663, 144] width 96 height 21
click at [654, 197] on link "Compliance" at bounding box center [663, 197] width 96 height 20
select select "COMPLIANCE"
click at [500, 139] on div "Payee Attributes Payer Name Label Value Canada / Interac ea3add23-3dae-4c0c-a64…" at bounding box center [372, 34] width 445 height 348
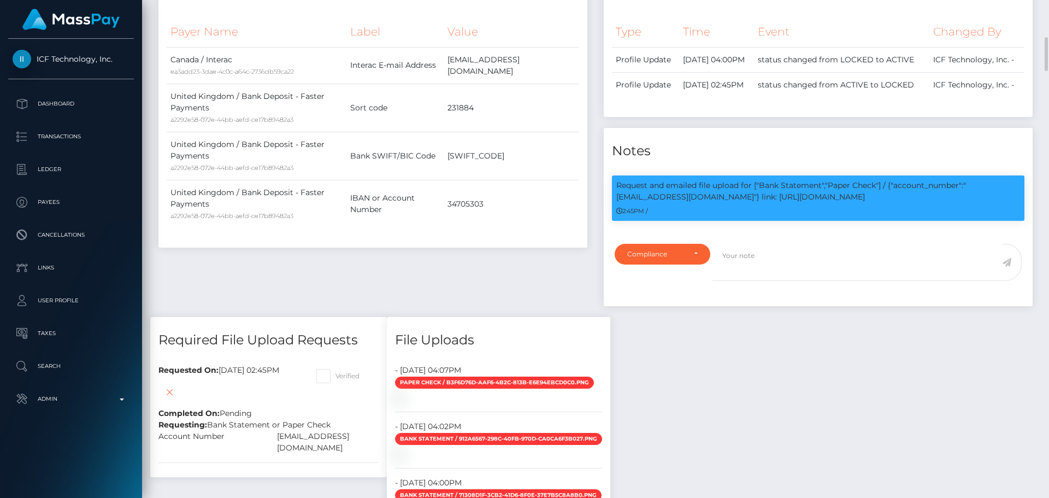
scroll to position [601, 0]
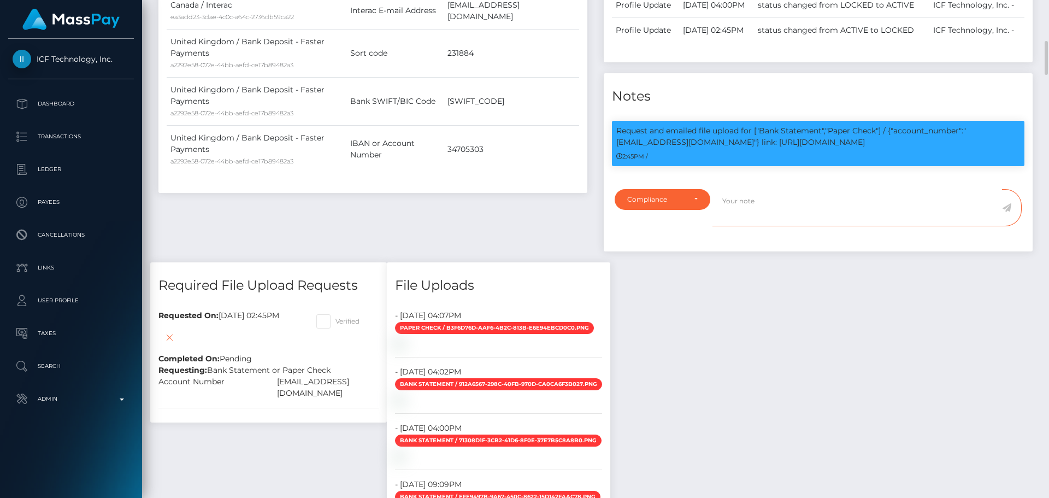
click at [744, 210] on textarea at bounding box center [858, 208] width 290 height 38
paste textarea "Ticket #125363"
click at [757, 148] on p "Request and emailed file upload for ["Bank Statement","Paper Check"] / {"accoun…" at bounding box center [818, 136] width 404 height 23
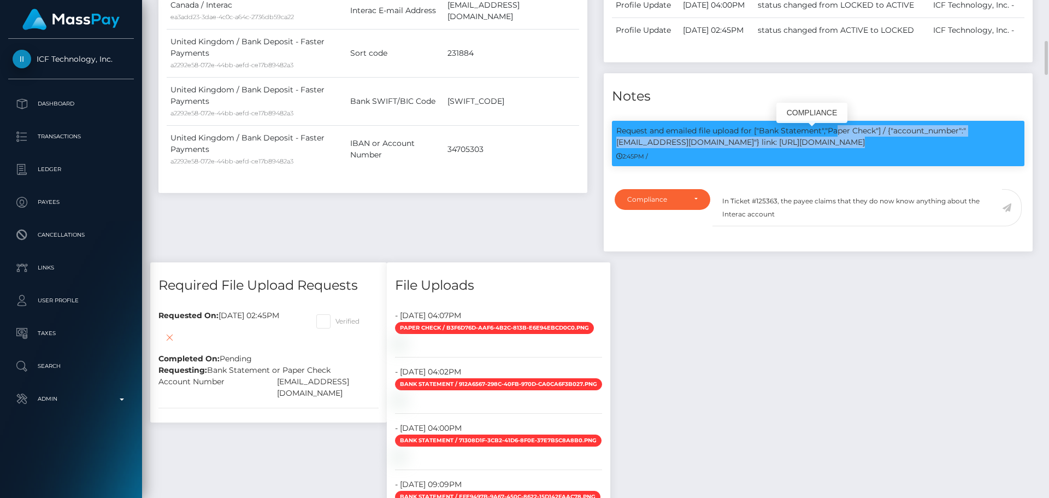
click at [757, 148] on p "Request and emailed file upload for ["Bank Statement","Paper Check"] / {"accoun…" at bounding box center [818, 136] width 404 height 23
click at [701, 146] on p "Request and emailed file upload for ["Bank Statement","Paper Check"] / {"accoun…" at bounding box center [818, 136] width 404 height 23
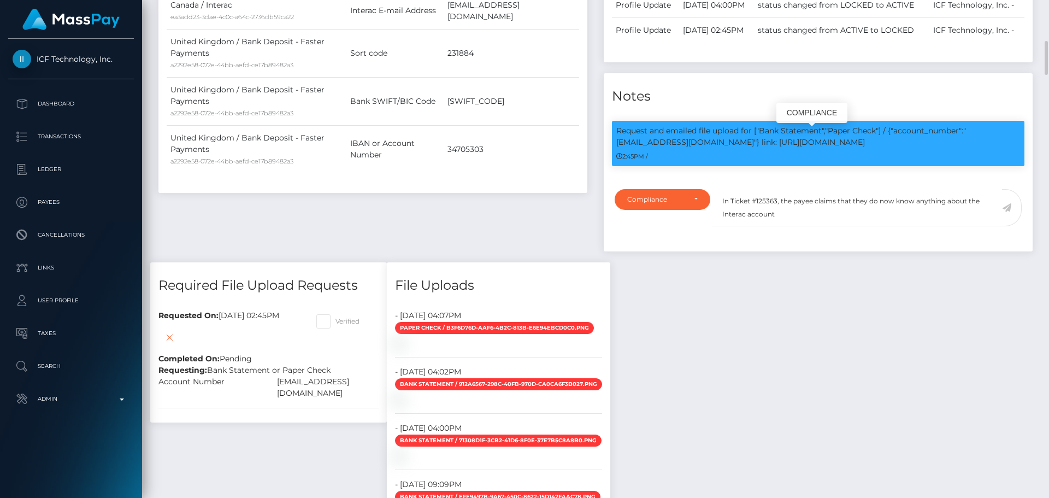
drag, startPoint x: 701, startPoint y: 146, endPoint x: 774, endPoint y: 145, distance: 73.2
click at [774, 145] on p "Request and emailed file upload for ["Bank Statement","Paper Check"] / {"accoun…" at bounding box center [818, 136] width 404 height 23
click at [799, 227] on textarea "In Ticket #125363, the payee claims that they do now know anything about the In…" at bounding box center [858, 208] width 290 height 38
paste textarea "Dbascevan@gmail.com"
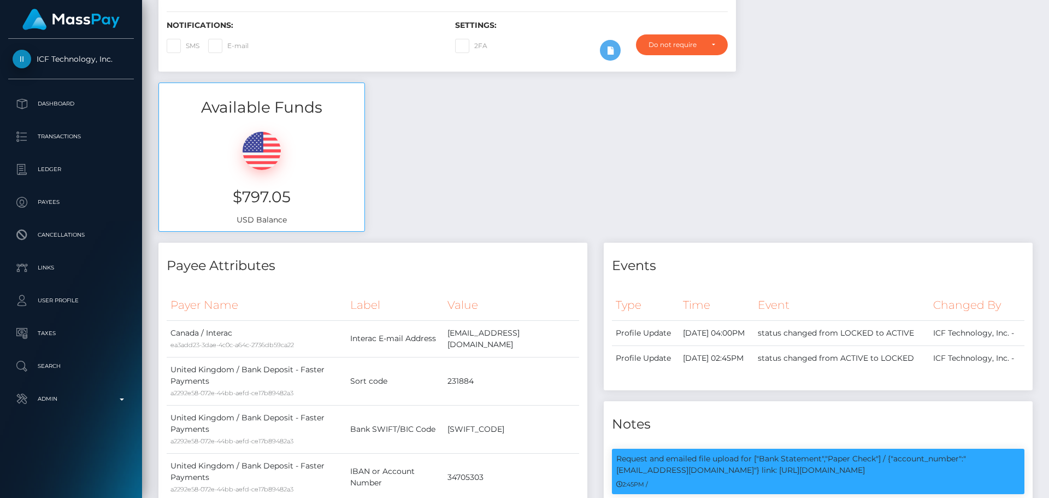
scroll to position [0, 0]
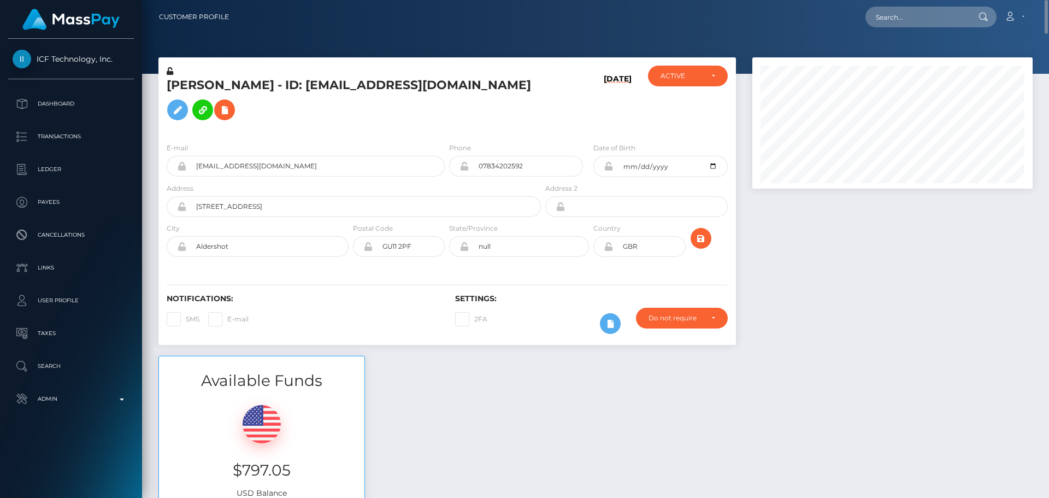
type textarea "In Ticket #125363, the payee claims that they do now know anything about the In…"
click at [903, 26] on input "text" at bounding box center [917, 17] width 103 height 21
paste input "Dbascevan@gmail.com"
type input "Dbascevan@gmail.com"
click at [757, 286] on div at bounding box center [892, 206] width 297 height 298
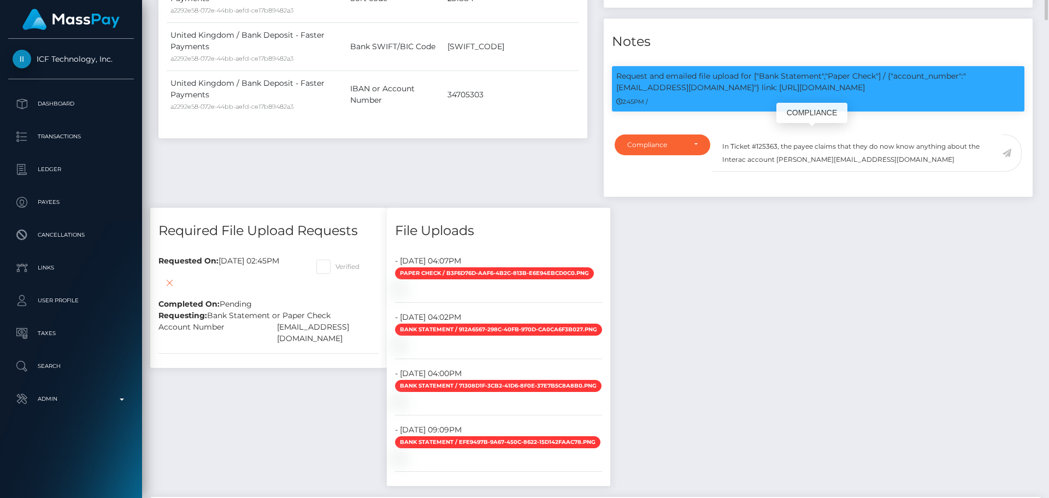
scroll to position [131, 281]
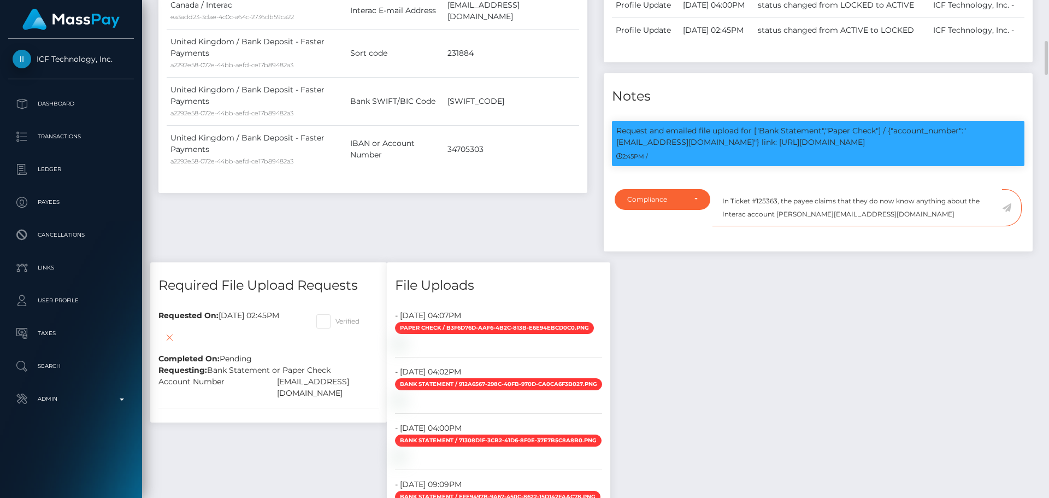
click at [868, 218] on textarea "In Ticket #125363, the payee claims that they do now know anything about the In…" at bounding box center [858, 208] width 290 height 38
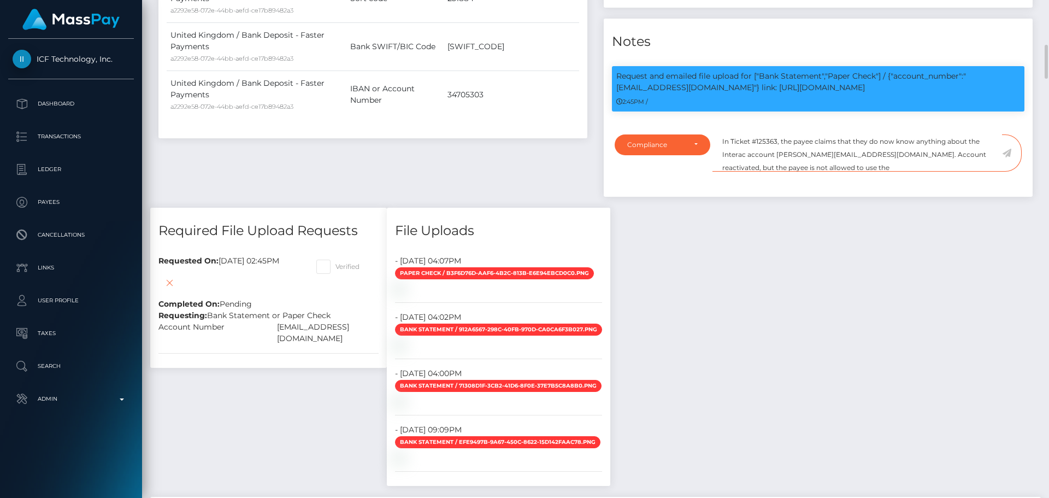
scroll to position [601, 0]
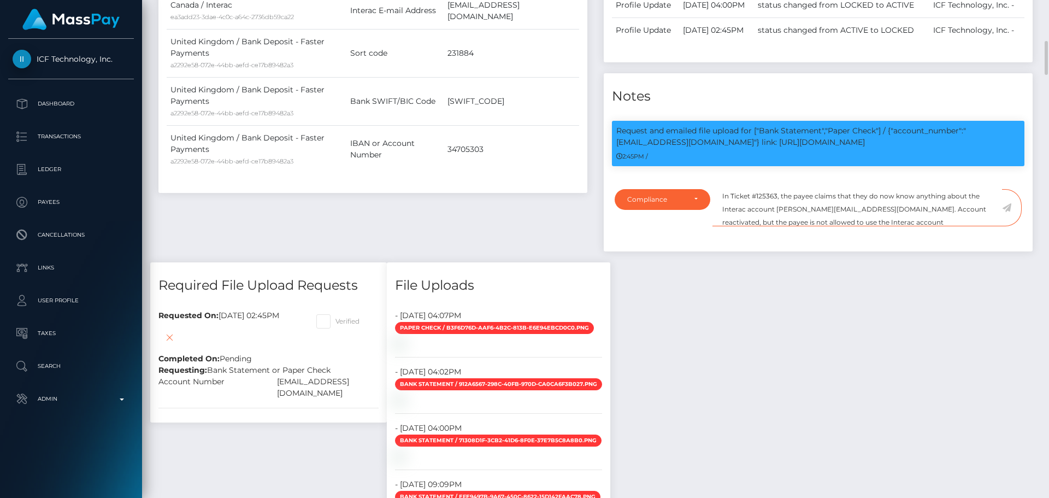
paste textarea "Dbascevan@gmail.com"
type textarea "In Ticket #125363, the payee claims that they do now know anything about the In…"
click at [1010, 212] on icon at bounding box center [1006, 207] width 9 height 9
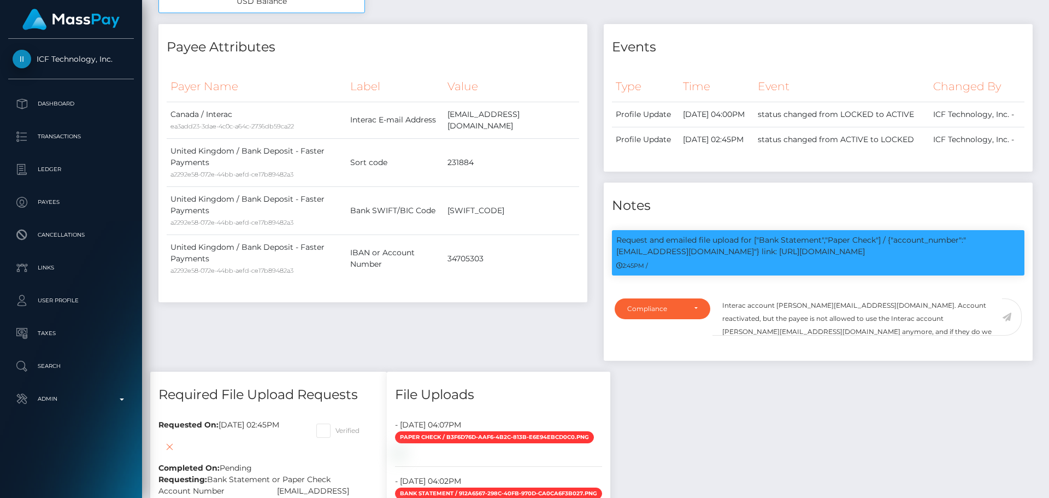
scroll to position [601, 0]
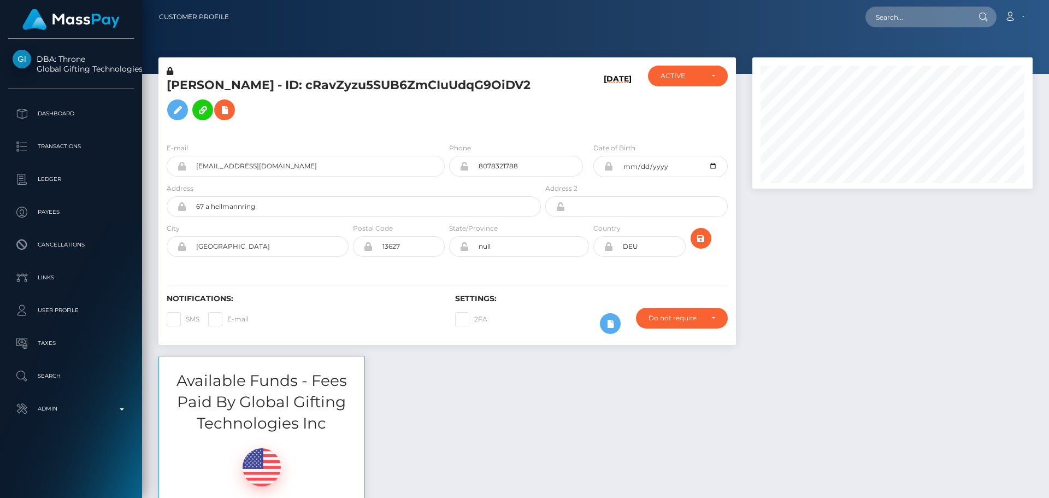
scroll to position [131, 281]
click at [418, 116] on h5 "ORKAN ARSLAN - ID: cRavZyzu5SUB6ZmCIuUdqG9OiDV2" at bounding box center [351, 101] width 368 height 49
click at [446, 128] on div "ORKAN ARSLAN - ID: cRavZyzu5SUB6ZmCIuUdqG9OiDV2" at bounding box center [350, 100] width 385 height 68
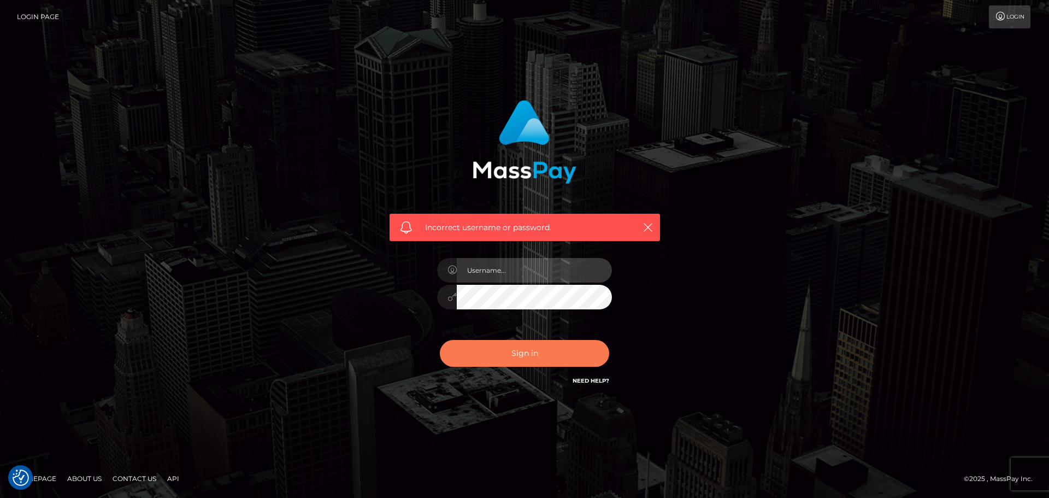
type input "constantin.mp"
click at [527, 357] on button "Sign in" at bounding box center [524, 353] width 169 height 27
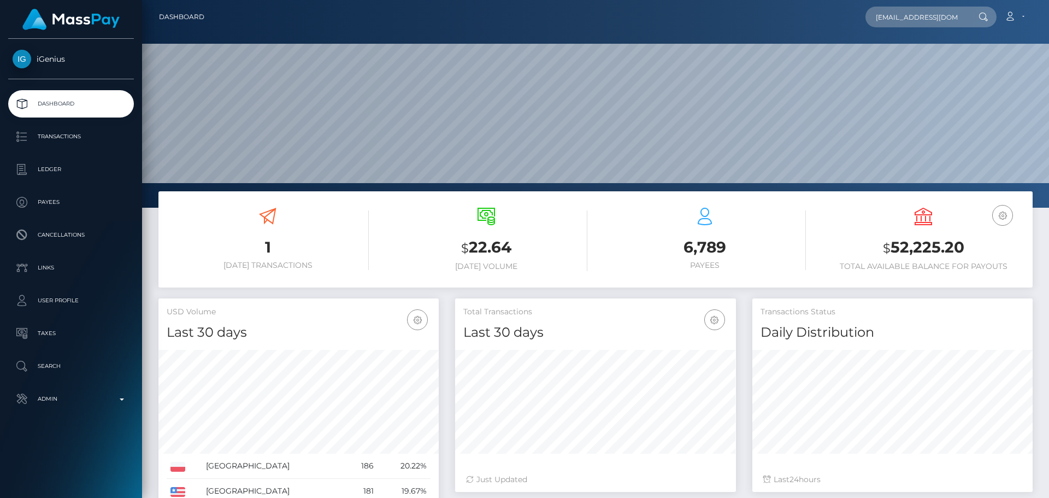
scroll to position [0, 2]
type input "tilly.shygirl@outlook.com"
click at [912, 54] on link "Tia Lloyd" at bounding box center [909, 56] width 87 height 20
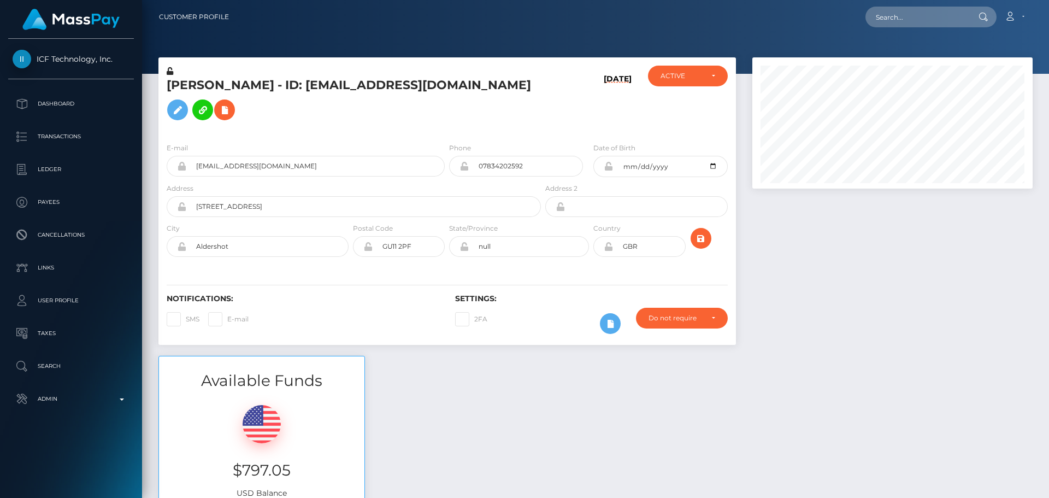
scroll to position [131, 281]
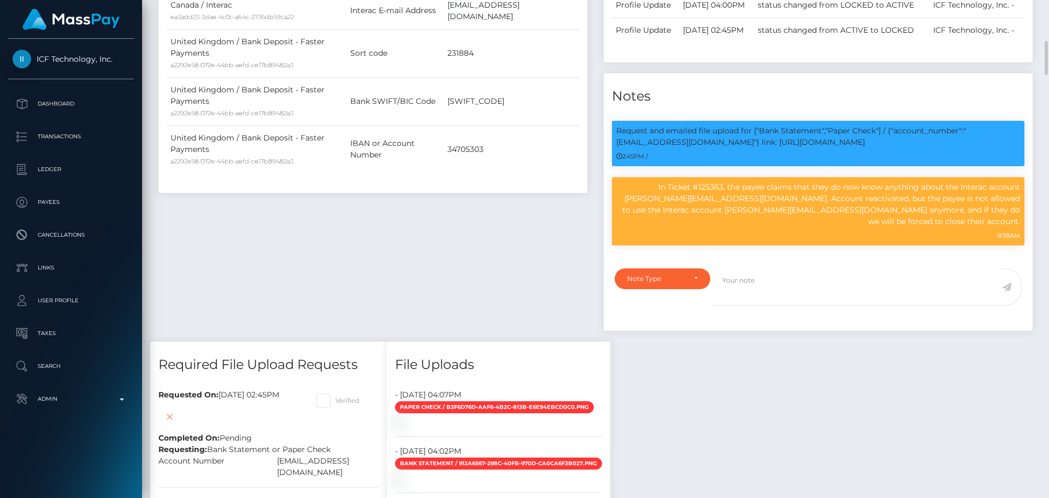
click at [522, 198] on div "Payee Attributes Payer Name Label Value Canada / Interac ea3add23-3dae-4c0c-a64…" at bounding box center [372, 128] width 445 height 427
click at [520, 200] on div "Payee Attributes Payer Name Label Value Canada / Interac ea3add23-3dae-4c0c-a64…" at bounding box center [372, 128] width 445 height 427
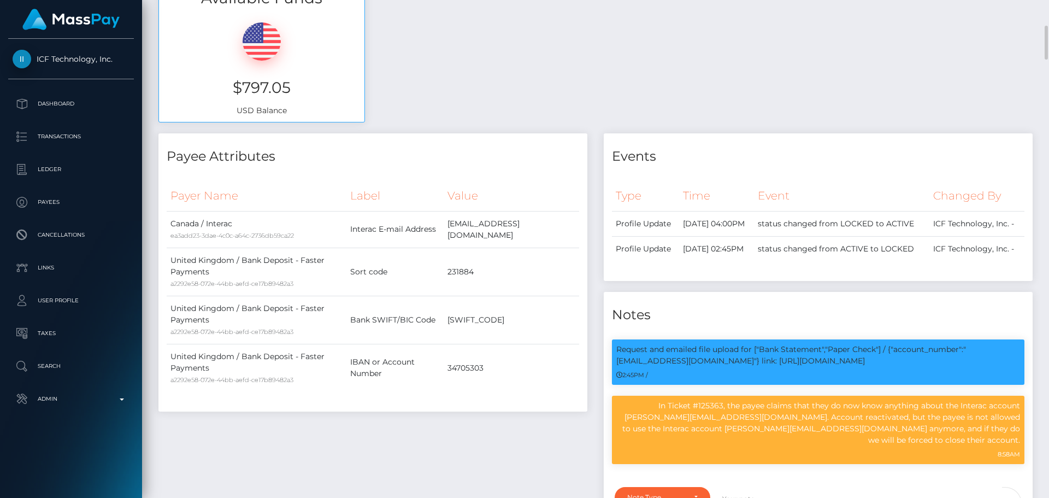
scroll to position [0, 0]
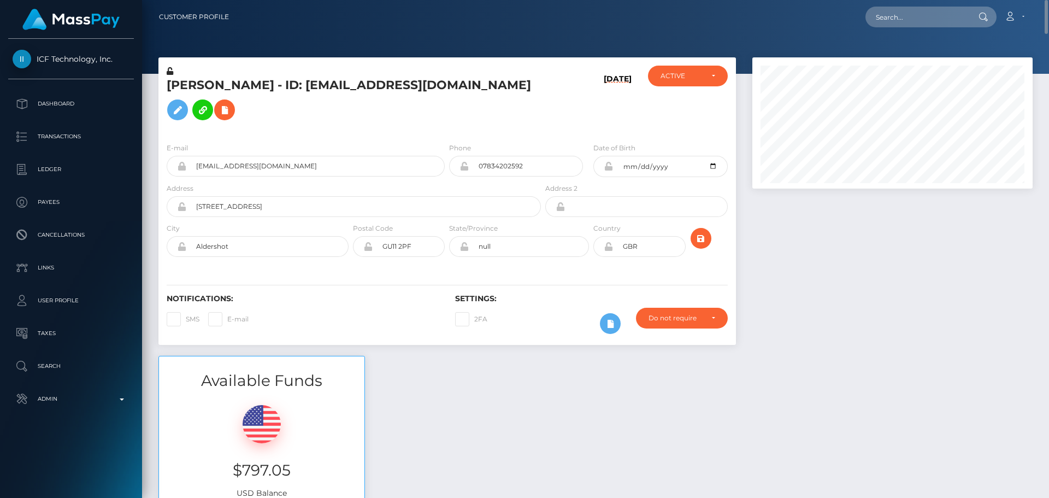
click at [531, 84] on h5 "[PERSON_NAME] - ID: [EMAIL_ADDRESS][DOMAIN_NAME]" at bounding box center [351, 101] width 368 height 49
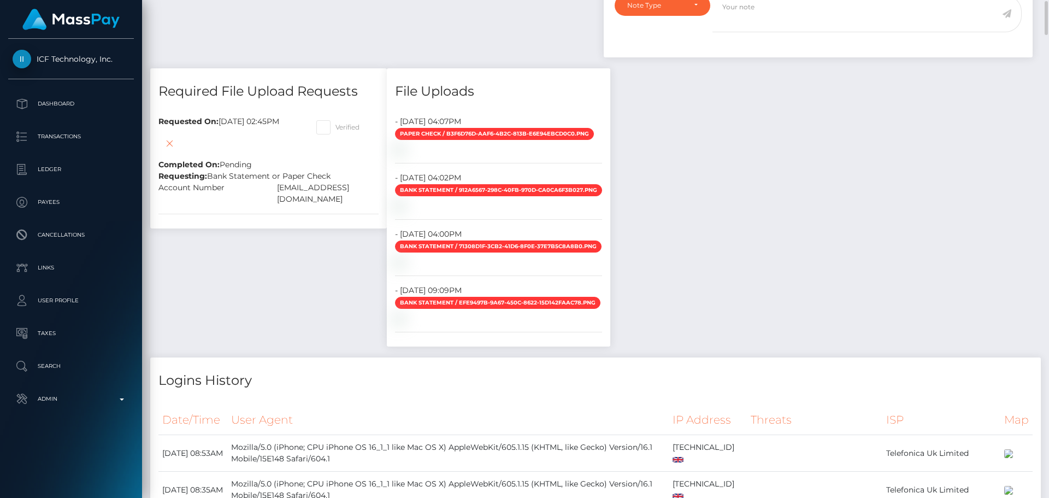
scroll to position [820, 0]
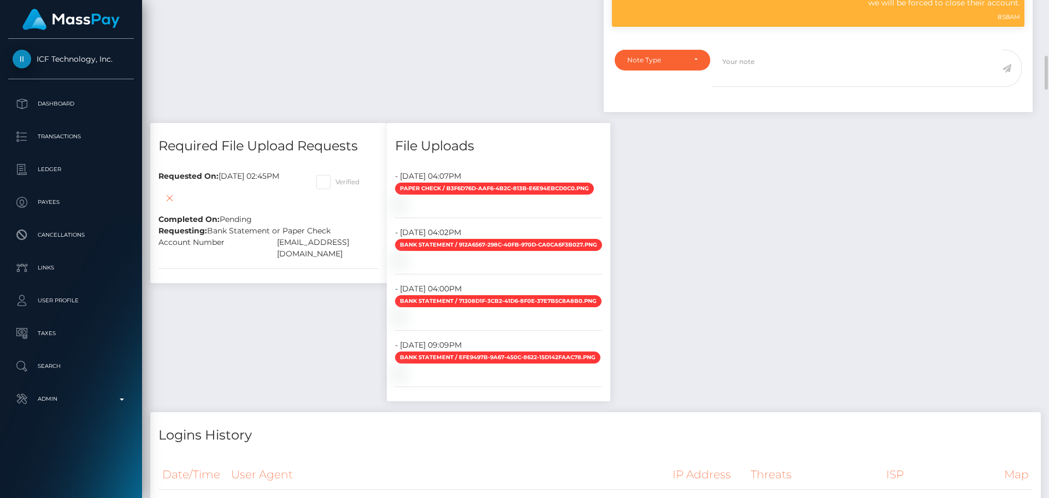
click at [336, 178] on span at bounding box center [336, 182] width 0 height 8
click at [340, 175] on input "Verified" at bounding box center [339, 178] width 7 height 7
checkbox input "true"
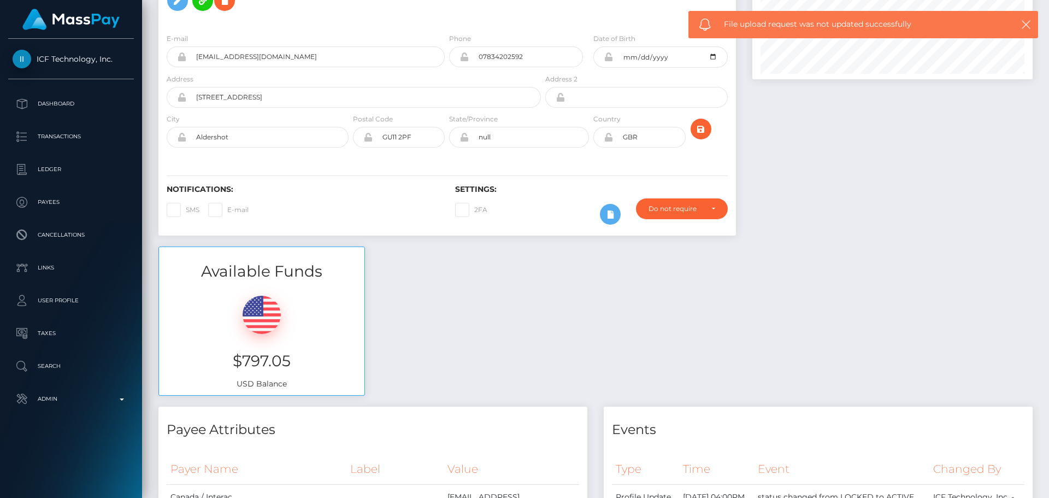
scroll to position [0, 0]
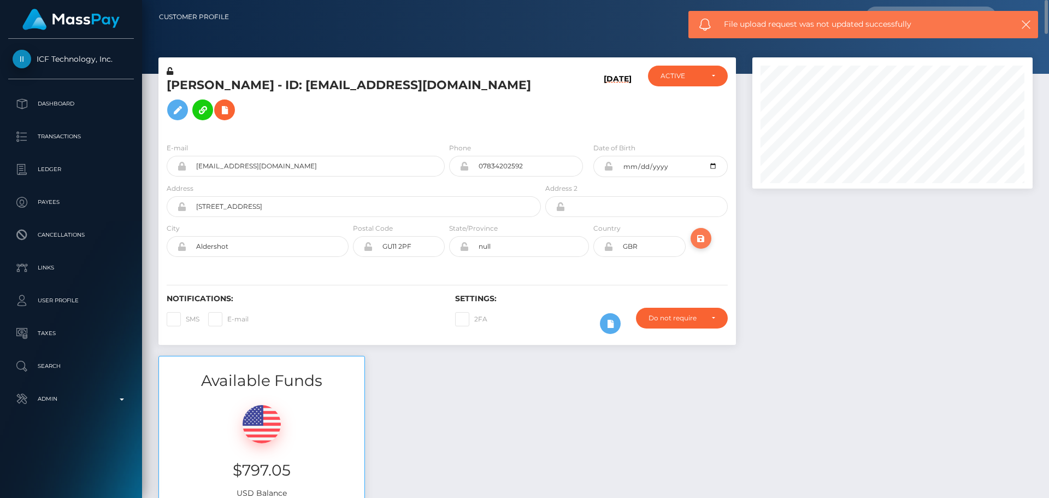
click at [696, 232] on icon "submit" at bounding box center [701, 239] width 13 height 14
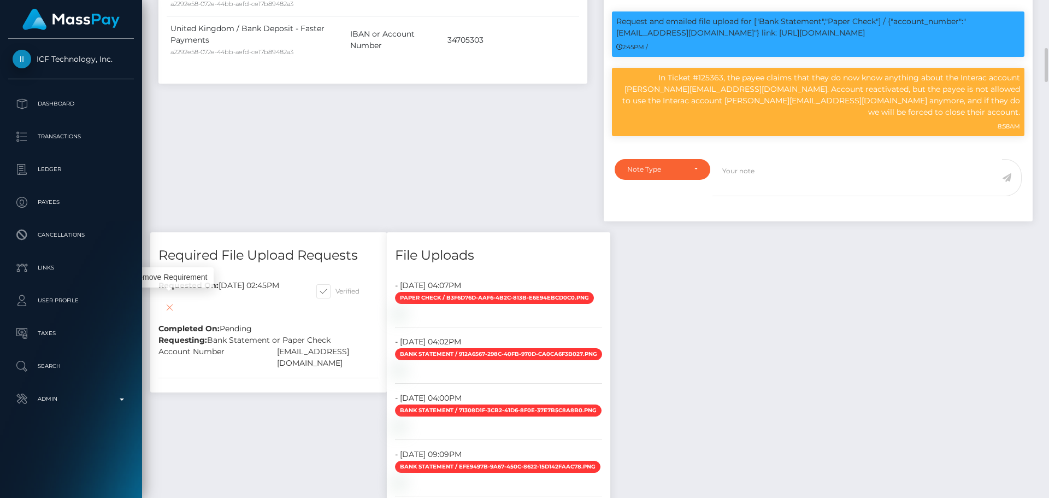
scroll to position [131, 281]
click at [165, 301] on icon at bounding box center [169, 308] width 13 height 14
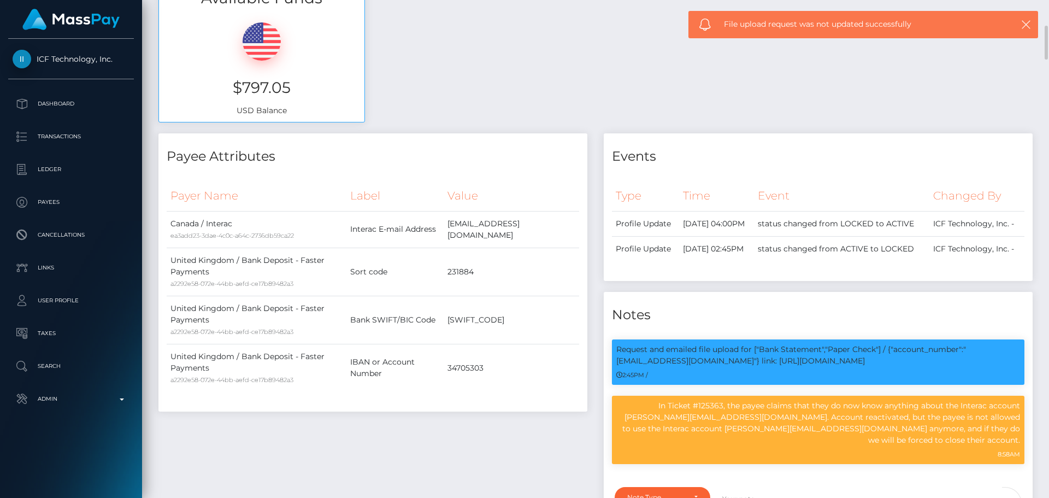
scroll to position [0, 0]
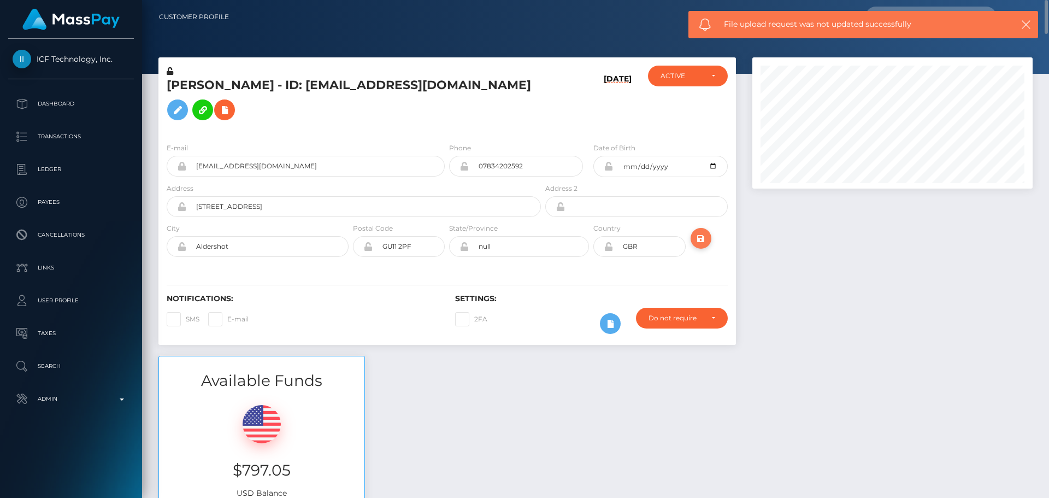
click at [703, 232] on icon "submit" at bounding box center [701, 239] width 13 height 14
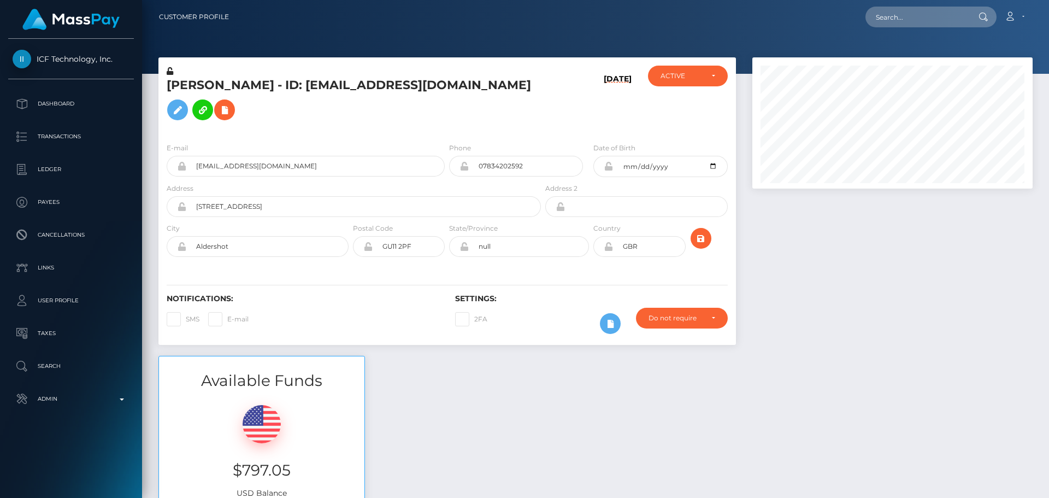
scroll to position [131, 281]
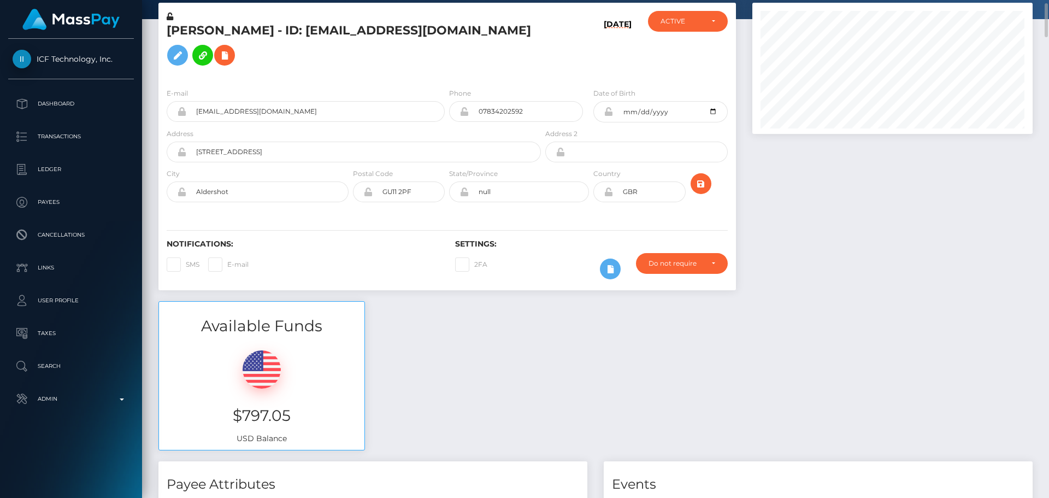
scroll to position [0, 0]
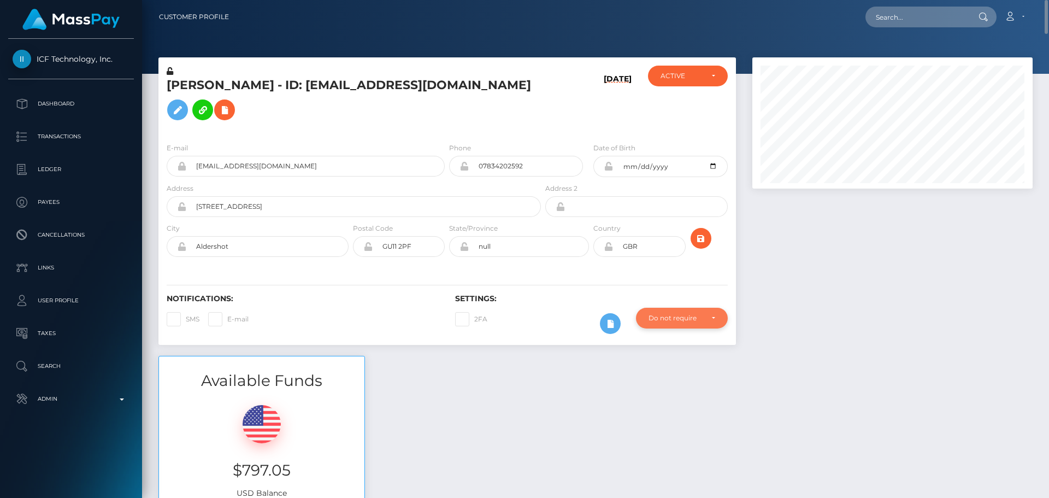
click at [682, 314] on div "Do not require" at bounding box center [676, 318] width 54 height 9
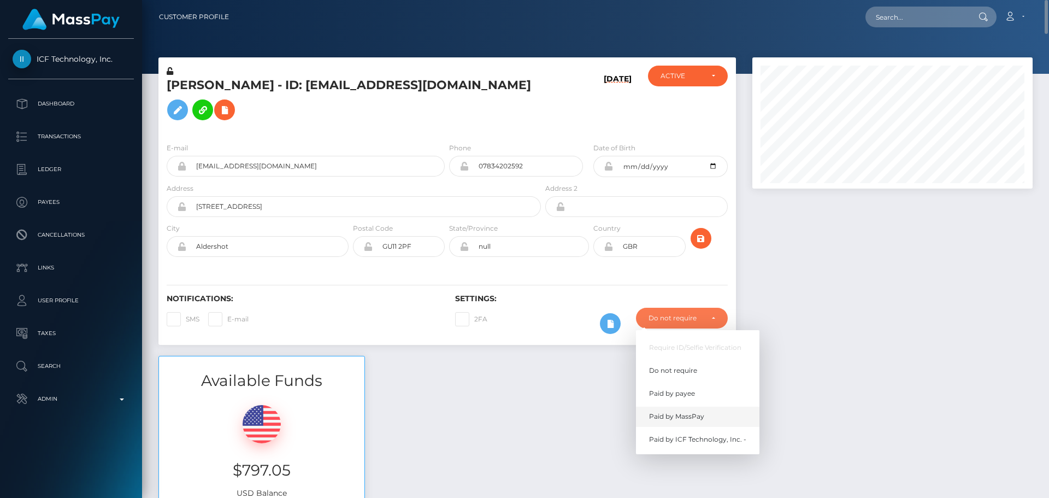
click at [687, 411] on span "Paid by MassPay" at bounding box center [676, 416] width 55 height 10
select select "2"
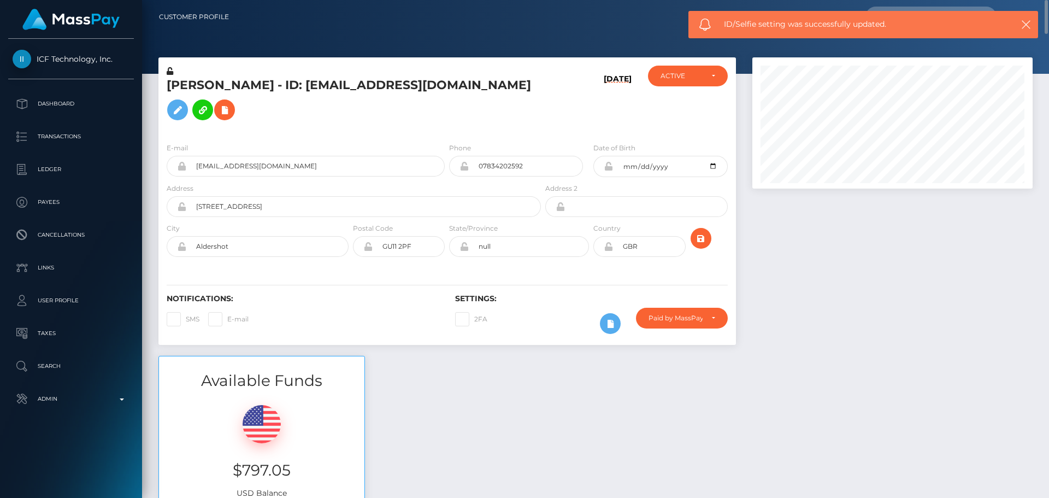
click at [557, 338] on div "Tia Lloyd - ID: Tilly.shygirl@outlook.com 08/26/25" at bounding box center [447, 206] width 594 height 298
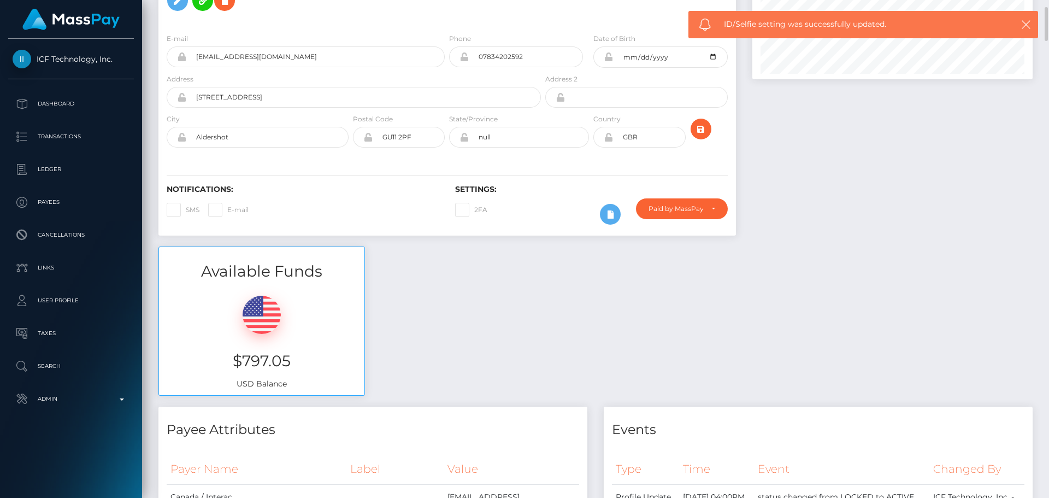
scroll to position [0, 0]
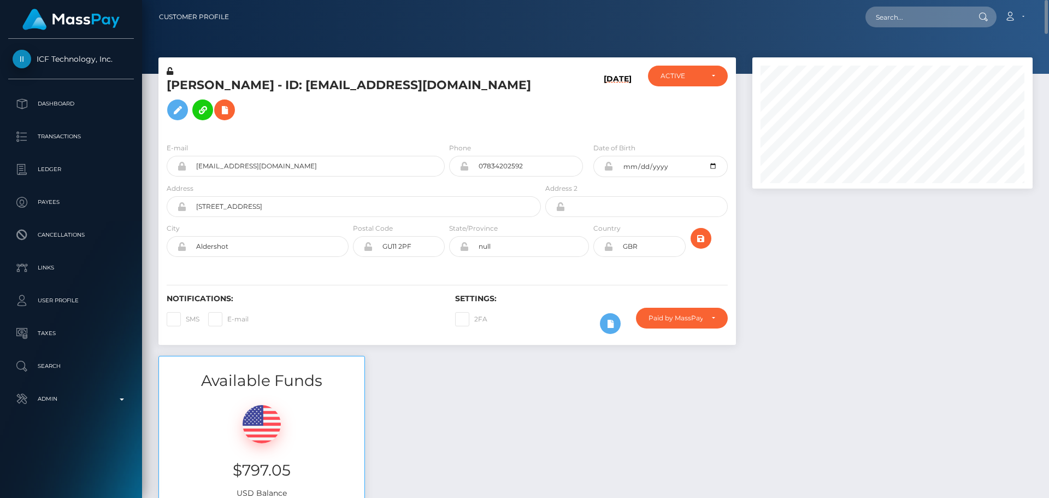
click at [448, 250] on div "E-mail Tilly.shygirl@outlook.com Phone 1992-08-14" at bounding box center [447, 201] width 578 height 134
drag, startPoint x: 538, startPoint y: 78, endPoint x: 541, endPoint y: 86, distance: 8.1
click at [539, 82] on div "Tia Lloyd - ID: Tilly.shygirl@outlook.com" at bounding box center [350, 100] width 385 height 68
click at [289, 95] on h5 "Tia Lloyd - ID: Tilly.shygirl@outlook.com" at bounding box center [351, 101] width 368 height 49
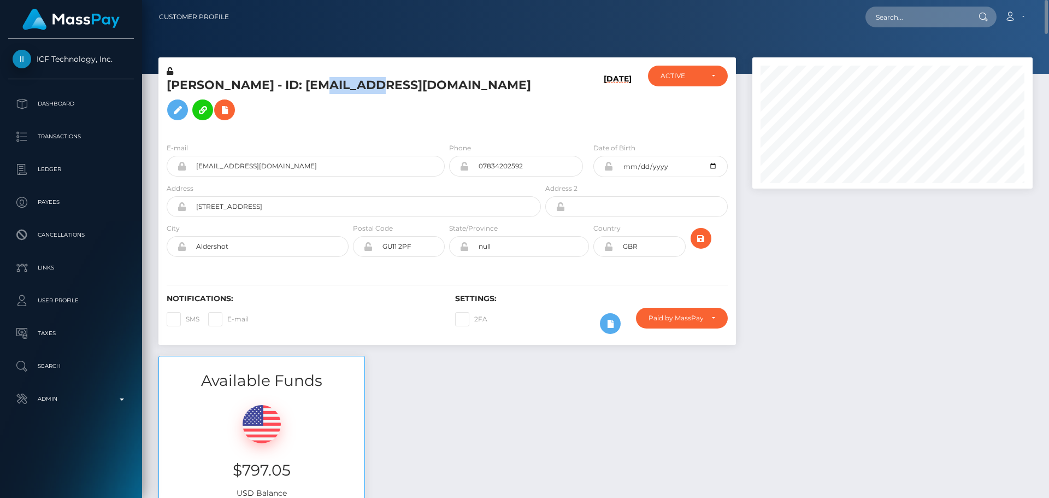
click at [289, 95] on h5 "Tia Lloyd - ID: Tilly.shygirl@outlook.com" at bounding box center [351, 101] width 368 height 49
copy h5 "Tia Lloyd - ID: Tilly.shygirl@outlook.com"
